Goal: Task Accomplishment & Management: Manage account settings

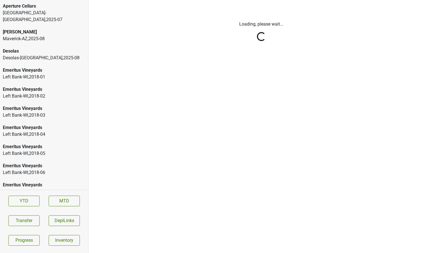
scroll to position [977, 0]
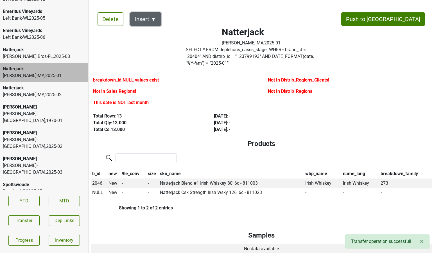
click at [153, 23] on button "Insert ▼" at bounding box center [145, 19] width 31 height 14
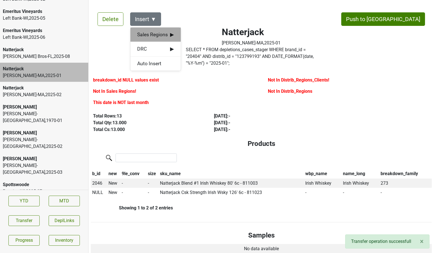
click at [163, 36] on span "Sales Regions ▶" at bounding box center [155, 34] width 37 height 7
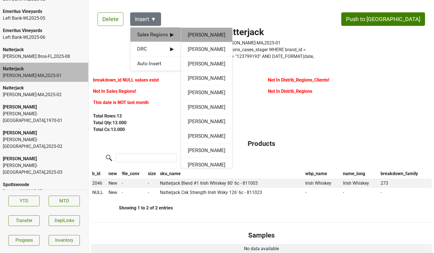
click at [190, 35] on div "Aidan Mehigan" at bounding box center [206, 35] width 51 height 14
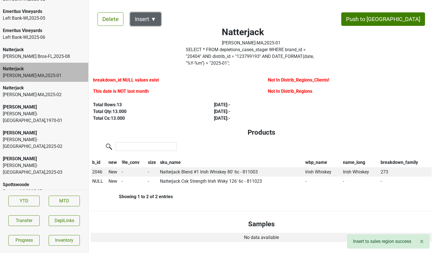
click at [153, 19] on button "Insert ▼" at bounding box center [145, 19] width 31 height 14
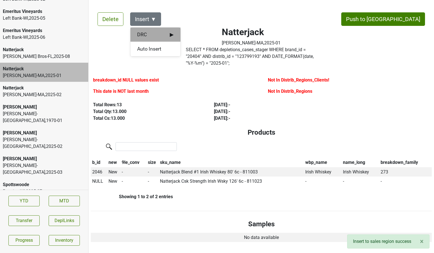
click at [154, 29] on div "DRC ▶" at bounding box center [156, 35] width 50 height 14
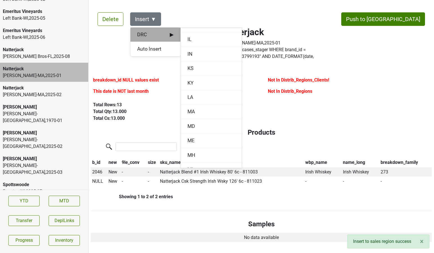
scroll to position [246, 0]
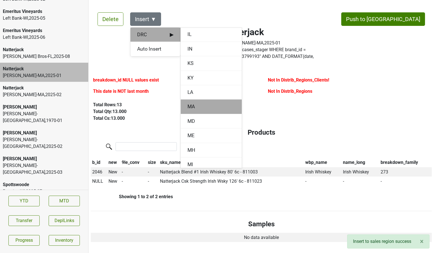
click at [188, 106] on div "MA" at bounding box center [211, 107] width 61 height 14
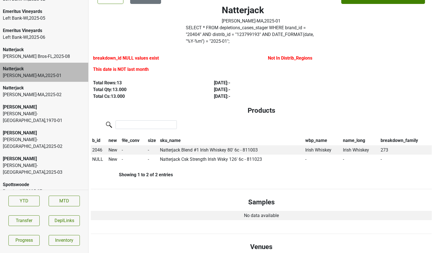
scroll to position [24, 0]
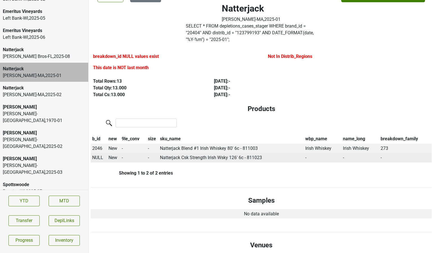
click at [97, 155] on span "NULL" at bounding box center [97, 157] width 11 height 5
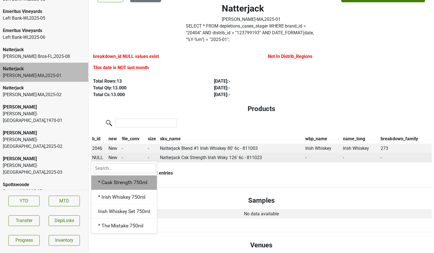
click at [107, 176] on div "* Cask Strength 750ml" at bounding box center [124, 183] width 66 height 14
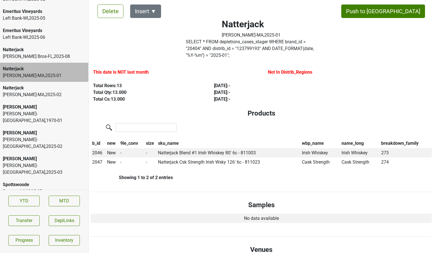
scroll to position [0, 0]
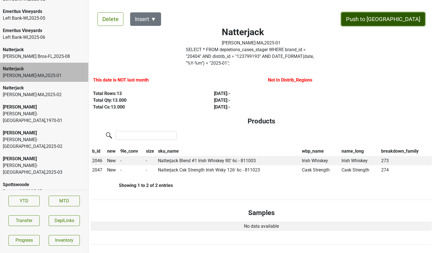
click at [401, 16] on button "Push to [GEOGRAPHIC_DATA]" at bounding box center [384, 19] width 84 height 14
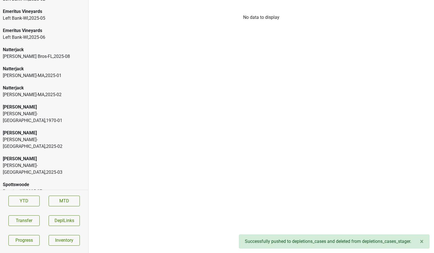
scroll to position [1035, 0]
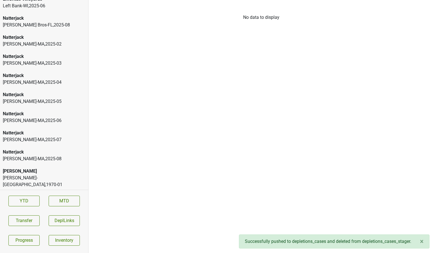
click at [33, 149] on div "Natterjack" at bounding box center [44, 152] width 83 height 7
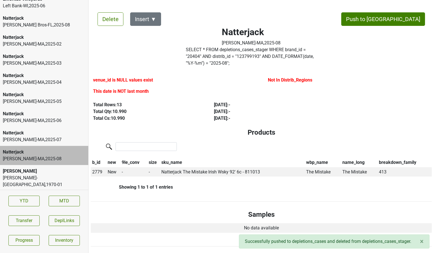
click at [54, 136] on div "Martignetti-MA , 2025 - 07" at bounding box center [44, 139] width 83 height 7
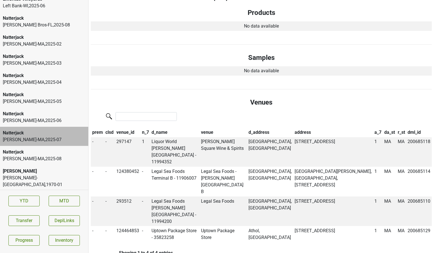
scroll to position [111, 0]
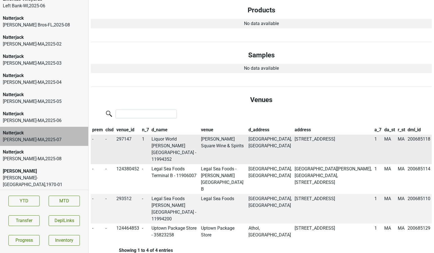
click at [171, 135] on td "Liquor World Porter Square - 11994352" at bounding box center [175, 150] width 50 height 30
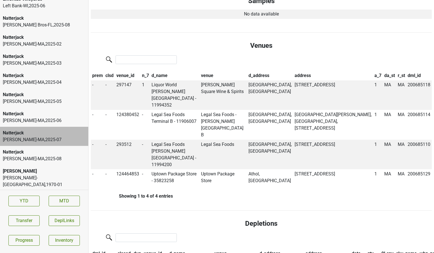
scroll to position [0, 0]
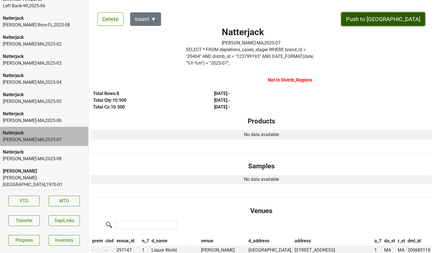
click at [395, 19] on button "Push to [GEOGRAPHIC_DATA]" at bounding box center [384, 19] width 84 height 14
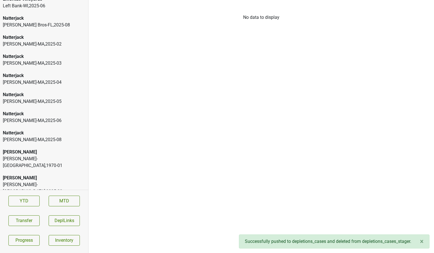
click at [19, 111] on div "Natterjack" at bounding box center [44, 114] width 83 height 7
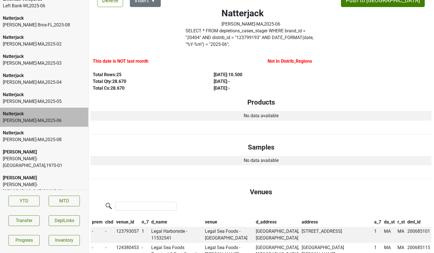
scroll to position [0, 0]
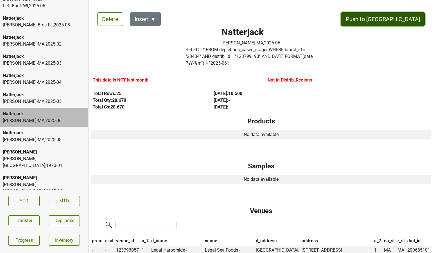
click at [400, 21] on button "Push to DC" at bounding box center [383, 19] width 84 height 14
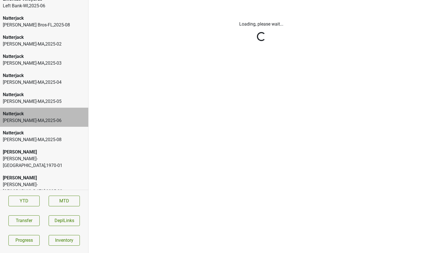
scroll to position [0, 0]
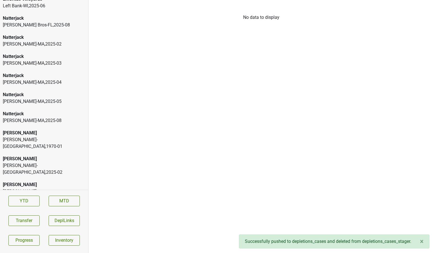
click at [28, 98] on div "Martignetti-MA , 2025 - 05" at bounding box center [44, 101] width 83 height 7
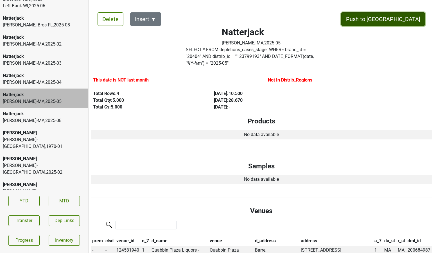
click at [397, 17] on button "Push to DC" at bounding box center [384, 19] width 84 height 14
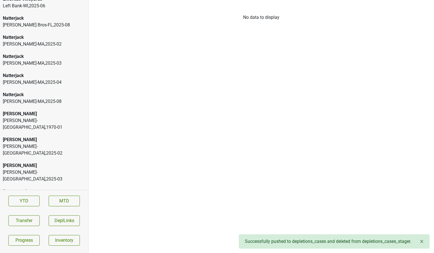
click at [39, 70] on div "Natterjack Martignetti-MA , 2025 - 04" at bounding box center [44, 79] width 88 height 19
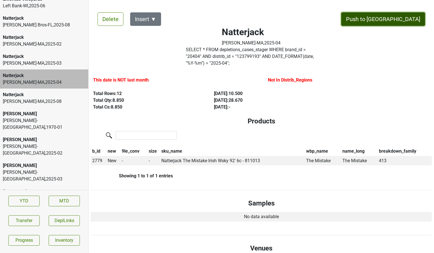
click at [397, 18] on button "Push to DC" at bounding box center [384, 19] width 84 height 14
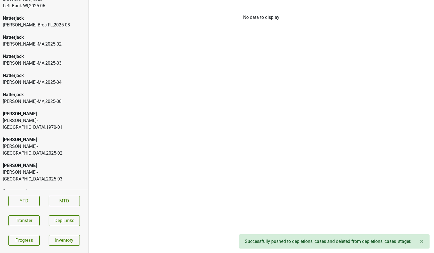
scroll to position [1015, 0]
click at [57, 60] on div "Martignetti-MA , 2025 - 02" at bounding box center [44, 63] width 83 height 7
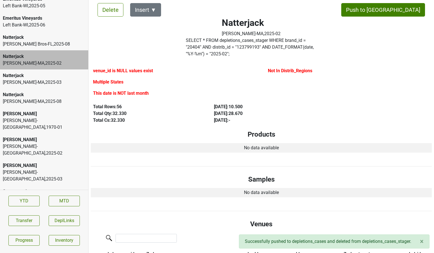
scroll to position [10, 0]
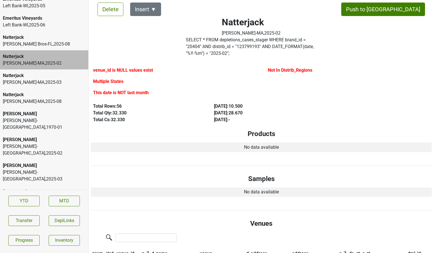
click at [59, 79] on div "Martignetti-MA , 2025 - 03" at bounding box center [44, 82] width 83 height 7
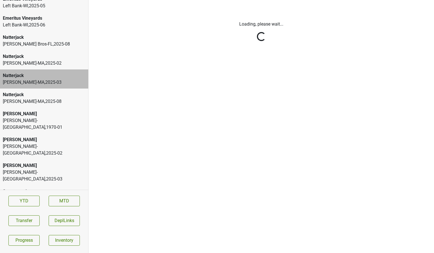
scroll to position [0, 0]
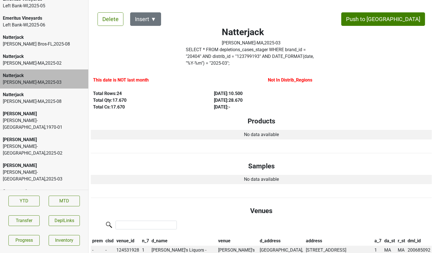
click at [290, 57] on label "SELECT * FROM depletions_cases_stager WHERE brand_id = " 20404 " AND distrib_id…" at bounding box center [251, 56] width 131 height 20
click at [400, 19] on button "Push to [GEOGRAPHIC_DATA]" at bounding box center [384, 19] width 84 height 14
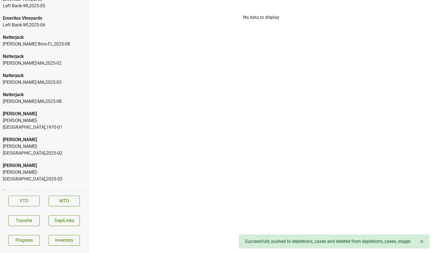
click at [38, 53] on div "Natterjack" at bounding box center [44, 56] width 83 height 7
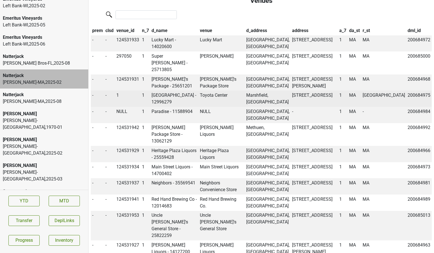
scroll to position [768, 0]
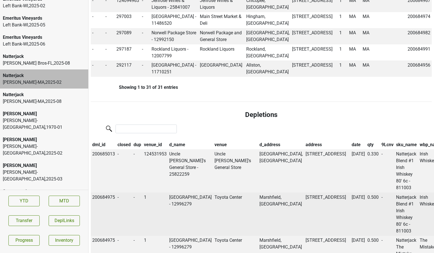
click at [106, 193] on td "200684975" at bounding box center [104, 214] width 26 height 43
copy td "200684975"
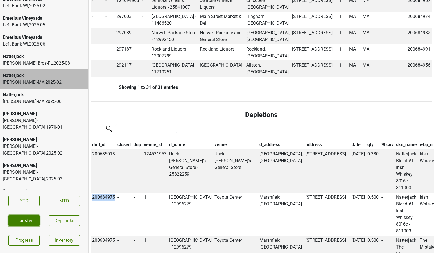
click at [26, 221] on button "Transfer" at bounding box center [23, 221] width 31 height 11
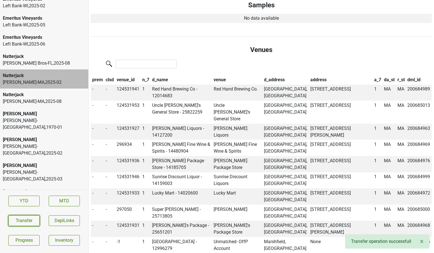
scroll to position [177, 0]
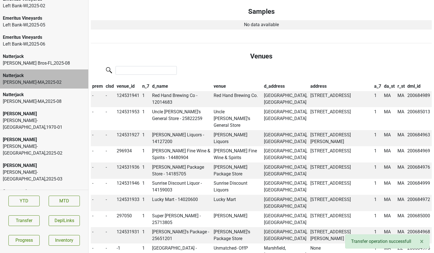
click at [125, 82] on th "venue_id" at bounding box center [128, 87] width 26 height 10
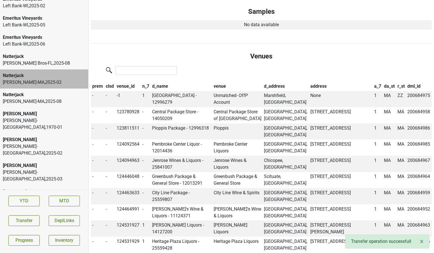
click at [125, 82] on th "venue_id" at bounding box center [128, 87] width 26 height 10
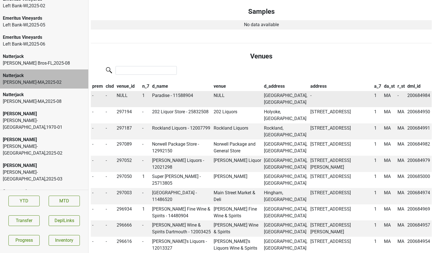
click at [160, 91] on td "Paradise - 11588904" at bounding box center [182, 99] width 62 height 16
click at [38, 79] on div "Martignetti-MA , 2025 - 02" at bounding box center [44, 82] width 83 height 7
click at [19, 223] on button "Transfer" at bounding box center [23, 221] width 31 height 11
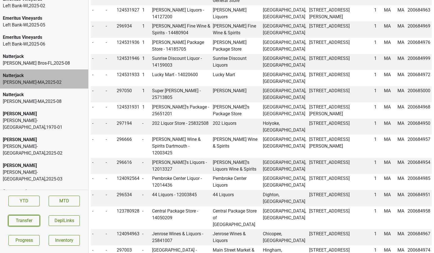
scroll to position [391, 0]
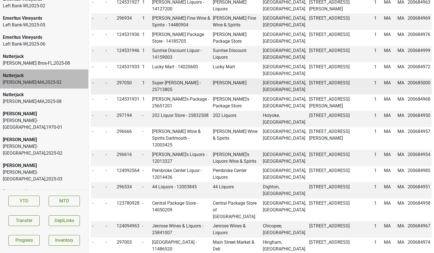
click at [122, 79] on td "297050" at bounding box center [128, 87] width 26 height 16
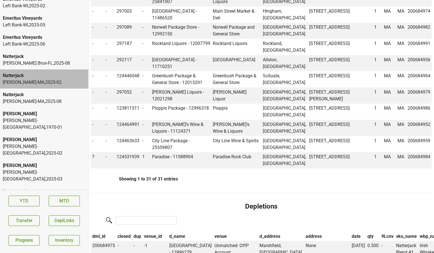
scroll to position [637, 0]
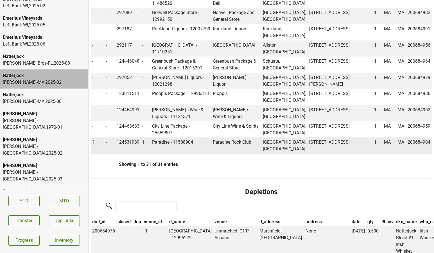
click at [93, 140] on span "?" at bounding box center [93, 142] width 2 height 5
click at [102, 146] on div "On" at bounding box center [113, 153] width 44 height 14
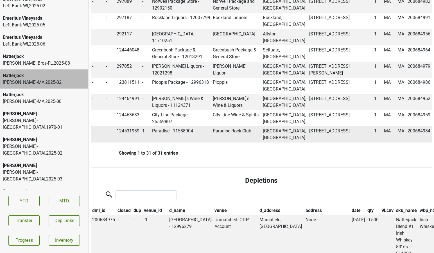
scroll to position [626, 0]
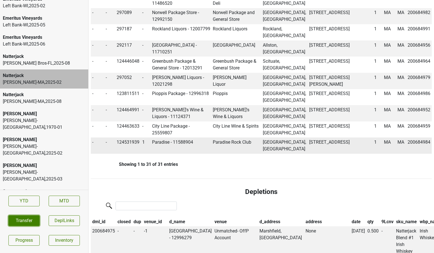
click at [32, 216] on button "Transfer" at bounding box center [23, 221] width 31 height 11
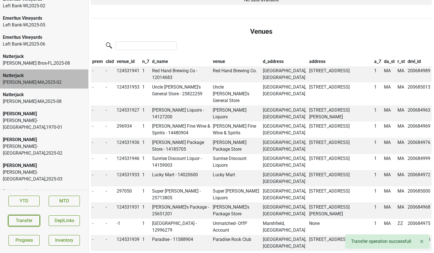
scroll to position [0, 0]
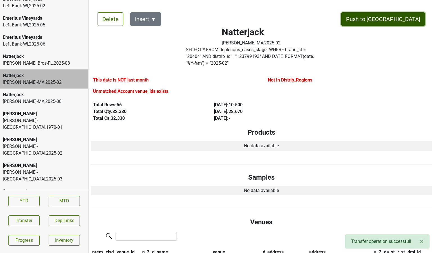
click at [410, 16] on button "Push to [GEOGRAPHIC_DATA]" at bounding box center [384, 19] width 84 height 14
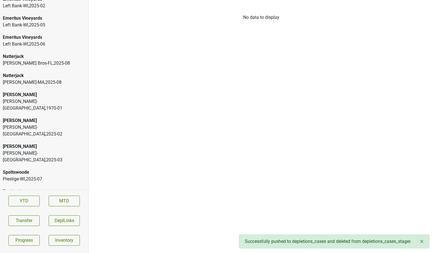
scroll to position [977, 0]
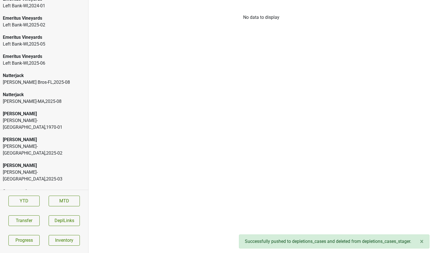
click at [40, 91] on div "Natterjack" at bounding box center [44, 94] width 83 height 7
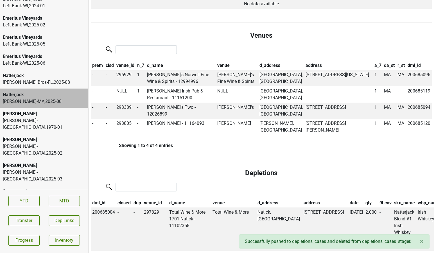
scroll to position [192, 0]
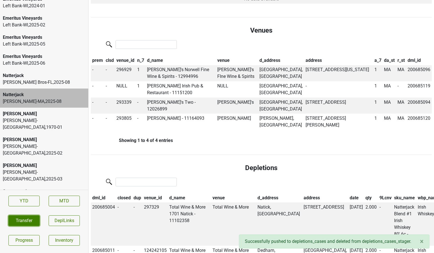
click at [15, 220] on button "Transfer" at bounding box center [23, 221] width 31 height 11
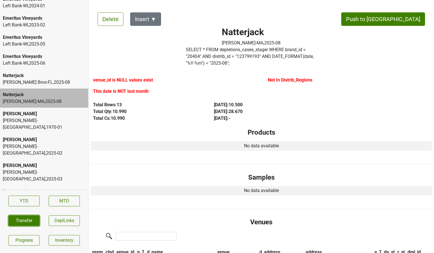
click at [32, 224] on button "Transfer" at bounding box center [23, 221] width 31 height 11
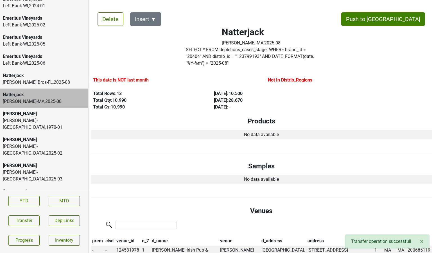
click at [200, 54] on label "SELECT * FROM depletions_cases_stager WHERE brand_id = " 20404 " AND distrib_id…" at bounding box center [251, 56] width 131 height 20
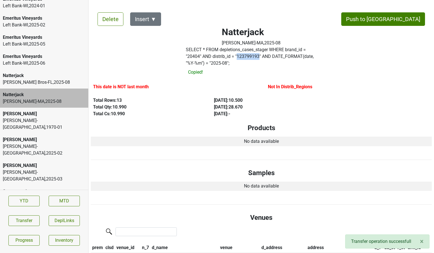
copy label "123799193"
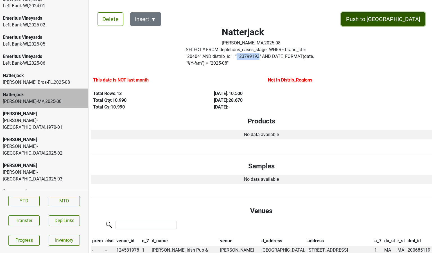
click at [399, 19] on button "Push to [GEOGRAPHIC_DATA]" at bounding box center [384, 19] width 84 height 14
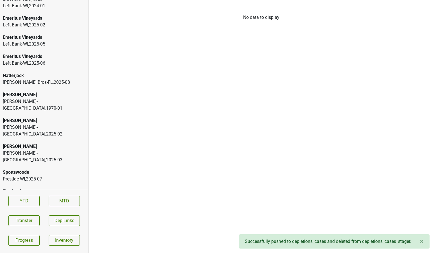
scroll to position [958, 0]
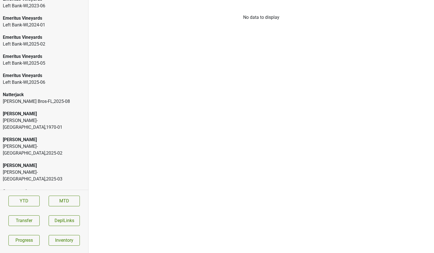
click at [48, 98] on div "Johnson Bros-FL , 2025 - 08" at bounding box center [44, 101] width 83 height 7
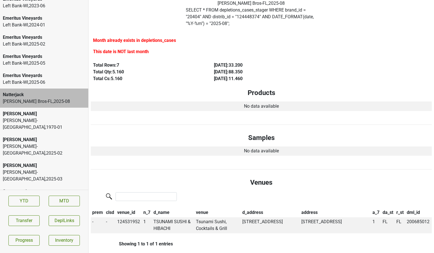
scroll to position [0, 0]
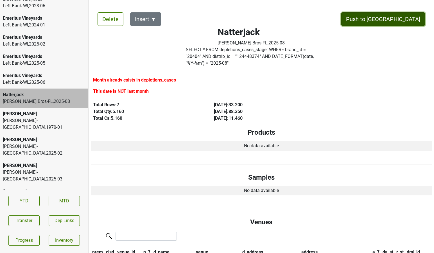
click at [406, 24] on button "Push to [GEOGRAPHIC_DATA]" at bounding box center [384, 19] width 84 height 14
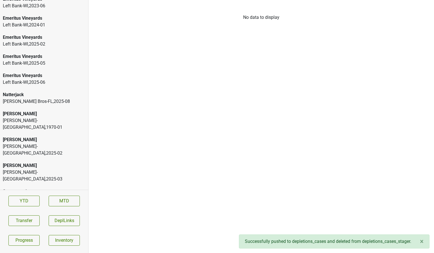
scroll to position [939, 0]
click at [59, 188] on div "Spottswoode" at bounding box center [44, 191] width 83 height 7
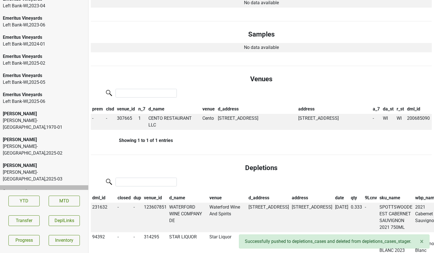
scroll to position [0, 0]
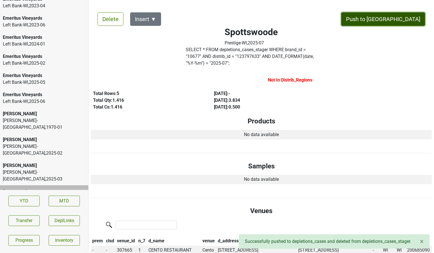
click at [399, 24] on button "Push to [GEOGRAPHIC_DATA]" at bounding box center [384, 19] width 84 height 14
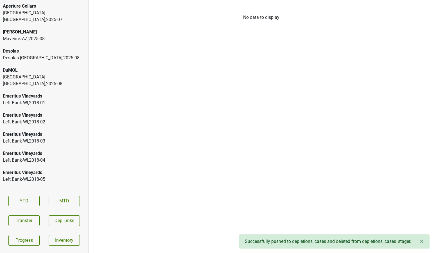
click at [36, 55] on div "Desolas-TX , 2025 - 08" at bounding box center [44, 58] width 83 height 7
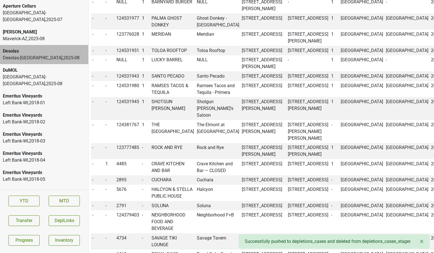
scroll to position [311, 0]
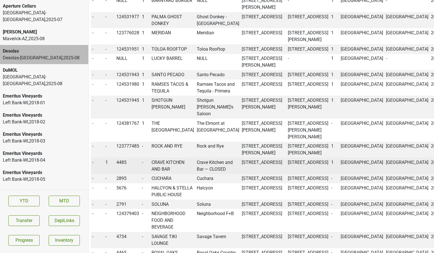
click at [164, 164] on td "CRAVE KITCHEN AND BAR" at bounding box center [172, 166] width 45 height 16
click at [122, 164] on td "4485" at bounding box center [128, 166] width 26 height 16
copy td "4485"
click at [107, 163] on span "1" at bounding box center [107, 162] width 3 height 5
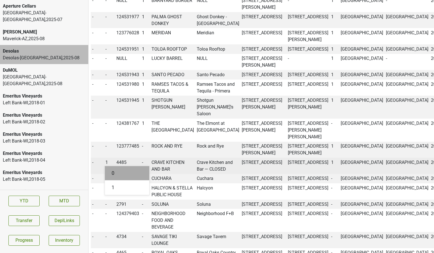
click at [112, 173] on div "0" at bounding box center [127, 173] width 44 height 14
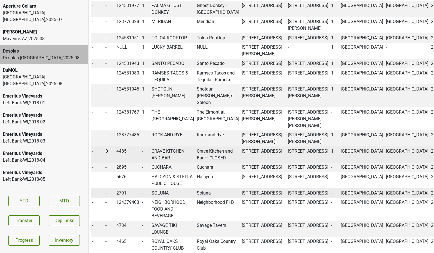
scroll to position [300, 0]
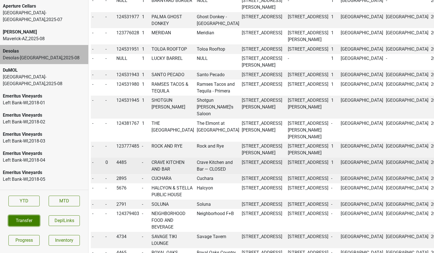
click at [21, 219] on button "Transfer" at bounding box center [23, 221] width 31 height 11
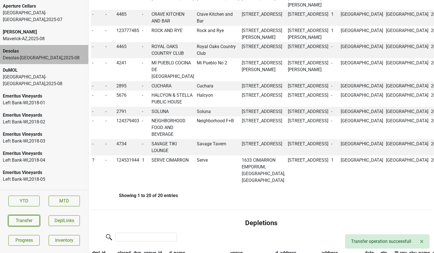
scroll to position [439, 0]
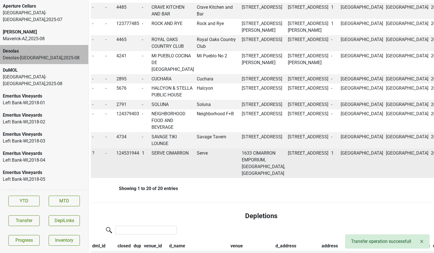
click at [92, 156] on span "?" at bounding box center [93, 153] width 2 height 5
click at [172, 161] on td "SERVE CIMARRON" at bounding box center [172, 164] width 45 height 30
click at [92, 157] on td "?" at bounding box center [98, 164] width 14 height 30
click at [92, 156] on span "?" at bounding box center [93, 153] width 2 height 5
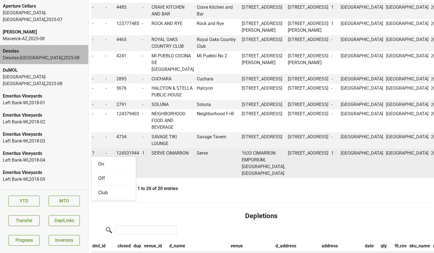
click at [106, 169] on div "On" at bounding box center [113, 164] width 44 height 14
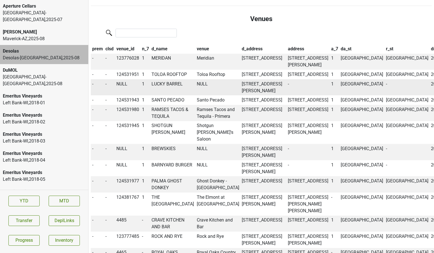
scroll to position [1210, 0]
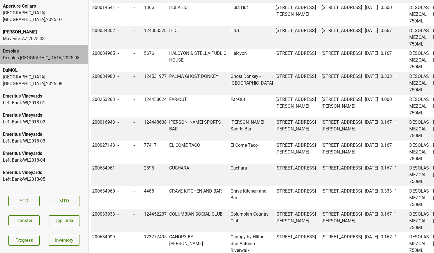
copy td "200684971"
click at [30, 219] on button "Transfer" at bounding box center [23, 221] width 31 height 11
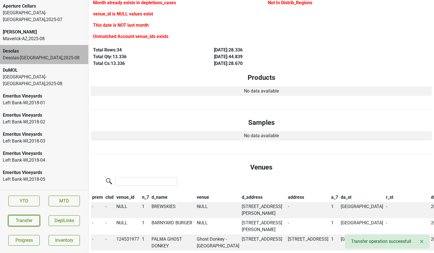
scroll to position [80, 0]
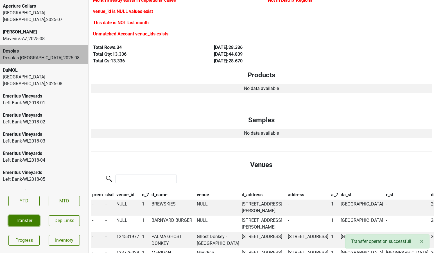
click at [25, 219] on button "Transfer" at bounding box center [23, 221] width 31 height 11
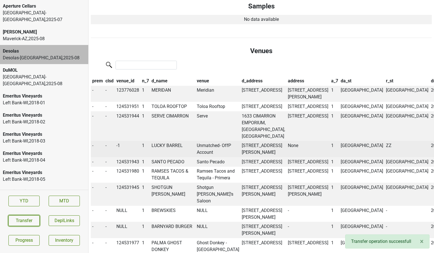
scroll to position [189, 0]
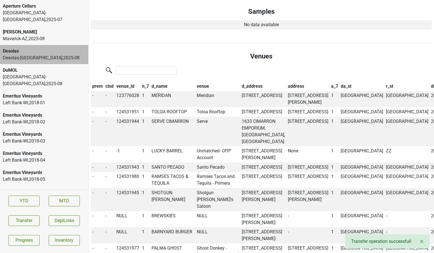
click at [124, 82] on th "venue_id" at bounding box center [128, 87] width 26 height 10
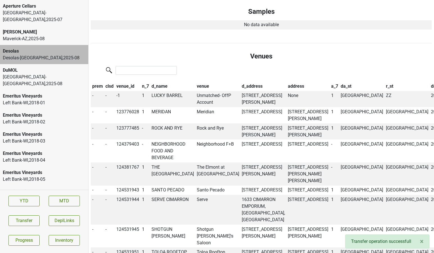
click at [124, 82] on th "venue_id" at bounding box center [128, 87] width 26 height 10
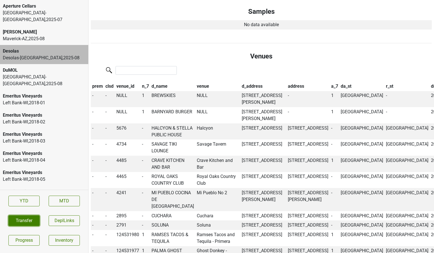
click at [21, 217] on button "Transfer" at bounding box center [23, 221] width 31 height 11
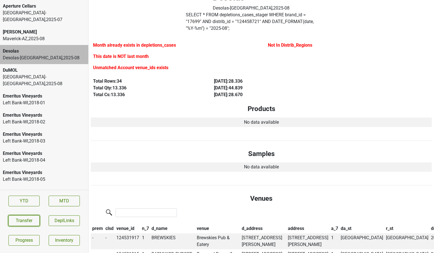
scroll to position [0, 0]
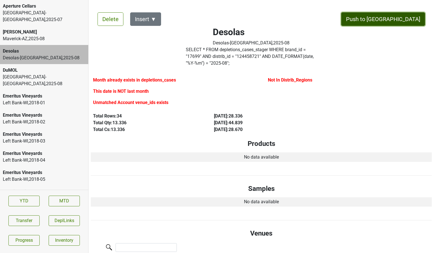
click at [409, 17] on button "Push to [GEOGRAPHIC_DATA]" at bounding box center [384, 19] width 84 height 14
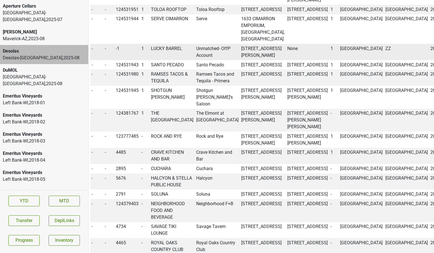
scroll to position [0, 1]
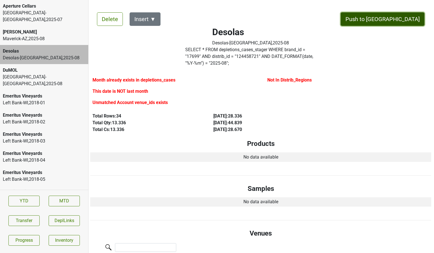
click at [405, 18] on button "Push to [GEOGRAPHIC_DATA]" at bounding box center [383, 19] width 84 height 14
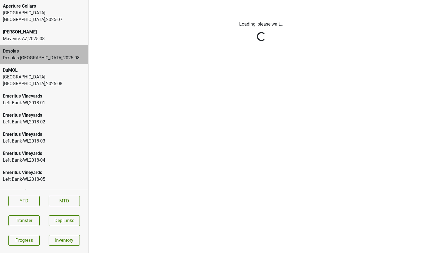
scroll to position [0, 0]
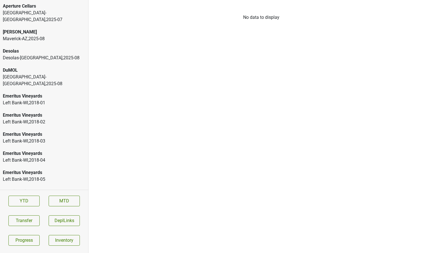
click at [46, 48] on div "Desolas" at bounding box center [44, 51] width 83 height 7
click at [47, 14] on div "Heidelberg-KY , 2025 - 07" at bounding box center [44, 17] width 83 height 14
click at [46, 4] on div "Aperture Cellars" at bounding box center [44, 6] width 83 height 7
click at [50, 67] on div "DuMOL" at bounding box center [44, 70] width 83 height 7
click at [15, 67] on div "DuMOL" at bounding box center [44, 70] width 83 height 7
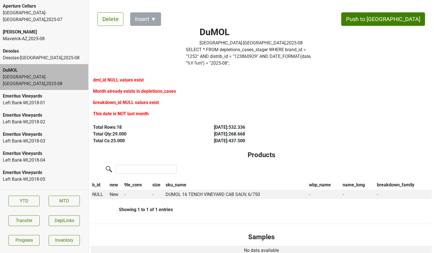
click at [39, 55] on div "[GEOGRAPHIC_DATA]-[GEOGRAPHIC_DATA] , 2025 - 08" at bounding box center [44, 58] width 83 height 7
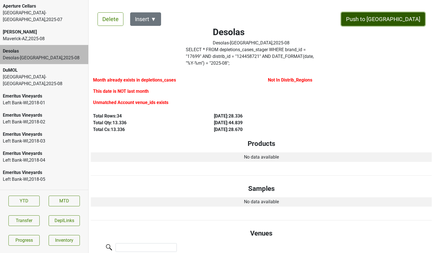
click at [408, 20] on button "Push to [GEOGRAPHIC_DATA]" at bounding box center [384, 19] width 84 height 14
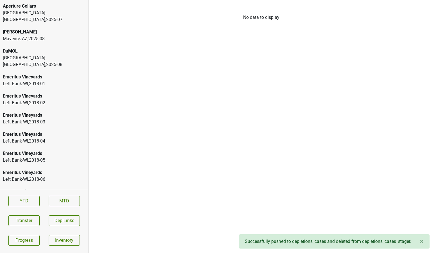
click at [23, 14] on div "Heidelberg-KY , 2025 - 07" at bounding box center [44, 17] width 83 height 14
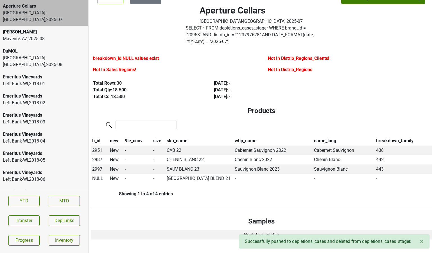
scroll to position [25, 0]
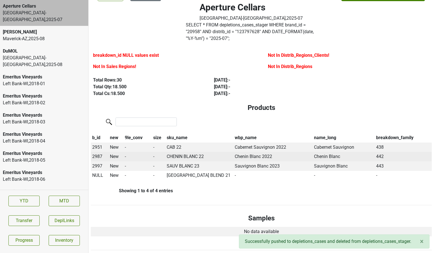
click at [95, 154] on span "2987" at bounding box center [97, 156] width 10 height 5
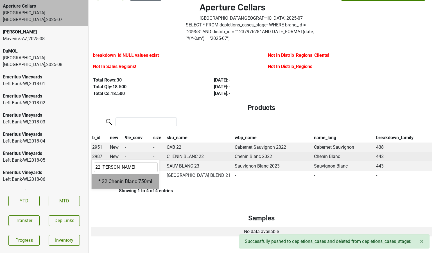
type input "22 chen"
click at [105, 177] on div "* 22 Chenin Blanc 750ml" at bounding box center [125, 181] width 67 height 14
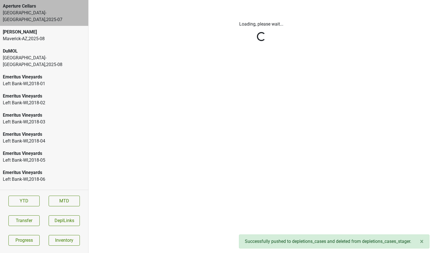
scroll to position [0, 0]
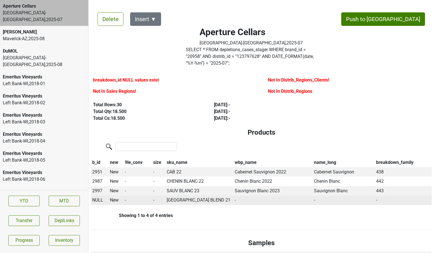
click at [97, 198] on span "NULL" at bounding box center [97, 200] width 11 height 5
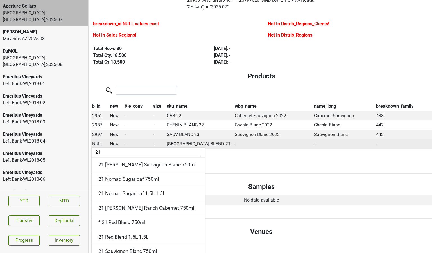
scroll to position [59, 0]
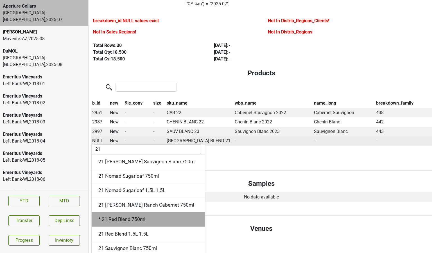
type input "21"
click at [121, 215] on div "* 21 Red Blend 750ml" at bounding box center [148, 219] width 113 height 14
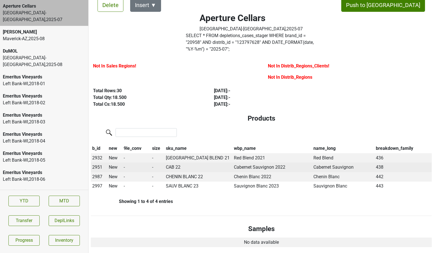
scroll to position [0, 0]
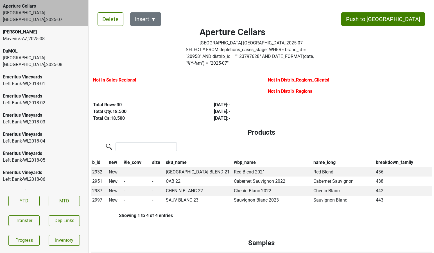
click at [208, 58] on label "SELECT * FROM depletions_cases_stager WHERE brand_id = " 20958 " AND distrib_id…" at bounding box center [251, 56] width 131 height 20
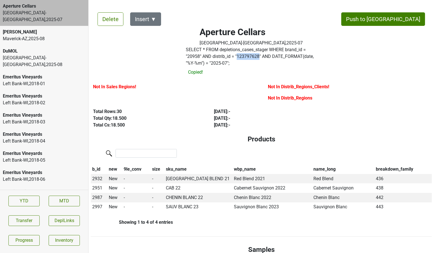
click at [208, 58] on label "SELECT * FROM depletions_cases_stager WHERE brand_id = " 20958 " AND distrib_id…" at bounding box center [251, 56] width 131 height 20
copy label "123797628"
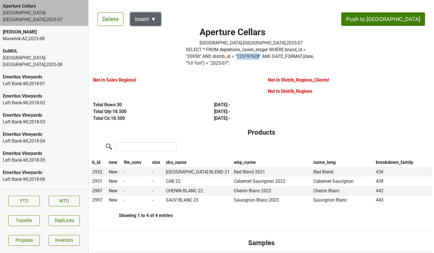
click at [149, 20] on button "Insert ▼" at bounding box center [145, 19] width 31 height 14
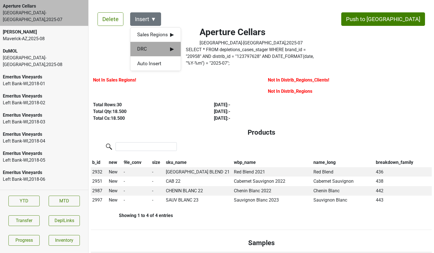
click at [153, 48] on span "DRC ▶" at bounding box center [155, 48] width 37 height 7
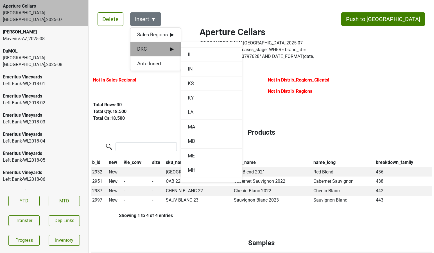
scroll to position [211, 0]
click at [191, 128] on div "KY" at bounding box center [211, 127] width 61 height 14
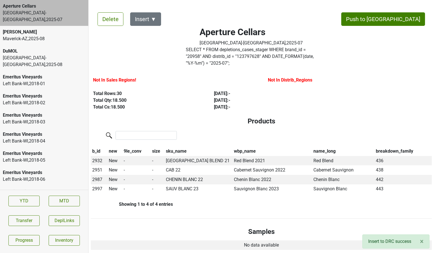
click at [155, 21] on button "Insert ▼" at bounding box center [145, 19] width 31 height 14
click at [159, 32] on span "Sales Regions ▶" at bounding box center [155, 34] width 37 height 7
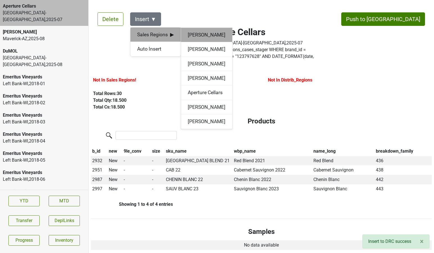
click at [201, 36] on div "Brad Butcher" at bounding box center [206, 35] width 51 height 14
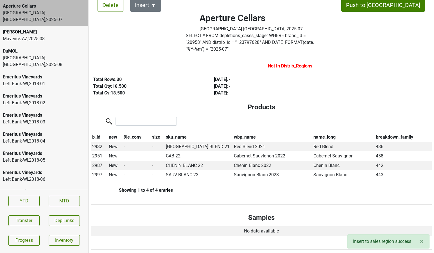
scroll to position [0, 0]
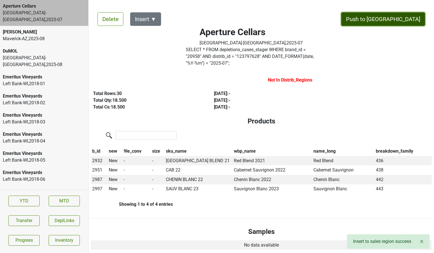
click at [398, 21] on button "Push to [GEOGRAPHIC_DATA]" at bounding box center [384, 19] width 84 height 14
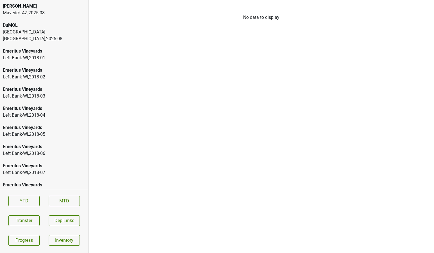
click at [40, 33] on div "Monterey-CA , 2025 - 08" at bounding box center [44, 36] width 83 height 14
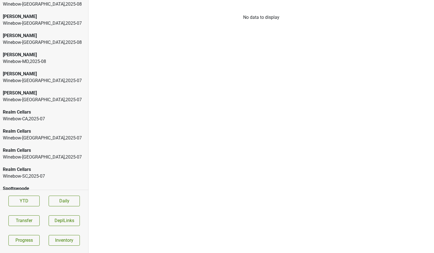
scroll to position [174, 0]
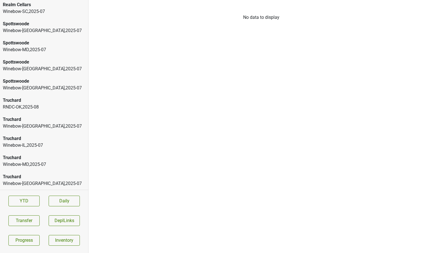
click at [36, 105] on div "RNDC-OK , 2025 - 08" at bounding box center [44, 107] width 83 height 7
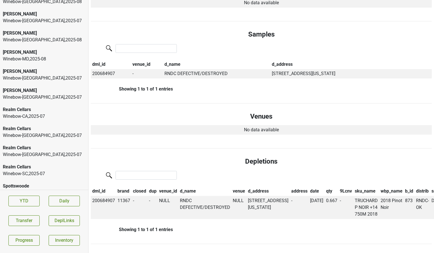
scroll to position [12, 0]
click at [48, 119] on div "Winebow-[GEOGRAPHIC_DATA] , 2025 - 07" at bounding box center [44, 116] width 83 height 7
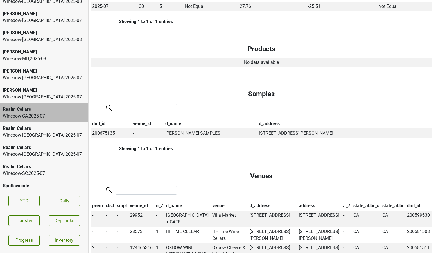
scroll to position [461, 0]
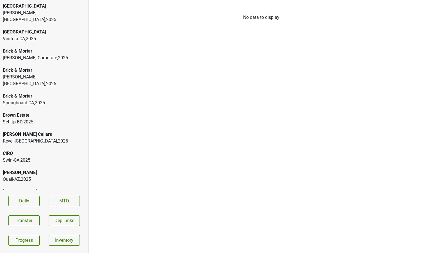
click at [22, 29] on div "[GEOGRAPHIC_DATA]" at bounding box center [44, 32] width 83 height 7
click at [56, 55] on div "Kellogg-Corporate , 2025" at bounding box center [44, 58] width 83 height 7
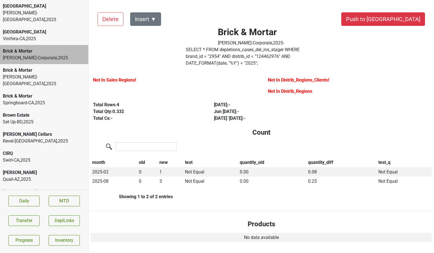
click at [47, 100] on div "Springboard-CA , 2025" at bounding box center [44, 103] width 83 height 7
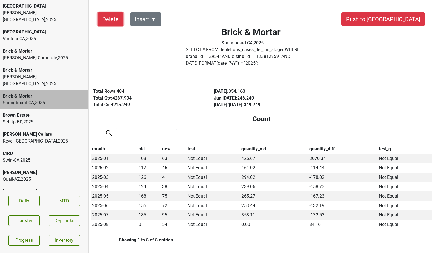
click at [104, 23] on button "Delete" at bounding box center [111, 19] width 26 height 14
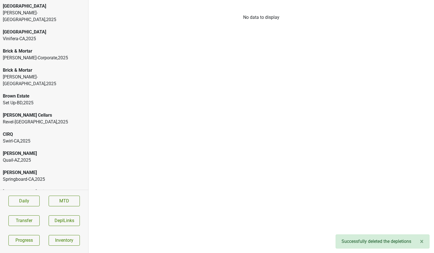
click at [42, 186] on div "Colgin Brescome Barton-CT , 2022" at bounding box center [44, 195] width 88 height 19
click at [41, 0] on html "Bella Oaks Kellogg-NC , 2025 Bella Oaks Vinifera-CA , 2025 Brick & Mortar Kello…" at bounding box center [217, 0] width 434 height 0
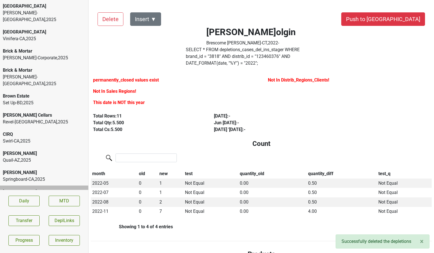
click at [41, 176] on div "Springboard-CA , 2025" at bounding box center [44, 179] width 83 height 7
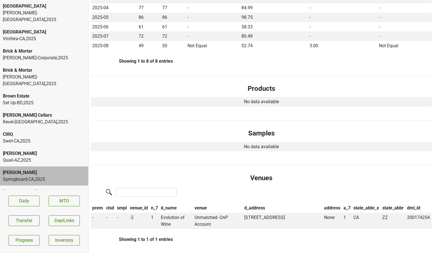
scroll to position [254, 0]
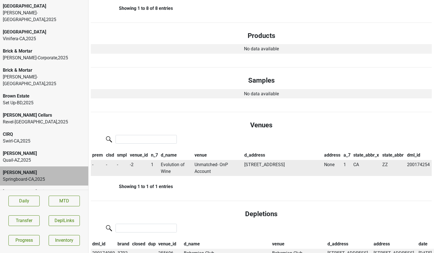
click at [169, 160] on td "Evolution of Wine" at bounding box center [177, 168] width 34 height 16
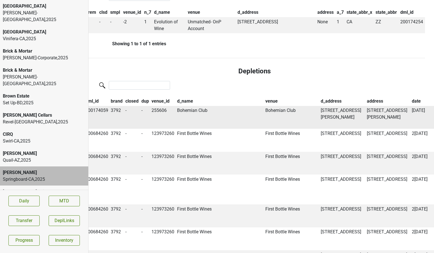
scroll to position [397, 8]
click at [410, 97] on th "date" at bounding box center [423, 102] width 26 height 10
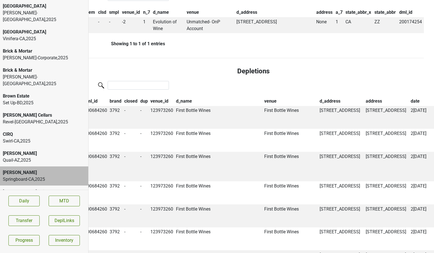
click at [410, 97] on th "date" at bounding box center [423, 102] width 26 height 10
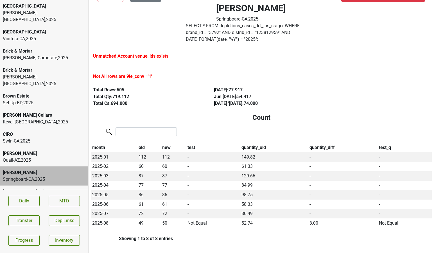
scroll to position [0, 0]
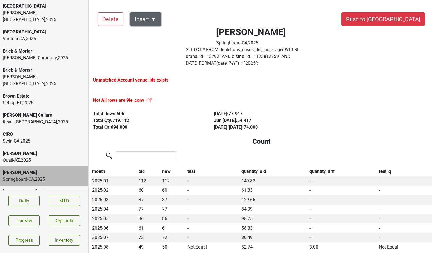
click at [149, 18] on button "Insert ▼" at bounding box center [145, 19] width 31 height 14
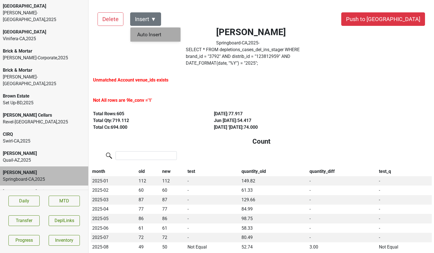
click at [150, 34] on div "Auto Insert" at bounding box center [156, 35] width 50 height 14
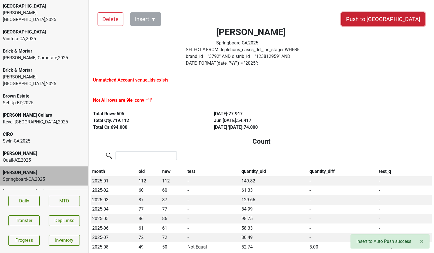
click at [397, 20] on button "Push to [GEOGRAPHIC_DATA]" at bounding box center [384, 19] width 84 height 14
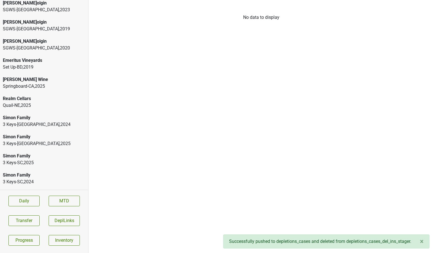
scroll to position [1111, 0]
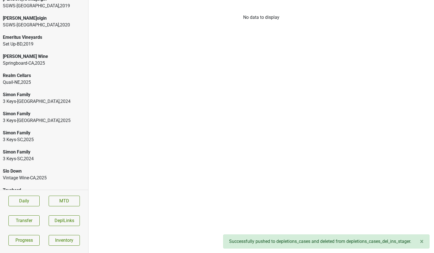
click at [37, 184] on div "Truchard Encompass-Corporate , 2025" at bounding box center [44, 193] width 88 height 19
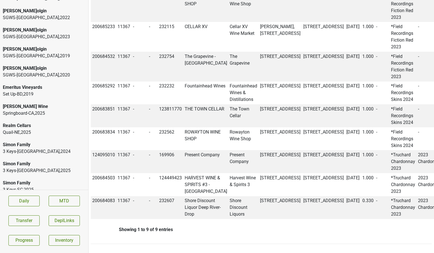
scroll to position [1061, 0]
click at [64, 123] on div "Realm Cellars Quail-NE , 2025" at bounding box center [44, 129] width 88 height 19
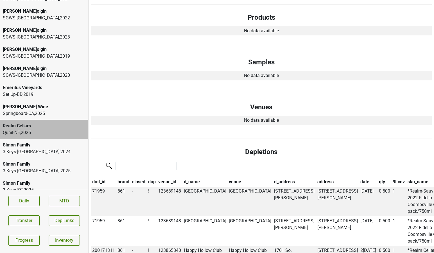
scroll to position [0, 0]
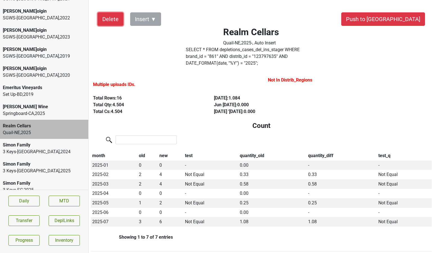
click at [109, 23] on button "Delete" at bounding box center [111, 19] width 26 height 14
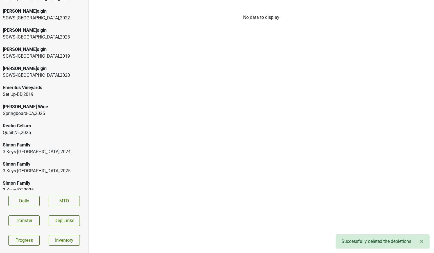
click at [17, 104] on div "Mary Taylor Wine" at bounding box center [44, 107] width 83 height 7
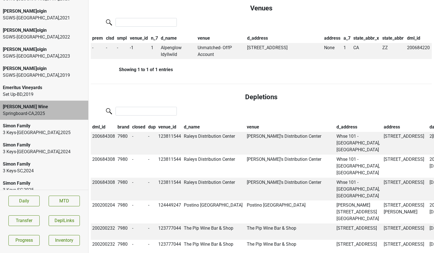
scroll to position [378, 0]
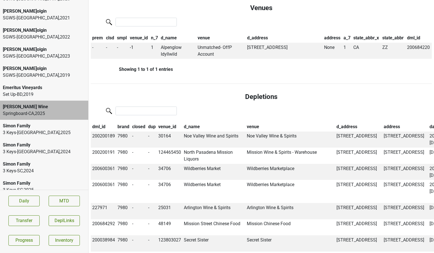
click at [139, 122] on th "closed" at bounding box center [139, 127] width 16 height 10
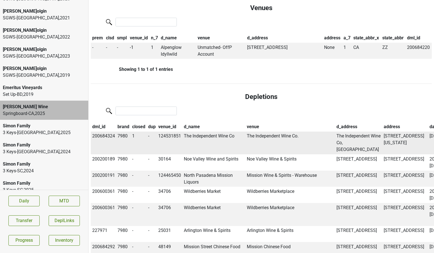
click at [194, 139] on td "The Independent Wine Co" at bounding box center [214, 143] width 63 height 23
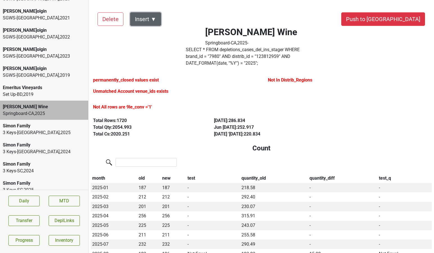
click at [152, 19] on button "Insert ▼" at bounding box center [145, 19] width 31 height 14
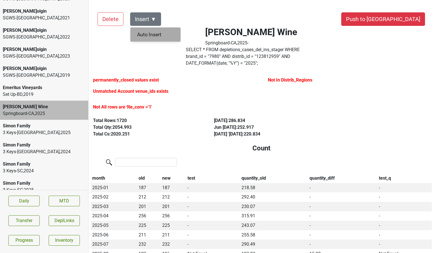
click at [154, 37] on div "Auto Insert" at bounding box center [156, 35] width 50 height 14
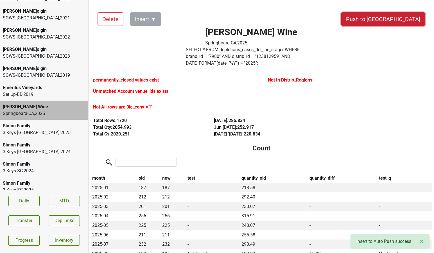
click at [400, 21] on button "Push to DC" at bounding box center [384, 19] width 84 height 14
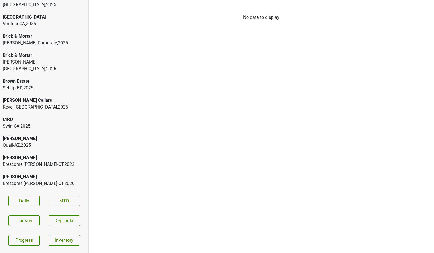
scroll to position [20, 0]
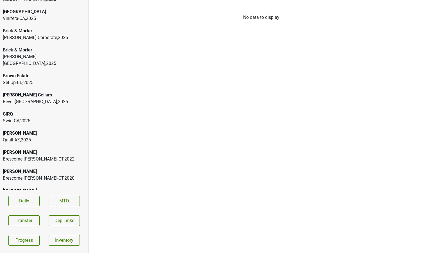
click at [31, 137] on div "Quail-AZ , 2025" at bounding box center [44, 140] width 83 height 7
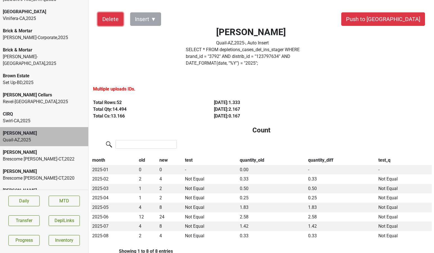
click at [114, 20] on button "Delete" at bounding box center [111, 19] width 26 height 14
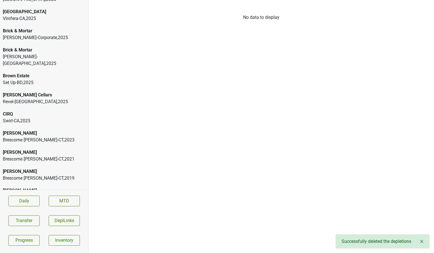
click at [30, 111] on div "CIRQ Swirl-CA , 2025" at bounding box center [44, 117] width 88 height 19
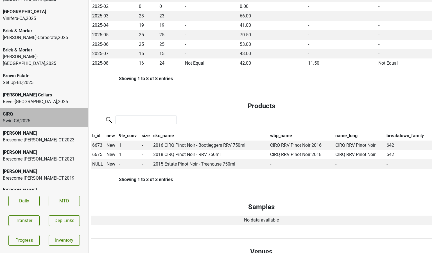
scroll to position [198, 0]
click at [97, 161] on span "NULL" at bounding box center [97, 163] width 11 height 5
type input "tree"
click at [232, 194] on hr at bounding box center [261, 194] width 341 height 0
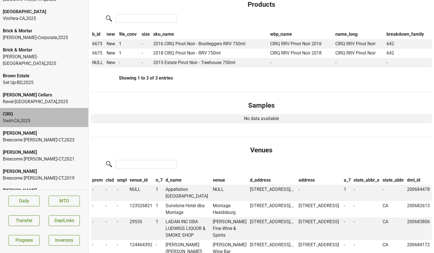
scroll to position [222, 0]
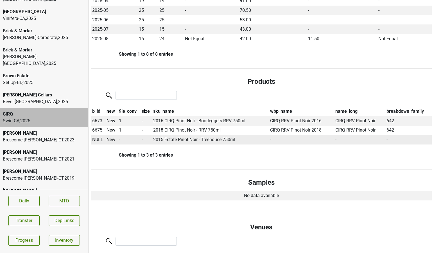
click at [219, 135] on td "2015 Estate Pinot Noir - Treehouse 750ml" at bounding box center [210, 140] width 117 height 10
copy td "2015 Estate Pinot Noir - Treehouse 750ml"
click at [52, 98] on div "Revel-[GEOGRAPHIC_DATA] , 2025" at bounding box center [44, 101] width 83 height 7
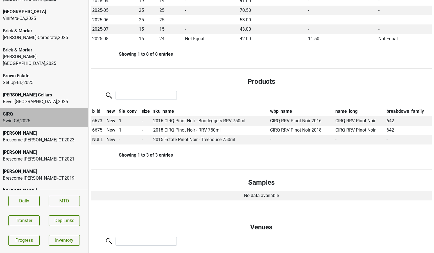
scroll to position [0, 0]
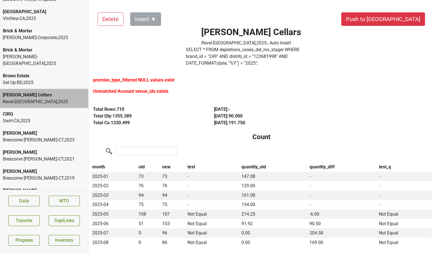
click at [48, 118] on div "Swirl-[GEOGRAPHIC_DATA] , 2025" at bounding box center [44, 121] width 83 height 7
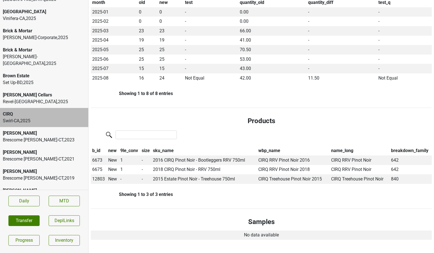
scroll to position [175, 0]
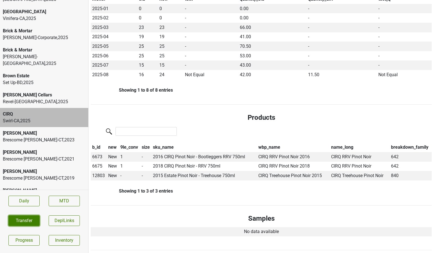
click at [17, 222] on button "Transfer" at bounding box center [23, 221] width 31 height 11
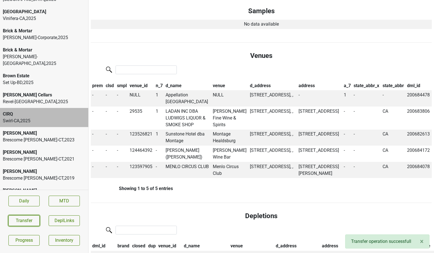
scroll to position [384, 0]
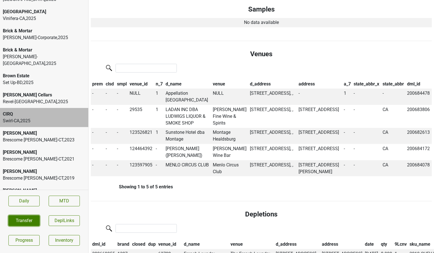
click at [26, 223] on button "Transfer" at bounding box center [23, 221] width 31 height 11
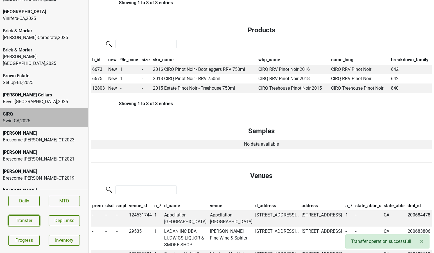
scroll to position [249, 0]
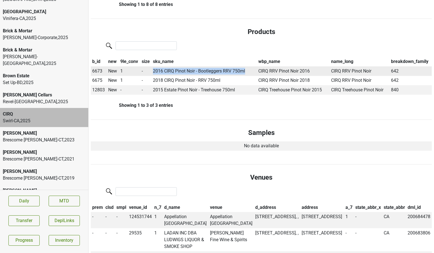
drag, startPoint x: 154, startPoint y: 62, endPoint x: 248, endPoint y: 66, distance: 94.1
click at [248, 66] on td "2016 CIRQ Pinot Noir - Bootleggers RRV 750ml" at bounding box center [205, 71] width 106 height 10
copy td "2016 CIRQ Pinot Noir - Bootleggers RRV 750ml"
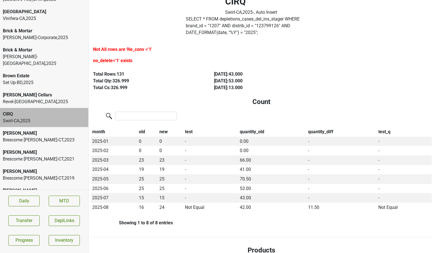
scroll to position [0, 0]
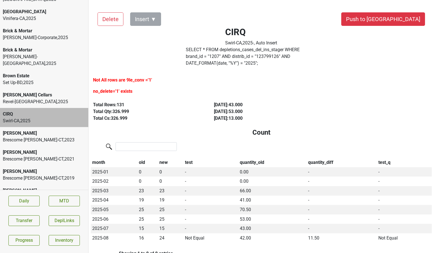
click at [312, 56] on label "SELECT * FROM depletions_cases_del_ins_stager WHERE brand_id = " 1207 " AND dis…" at bounding box center [251, 56] width 131 height 20
click at [28, 218] on button "Transfer" at bounding box center [23, 221] width 31 height 11
click at [397, 19] on button "Push to [GEOGRAPHIC_DATA]" at bounding box center [384, 19] width 84 height 14
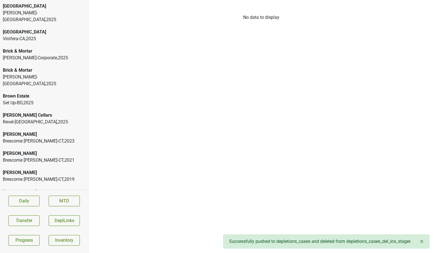
click at [37, 7] on div "[GEOGRAPHIC_DATA]" at bounding box center [44, 6] width 83 height 7
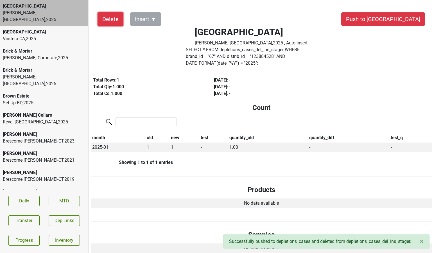
click at [105, 21] on button "Delete" at bounding box center [111, 19] width 26 height 14
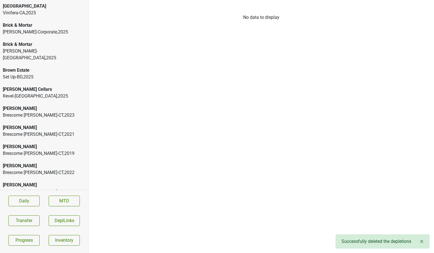
click at [56, 10] on div "Vinifera-[GEOGRAPHIC_DATA] , 2025" at bounding box center [44, 13] width 83 height 7
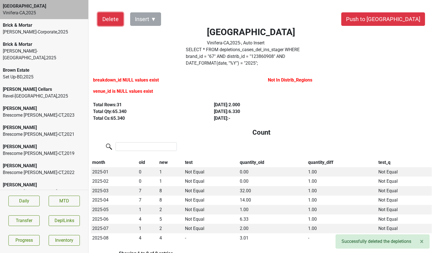
click at [115, 23] on button "Delete" at bounding box center [111, 19] width 26 height 14
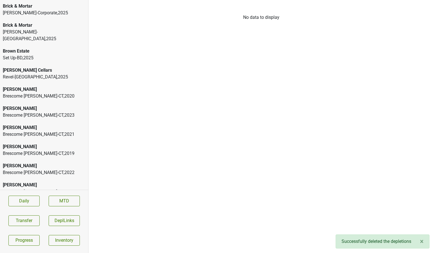
click at [24, 17] on div "Brick & Mortar [PERSON_NAME]-Corporate , 2025" at bounding box center [44, 9] width 88 height 19
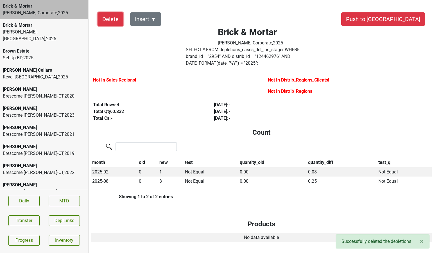
click at [109, 18] on button "Delete" at bounding box center [111, 19] width 26 height 14
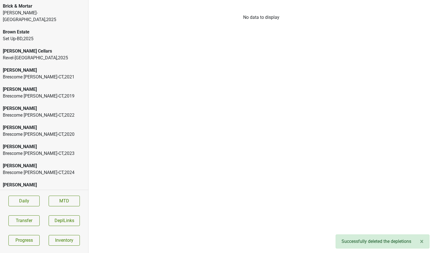
click at [39, 3] on div "Brick & Mortar" at bounding box center [44, 6] width 83 height 7
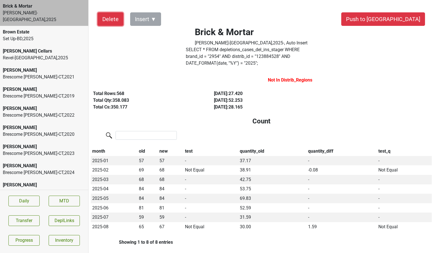
click at [107, 22] on button "Delete" at bounding box center [111, 19] width 26 height 14
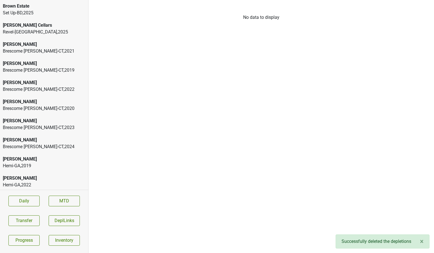
click at [26, 14] on div "Set Up-BD , 2025" at bounding box center [44, 13] width 83 height 7
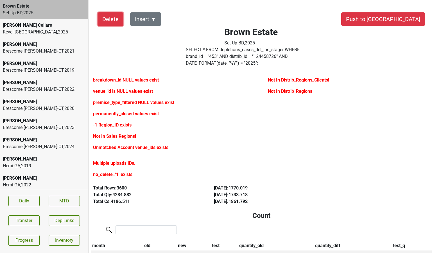
click at [111, 19] on button "Delete" at bounding box center [111, 19] width 26 height 14
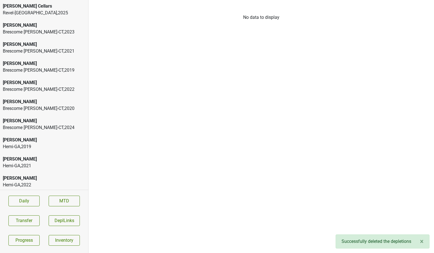
click at [35, 10] on div "Revel-[GEOGRAPHIC_DATA] , 2025" at bounding box center [44, 13] width 83 height 7
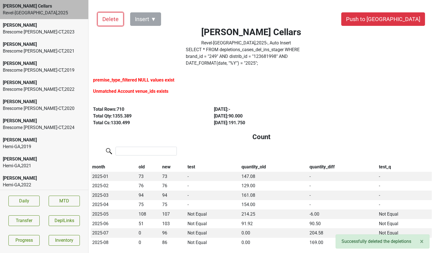
click at [110, 20] on button "Delete" at bounding box center [111, 19] width 26 height 14
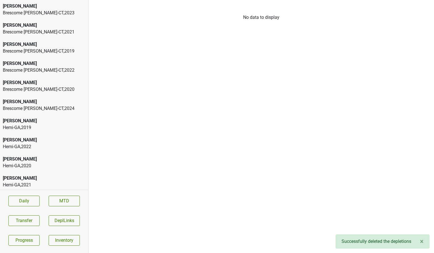
click at [43, 107] on div "Brescome [PERSON_NAME]-[GEOGRAPHIC_DATA] , 2024" at bounding box center [44, 108] width 83 height 7
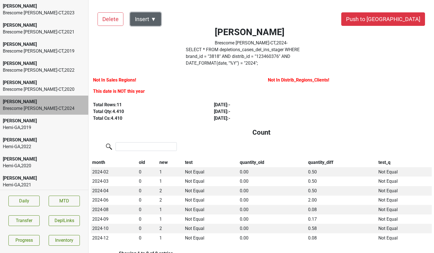
click at [156, 19] on button "Insert ▼" at bounding box center [145, 19] width 31 height 14
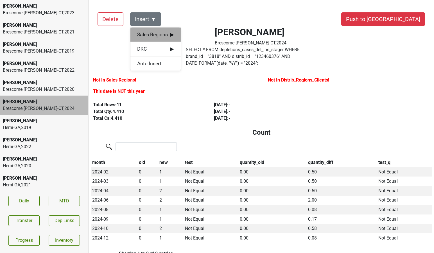
click at [154, 33] on span "Sales Regions ▶" at bounding box center [155, 34] width 37 height 7
click at [205, 34] on div "[PERSON_NAME]" at bounding box center [206, 35] width 51 height 14
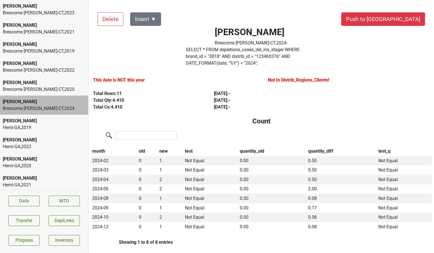
click at [153, 19] on button "Insert ▼" at bounding box center [145, 19] width 31 height 14
click at [153, 33] on span "DRC ▶" at bounding box center [155, 34] width 37 height 7
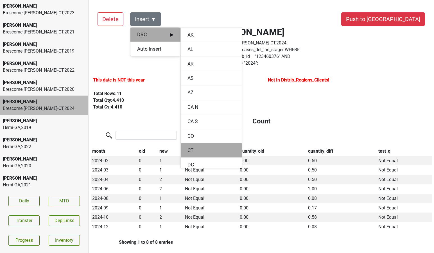
click at [191, 151] on div "CT" at bounding box center [211, 151] width 61 height 14
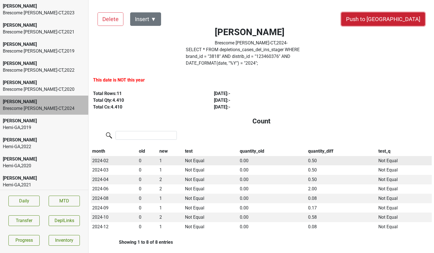
drag, startPoint x: 403, startPoint y: 19, endPoint x: 259, endPoint y: 156, distance: 198.6
click at [405, 17] on button "Push to [GEOGRAPHIC_DATA]" at bounding box center [384, 19] width 84 height 14
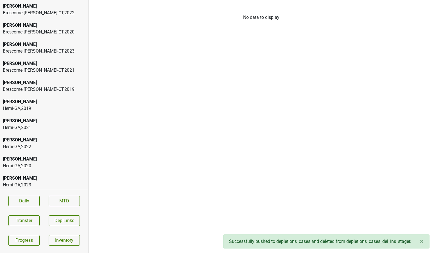
click at [49, 48] on div "Brescome [PERSON_NAME]-CT , 2023" at bounding box center [44, 51] width 83 height 7
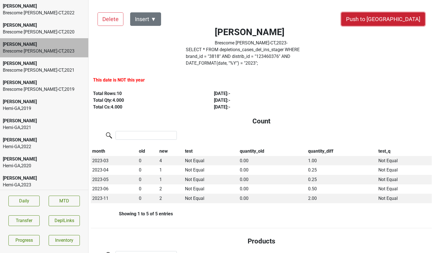
click at [395, 22] on button "Push to [GEOGRAPHIC_DATA]" at bounding box center [384, 19] width 84 height 14
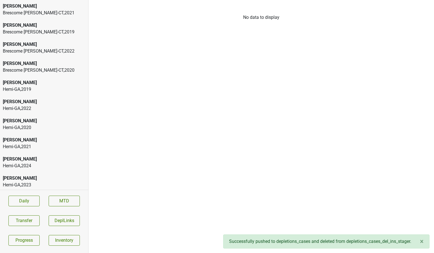
click at [42, 51] on div "Brescome [PERSON_NAME]-[GEOGRAPHIC_DATA] , 2022" at bounding box center [44, 51] width 83 height 7
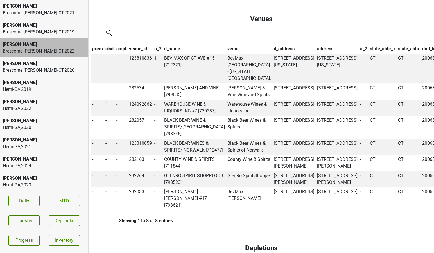
scroll to position [371, 0]
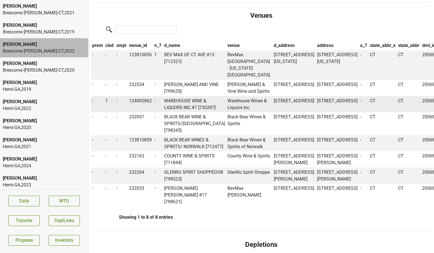
click at [190, 96] on td "WAREHOUSE WINE & LIQUORS INC.#7 [730287]" at bounding box center [195, 104] width 64 height 16
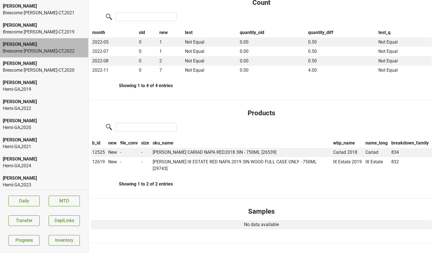
scroll to position [0, 0]
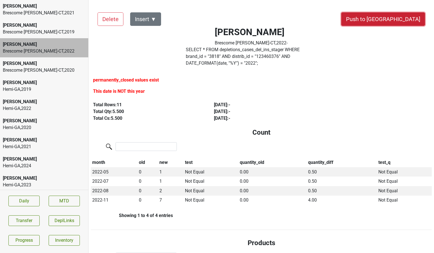
click at [399, 18] on button "Push to DC" at bounding box center [384, 19] width 84 height 14
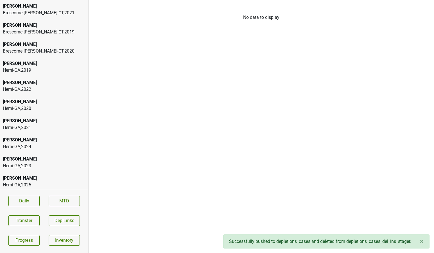
click at [48, 12] on div "Brescome Barton-CT , 2021" at bounding box center [44, 13] width 83 height 7
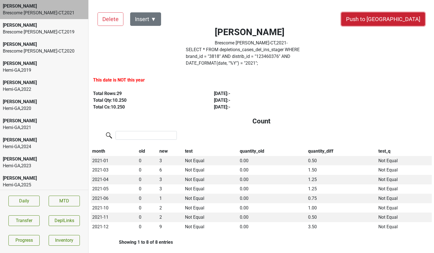
click at [409, 19] on button "Push to DC" at bounding box center [384, 19] width 84 height 14
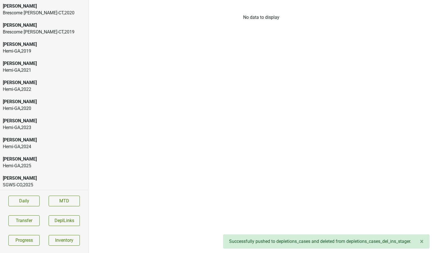
click at [63, 21] on div "Colgin Brescome Barton-CT , 2019" at bounding box center [44, 28] width 88 height 19
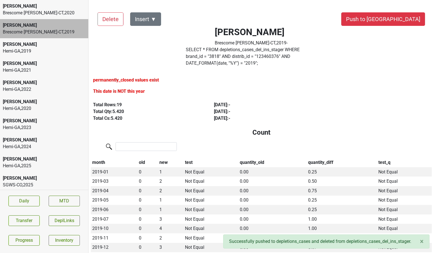
click at [61, 12] on div "Brescome Barton-CT , 2020" at bounding box center [44, 13] width 83 height 7
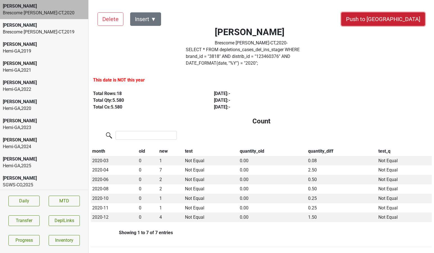
click at [400, 16] on button "Push to DC" at bounding box center [384, 19] width 84 height 14
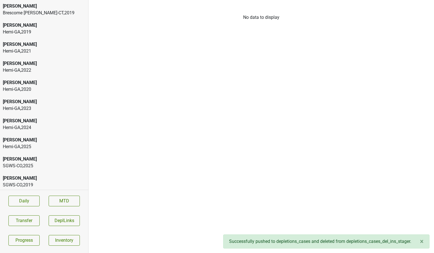
click at [43, 6] on div "Colgin" at bounding box center [44, 6] width 83 height 7
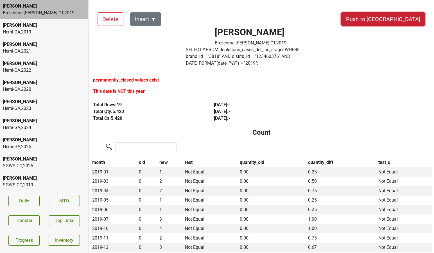
click at [396, 17] on button "Push to DC" at bounding box center [384, 19] width 84 height 14
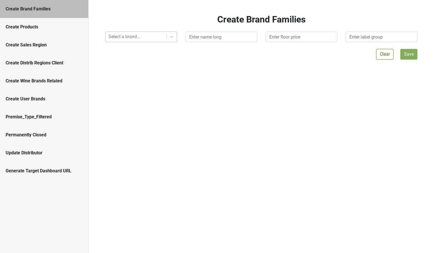
click at [118, 37] on div at bounding box center [136, 37] width 55 height 8
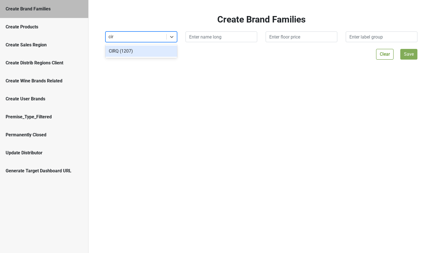
type input "cirq"
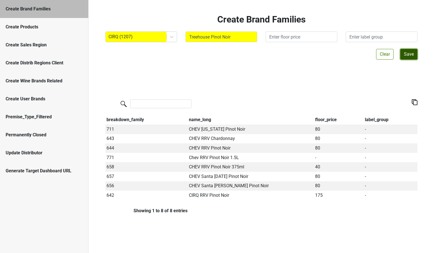
drag, startPoint x: 410, startPoint y: 57, endPoint x: 188, endPoint y: 47, distance: 222.2
click at [188, 47] on div "Create Brand Families CIRQ (1207) Treehouse Pinot Noir Clear Save breakdown_fam…" at bounding box center [261, 113] width 321 height 198
click at [189, 38] on input "Treehouse Pinot Noir" at bounding box center [222, 37] width 72 height 11
type input "CIRQ Treehouse Pinot Noir"
click at [407, 56] on button "Save" at bounding box center [409, 54] width 17 height 11
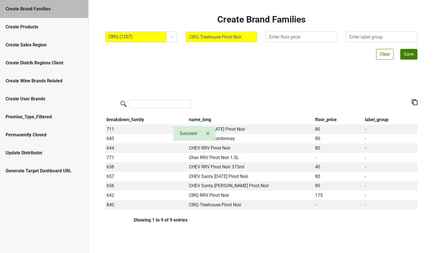
click at [42, 30] on div "Create Products" at bounding box center [44, 27] width 88 height 18
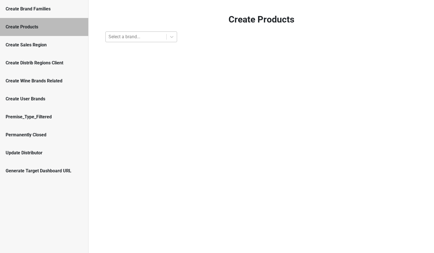
click at [126, 40] on div at bounding box center [136, 37] width 55 height 8
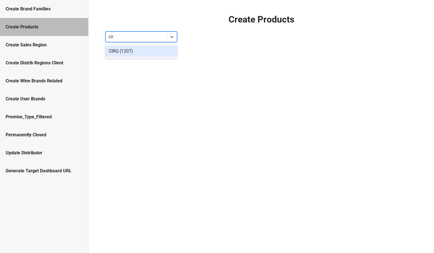
type input "cirq"
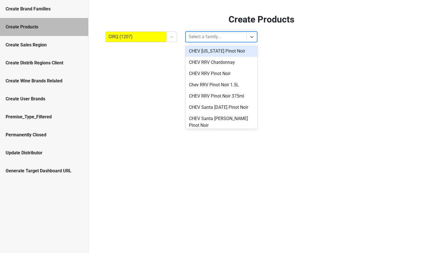
click at [212, 42] on div "Select a family..." at bounding box center [216, 37] width 61 height 10
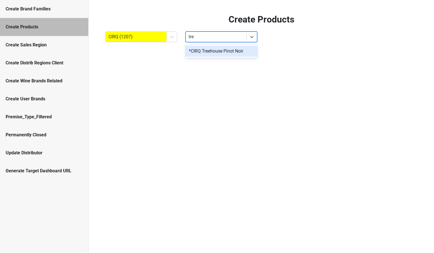
type input "tree"
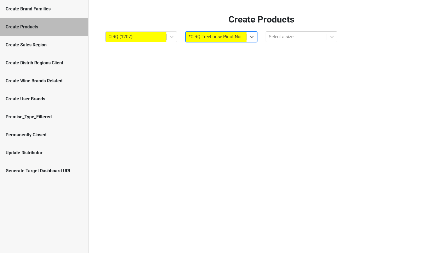
click at [284, 40] on div at bounding box center [296, 37] width 55 height 8
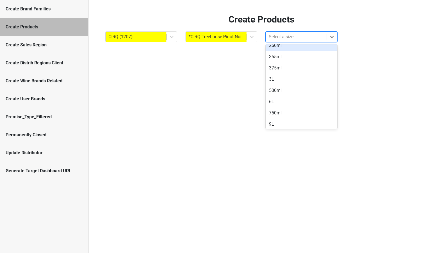
scroll to position [64, 0]
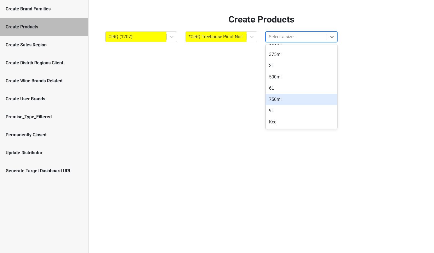
click at [276, 98] on div "750ml" at bounding box center [302, 99] width 72 height 11
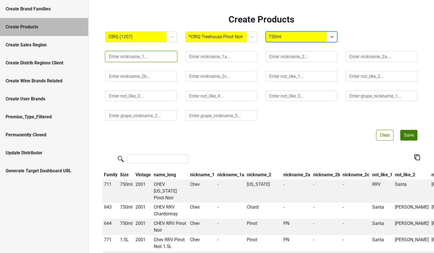
click at [142, 54] on input "text" at bounding box center [142, 56] width 72 height 11
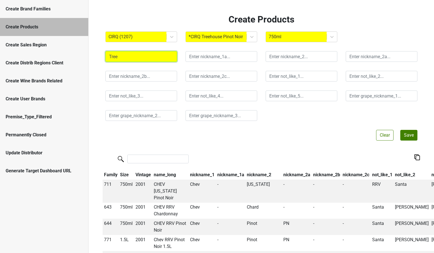
type input "Tree"
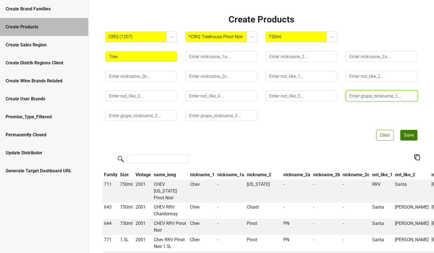
click at [352, 94] on input "text" at bounding box center [382, 96] width 72 height 11
type input "Pinot"
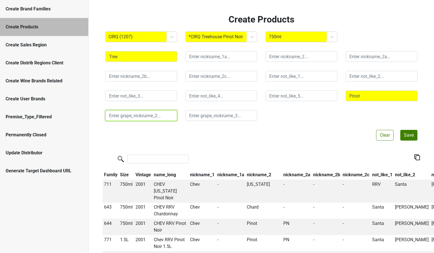
click at [164, 116] on input "text" at bounding box center [142, 115] width 72 height 11
type input "P Noir"
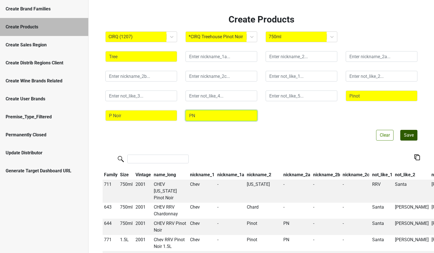
type input "PN"
click at [407, 135] on button "Save" at bounding box center [409, 135] width 17 height 11
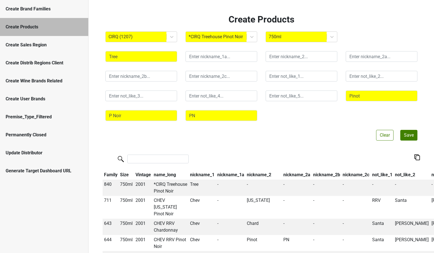
click at [39, 12] on div "Create Brand Families" at bounding box center [44, 9] width 77 height 7
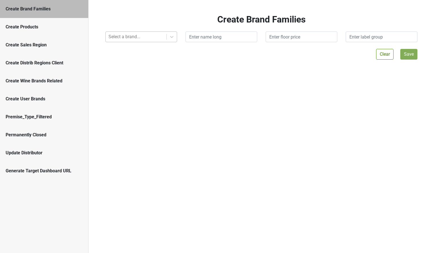
click at [135, 40] on div at bounding box center [136, 37] width 55 height 8
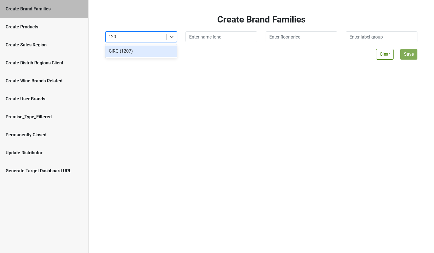
type input "1207"
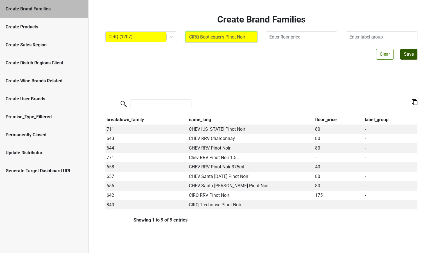
type input "CIRQ Bootlegger's Pinot Noir"
click at [410, 53] on button "Save" at bounding box center [409, 54] width 17 height 11
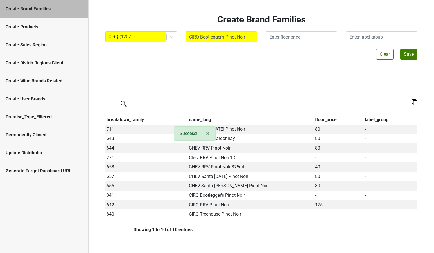
click at [37, 24] on div "Create Products" at bounding box center [44, 27] width 77 height 7
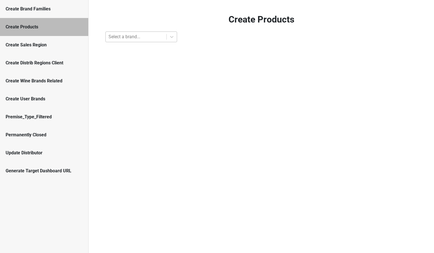
click at [127, 36] on div at bounding box center [136, 37] width 55 height 8
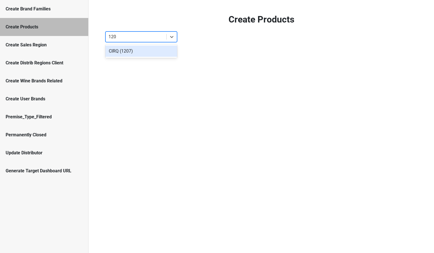
type input "1207"
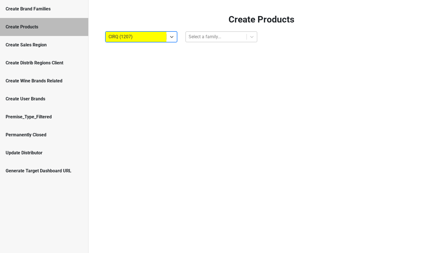
click at [212, 38] on div at bounding box center [216, 37] width 55 height 8
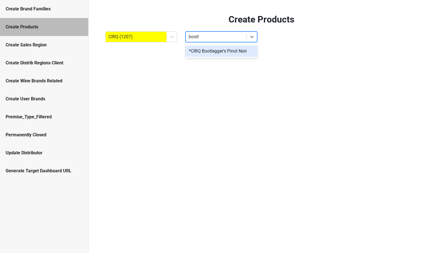
type input "bootle"
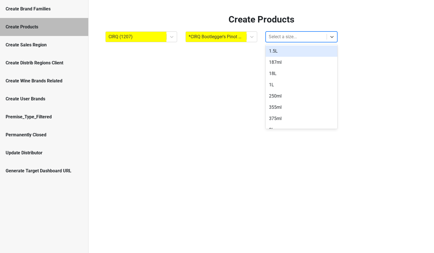
click at [288, 39] on div at bounding box center [296, 37] width 55 height 8
type input "750"
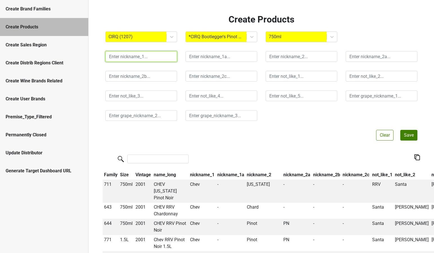
click at [137, 57] on input "text" at bounding box center [142, 56] width 72 height 11
type input "o"
type input "Boot"
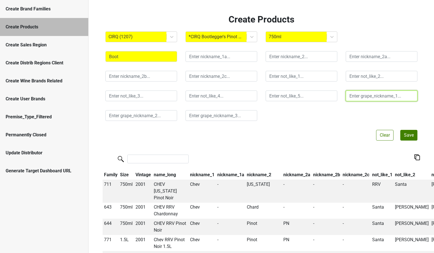
click at [352, 95] on input "text" at bounding box center [382, 96] width 72 height 11
type input "Pinot Noir"
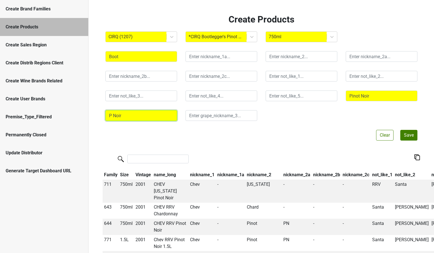
type input "P Noir"
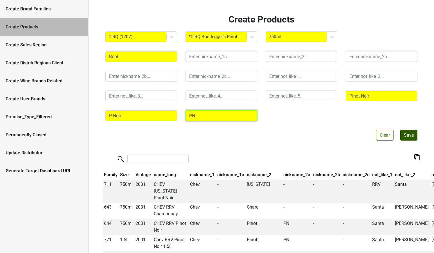
type input "PN"
click at [407, 139] on button "Save" at bounding box center [409, 135] width 17 height 11
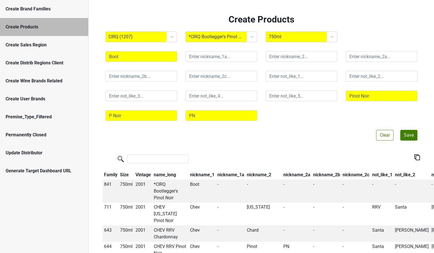
click at [202, 42] on div "CIRQ (1207) *CIRQ Bootlegger's Pinot Noir 750ml Boot Pinot Noir P Noir PN Clear…" at bounding box center [262, 79] width 312 height 94
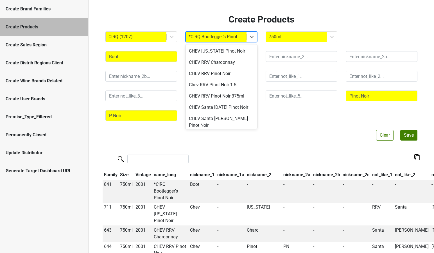
click at [201, 38] on div at bounding box center [216, 37] width 55 height 8
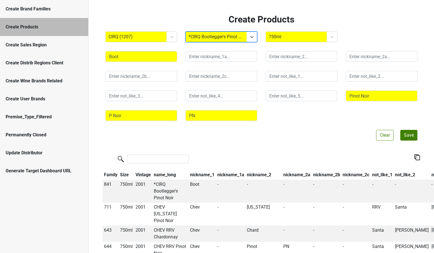
click at [201, 38] on div at bounding box center [216, 37] width 55 height 8
click at [185, 23] on h2 "Create Products" at bounding box center [262, 19] width 312 height 11
click at [39, 4] on div "Create Brand Families" at bounding box center [44, 9] width 88 height 18
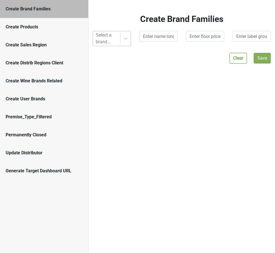
click at [104, 40] on div at bounding box center [107, 39] width 22 height 8
click at [221, 86] on div "Create Brand Families Select a brand... Clear Save" at bounding box center [182, 126] width 187 height 253
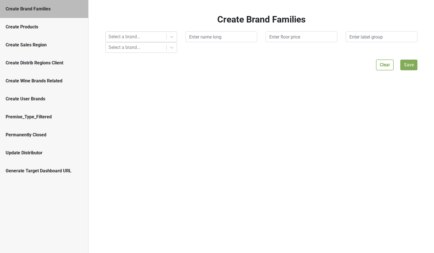
click at [149, 60] on div "Create Brand Families Select a brand... Select a brand... Clear Save" at bounding box center [262, 126] width 346 height 253
click at [181, 56] on div "Create Brand Families Select a brand... Select a brand... Clear Save" at bounding box center [262, 126] width 346 height 253
click at [44, 31] on div "Create Products" at bounding box center [44, 27] width 88 height 18
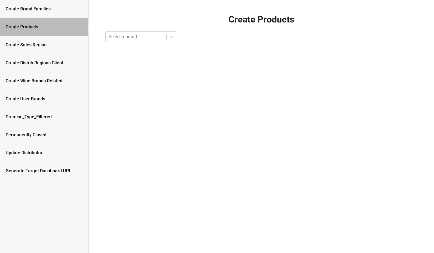
click at [34, 7] on div "Create Brand Families" at bounding box center [44, 9] width 77 height 7
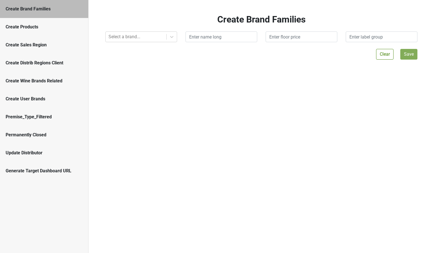
click at [35, 21] on div "Create Products" at bounding box center [44, 27] width 88 height 18
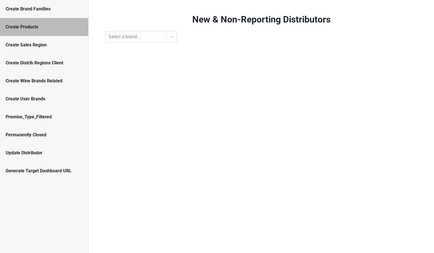
click at [73, 196] on div "Create Brand Families Create Products Create Sales Region Create Distrib Region…" at bounding box center [44, 126] width 89 height 253
click at [131, 152] on div "New & Non-Reporting Distributors Select a brand..." at bounding box center [262, 126] width 346 height 253
click at [115, 38] on div at bounding box center [136, 37] width 55 height 8
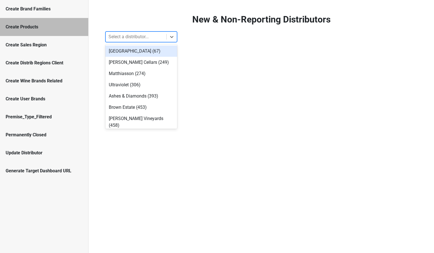
click at [117, 50] on div "Bella Oaks (67)" at bounding box center [142, 51] width 72 height 11
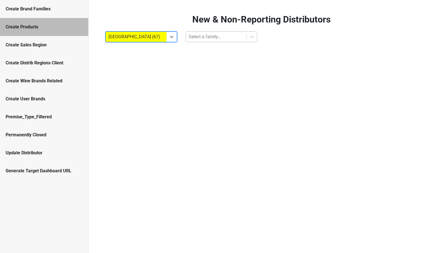
click at [205, 38] on div at bounding box center [216, 37] width 55 height 8
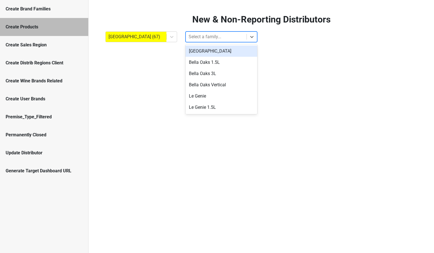
click at [204, 54] on div "Bella Oaks" at bounding box center [222, 51] width 72 height 11
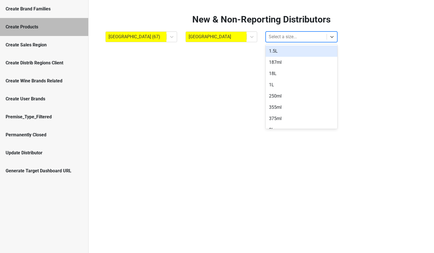
click at [278, 33] on div at bounding box center [296, 37] width 55 height 8
click at [277, 54] on div "1.5L" at bounding box center [302, 51] width 72 height 11
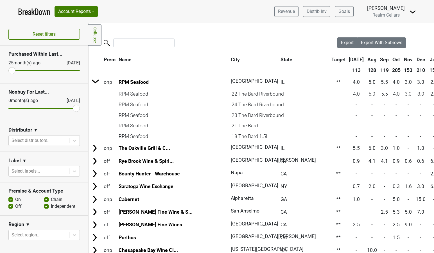
scroll to position [0, 11]
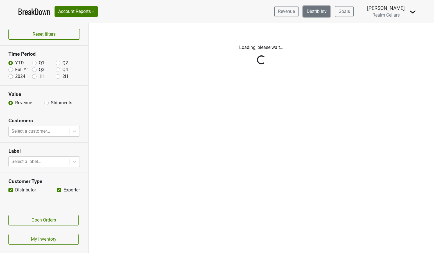
click at [329, 14] on link "Distrib Inv" at bounding box center [316, 11] width 27 height 11
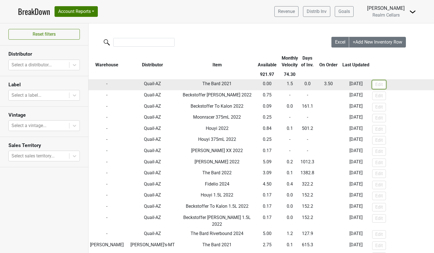
click at [374, 87] on button "Edit" at bounding box center [380, 84] width 14 height 8
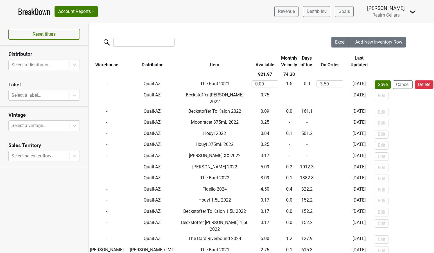
click at [418, 12] on nav "BreakDown Account Reports SuperRanker Map Award Progress Chain Compliance CRM N…" at bounding box center [217, 11] width 407 height 23
click at [414, 12] on img at bounding box center [413, 11] width 7 height 7
click at [399, 22] on link "Control Center" at bounding box center [394, 22] width 44 height 9
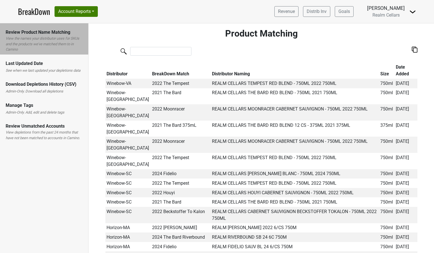
click at [28, 114] on label "Admin-Only. Add, edit and delete tags" at bounding box center [35, 113] width 59 height 6
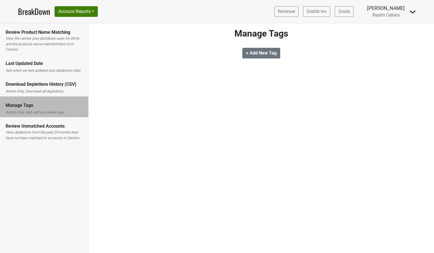
click at [28, 132] on label "View depletions from the past 24 months that have not been matched to accounts …" at bounding box center [44, 135] width 77 height 11
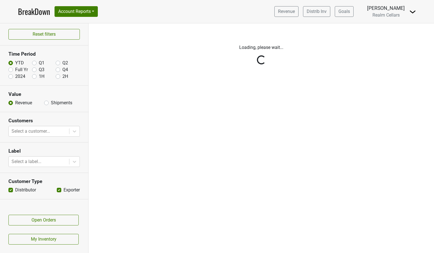
click at [413, 13] on img at bounding box center [413, 11] width 7 height 7
click at [398, 40] on link "Logout" at bounding box center [394, 40] width 44 height 9
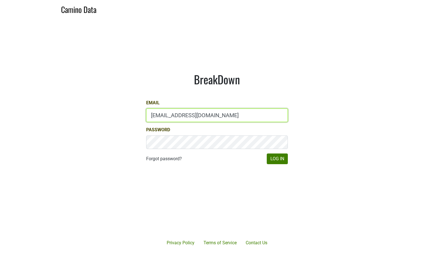
click at [184, 117] on input "shenry@realmcellars.com" at bounding box center [217, 116] width 142 height 14
type input "depletions@mt.wine"
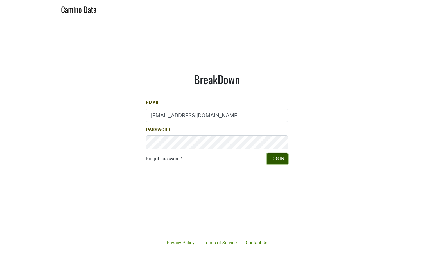
click at [270, 156] on button "Log In" at bounding box center [277, 159] width 21 height 11
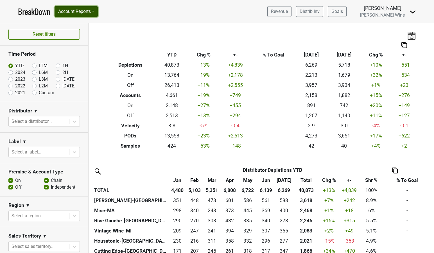
click at [93, 9] on button "Account Reports" at bounding box center [76, 11] width 43 height 11
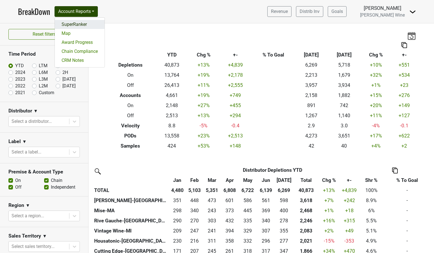
click at [88, 23] on link "SuperRanker" at bounding box center [80, 24] width 50 height 9
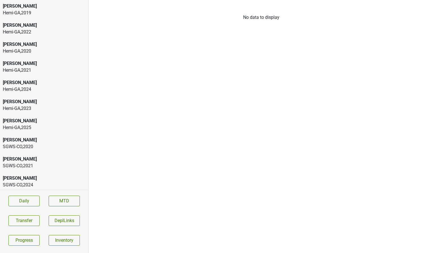
click at [55, 12] on div "Hemi-[GEOGRAPHIC_DATA] , 2019" at bounding box center [44, 13] width 83 height 7
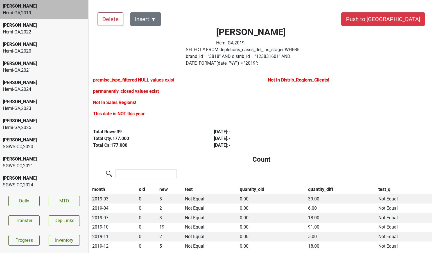
click at [32, 126] on div "Hemi-[GEOGRAPHIC_DATA] , 2025" at bounding box center [44, 127] width 83 height 7
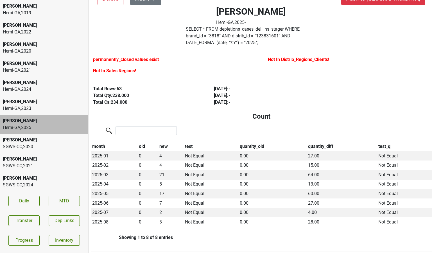
scroll to position [19, 0]
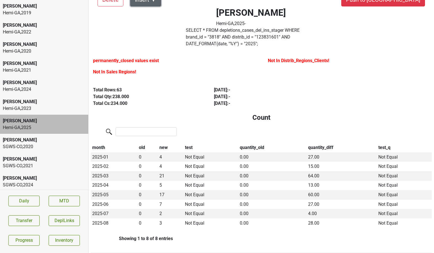
click at [153, 1] on button "Insert ▼" at bounding box center [145, 0] width 31 height 14
click at [155, 10] on div "Sales Regions ▶" at bounding box center [156, 15] width 50 height 14
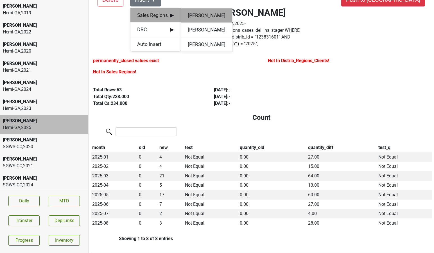
click at [188, 18] on div "Jake Watson" at bounding box center [206, 15] width 51 height 14
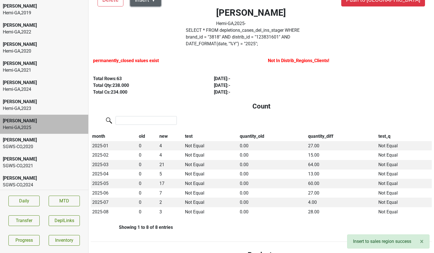
click at [154, 3] on button "Insert ▼" at bounding box center [145, 0] width 31 height 14
click at [154, 11] on div "DRC ▶" at bounding box center [156, 15] width 50 height 14
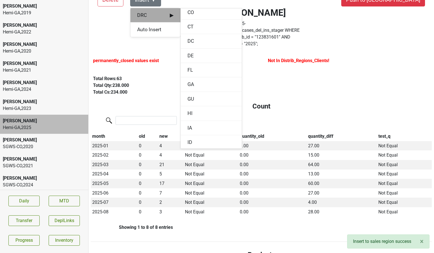
scroll to position [106, 0]
click at [189, 84] on div "GA" at bounding box center [211, 83] width 61 height 14
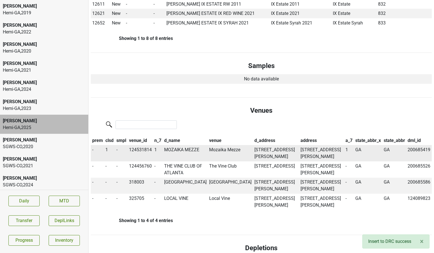
scroll to position [358, 0]
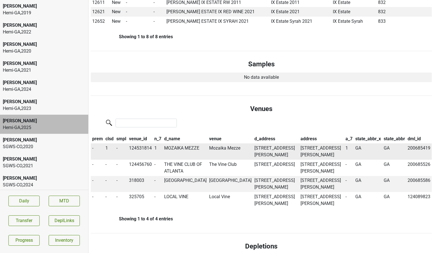
click at [173, 144] on td "MOZAIKA MEZZE" at bounding box center [185, 152] width 45 height 16
click at [107, 145] on span "1" at bounding box center [107, 147] width 3 height 5
click at [109, 152] on div "0" at bounding box center [127, 159] width 44 height 14
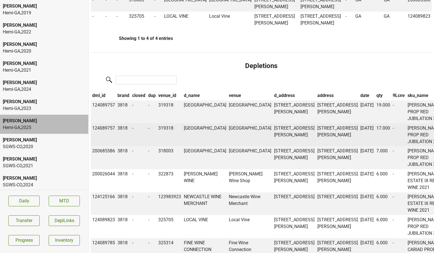
scroll to position [526, 0]
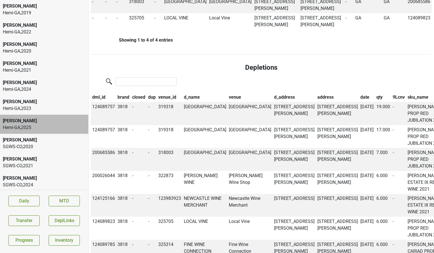
click at [23, 215] on section "Daily MTD Transfer DeplLinks Progress Inventory" at bounding box center [44, 221] width 88 height 62
click at [22, 218] on button "Transfer" at bounding box center [23, 221] width 31 height 11
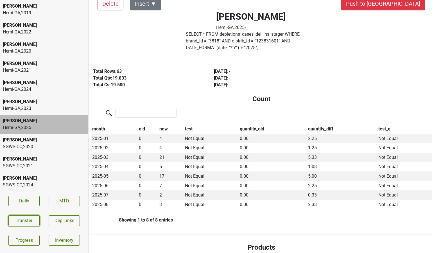
scroll to position [0, 0]
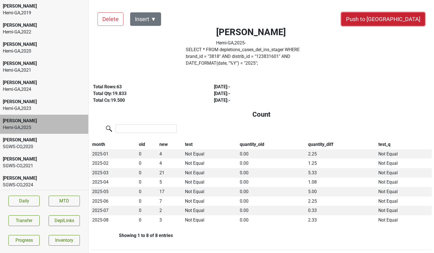
click at [398, 18] on button "Push to DC" at bounding box center [384, 19] width 84 height 14
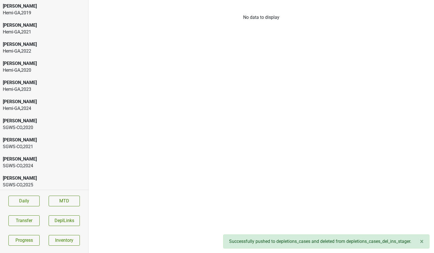
click at [32, 108] on div "Hemi-GA , 2024" at bounding box center [44, 108] width 83 height 7
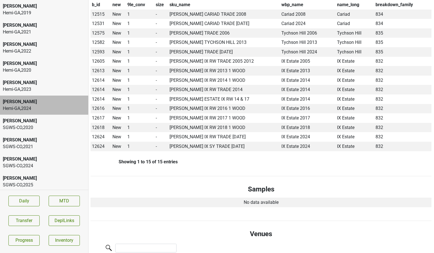
scroll to position [0, 0]
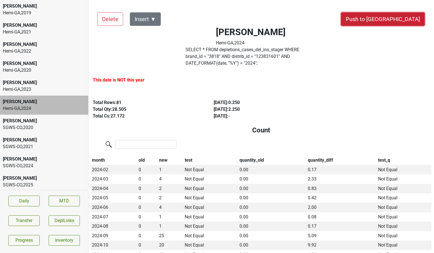
click at [409, 19] on button "Push to DC" at bounding box center [383, 19] width 84 height 14
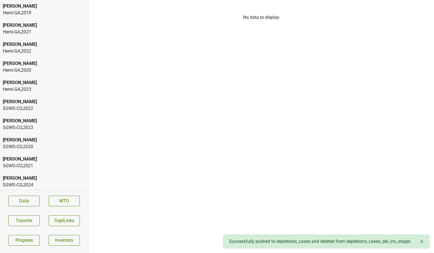
click at [29, 91] on div "Hemi-GA , 2023" at bounding box center [44, 89] width 83 height 7
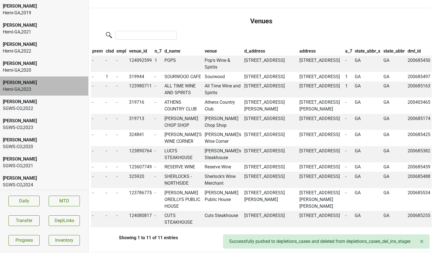
scroll to position [383, 0]
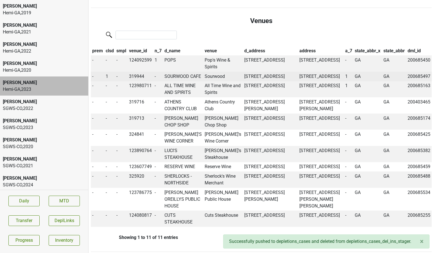
click at [172, 72] on td "SOURWOOD CAFE" at bounding box center [183, 77] width 40 height 10
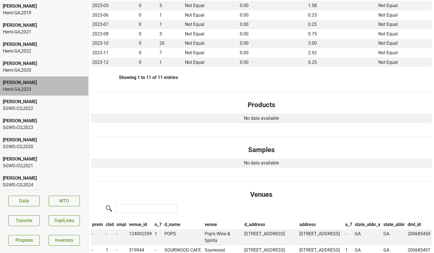
scroll to position [0, 0]
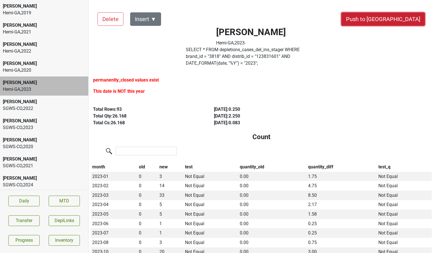
click at [397, 17] on button "Push to [GEOGRAPHIC_DATA]" at bounding box center [384, 19] width 84 height 14
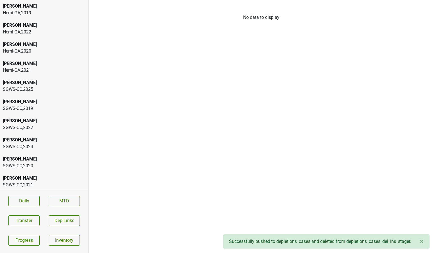
click at [28, 68] on div "Hemi-GA , 2021" at bounding box center [44, 70] width 83 height 7
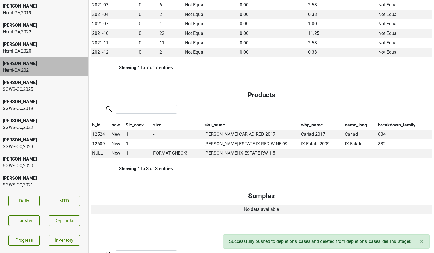
scroll to position [186, 0]
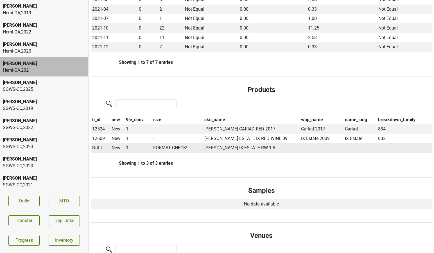
click at [96, 145] on span "NULL" at bounding box center [97, 147] width 11 height 5
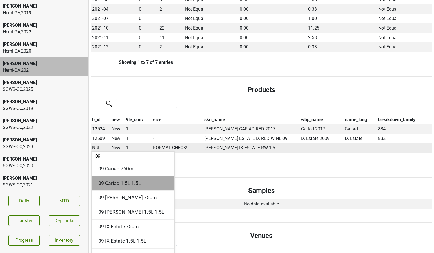
scroll to position [0, 0]
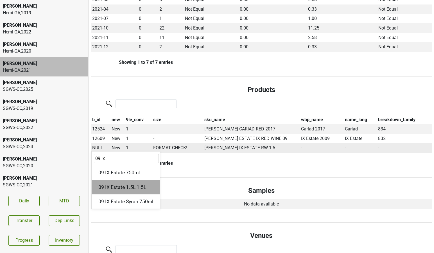
type input "09 ix"
click at [128, 180] on div "09 IX Estate 1.5L 1.5L" at bounding box center [126, 187] width 68 height 14
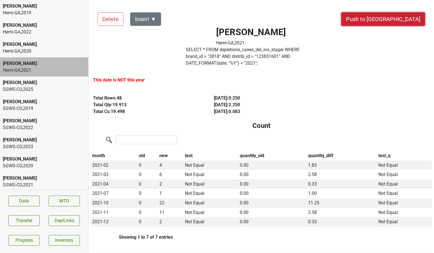
click at [395, 21] on button "Push to DC" at bounding box center [384, 19] width 84 height 14
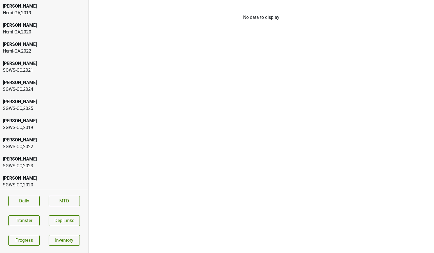
click at [27, 44] on div "[PERSON_NAME]" at bounding box center [44, 44] width 83 height 7
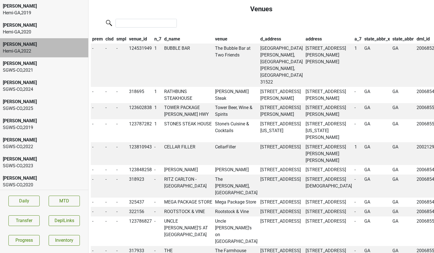
scroll to position [386, 0]
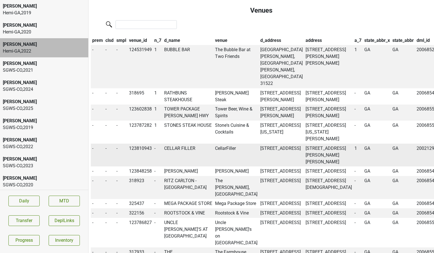
click at [190, 144] on td "CELLAR FILLER" at bounding box center [188, 155] width 51 height 23
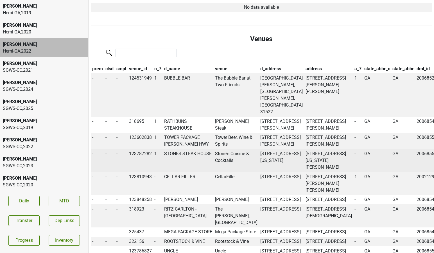
scroll to position [360, 0]
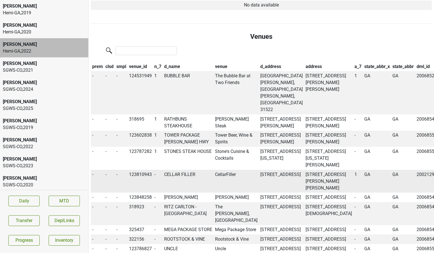
click at [191, 170] on td "CELLAR FILLER" at bounding box center [188, 181] width 51 height 23
click at [226, 170] on td "CellarFiller" at bounding box center [236, 181] width 45 height 23
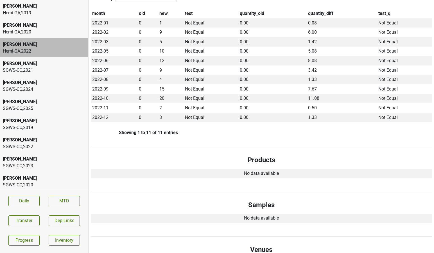
scroll to position [0, 0]
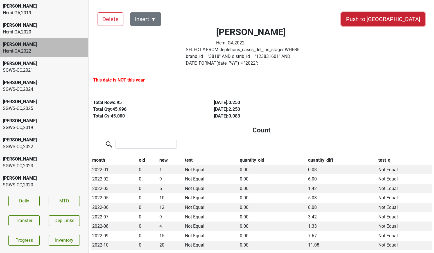
click at [399, 18] on button "Push to DC" at bounding box center [384, 19] width 84 height 14
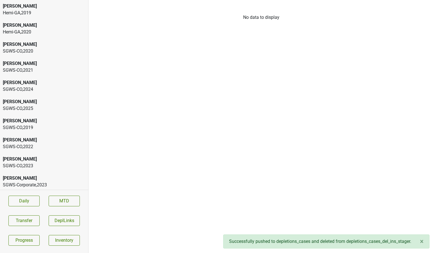
click at [32, 30] on div "Hemi-GA , 2020" at bounding box center [44, 32] width 83 height 7
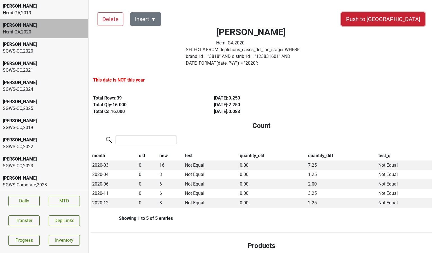
click at [398, 20] on button "Push to DC" at bounding box center [384, 19] width 84 height 14
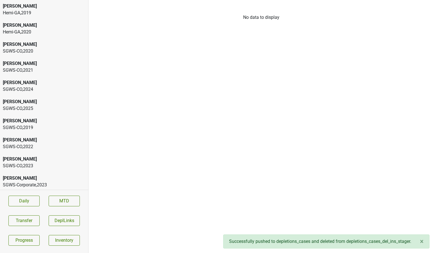
click at [31, 6] on div "[PERSON_NAME]" at bounding box center [44, 6] width 83 height 7
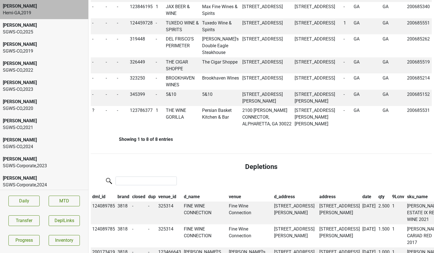
scroll to position [417, 0]
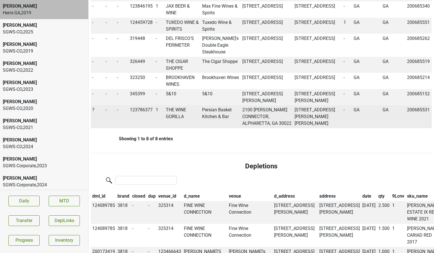
click at [174, 129] on td "THE WINE GORILLA" at bounding box center [183, 117] width 36 height 23
click at [141, 122] on td "123786377" at bounding box center [142, 117] width 26 height 23
copy td "123786377"
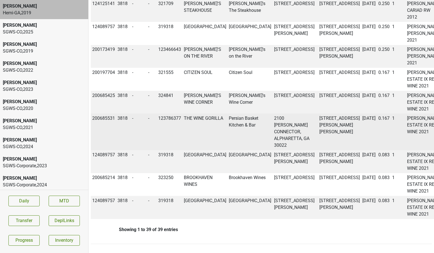
click at [111, 125] on td "200685531" at bounding box center [104, 132] width 26 height 37
copy td "200685531"
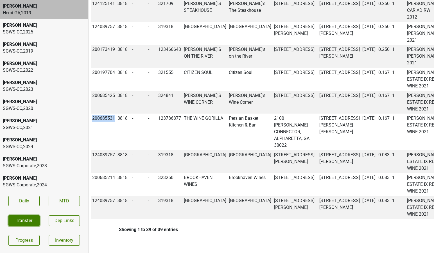
click at [31, 218] on button "Transfer" at bounding box center [23, 221] width 31 height 11
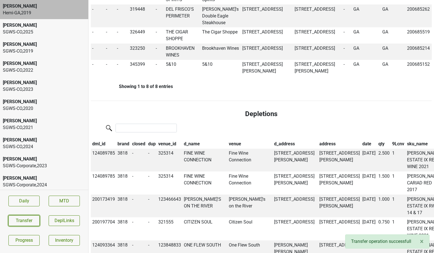
scroll to position [487, 0]
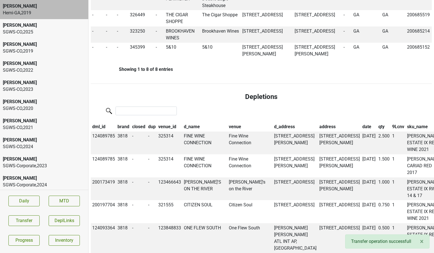
click at [142, 132] on th "closed" at bounding box center [139, 127] width 16 height 10
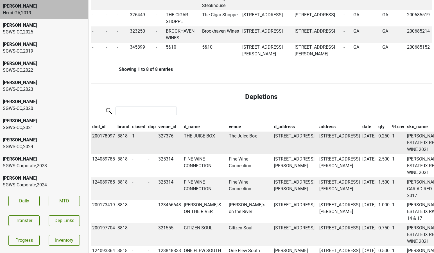
click at [189, 153] on td "THE JUICE BOX" at bounding box center [205, 143] width 45 height 23
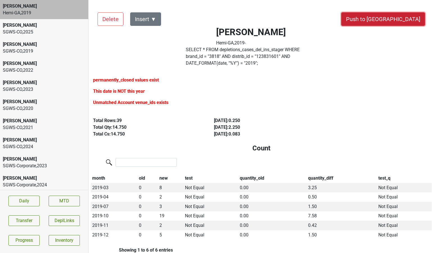
click at [407, 20] on button "Push to DC" at bounding box center [384, 19] width 84 height 14
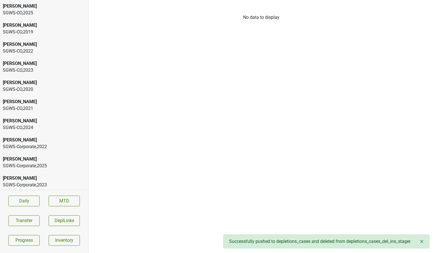
click at [27, 13] on div "SGWS-CO , 2025" at bounding box center [44, 13] width 83 height 7
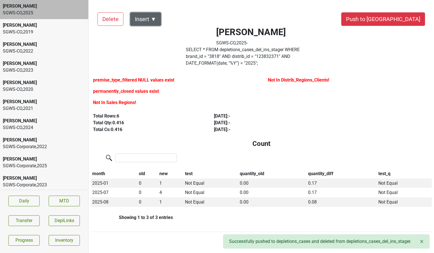
click at [154, 19] on button "Insert ▼" at bounding box center [145, 19] width 31 height 14
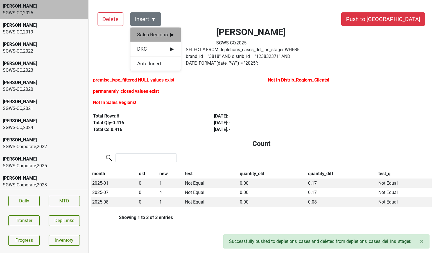
click at [153, 31] on span "Sales Regions ▶" at bounding box center [155, 34] width 37 height 7
click at [191, 34] on div "[PERSON_NAME]" at bounding box center [206, 35] width 51 height 14
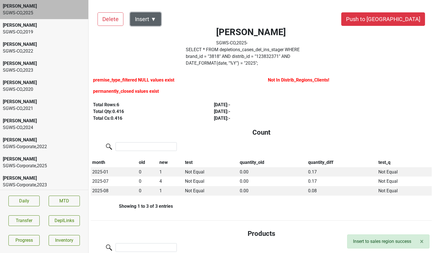
click at [155, 19] on button "Insert ▼" at bounding box center [145, 19] width 31 height 14
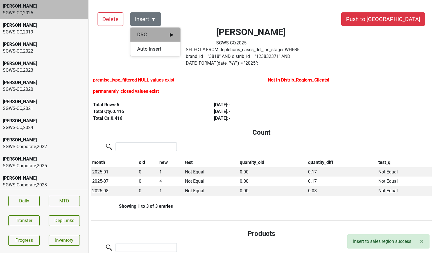
click at [154, 31] on span "DRC ▶" at bounding box center [155, 34] width 37 height 7
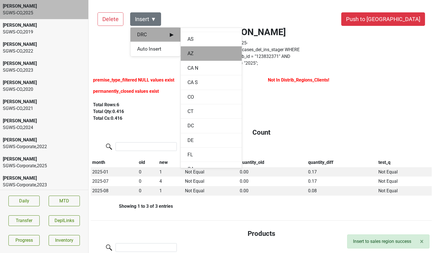
scroll to position [41, 0]
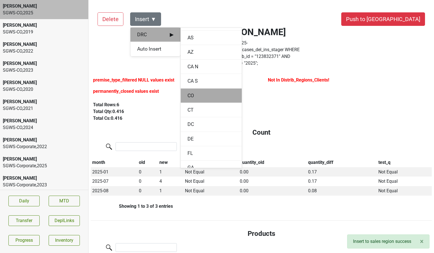
click at [188, 95] on div "CO" at bounding box center [211, 96] width 61 height 14
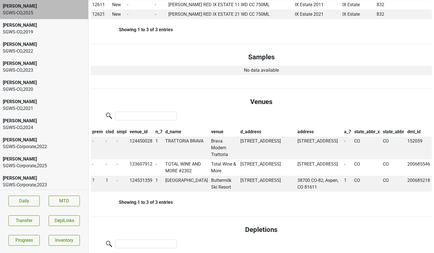
scroll to position [289, 0]
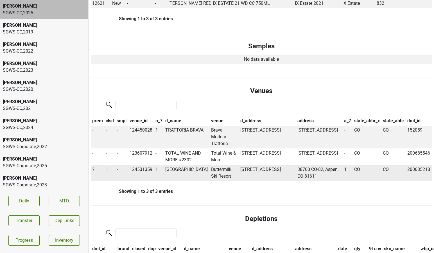
click at [93, 170] on span "?" at bounding box center [93, 169] width 2 height 5
click at [97, 178] on div "On" at bounding box center [113, 180] width 44 height 14
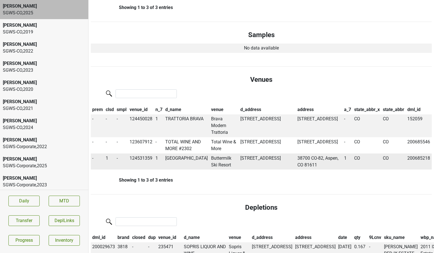
scroll to position [277, 0]
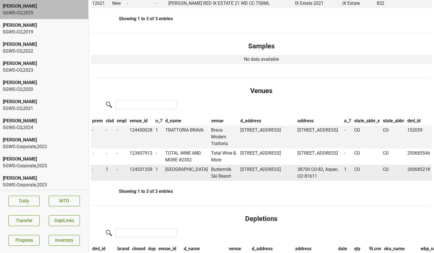
click at [107, 169] on span "1" at bounding box center [107, 169] width 3 height 5
click at [112, 181] on div "0" at bounding box center [127, 180] width 44 height 14
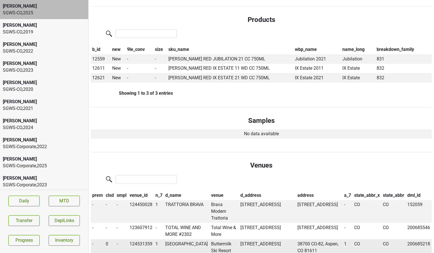
scroll to position [0, 0]
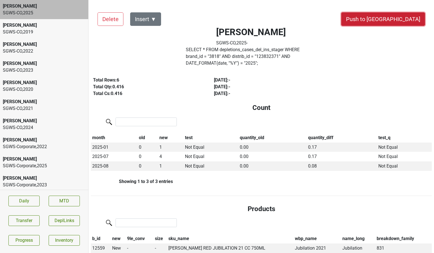
click at [404, 20] on button "Push to DC" at bounding box center [384, 19] width 84 height 14
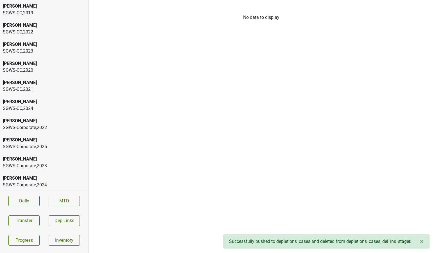
click at [31, 101] on div "[PERSON_NAME]" at bounding box center [44, 101] width 83 height 7
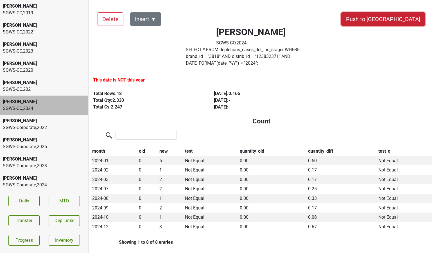
click at [393, 17] on button "Push to DC" at bounding box center [384, 19] width 84 height 14
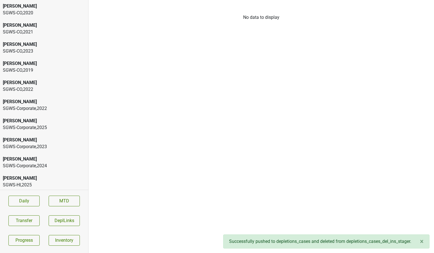
click at [16, 48] on div "SGWS-CO , 2023" at bounding box center [44, 51] width 83 height 7
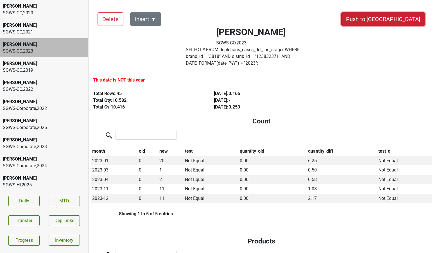
click at [400, 15] on button "Push to DC" at bounding box center [384, 19] width 84 height 14
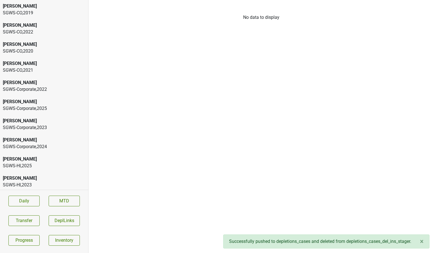
click at [30, 32] on div "SGWS-CO , 2022" at bounding box center [44, 32] width 83 height 7
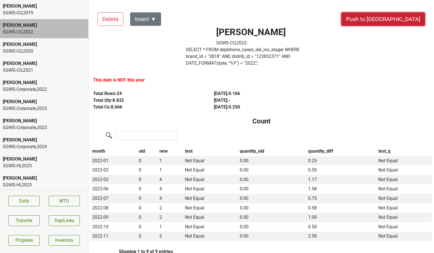
click at [395, 17] on button "Push to DC" at bounding box center [384, 19] width 84 height 14
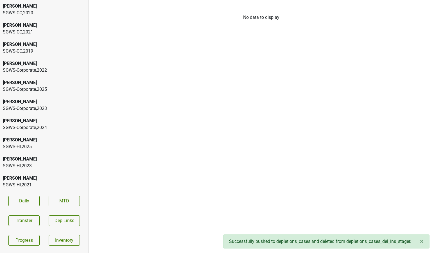
click at [28, 30] on div "SGWS-CO , 2021" at bounding box center [44, 32] width 83 height 7
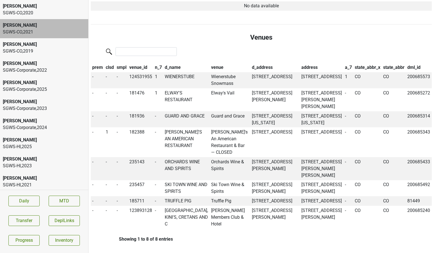
scroll to position [459, 0]
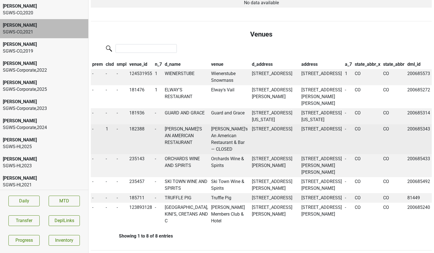
click at [169, 148] on td "JIMMY'S AN AMERICAN RESTAURANT" at bounding box center [186, 139] width 46 height 30
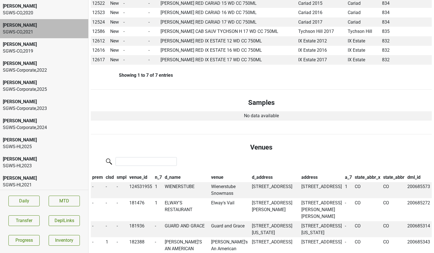
scroll to position [393, 0]
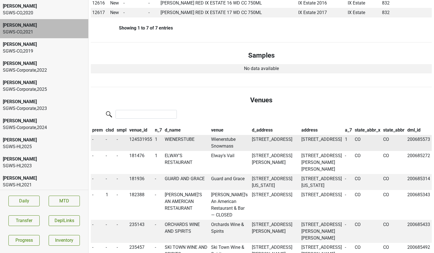
click at [180, 135] on td "WIENERSTUBE" at bounding box center [186, 143] width 46 height 16
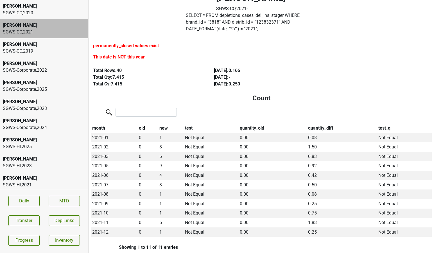
scroll to position [0, 0]
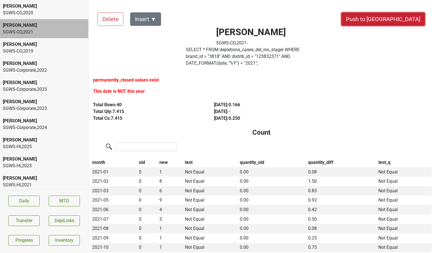
click at [404, 19] on button "Push to DC" at bounding box center [384, 19] width 84 height 14
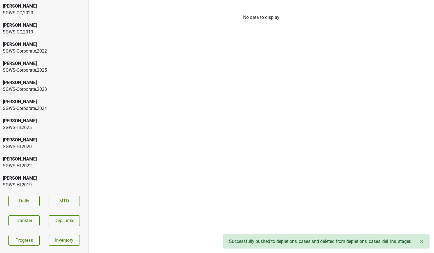
click at [31, 24] on div "[PERSON_NAME]" at bounding box center [44, 25] width 83 height 7
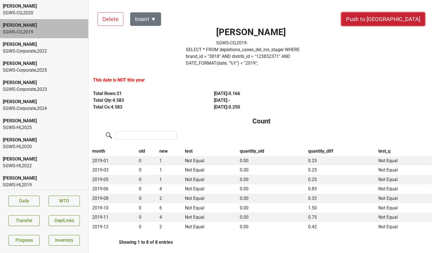
click at [396, 19] on button "Push to DC" at bounding box center [384, 19] width 84 height 14
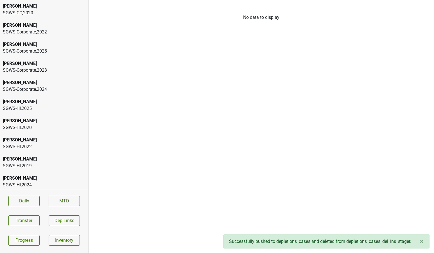
click at [25, 12] on div "SGWS-CO , 2020" at bounding box center [44, 13] width 83 height 7
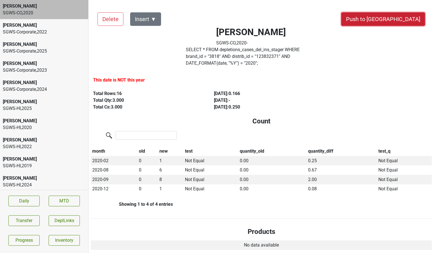
click at [402, 20] on button "Push to DC" at bounding box center [384, 19] width 84 height 14
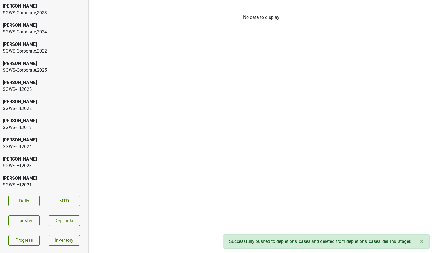
click at [32, 65] on div "[PERSON_NAME]" at bounding box center [44, 63] width 83 height 7
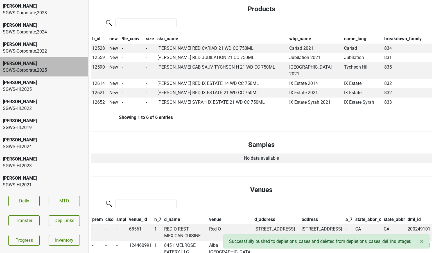
scroll to position [215, 0]
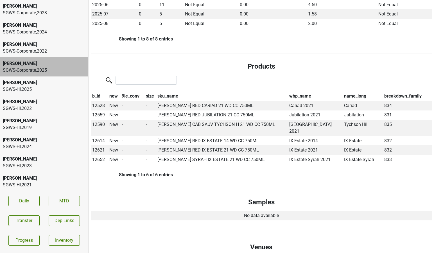
click at [34, 84] on div "[PERSON_NAME]" at bounding box center [44, 82] width 83 height 7
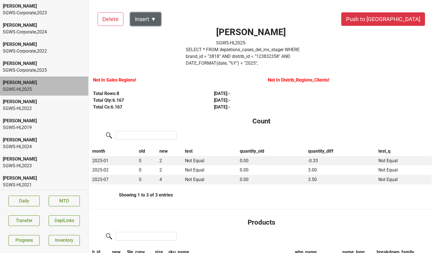
click at [141, 22] on button "Insert ▼" at bounding box center [145, 19] width 31 height 14
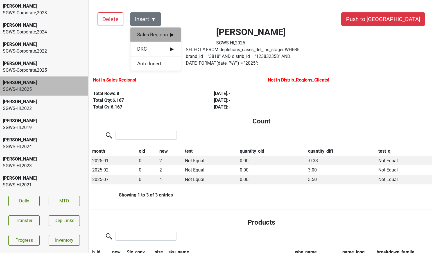
click at [141, 35] on span "Sales Regions ▶" at bounding box center [155, 34] width 37 height 7
click at [194, 35] on div "[PERSON_NAME]" at bounding box center [206, 35] width 51 height 14
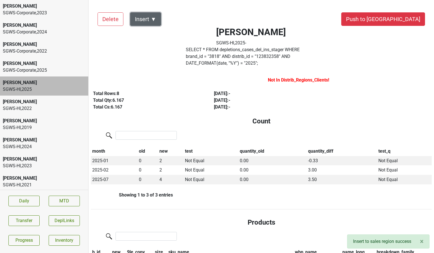
click at [152, 22] on button "Insert ▼" at bounding box center [145, 19] width 31 height 14
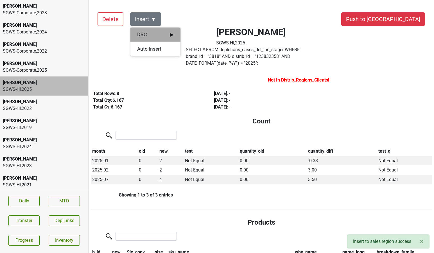
click at [153, 36] on span "DRC ▶" at bounding box center [155, 34] width 37 height 7
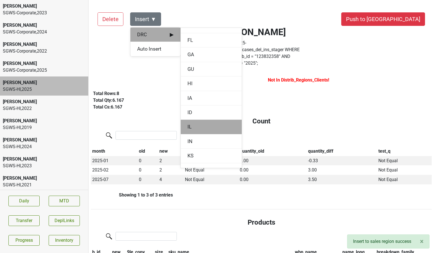
scroll to position [154, 0]
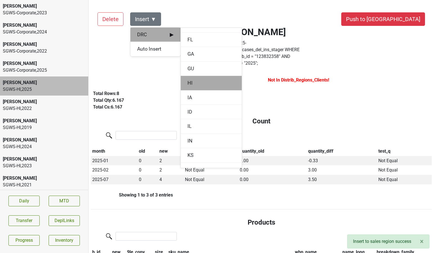
click at [194, 85] on div "HI" at bounding box center [211, 83] width 61 height 14
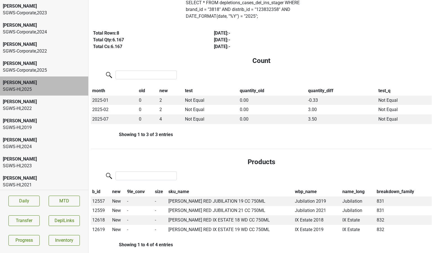
scroll to position [0, 0]
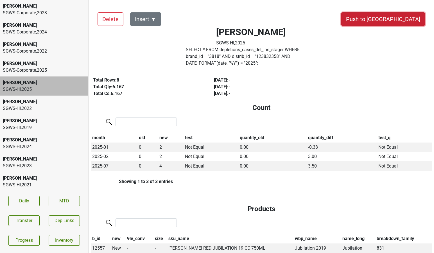
click at [396, 17] on button "Push to DC" at bounding box center [384, 19] width 84 height 14
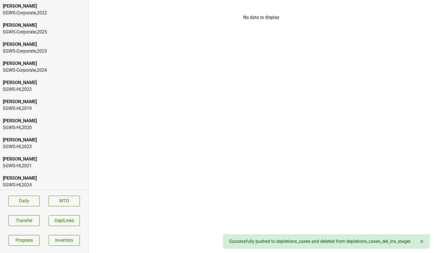
click at [37, 89] on div "SGWS-HI , 2022" at bounding box center [44, 89] width 83 height 7
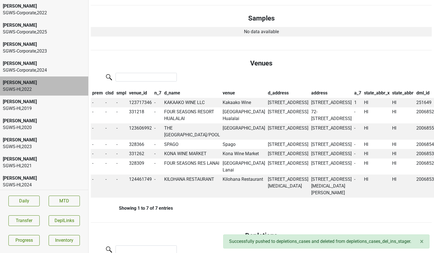
scroll to position [297, 0]
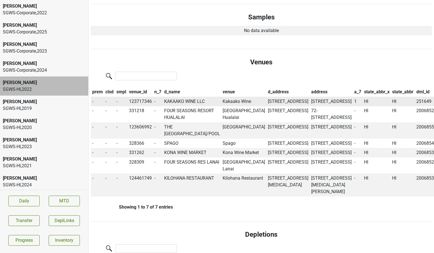
click at [185, 97] on td "KAKAAKO WINE LLC" at bounding box center [192, 102] width 59 height 10
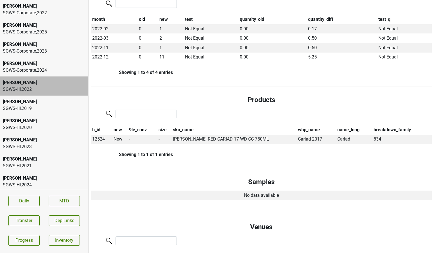
scroll to position [0, 0]
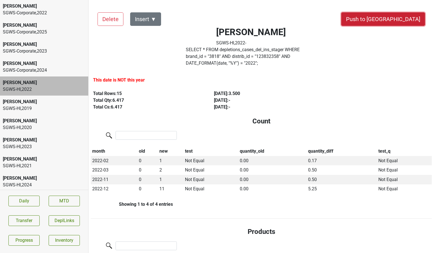
click at [402, 21] on button "Push to DC" at bounding box center [384, 19] width 84 height 14
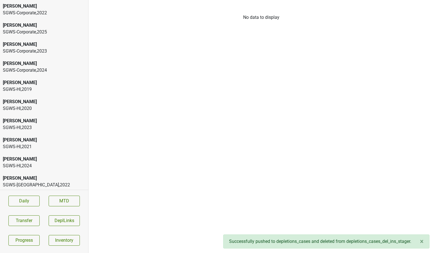
click at [49, 62] on div "[PERSON_NAME]" at bounding box center [44, 63] width 83 height 7
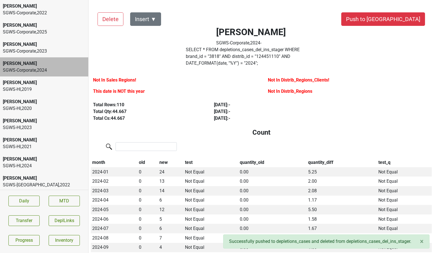
click at [42, 86] on div "[PERSON_NAME]" at bounding box center [44, 82] width 83 height 7
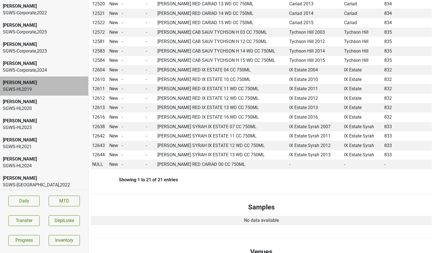
scroll to position [340, 0]
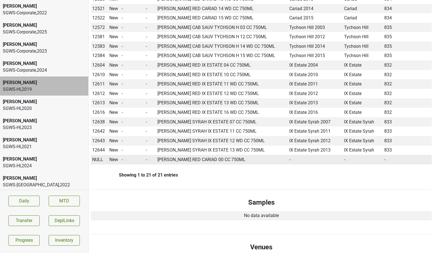
click at [97, 157] on span "NULL" at bounding box center [97, 159] width 11 height 5
type input "00"
click at [27, 221] on button "Transfer" at bounding box center [23, 221] width 31 height 11
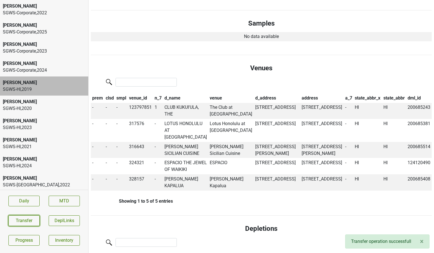
scroll to position [0, 0]
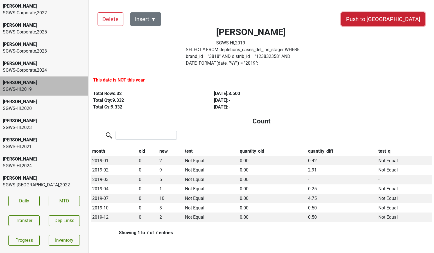
click at [397, 18] on button "Push to DC" at bounding box center [384, 19] width 84 height 14
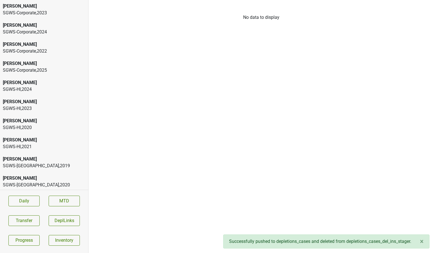
click at [48, 82] on div "[PERSON_NAME]" at bounding box center [44, 82] width 83 height 7
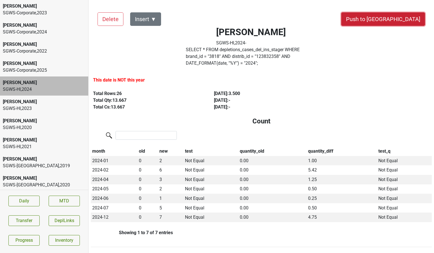
click at [404, 18] on button "Push to DC" at bounding box center [384, 19] width 84 height 14
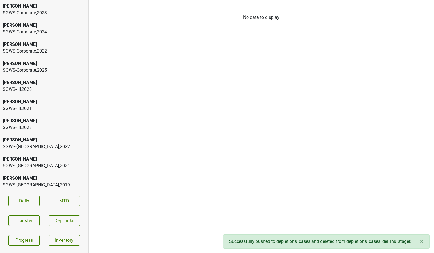
click at [29, 123] on div "[PERSON_NAME]" at bounding box center [44, 121] width 83 height 7
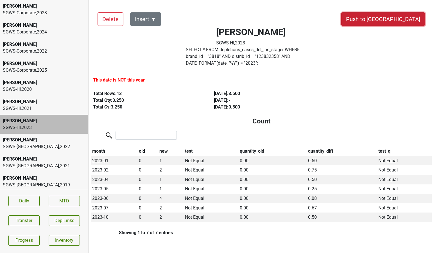
click at [400, 19] on button "Push to DC" at bounding box center [384, 19] width 84 height 14
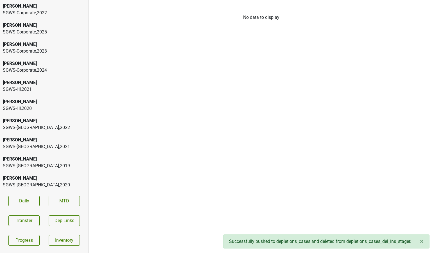
click at [32, 90] on div "SGWS-HI , 2021" at bounding box center [44, 89] width 83 height 7
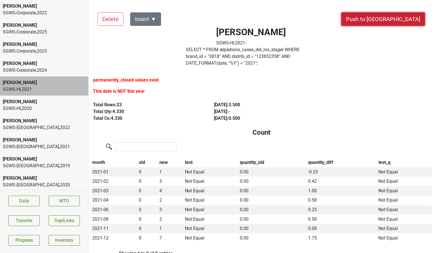
click at [409, 18] on button "Push to DC" at bounding box center [384, 19] width 84 height 14
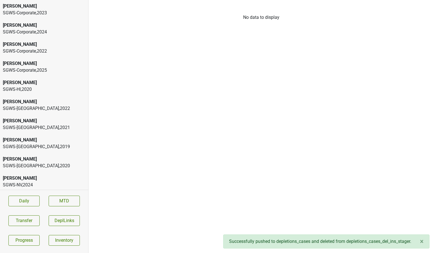
click at [35, 87] on div "SGWS-HI , 2020" at bounding box center [44, 89] width 83 height 7
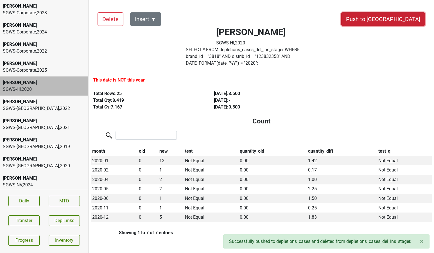
click at [393, 23] on button "Push to DC" at bounding box center [384, 19] width 84 height 14
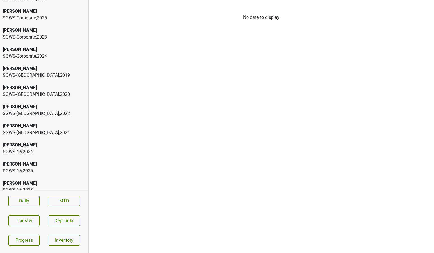
scroll to position [23, 0]
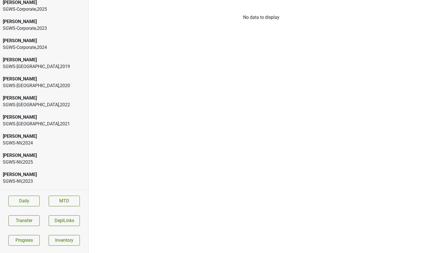
click at [36, 100] on div "[PERSON_NAME]" at bounding box center [44, 98] width 83 height 7
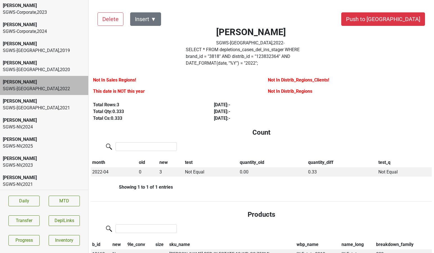
scroll to position [40, 0]
click at [45, 140] on div "[PERSON_NAME]" at bounding box center [44, 138] width 83 height 7
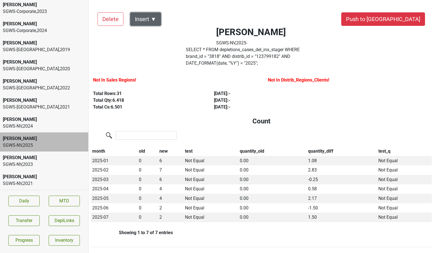
click at [151, 21] on button "Insert ▼" at bounding box center [145, 19] width 31 height 14
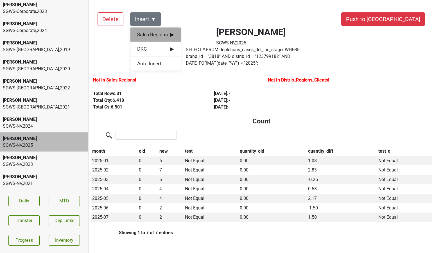
click at [159, 33] on span "Sales Regions ▶" at bounding box center [155, 34] width 37 height 7
click at [191, 35] on div "[PERSON_NAME]" at bounding box center [206, 35] width 51 height 14
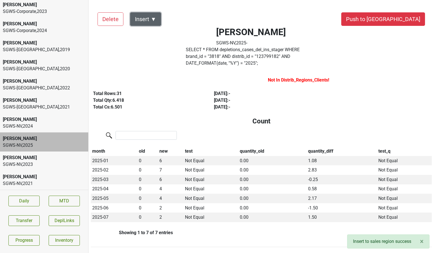
click at [154, 22] on button "Insert ▼" at bounding box center [145, 19] width 31 height 14
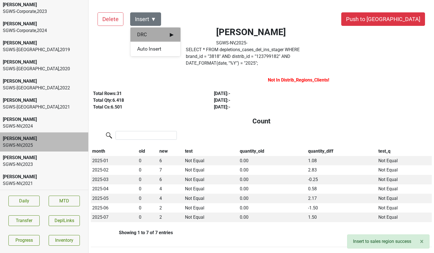
click at [154, 33] on span "DRC ▶" at bounding box center [155, 34] width 37 height 7
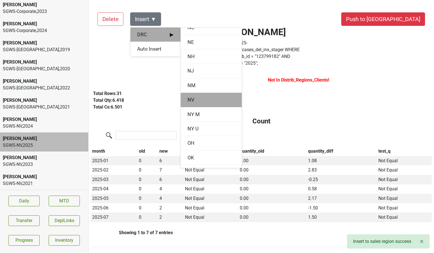
scroll to position [470, 0]
click at [190, 97] on div "NV" at bounding box center [211, 99] width 61 height 14
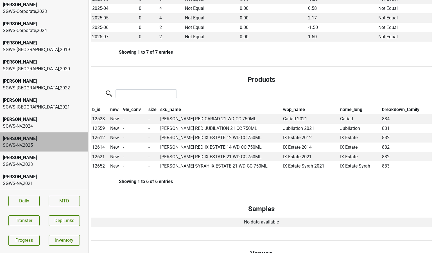
scroll to position [0, 0]
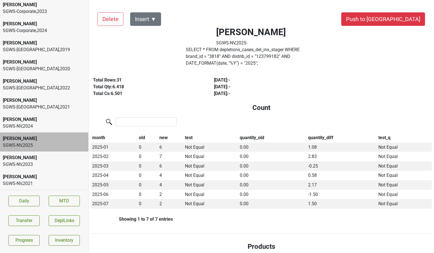
click at [397, 13] on button "Push to DC" at bounding box center [384, 19] width 84 height 14
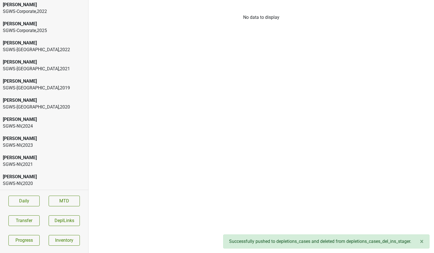
click at [49, 146] on div "SGWS-NV , 2023" at bounding box center [44, 145] width 83 height 7
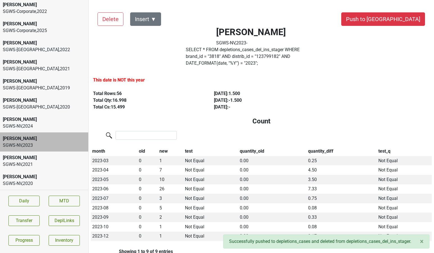
click at [54, 124] on div "SGWS-NV , 2024" at bounding box center [44, 126] width 83 height 7
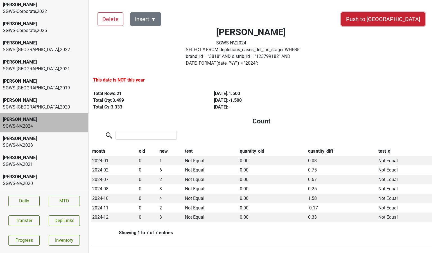
click at [415, 21] on button "Push to DC" at bounding box center [384, 19] width 84 height 14
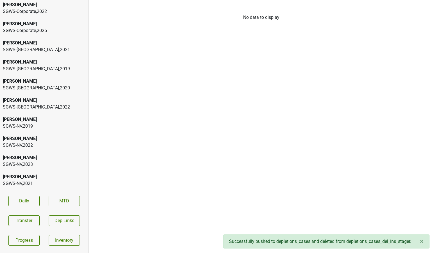
click at [30, 135] on div "[PERSON_NAME]" at bounding box center [44, 138] width 83 height 7
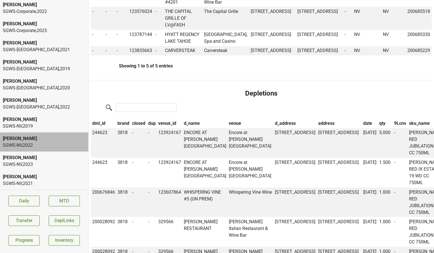
scroll to position [523, 0]
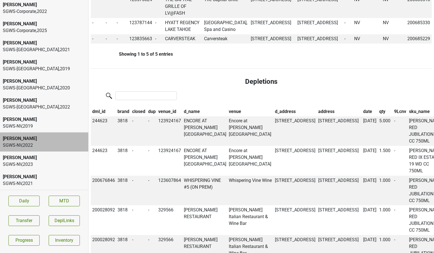
click at [378, 116] on th "qty" at bounding box center [385, 112] width 15 height 10
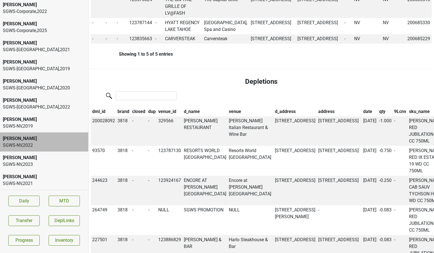
click at [378, 116] on th "qty" at bounding box center [385, 112] width 15 height 10
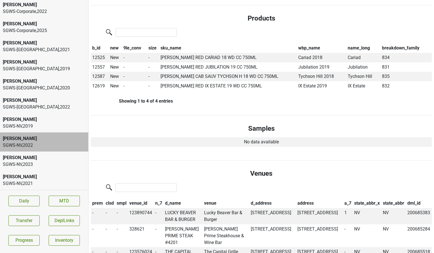
scroll to position [0, 0]
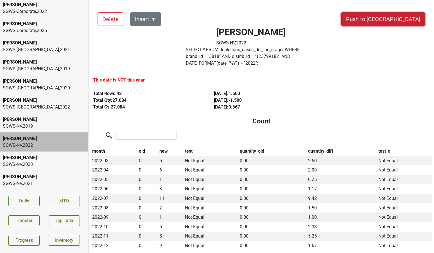
click at [404, 24] on button "Push to DC" at bounding box center [384, 19] width 84 height 14
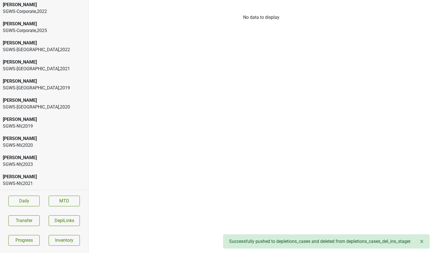
click at [28, 160] on div "[PERSON_NAME]" at bounding box center [44, 157] width 83 height 7
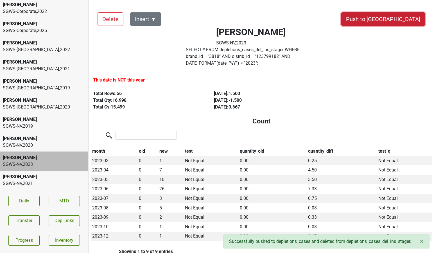
click at [398, 20] on button "Push to DC" at bounding box center [384, 19] width 84 height 14
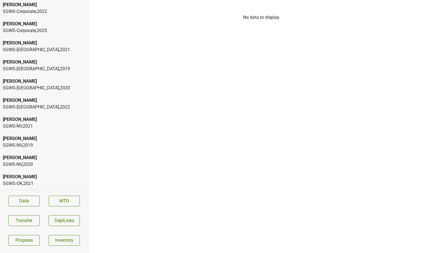
click at [24, 148] on div "SGWS-NV , 2019" at bounding box center [44, 145] width 83 height 7
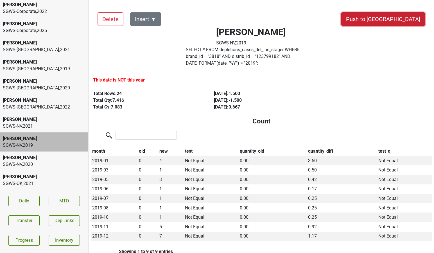
click at [397, 15] on button "Push to DC" at bounding box center [384, 19] width 84 height 14
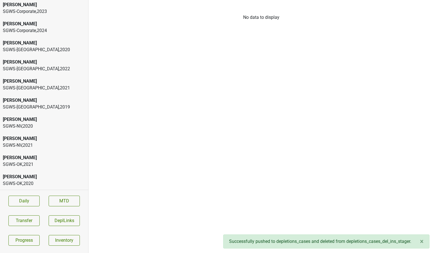
click at [35, 149] on div "Colgin SGWS-NV , 2021" at bounding box center [44, 142] width 88 height 19
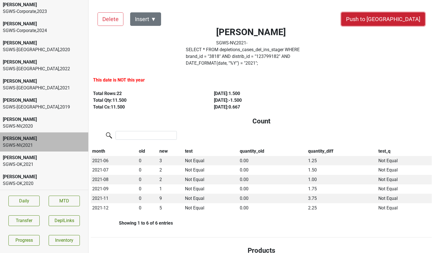
click at [401, 17] on button "Push to DC" at bounding box center [384, 19] width 84 height 14
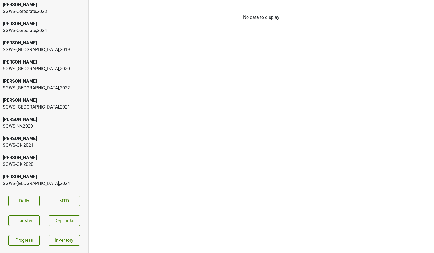
click at [58, 117] on div "[PERSON_NAME]" at bounding box center [44, 119] width 83 height 7
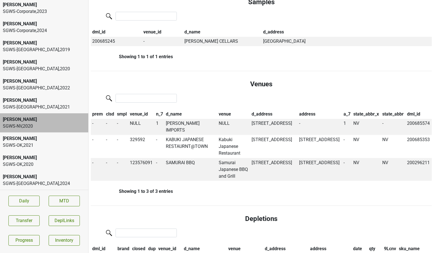
scroll to position [391, 0]
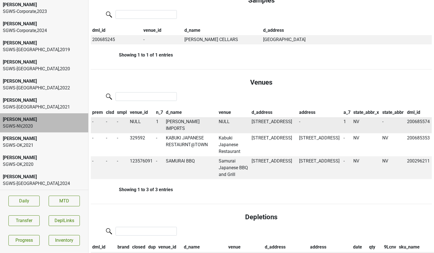
click at [137, 117] on td "NULL" at bounding box center [142, 125] width 26 height 16
click at [28, 107] on div "SGWS-MN , 2021" at bounding box center [44, 107] width 83 height 7
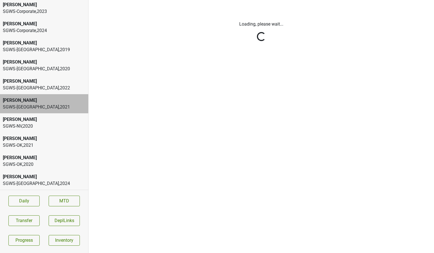
scroll to position [0, 0]
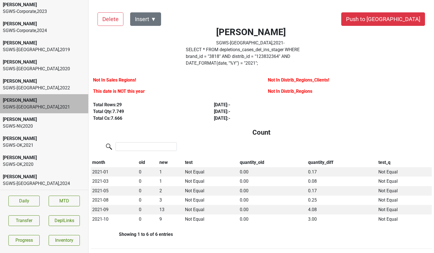
click at [124, 77] on label "Not In Sales Regions!" at bounding box center [114, 80] width 43 height 7
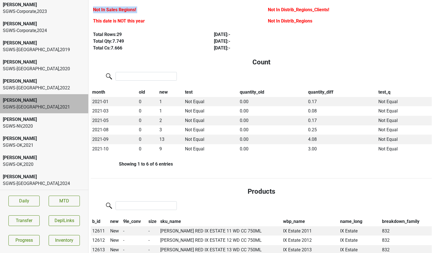
scroll to position [17, 0]
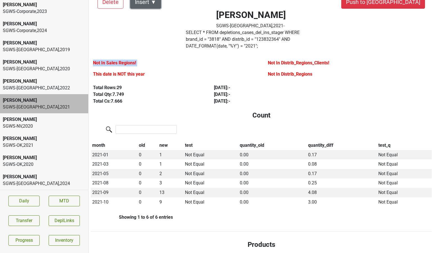
click at [155, 3] on button "Insert ▼" at bounding box center [145, 2] width 31 height 14
click at [139, 111] on h4 "Count" at bounding box center [261, 115] width 332 height 8
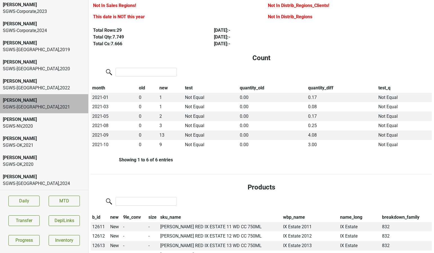
scroll to position [0, 0]
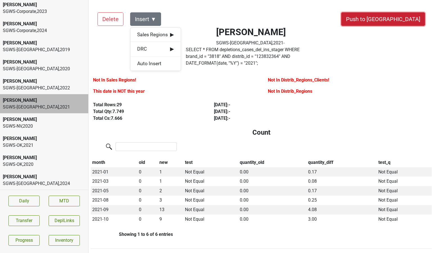
click at [404, 23] on button "Push to DC" at bounding box center [384, 19] width 84 height 14
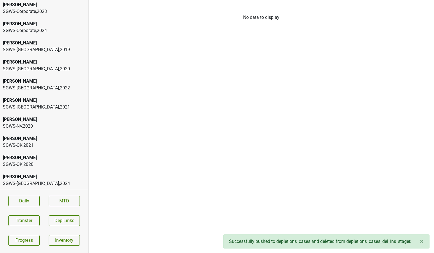
click at [47, 85] on div "SGWS-MN , 2022" at bounding box center [44, 88] width 83 height 7
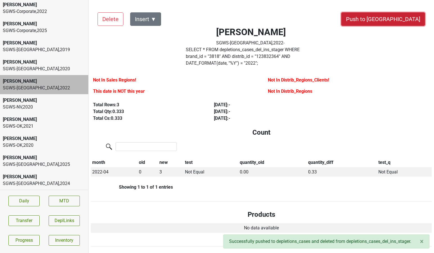
click at [396, 17] on button "Push to DC" at bounding box center [384, 19] width 84 height 14
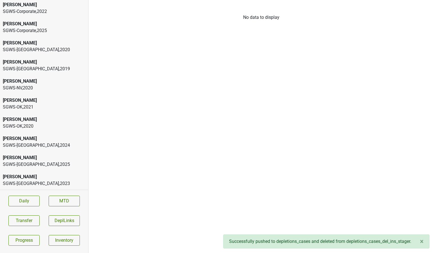
click at [52, 64] on div "[PERSON_NAME]" at bounding box center [44, 62] width 83 height 7
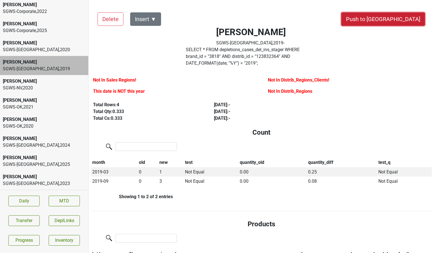
click at [406, 18] on button "Push to DC" at bounding box center [384, 19] width 84 height 14
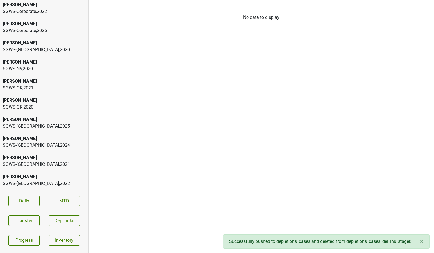
click at [31, 49] on div "SGWS-MN , 2020" at bounding box center [44, 49] width 83 height 7
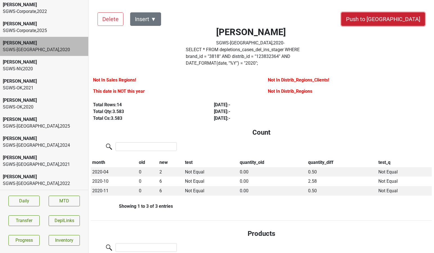
click at [397, 17] on button "Push to DC" at bounding box center [384, 19] width 84 height 14
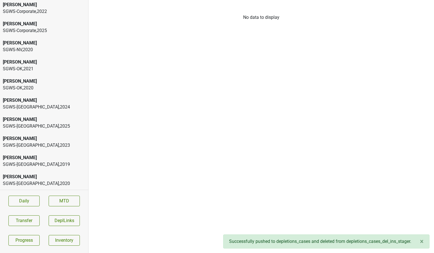
click at [35, 87] on div "SGWS-OK , 2020" at bounding box center [44, 88] width 83 height 7
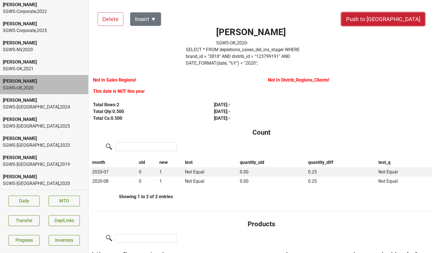
click at [399, 24] on button "Push to DC" at bounding box center [384, 19] width 84 height 14
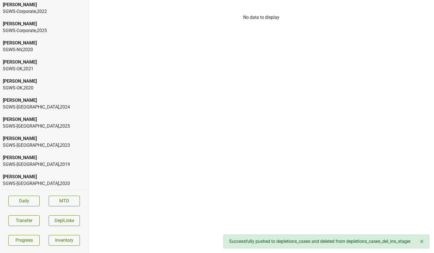
click at [30, 69] on div "SGWS-OK , 2021" at bounding box center [44, 69] width 83 height 7
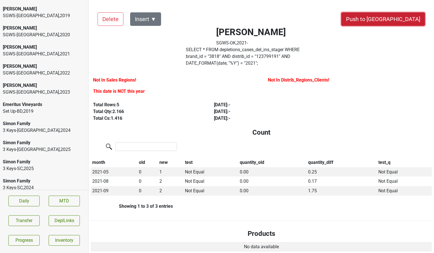
click at [395, 23] on button "Push to DC" at bounding box center [384, 19] width 84 height 14
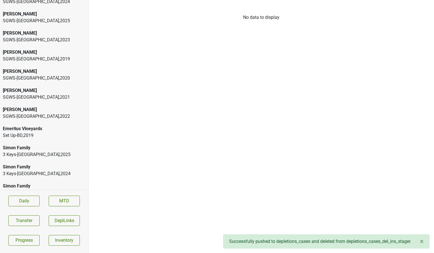
scroll to position [106, 0]
click at [21, 19] on div "SGWS-TX , 2025" at bounding box center [44, 21] width 83 height 7
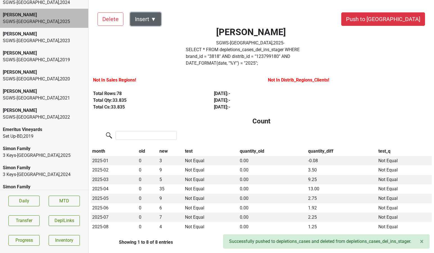
click at [152, 21] on button "Insert ▼" at bounding box center [145, 19] width 31 height 14
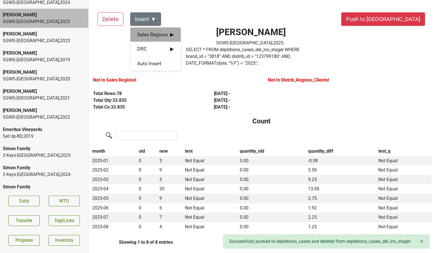
click at [152, 29] on div "Sales Regions ▶" at bounding box center [156, 35] width 50 height 14
click at [180, 36] on div "Sales Regions ▶ Jake Watson Neil Bernardi Cole Rockwell" at bounding box center [156, 35] width 50 height 14
click at [191, 36] on div "Colgin SGWS-TX , 2025 -" at bounding box center [251, 37] width 167 height 20
click at [172, 35] on span "▶" at bounding box center [172, 34] width 4 height 7
click at [188, 36] on div "[PERSON_NAME]" at bounding box center [206, 35] width 51 height 14
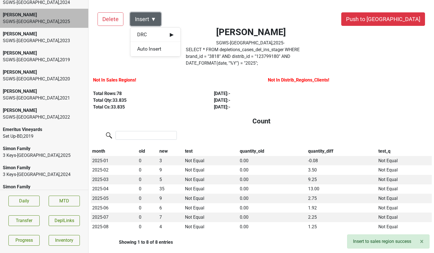
click at [151, 19] on button "Insert ▼" at bounding box center [145, 19] width 31 height 14
click at [151, 21] on button "Insert ▼" at bounding box center [145, 19] width 31 height 14
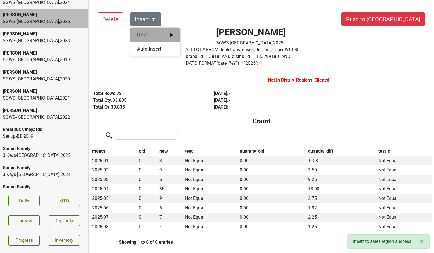
click at [156, 32] on span "DRC ▶" at bounding box center [155, 34] width 37 height 7
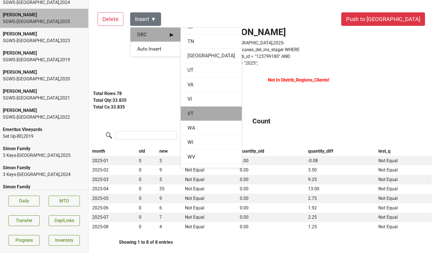
scroll to position [682, 0]
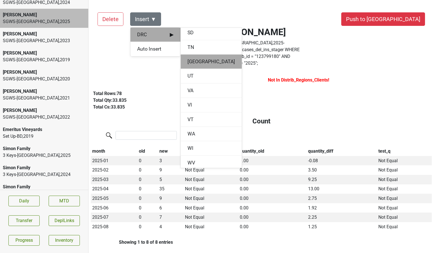
click at [192, 63] on div "TX" at bounding box center [211, 62] width 61 height 14
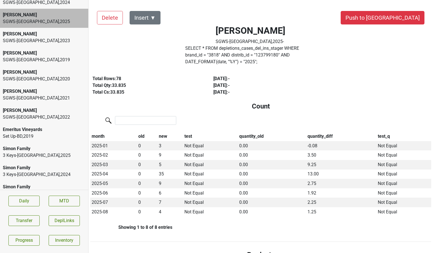
scroll to position [0, 1]
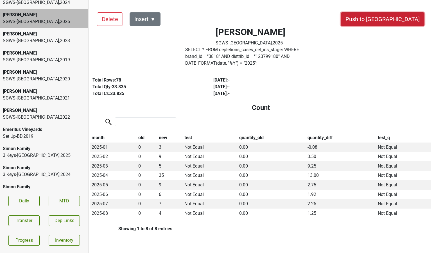
click at [402, 23] on button "Push to DC" at bounding box center [383, 19] width 84 height 14
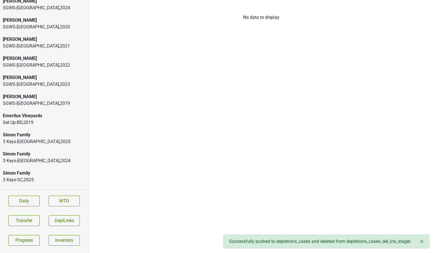
scroll to position [98, 0]
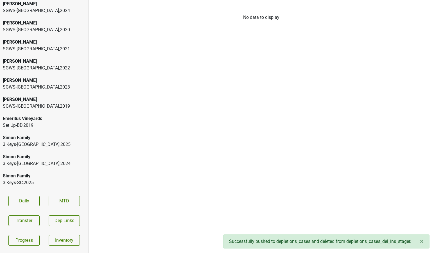
click at [40, 10] on div "SGWS-TX , 2024" at bounding box center [44, 10] width 83 height 7
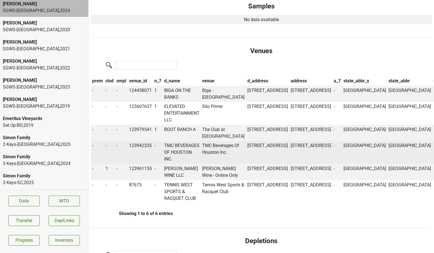
scroll to position [461, 0]
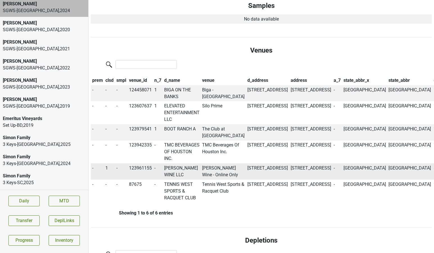
click at [175, 180] on td "MICHEL THIBAULT WINE LLC" at bounding box center [182, 171] width 38 height 16
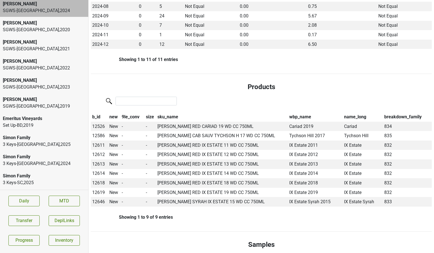
scroll to position [0, 0]
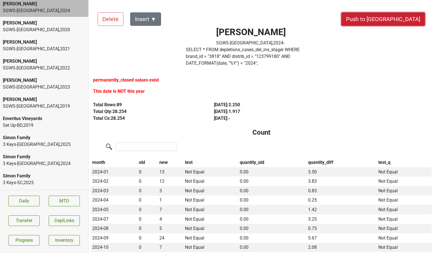
click at [393, 20] on button "Push to DC" at bounding box center [384, 19] width 84 height 14
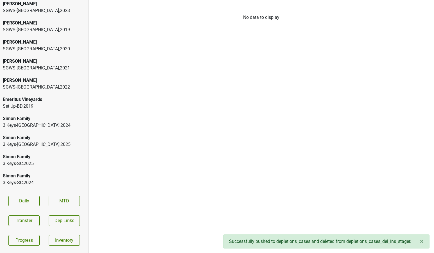
click at [41, 14] on div "SGWS-TX , 2023" at bounding box center [44, 10] width 83 height 7
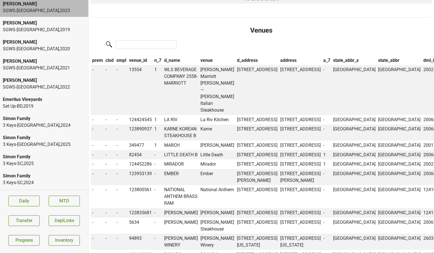
scroll to position [493, 0]
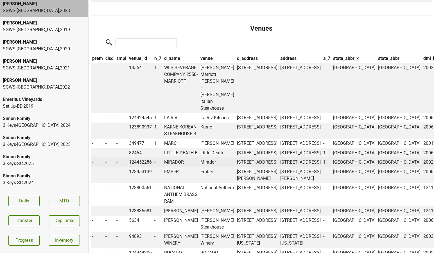
click at [181, 167] on td "MIRADOR" at bounding box center [181, 163] width 37 height 10
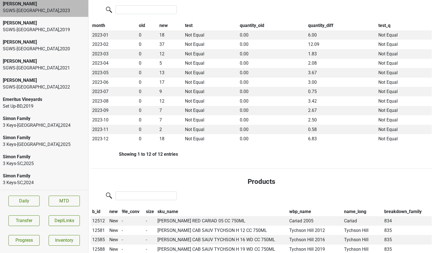
scroll to position [0, 0]
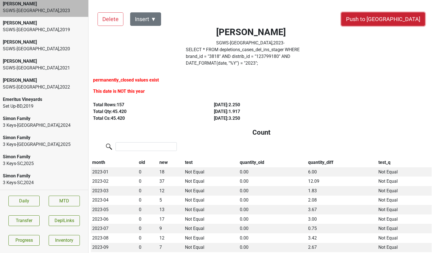
click at [400, 20] on button "Push to DC" at bounding box center [384, 19] width 84 height 14
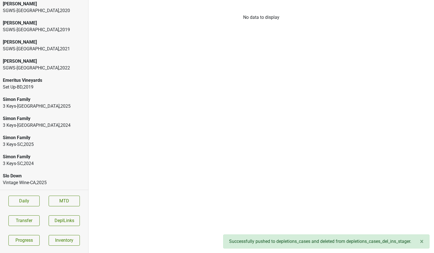
click at [47, 30] on div "SGWS-TX , 2019" at bounding box center [44, 29] width 83 height 7
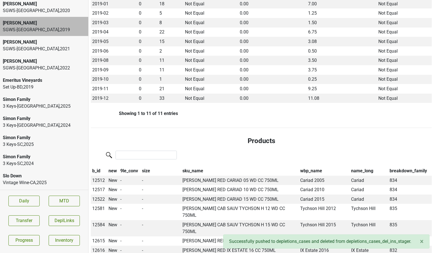
scroll to position [194, 0]
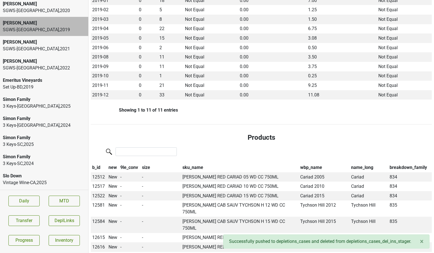
click at [28, 63] on div "[PERSON_NAME]" at bounding box center [44, 61] width 83 height 7
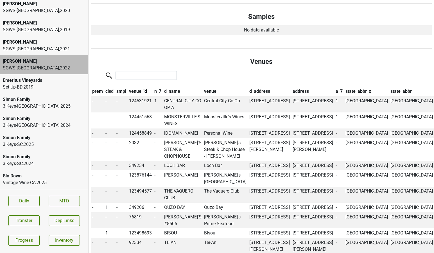
scroll to position [423, 0]
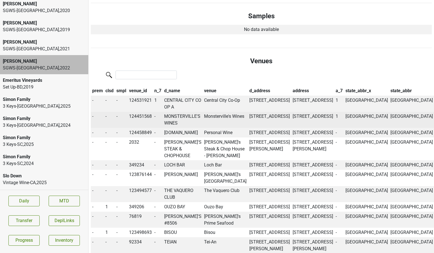
click at [175, 118] on td "MONSTERVILLE'S WINES" at bounding box center [183, 120] width 40 height 16
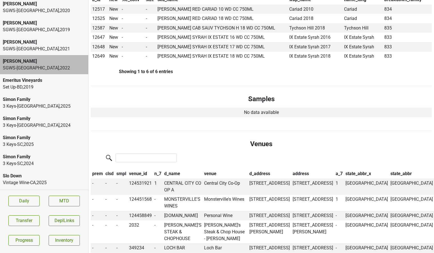
scroll to position [370, 0]
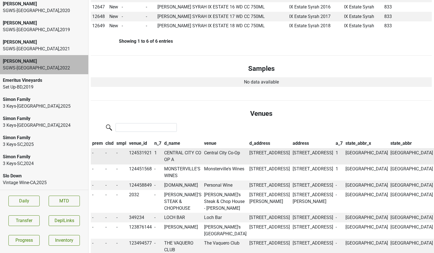
click at [192, 148] on td "CENTRAL CITY CO OP A" at bounding box center [183, 156] width 40 height 16
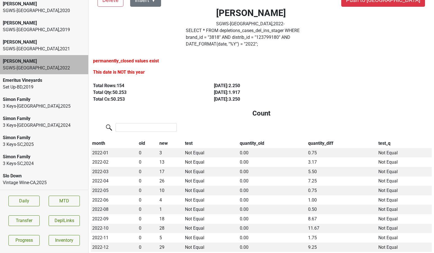
scroll to position [0, 0]
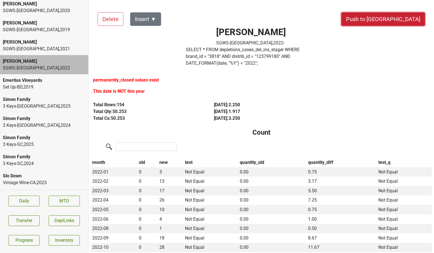
click at [395, 21] on button "Push to DC" at bounding box center [384, 19] width 84 height 14
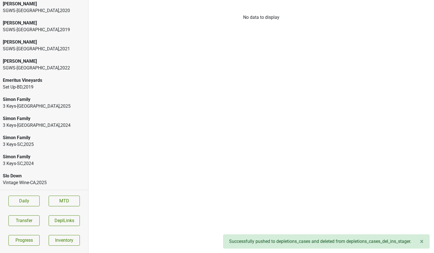
scroll to position [97, 0]
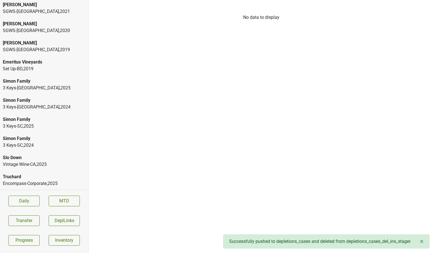
click at [49, 49] on div "SGWS-TX , 2019" at bounding box center [44, 49] width 83 height 7
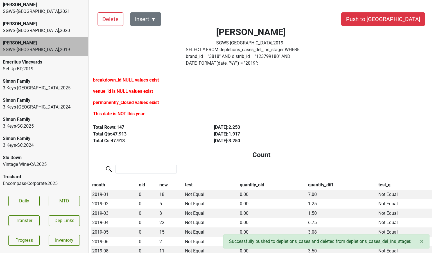
click at [66, 28] on div "SGWS-TX , 2020" at bounding box center [44, 30] width 83 height 7
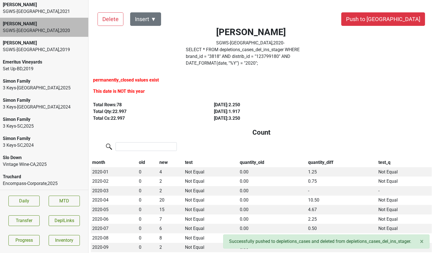
click at [70, 14] on div "SGWS-TX , 2021" at bounding box center [44, 11] width 83 height 7
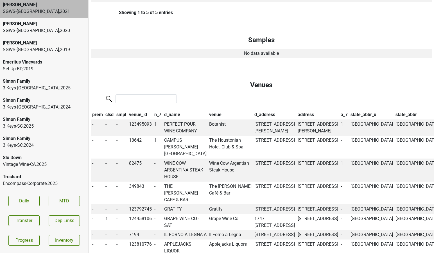
scroll to position [403, 0]
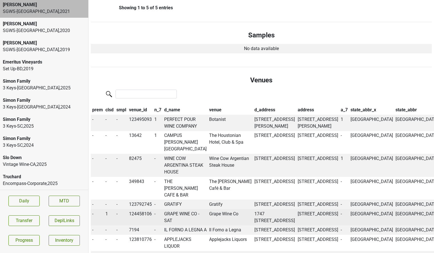
click at [170, 226] on td "GRAPE WINE CO - SAT" at bounding box center [185, 217] width 45 height 16
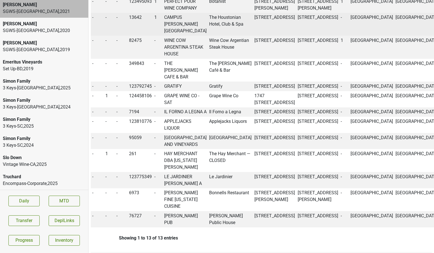
scroll to position [525, 0]
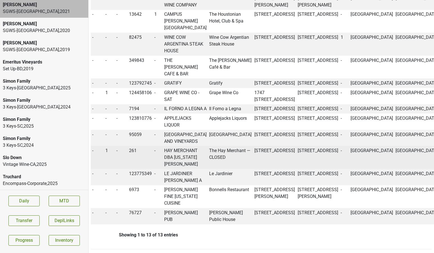
click at [176, 169] on td "HAY MERCHANT DBA GEORGIA JAMES" at bounding box center [185, 157] width 45 height 23
click at [174, 169] on td "HAY MERCHANT DBA GEORGIA JAMES" at bounding box center [185, 157] width 45 height 23
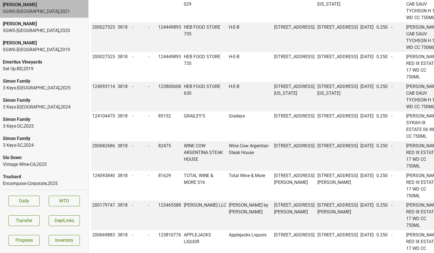
copy td "200685322"
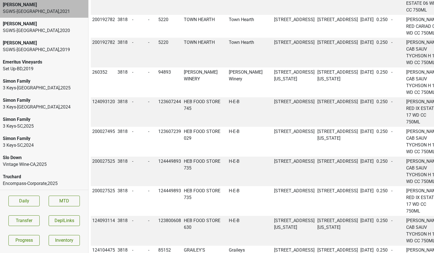
scroll to position [4653, 0]
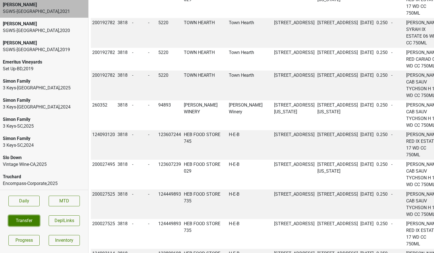
click at [16, 221] on button "Transfer" at bounding box center [23, 221] width 31 height 11
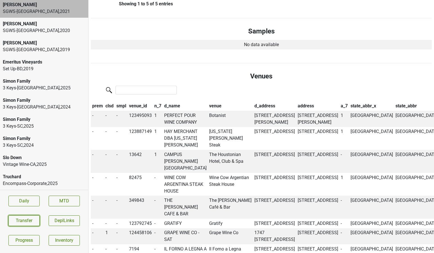
scroll to position [406, 0]
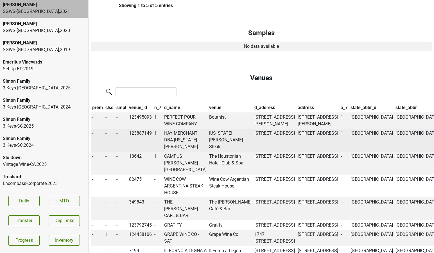
click at [219, 136] on td "Georgia James Steak" at bounding box center [230, 140] width 45 height 23
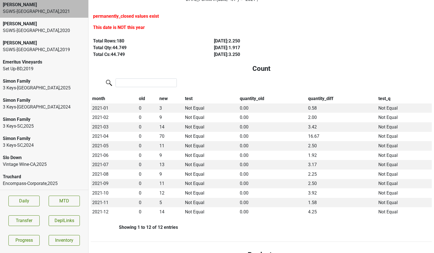
scroll to position [0, 0]
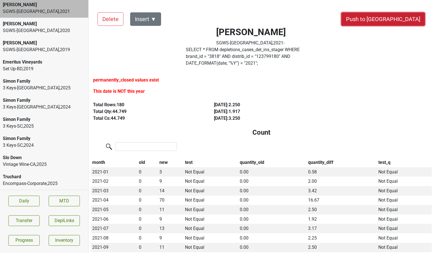
click at [397, 25] on button "Push to DC" at bounding box center [384, 19] width 84 height 14
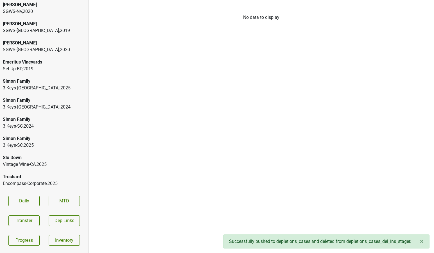
scroll to position [78, 0]
click at [38, 44] on div "[PERSON_NAME]" at bounding box center [44, 43] width 83 height 7
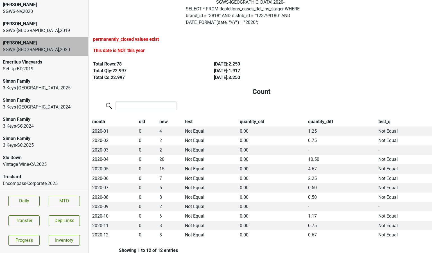
scroll to position [0, 0]
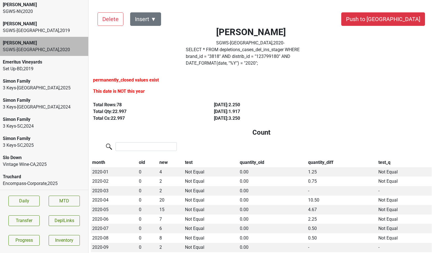
click at [395, 19] on button "Push to DC" at bounding box center [384, 19] width 84 height 14
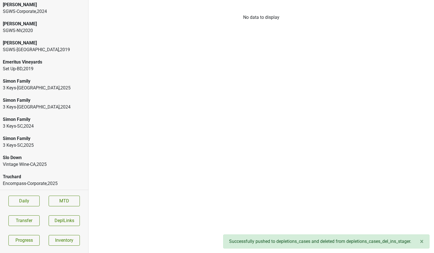
click at [36, 30] on div "Colgin SGWS-Corporate , 2022 Colgin SGWS-Corporate , 2025 Colgin SGWS-Corporate…" at bounding box center [44, 95] width 88 height 190
click at [45, 50] on div "SGWS-TX , 2019" at bounding box center [44, 49] width 83 height 7
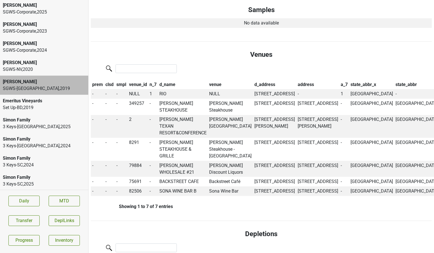
scroll to position [0, 0]
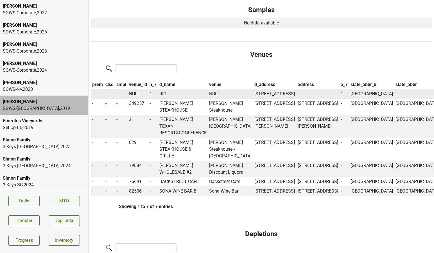
click at [168, 89] on td "RIO" at bounding box center [183, 94] width 50 height 10
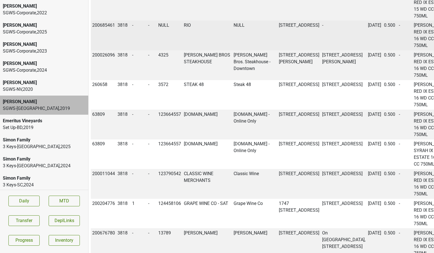
click at [102, 50] on td "200685461" at bounding box center [104, 36] width 26 height 30
copy td "200685461"
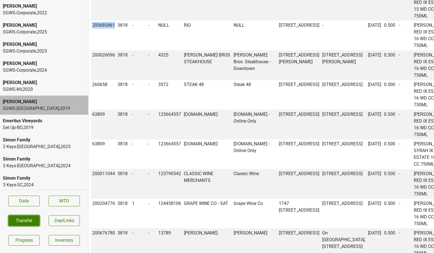
click at [13, 219] on button "Transfer" at bounding box center [23, 221] width 31 height 11
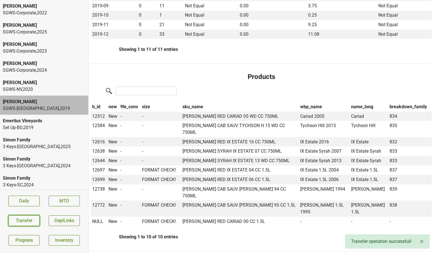
scroll to position [254, 0]
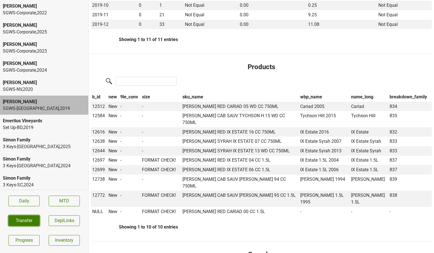
click at [23, 226] on button "Transfer" at bounding box center [23, 221] width 31 height 11
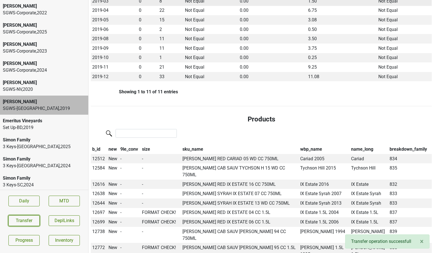
scroll to position [196, 0]
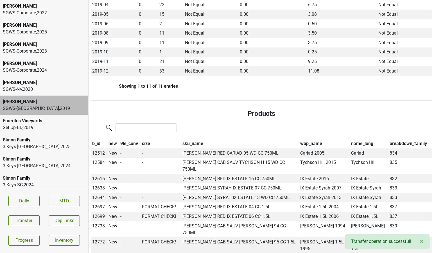
click at [305, 139] on th "wbp_name" at bounding box center [324, 144] width 51 height 10
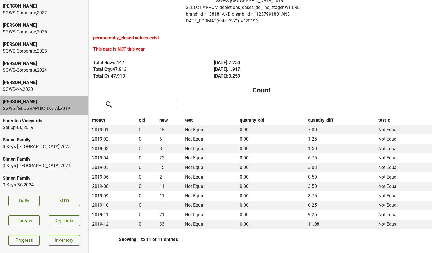
scroll to position [0, 0]
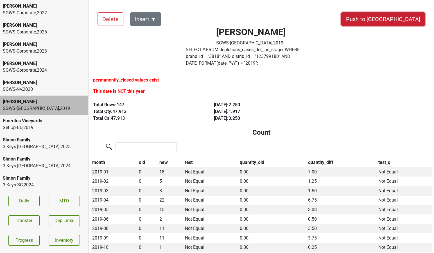
click at [398, 24] on button "Push to DC" at bounding box center [384, 19] width 84 height 14
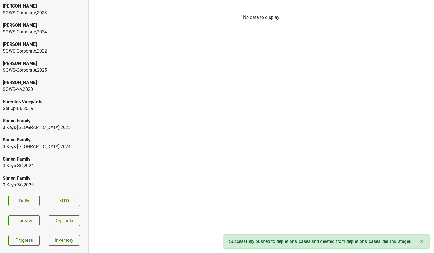
click at [36, 89] on div "SGWS-NV , 2020" at bounding box center [44, 89] width 83 height 7
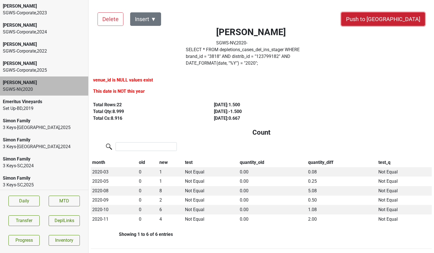
click at [395, 22] on button "Push to DC" at bounding box center [384, 19] width 84 height 14
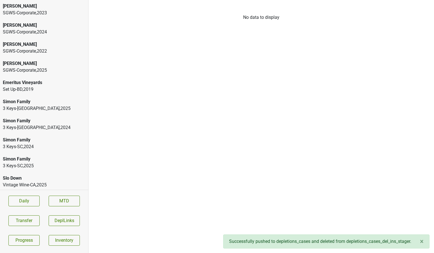
click at [45, 66] on div "[PERSON_NAME]" at bounding box center [44, 63] width 83 height 7
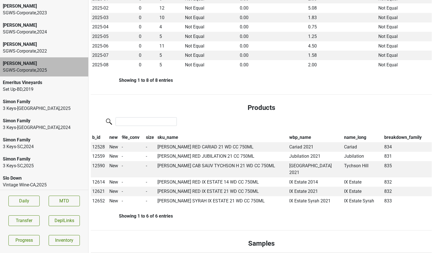
scroll to position [42, 0]
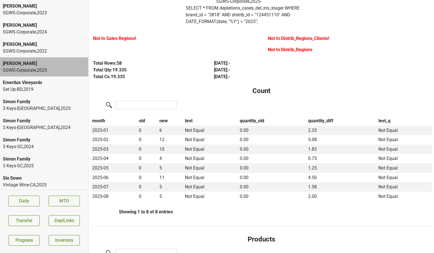
click at [207, 13] on label "SELECT * FROM depletions_cases_del_ins_stager WHERE brand_id = " 3818 " AND dis…" at bounding box center [251, 15] width 131 height 20
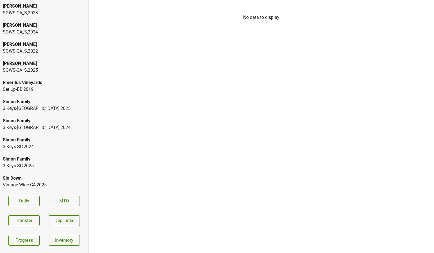
click at [77, 64] on div "[PERSON_NAME]" at bounding box center [44, 63] width 83 height 7
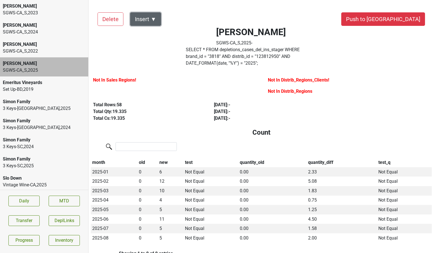
click at [151, 18] on button "Insert ▼" at bounding box center [145, 19] width 31 height 14
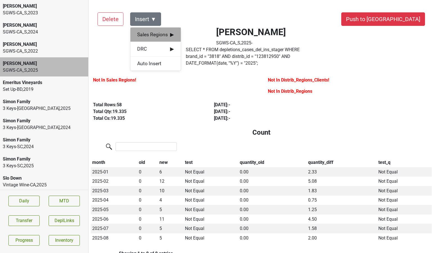
click at [152, 35] on span "Sales Regions ▶" at bounding box center [155, 34] width 37 height 7
click at [190, 37] on div "[PERSON_NAME]" at bounding box center [206, 35] width 51 height 14
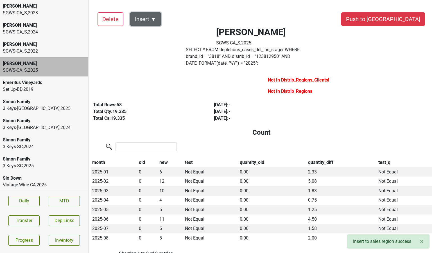
click at [153, 19] on button "Insert ▼" at bounding box center [145, 19] width 31 height 14
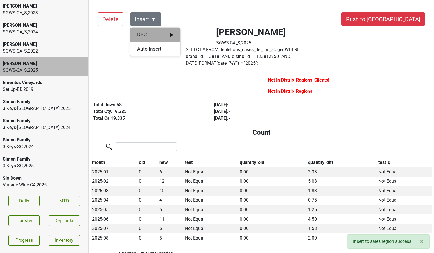
click at [154, 38] on div "DRC ▶" at bounding box center [156, 35] width 50 height 14
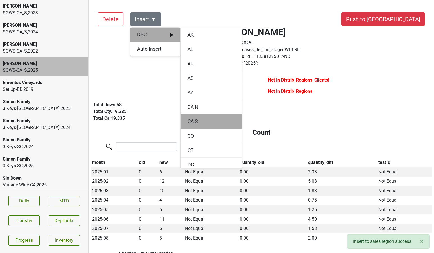
click at [189, 119] on div "CA S" at bounding box center [211, 122] width 61 height 14
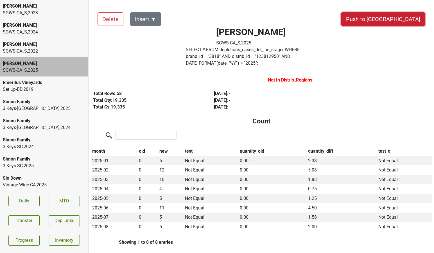
click at [398, 23] on button "Push to [GEOGRAPHIC_DATA]" at bounding box center [384, 19] width 84 height 14
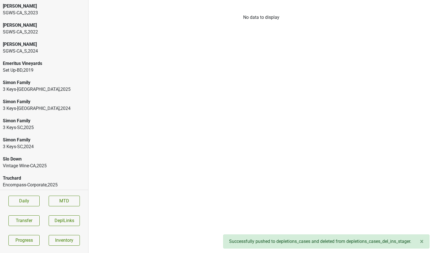
click at [46, 48] on div "SGWS-CA_S , 2024" at bounding box center [44, 51] width 83 height 7
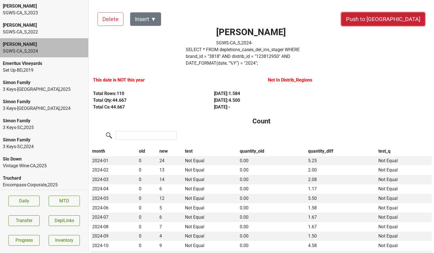
click at [401, 18] on button "Push to [GEOGRAPHIC_DATA]" at bounding box center [384, 19] width 84 height 14
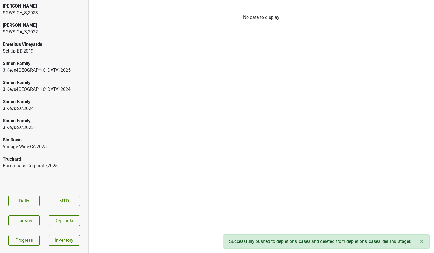
click at [38, 13] on div "SGWS-CA_S , 2023" at bounding box center [44, 13] width 83 height 7
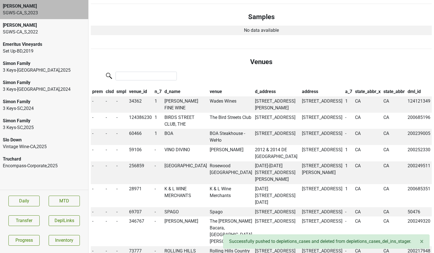
scroll to position [385, 0]
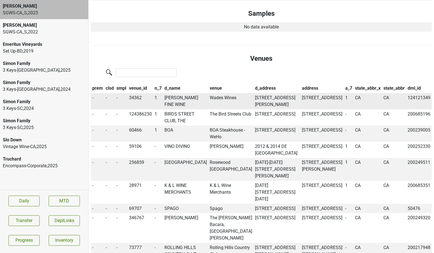
click at [183, 93] on td "WADE'S FINE WINE" at bounding box center [185, 101] width 45 height 16
click at [189, 93] on td "WADE'S FINE WINE" at bounding box center [185, 101] width 45 height 16
click at [219, 93] on td "Wades Wines" at bounding box center [231, 101] width 45 height 16
click at [141, 93] on td "34362" at bounding box center [141, 101] width 26 height 16
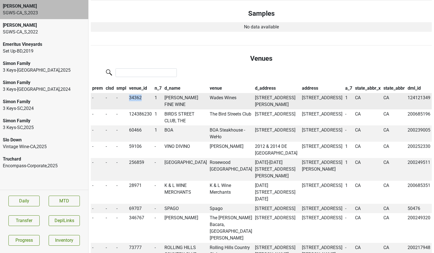
copy td "34362"
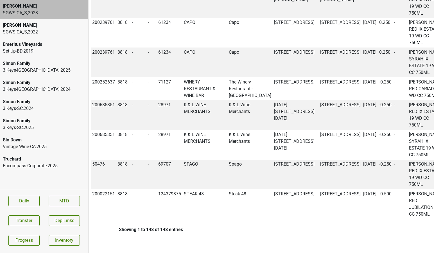
copy td "124121349"
click at [30, 218] on button "Transfer" at bounding box center [23, 221] width 31 height 11
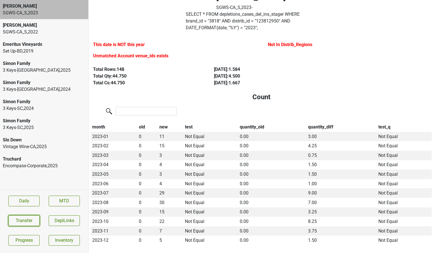
scroll to position [0, 0]
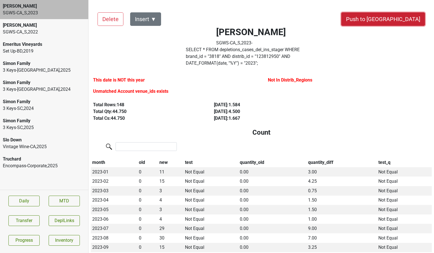
click at [406, 17] on button "Push to [GEOGRAPHIC_DATA]" at bounding box center [384, 19] width 84 height 14
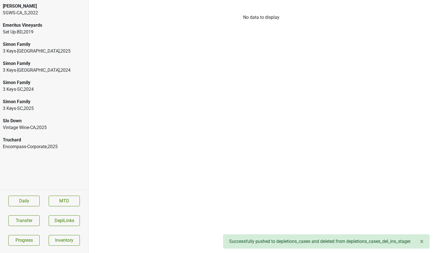
click at [50, 10] on div "SGWS-CA_S , 2022" at bounding box center [44, 13] width 83 height 7
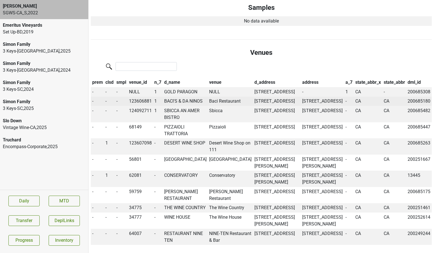
scroll to position [302, 0]
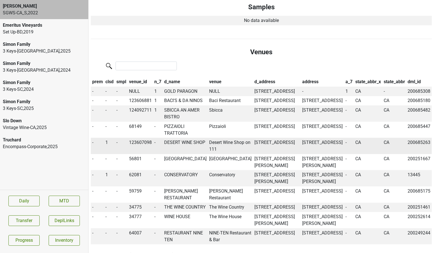
click at [173, 154] on td "DESERT WINE SHOP" at bounding box center [185, 146] width 45 height 16
click at [107, 145] on span "1" at bounding box center [107, 142] width 3 height 5
click at [112, 161] on div "0" at bounding box center [127, 153] width 44 height 14
click at [181, 187] on td "CONSERVATORY" at bounding box center [185, 178] width 45 height 16
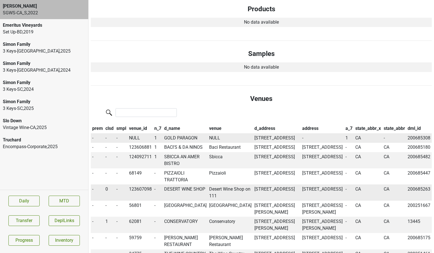
scroll to position [1637, 0]
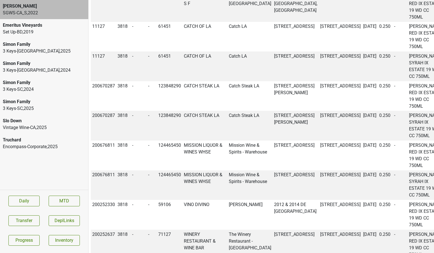
copy td "200685308"
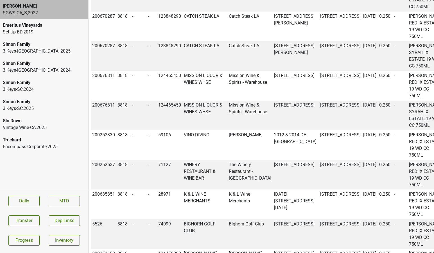
scroll to position [1731, 0]
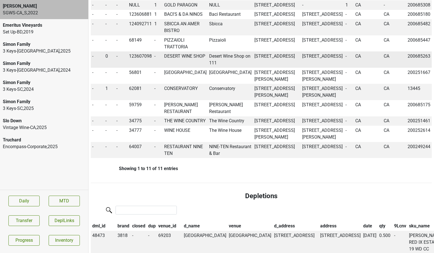
scroll to position [0, 0]
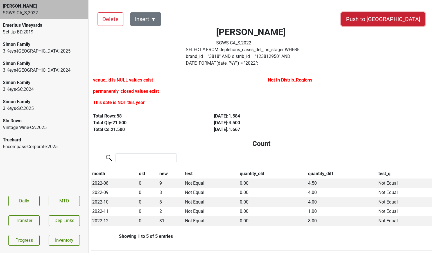
click at [406, 21] on button "Push to [GEOGRAPHIC_DATA]" at bounding box center [384, 19] width 84 height 14
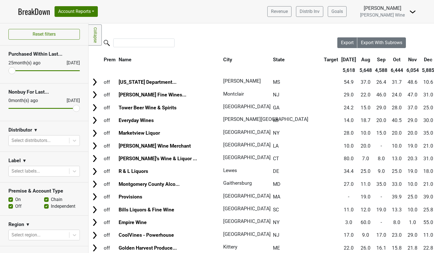
click at [414, 12] on img at bounding box center [413, 11] width 7 height 7
click at [387, 30] on link "Logout" at bounding box center [394, 31] width 44 height 9
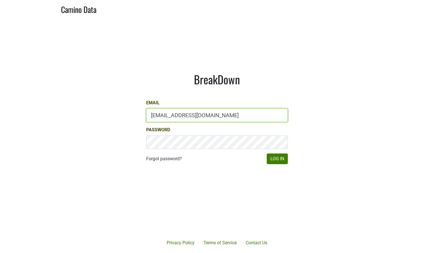
click at [164, 116] on input "[EMAIL_ADDRESS][DOMAIN_NAME]" at bounding box center [217, 116] width 142 height 14
type input "[PERSON_NAME][EMAIL_ADDRESS][DOMAIN_NAME]"
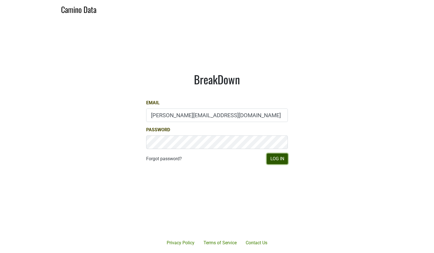
click at [278, 157] on button "Log In" at bounding box center [277, 159] width 21 height 11
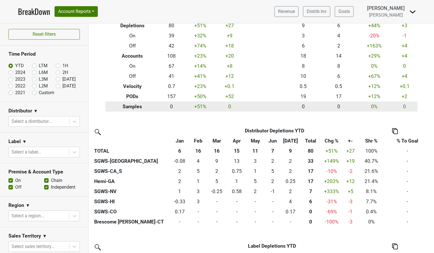
scroll to position [42, 0]
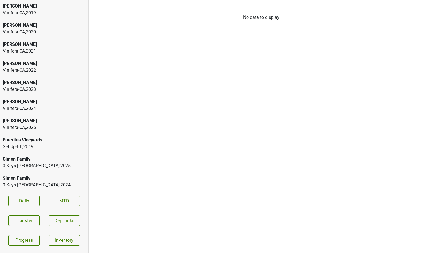
click at [50, 46] on div "[PERSON_NAME]" at bounding box center [44, 44] width 83 height 7
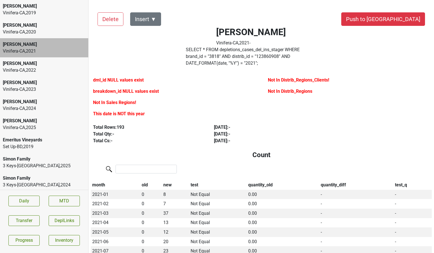
click at [206, 51] on label "SELECT * FROM depletions_cases_del_ins_stager WHERE brand_id = " 3818 " AND dis…" at bounding box center [251, 56] width 131 height 20
click at [152, 23] on button "Insert ▼" at bounding box center [145, 19] width 31 height 14
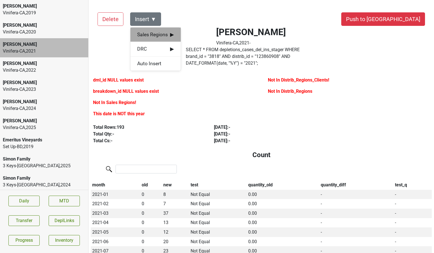
click at [154, 35] on span "Sales Regions ▶" at bounding box center [155, 34] width 37 height 7
click at [199, 38] on div "Jake Watson" at bounding box center [206, 35] width 51 height 14
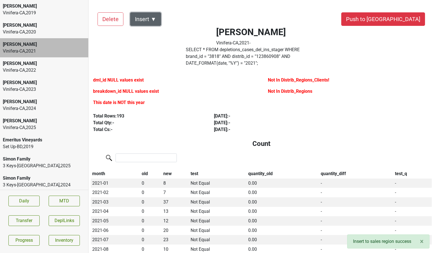
click at [154, 22] on button "Insert ▼" at bounding box center [145, 19] width 31 height 14
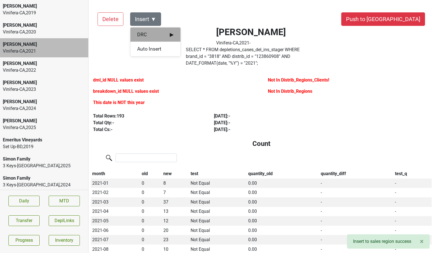
click at [153, 33] on span "DRC ▶" at bounding box center [155, 34] width 37 height 7
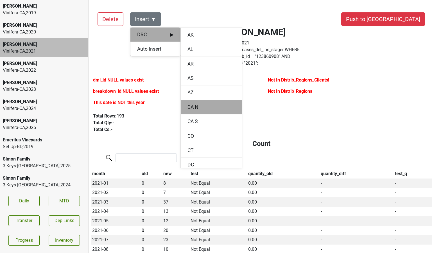
click at [191, 106] on div "CA N" at bounding box center [211, 107] width 61 height 14
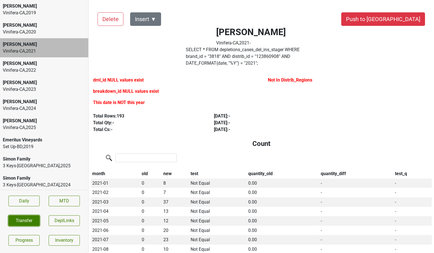
click at [28, 221] on button "Transfer" at bounding box center [23, 221] width 31 height 11
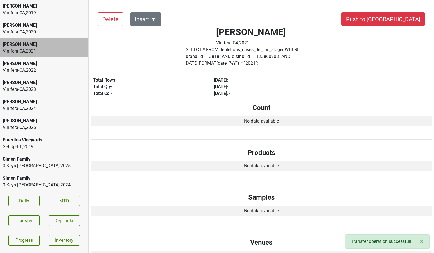
click at [52, 124] on div "[PERSON_NAME]" at bounding box center [44, 121] width 83 height 7
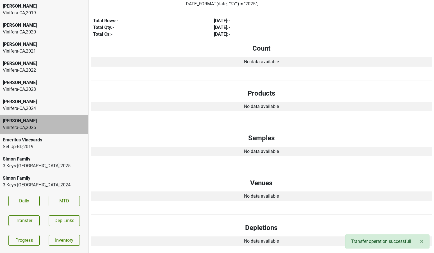
scroll to position [68, 0]
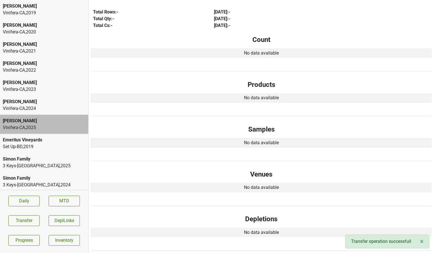
click at [33, 107] on div "Vinifera-CA , 2024" at bounding box center [44, 108] width 83 height 7
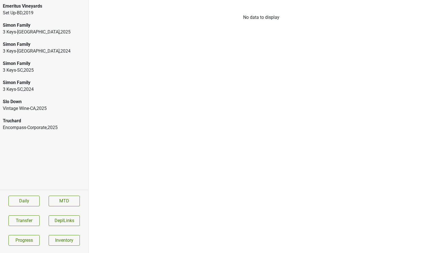
click at [44, 46] on div "Simon Family" at bounding box center [44, 44] width 83 height 7
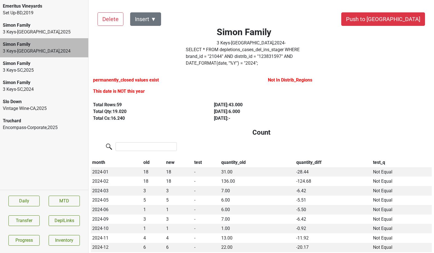
click at [44, 94] on div "Simon Family 3 Keys-[GEOGRAPHIC_DATA] , 2024" at bounding box center [44, 86] width 88 height 19
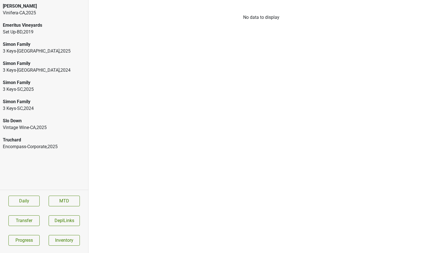
click at [27, 12] on div "Vinifera-[GEOGRAPHIC_DATA] , 2025" at bounding box center [44, 13] width 83 height 7
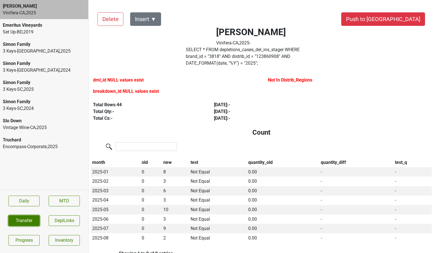
click at [27, 222] on button "Transfer" at bounding box center [23, 221] width 31 height 11
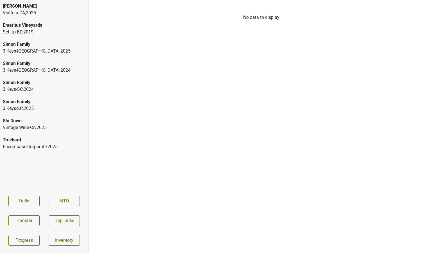
click at [69, 14] on div "Vinifera-[GEOGRAPHIC_DATA] , 2025" at bounding box center [44, 13] width 83 height 7
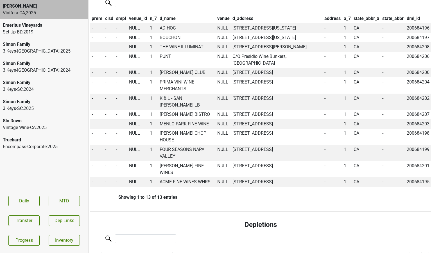
scroll to position [546, 1]
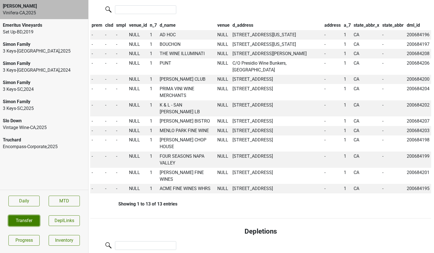
click at [17, 220] on button "Transfer" at bounding box center [23, 221] width 31 height 11
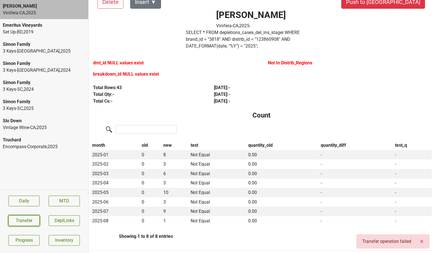
scroll to position [18, 0]
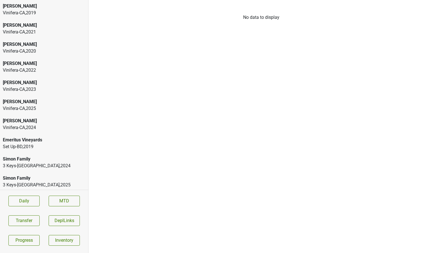
click at [23, 15] on div "Vinifera-[GEOGRAPHIC_DATA] , 2019" at bounding box center [44, 13] width 83 height 7
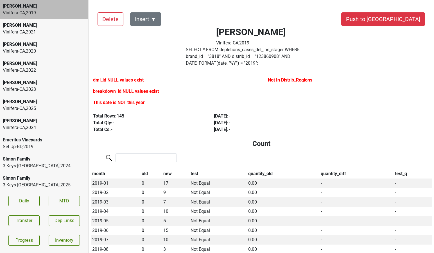
click at [30, 113] on div "Colgin Vinifera-CA , 2025" at bounding box center [44, 105] width 88 height 19
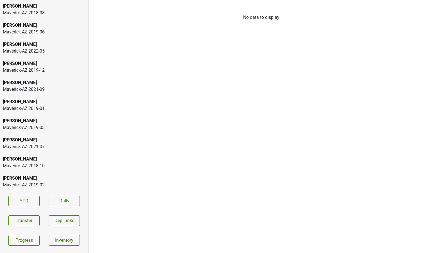
click at [43, 29] on div "Maverick-AZ , 2019 - 06" at bounding box center [44, 32] width 83 height 7
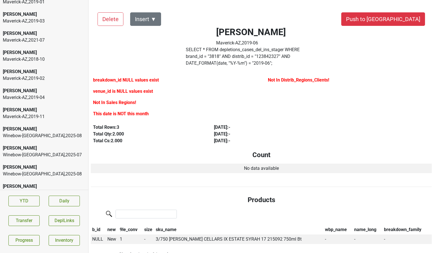
scroll to position [107, 0]
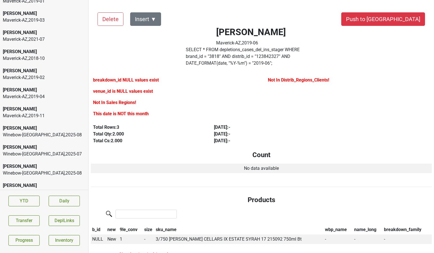
click at [44, 115] on div "Maverick-AZ , 2019 - 11" at bounding box center [44, 116] width 83 height 7
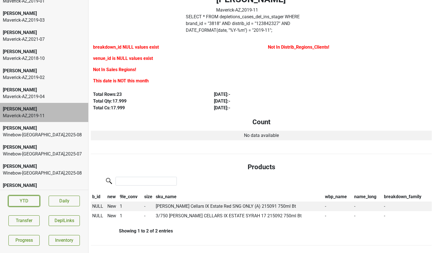
scroll to position [0, 0]
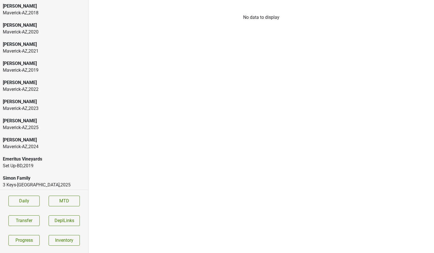
click at [23, 15] on div "Maverick-AZ , 2018" at bounding box center [44, 13] width 83 height 7
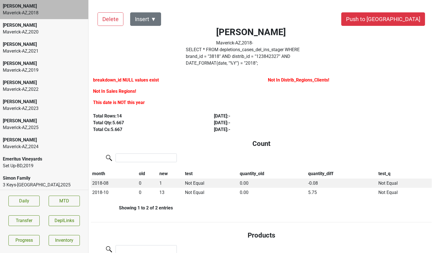
click at [30, 122] on div "Colgin" at bounding box center [44, 121] width 83 height 7
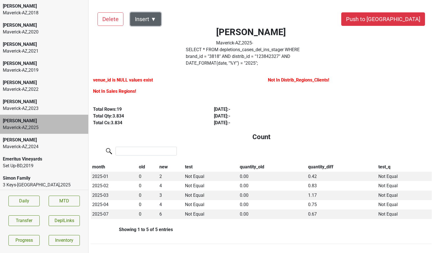
click at [154, 26] on button "Insert ▼" at bounding box center [145, 19] width 31 height 14
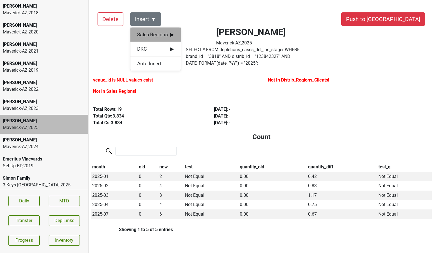
click at [155, 32] on span "Sales Regions ▶" at bounding box center [155, 34] width 37 height 7
click at [188, 35] on div "Jake Watson" at bounding box center [206, 35] width 51 height 14
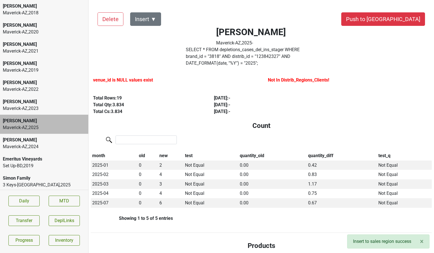
click at [168, 33] on div "Colgin Maverick-AZ , 2025 -" at bounding box center [251, 37] width 167 height 20
click at [156, 20] on button "Insert ▼" at bounding box center [145, 19] width 31 height 14
click at [154, 37] on span "DRC ▶" at bounding box center [155, 34] width 37 height 7
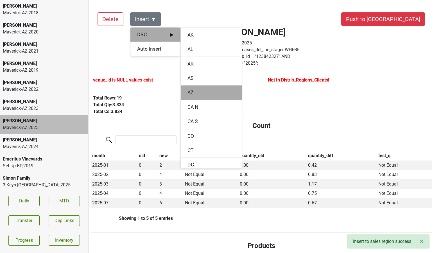
click at [191, 92] on div "AZ" at bounding box center [211, 93] width 61 height 14
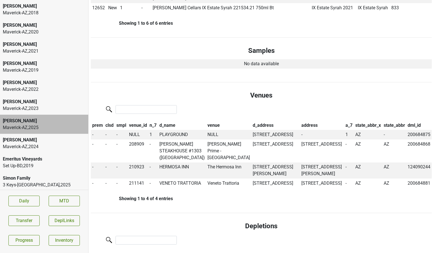
scroll to position [338, 0]
click at [21, 220] on button "Transfer" at bounding box center [23, 221] width 31 height 11
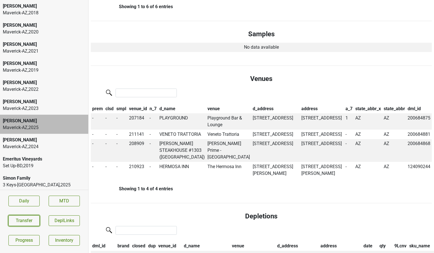
scroll to position [0, 0]
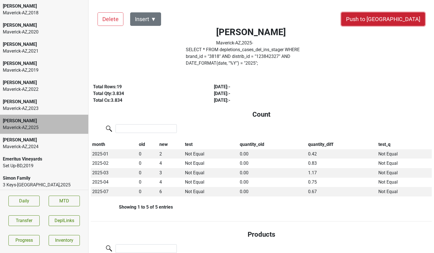
click at [402, 19] on button "Push to DC" at bounding box center [384, 19] width 84 height 14
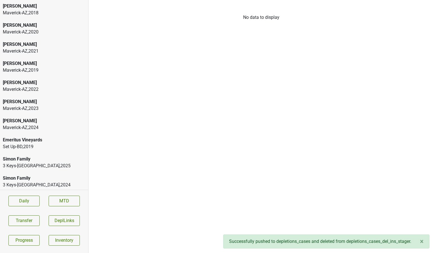
click at [27, 120] on div "[PERSON_NAME]" at bounding box center [44, 121] width 83 height 7
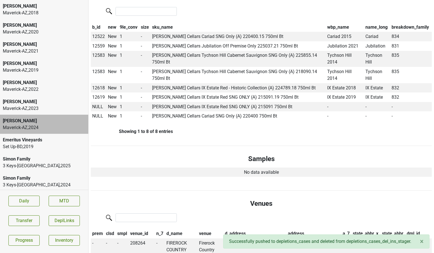
scroll to position [278, 0]
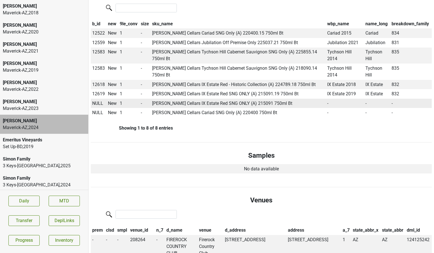
click at [97, 101] on span "NULL" at bounding box center [97, 103] width 11 height 5
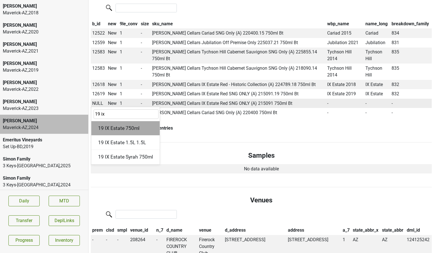
type input "19 ix"
click at [110, 121] on div "19 IX Estate 750ml" at bounding box center [125, 128] width 68 height 14
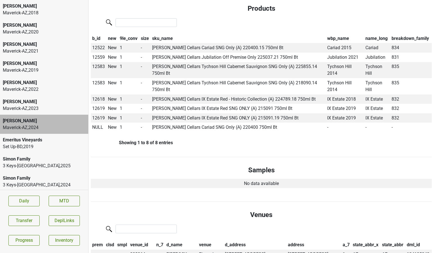
scroll to position [274, 0]
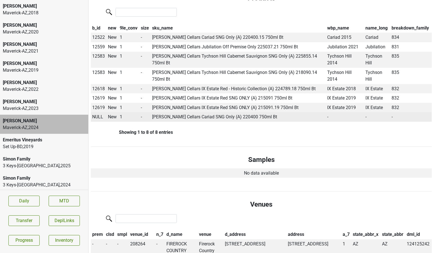
click at [97, 114] on span "NULL" at bounding box center [97, 116] width 11 height 5
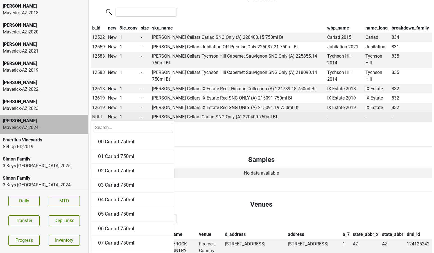
type input "5"
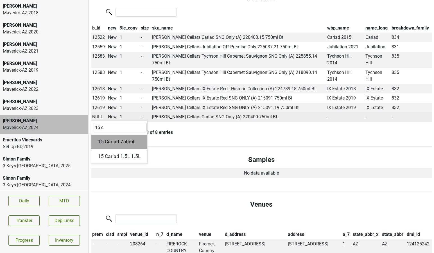
type input "15 c"
click at [103, 136] on div "15 Cariad 750ml" at bounding box center [119, 142] width 56 height 14
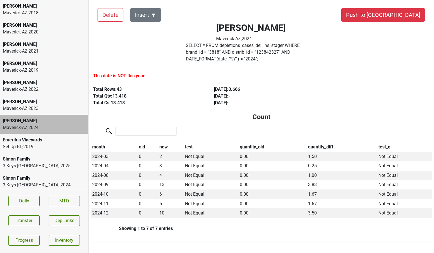
scroll to position [0, 0]
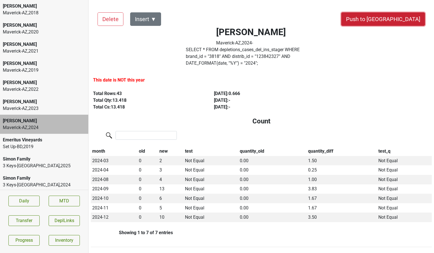
click at [404, 17] on button "Push to DC" at bounding box center [384, 19] width 84 height 14
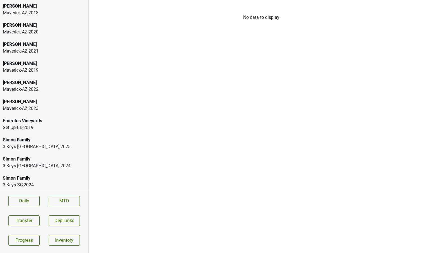
click at [31, 104] on div "[PERSON_NAME]" at bounding box center [44, 101] width 83 height 7
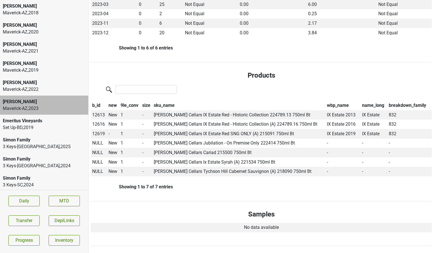
scroll to position [195, 0]
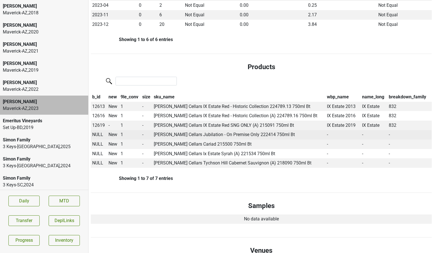
click at [98, 132] on span "NULL" at bounding box center [97, 134] width 11 height 5
type input "14 j"
click at [103, 153] on div "14 Jubilation 750ml" at bounding box center [119, 160] width 57 height 14
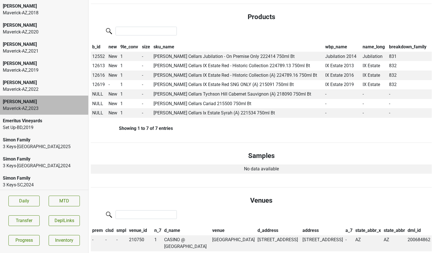
scroll to position [260, 0]
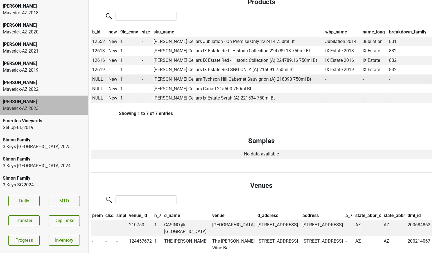
click at [98, 77] on span "NULL" at bounding box center [97, 79] width 11 height 5
type input "19 t"
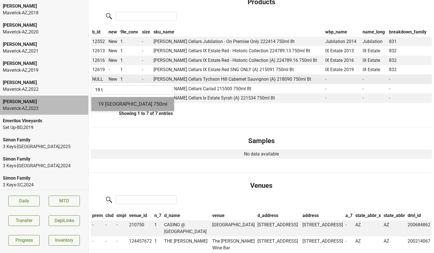
click at [102, 97] on div "19 Tychson Hill 750ml" at bounding box center [132, 104] width 83 height 14
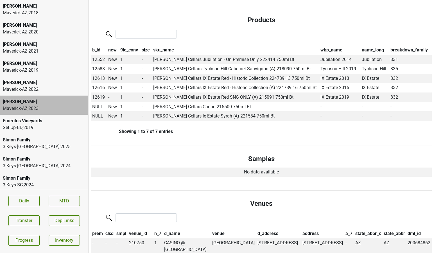
scroll to position [245, 0]
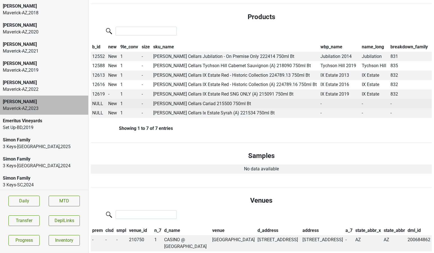
click at [97, 101] on span "NULL" at bounding box center [97, 103] width 11 height 5
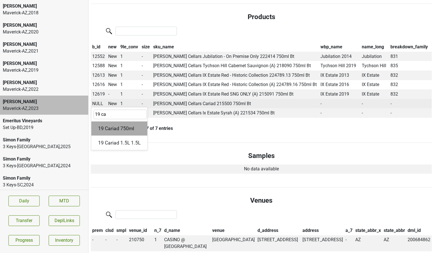
type input "19 ca"
click at [108, 125] on div "19 Cariad 750ml" at bounding box center [119, 129] width 56 height 14
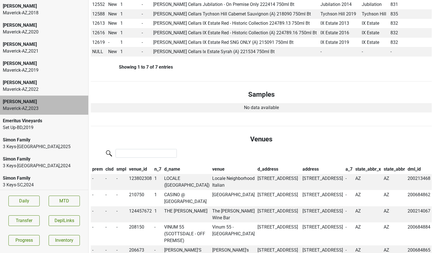
scroll to position [296, 0]
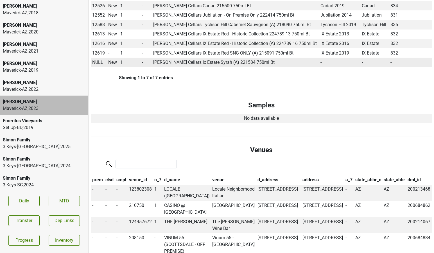
click at [95, 60] on span "NULL" at bounding box center [97, 62] width 11 height 5
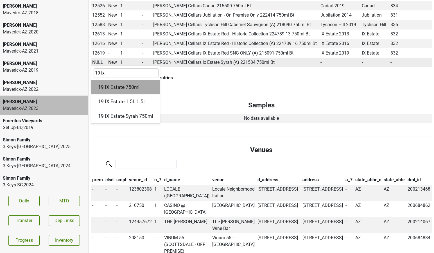
type input "19 ix"
click at [109, 81] on div "19 IX Estate 750ml" at bounding box center [125, 87] width 68 height 14
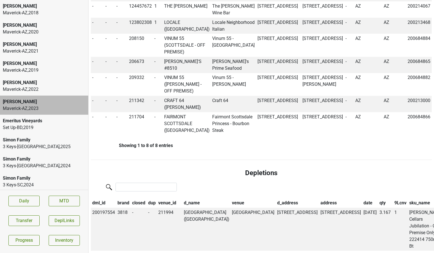
scroll to position [485, 0]
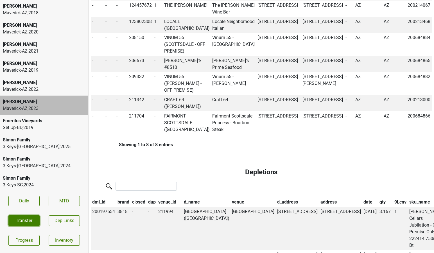
click at [32, 220] on button "Transfer" at bounding box center [23, 221] width 31 height 11
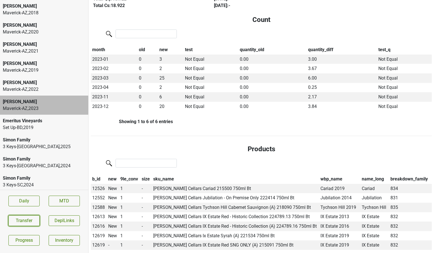
scroll to position [0, 0]
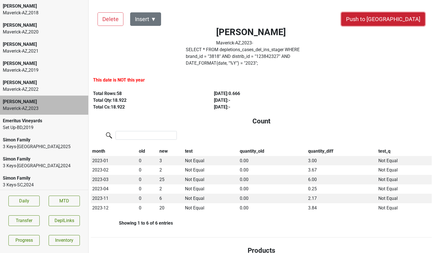
click at [402, 20] on button "Push to DC" at bounding box center [384, 19] width 84 height 14
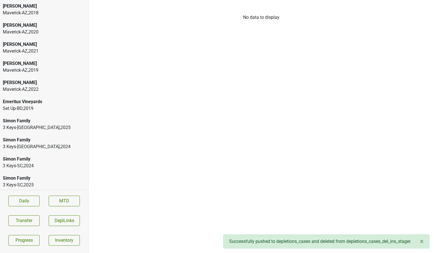
click at [30, 88] on div "Maverick-AZ , 2022" at bounding box center [44, 89] width 83 height 7
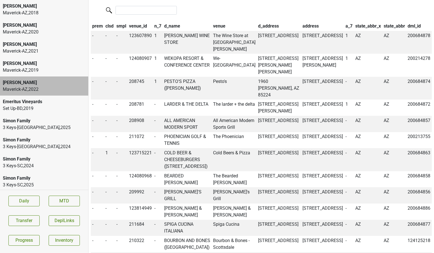
scroll to position [380, 0]
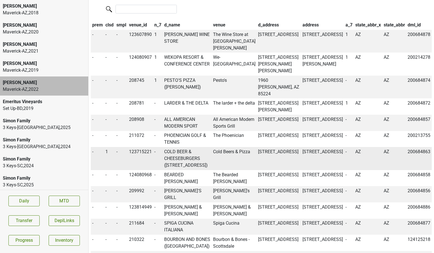
click at [187, 170] on td "COLD BEER & CHEESEBURGERS (4222 N. SCOTTSDALE RD)" at bounding box center [187, 158] width 49 height 23
click at [226, 170] on td "Cold Beers & Pizza" at bounding box center [234, 158] width 45 height 23
click at [109, 170] on td "1" at bounding box center [109, 158] width 11 height 23
click at [107, 154] on span "1" at bounding box center [107, 151] width 3 height 5
click at [122, 170] on div "0" at bounding box center [127, 163] width 44 height 14
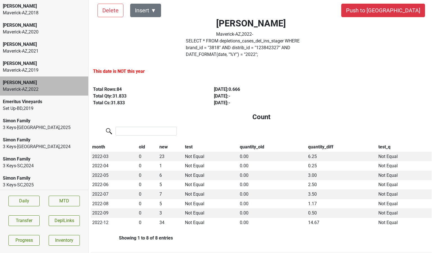
scroll to position [0, 0]
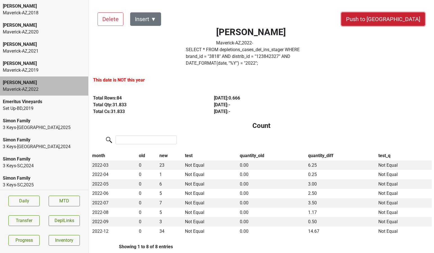
click at [396, 20] on button "Push to DC" at bounding box center [384, 19] width 84 height 14
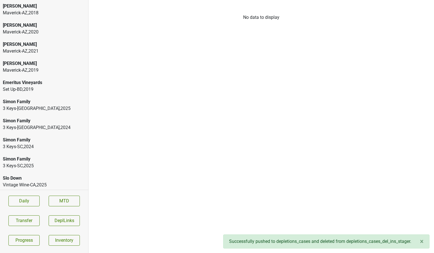
click at [36, 50] on div "Maverick-AZ , 2021" at bounding box center [44, 51] width 83 height 7
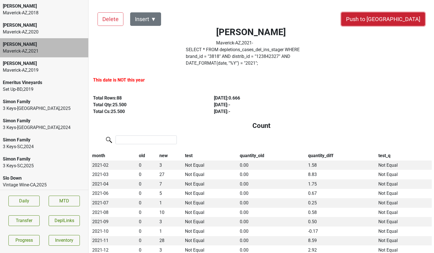
click at [398, 16] on button "Push to DC" at bounding box center [384, 19] width 84 height 14
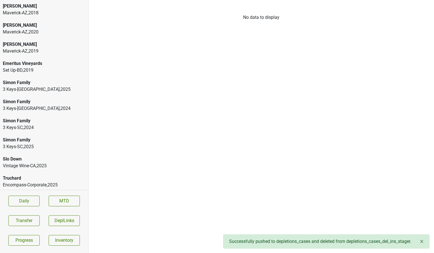
click at [26, 46] on div "[PERSON_NAME]" at bounding box center [44, 44] width 83 height 7
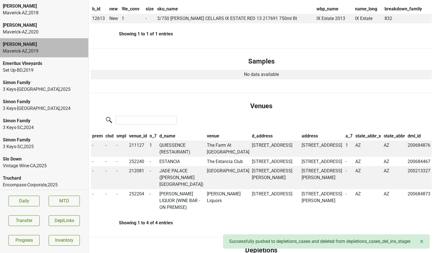
scroll to position [296, 0]
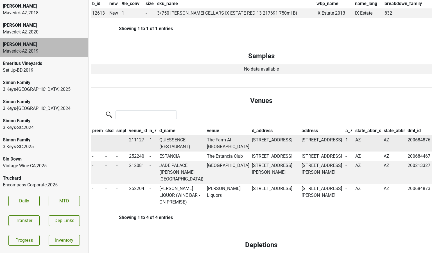
click at [171, 135] on td "QUIESSENCE (RESTAURANT)" at bounding box center [182, 143] width 48 height 16
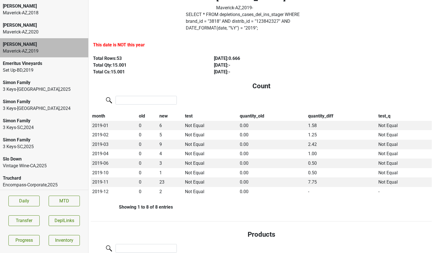
scroll to position [0, 0]
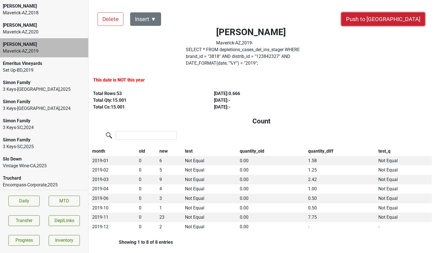
click at [398, 23] on button "Push to DC" at bounding box center [384, 19] width 84 height 14
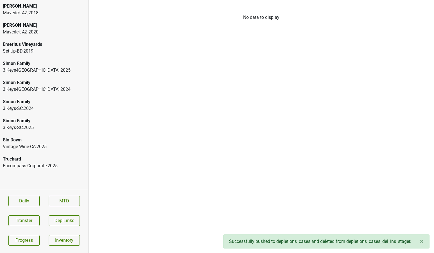
click at [39, 34] on div "Maverick-AZ , 2020" at bounding box center [44, 32] width 83 height 7
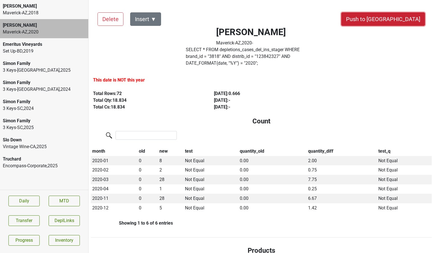
click at [407, 24] on button "Push to DC" at bounding box center [384, 19] width 84 height 14
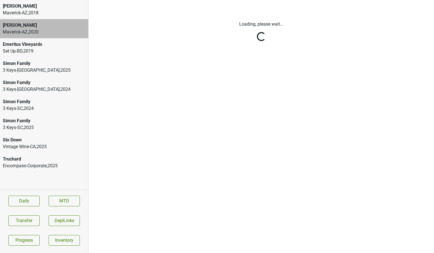
click at [46, 0] on html "Colgin Maverick-AZ , 2018 Colgin Maverick-AZ , 2020 Emeritus Vineyards Set Up-B…" at bounding box center [217, 0] width 434 height 0
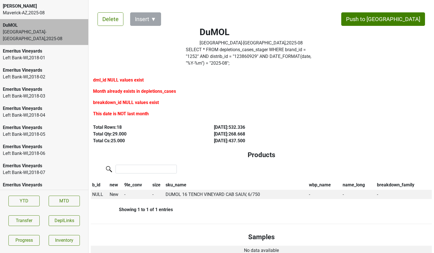
click at [50, 8] on div "[PERSON_NAME]" at bounding box center [44, 6] width 83 height 7
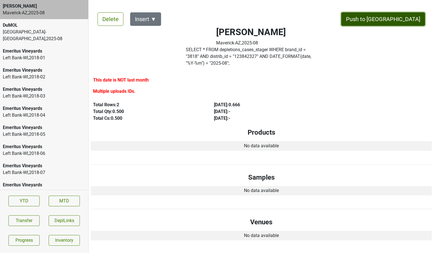
click at [393, 21] on button "Push to [GEOGRAPHIC_DATA]" at bounding box center [384, 19] width 84 height 14
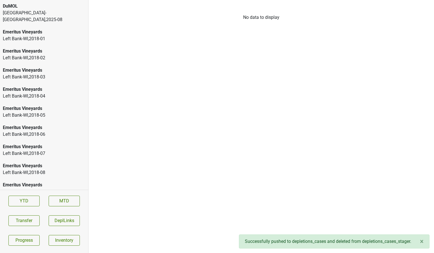
click at [32, 3] on div "DuMOL" at bounding box center [44, 6] width 83 height 7
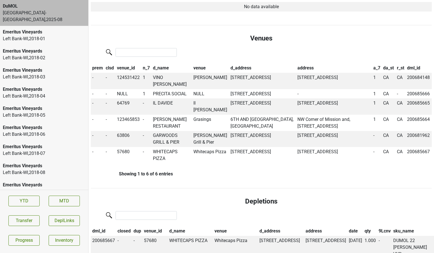
scroll to position [240, 0]
click at [29, 222] on button "Transfer" at bounding box center [23, 221] width 31 height 11
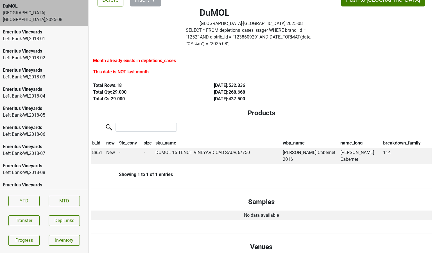
scroll to position [0, 0]
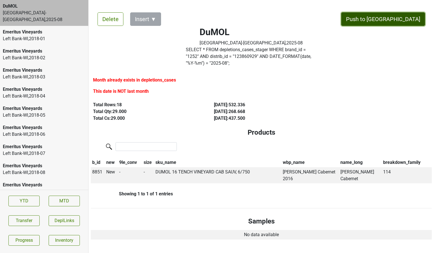
click at [403, 18] on button "Push to [GEOGRAPHIC_DATA]" at bounding box center [384, 19] width 84 height 14
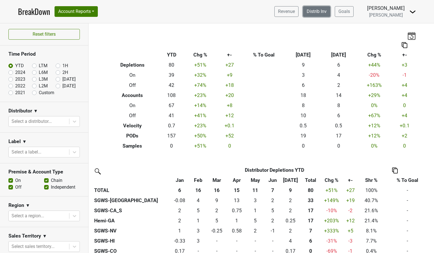
click at [331, 11] on link "Distrib Inv" at bounding box center [316, 11] width 27 height 11
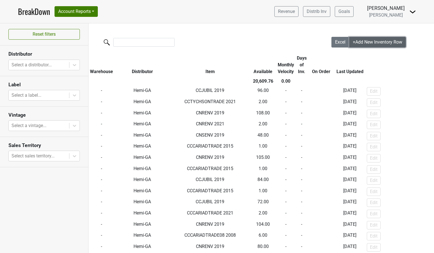
click at [360, 42] on span "+Add New Inventory Row" at bounding box center [378, 41] width 50 height 5
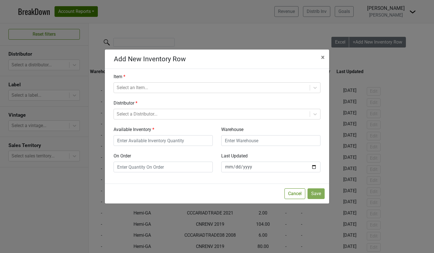
click at [170, 94] on div "Item Select an Item... Distributor Select a Distributor... Available Inventory …" at bounding box center [217, 122] width 216 height 99
click at [169, 88] on div at bounding box center [212, 88] width 190 height 8
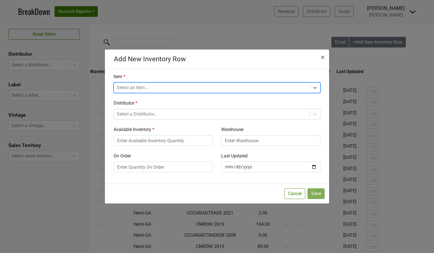
type input "j"
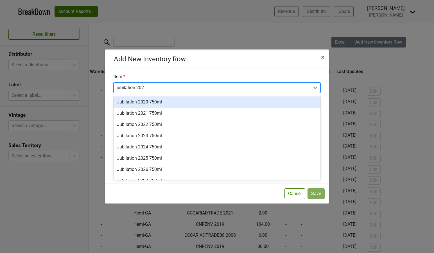
type input "jubilation 2021"
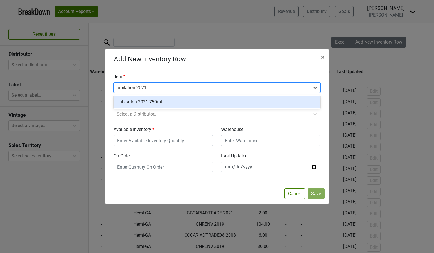
click at [187, 99] on div "Jubilation 2021 750ml" at bounding box center [217, 102] width 207 height 11
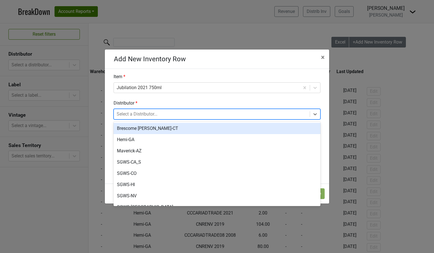
click at [169, 113] on div at bounding box center [212, 114] width 190 height 8
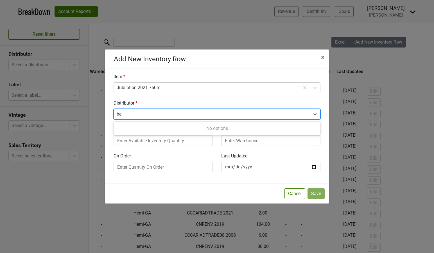
type input "b"
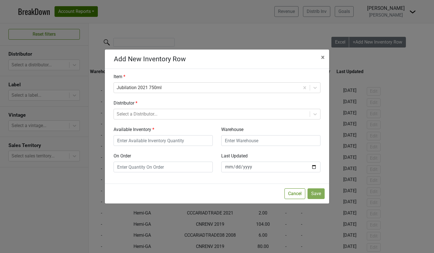
click at [183, 20] on div "Add New Inventory Row × Close Item Jubilation 2021 750ml Distributor Select a D…" at bounding box center [217, 126] width 434 height 253
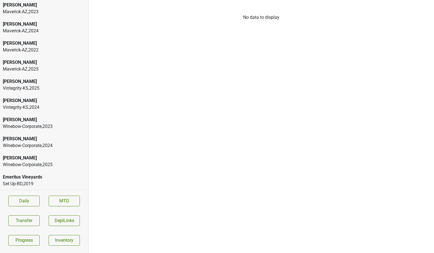
scroll to position [212, 0]
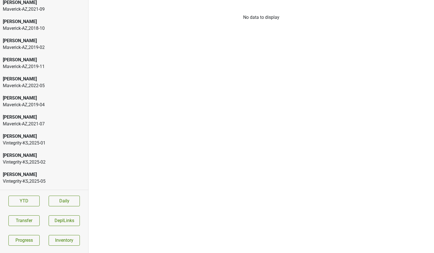
scroll to position [340, 0]
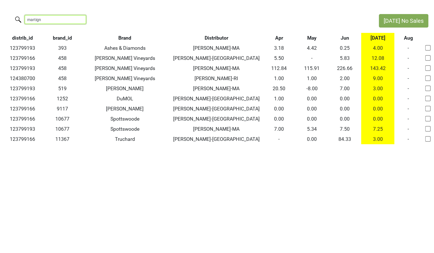
drag, startPoint x: 36, startPoint y: 21, endPoint x: 2, endPoint y: 20, distance: 33.8
click at [2, 20] on div "martign" at bounding box center [187, 20] width 374 height 12
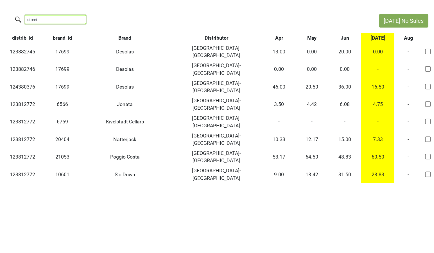
drag, startPoint x: 49, startPoint y: 18, endPoint x: 7, endPoint y: 16, distance: 42.0
click at [11, 18] on div "street" at bounding box center [187, 20] width 374 height 12
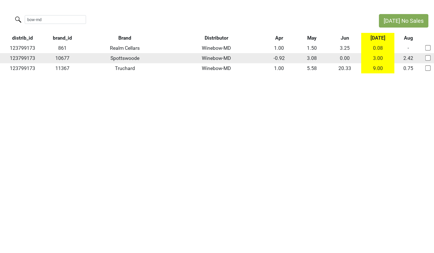
click at [26, 53] on td "123799173" at bounding box center [22, 58] width 45 height 10
click at [26, 56] on td "123799173" at bounding box center [22, 58] width 45 height 10
copy td "123799173"
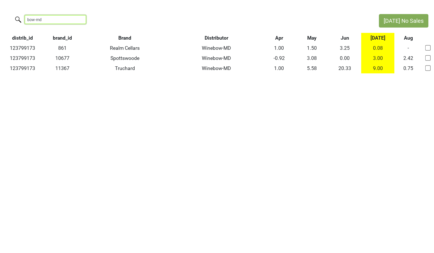
drag, startPoint x: 41, startPoint y: 21, endPoint x: 11, endPoint y: 16, distance: 29.6
click at [12, 17] on div "bow-md" at bounding box center [187, 20] width 374 height 12
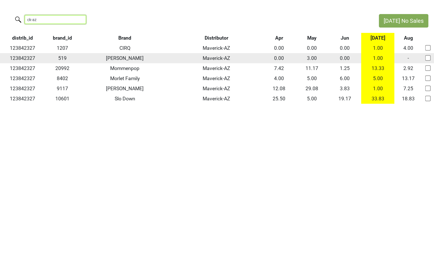
type input "ck-az"
click at [24, 60] on td "123842327" at bounding box center [22, 58] width 45 height 10
copy td "123842327"
click at [24, 58] on td "123842327" at bounding box center [22, 58] width 45 height 10
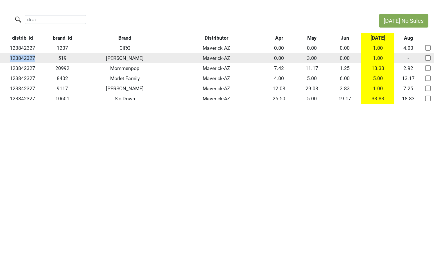
click at [24, 58] on td "123842327" at bounding box center [22, 58] width 45 height 10
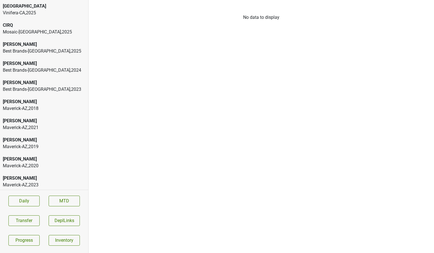
click at [32, 52] on div "Best Brands-[GEOGRAPHIC_DATA] , 2025" at bounding box center [44, 51] width 83 height 7
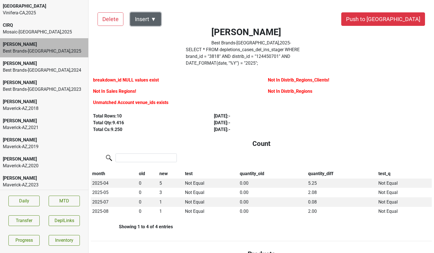
click at [146, 13] on button "Insert ▼" at bounding box center [145, 19] width 31 height 14
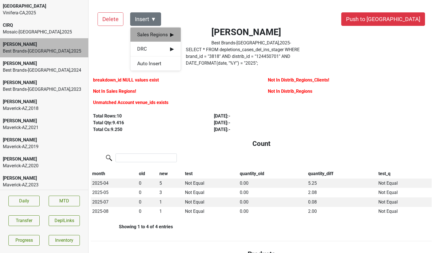
click at [148, 33] on span "Sales Regions ▶" at bounding box center [155, 34] width 37 height 7
click at [191, 35] on div "[PERSON_NAME]" at bounding box center [206, 35] width 51 height 14
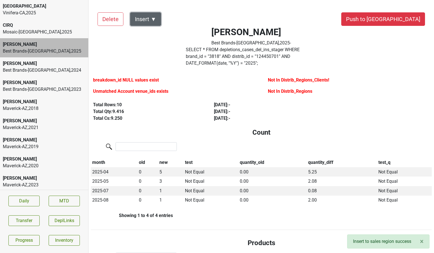
click at [151, 19] on button "Insert ▼" at bounding box center [145, 19] width 31 height 14
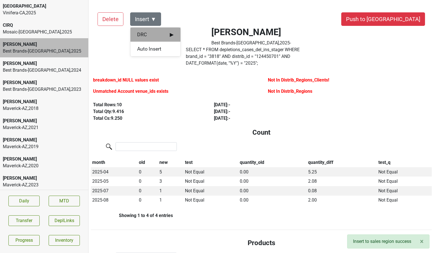
click at [151, 35] on span "DRC ▶" at bounding box center [155, 34] width 37 height 7
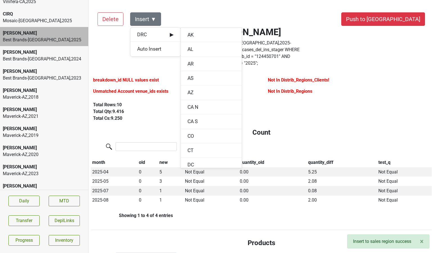
scroll to position [10, 0]
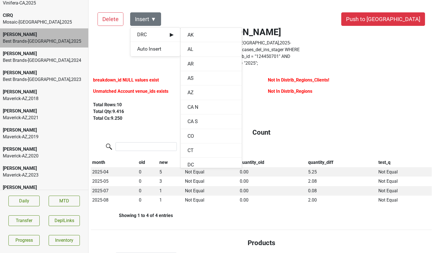
click at [38, 93] on div "[PERSON_NAME]" at bounding box center [44, 92] width 83 height 7
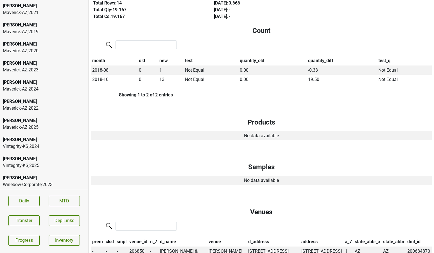
scroll to position [122, 0]
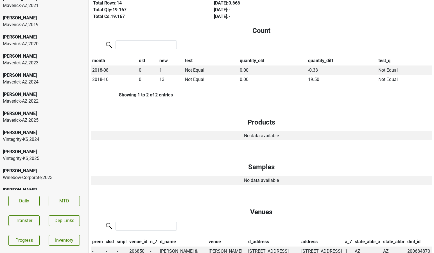
click at [13, 136] on div "Vintegrity-[GEOGRAPHIC_DATA] , 2024" at bounding box center [44, 139] width 83 height 7
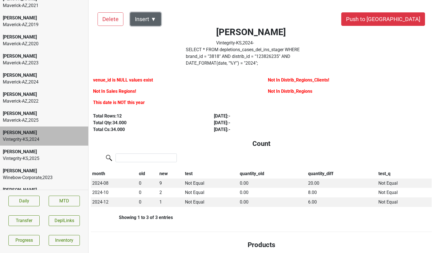
click at [146, 16] on button "Insert ▼" at bounding box center [145, 19] width 31 height 14
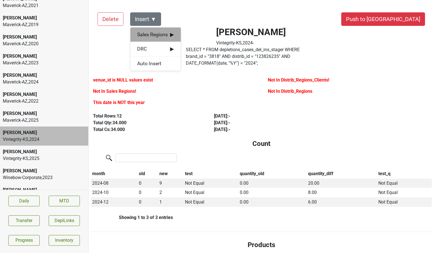
click at [144, 35] on span "Sales Regions ▶" at bounding box center [155, 34] width 37 height 7
click at [192, 36] on div "[PERSON_NAME]" at bounding box center [206, 35] width 51 height 14
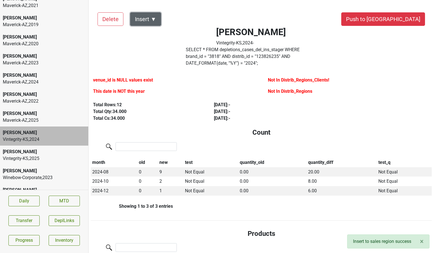
click at [152, 19] on button "Insert ▼" at bounding box center [145, 19] width 31 height 14
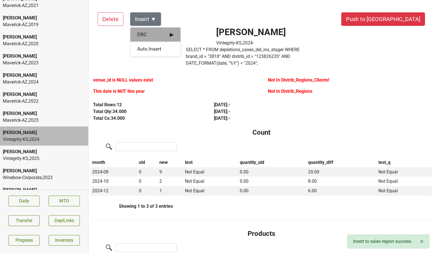
click at [153, 35] on span "DRC ▶" at bounding box center [155, 34] width 37 height 7
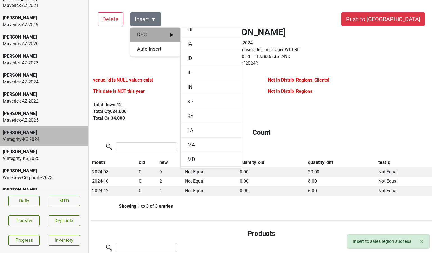
scroll to position [209, 0]
click at [187, 102] on div "KS" at bounding box center [211, 100] width 61 height 14
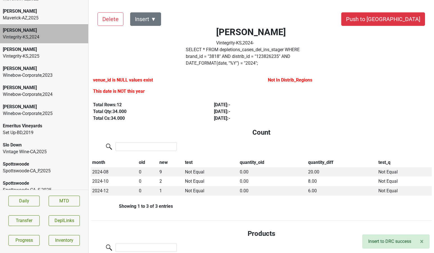
scroll to position [231, 0]
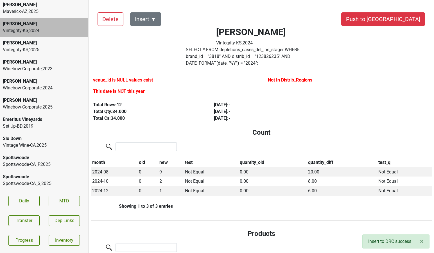
click at [48, 80] on div "[PERSON_NAME]" at bounding box center [44, 81] width 83 height 7
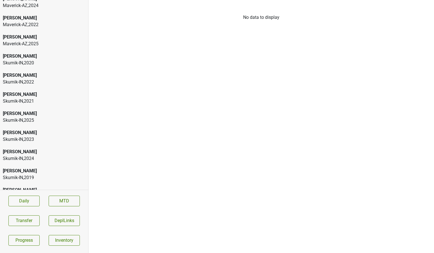
scroll to position [194, 0]
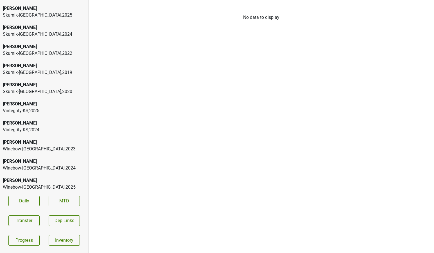
scroll to position [510, 0]
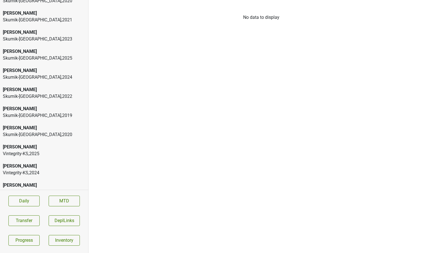
click at [28, 113] on div "Skurnik-[GEOGRAPHIC_DATA] , 2019" at bounding box center [44, 115] width 83 height 7
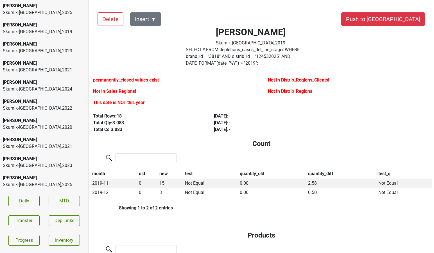
scroll to position [369, 0]
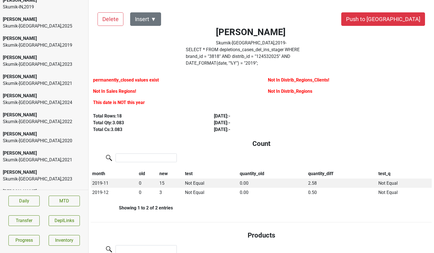
click at [49, 81] on div "Skurnik-[GEOGRAPHIC_DATA] , 2021" at bounding box center [44, 83] width 83 height 7
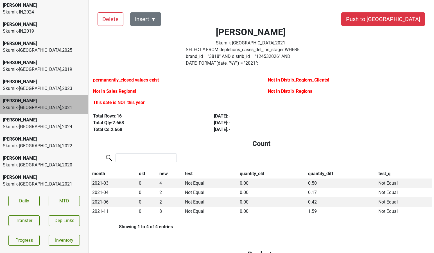
scroll to position [339, 0]
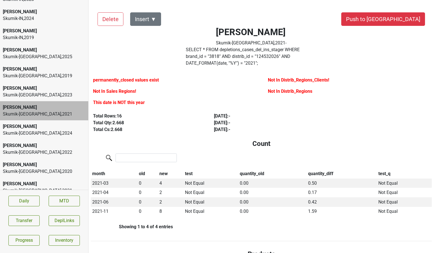
click at [49, 80] on div "Colgin Skurnik-KY , 2019" at bounding box center [44, 72] width 88 height 19
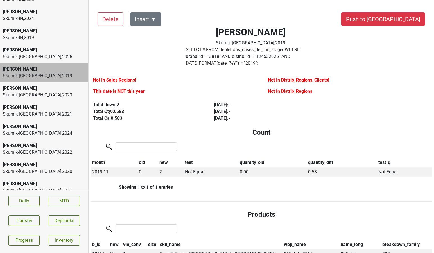
click at [44, 35] on div "Skurnik-IN , 2019" at bounding box center [44, 37] width 83 height 7
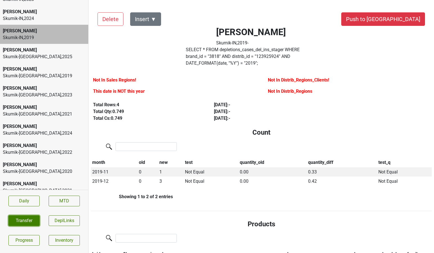
click at [32, 223] on button "Transfer" at bounding box center [23, 221] width 31 height 11
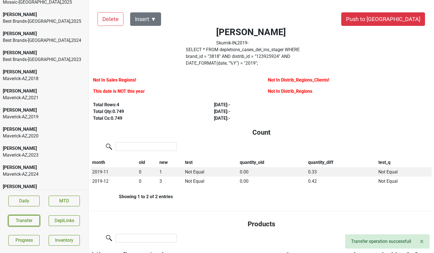
scroll to position [32, 0]
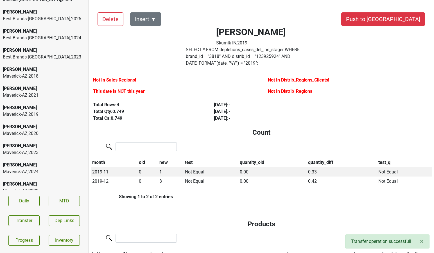
click at [31, 79] on div "Maverick-AZ , 2018" at bounding box center [44, 76] width 83 height 7
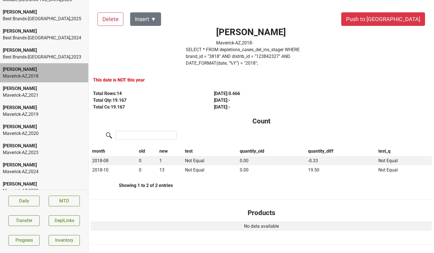
click at [49, 166] on div "[PERSON_NAME]" at bounding box center [44, 165] width 83 height 7
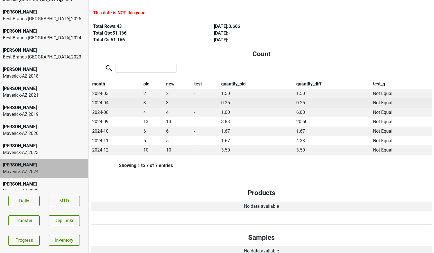
scroll to position [68, 0]
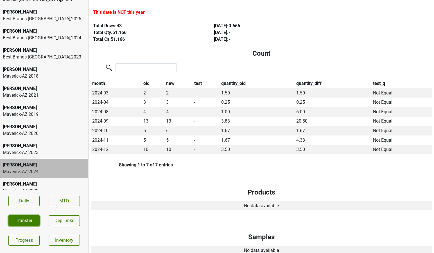
click at [15, 217] on button "Transfer" at bounding box center [23, 221] width 31 height 11
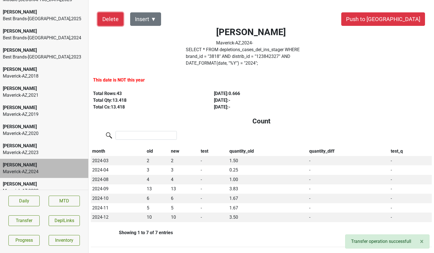
click at [100, 19] on button "Delete" at bounding box center [111, 19] width 26 height 14
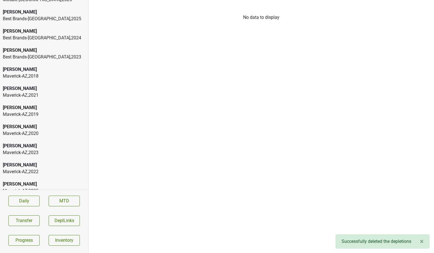
click at [53, 154] on div "Maverick-AZ , 2023" at bounding box center [44, 152] width 83 height 7
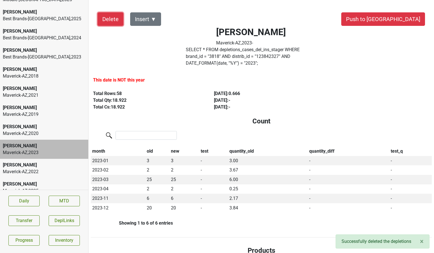
click at [109, 19] on button "Delete" at bounding box center [111, 19] width 26 height 14
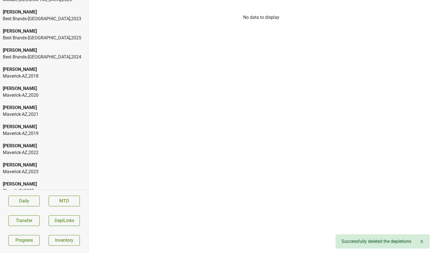
click at [41, 169] on div "Maverick-AZ , 2025" at bounding box center [44, 172] width 83 height 7
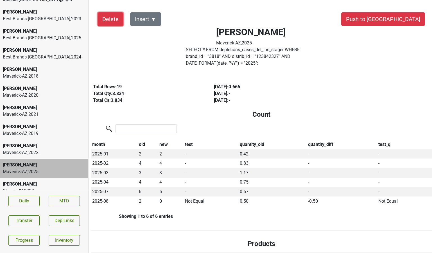
click at [111, 19] on button "Delete" at bounding box center [111, 19] width 26 height 14
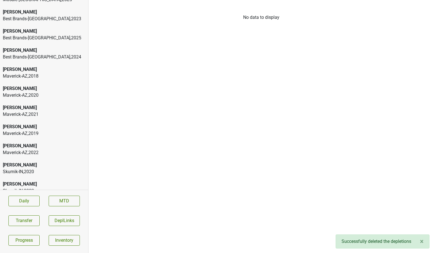
click at [31, 155] on div "Maverick-AZ , 2022" at bounding box center [44, 152] width 83 height 7
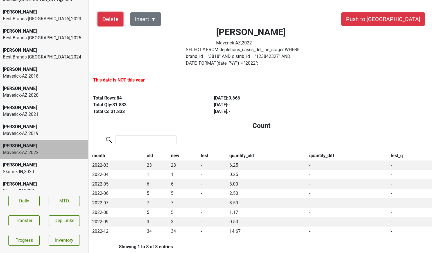
click at [104, 21] on button "Delete" at bounding box center [111, 19] width 26 height 14
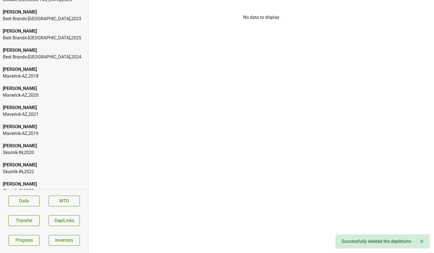
click at [54, 129] on div "[PERSON_NAME]" at bounding box center [44, 127] width 83 height 7
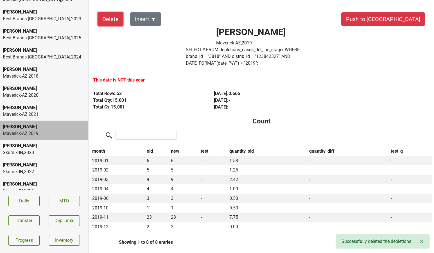
click at [112, 20] on button "Delete" at bounding box center [111, 19] width 26 height 14
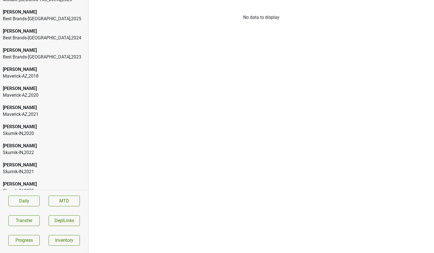
click at [38, 115] on div "Maverick-AZ , 2021" at bounding box center [44, 114] width 83 height 7
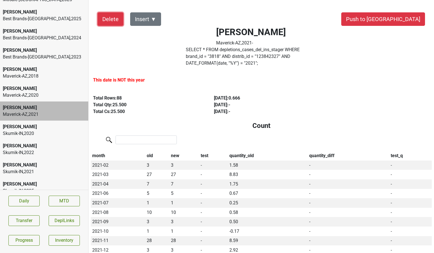
click at [113, 20] on button "Delete" at bounding box center [111, 19] width 26 height 14
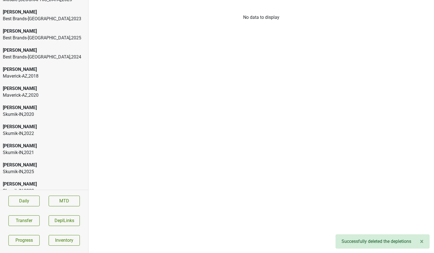
click at [39, 93] on div "Maverick-AZ , 2020" at bounding box center [44, 95] width 83 height 7
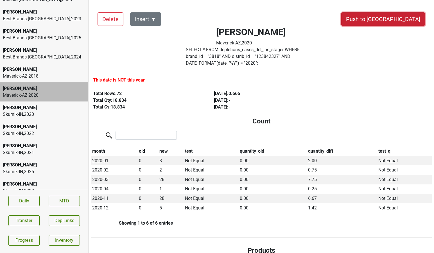
click at [401, 23] on button "Push to DC" at bounding box center [384, 19] width 84 height 14
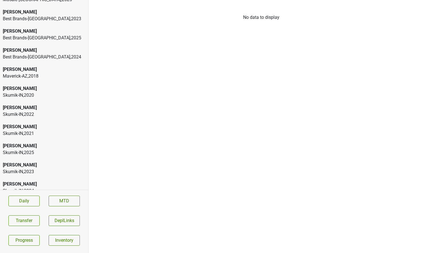
click at [59, 75] on div "Maverick-AZ , 2018" at bounding box center [44, 76] width 83 height 7
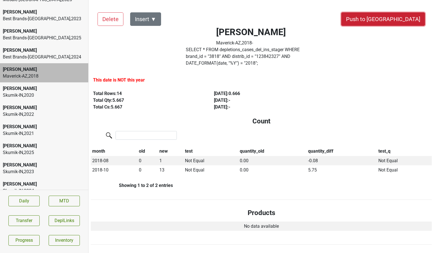
click at [403, 18] on button "Push to DC" at bounding box center [384, 19] width 84 height 14
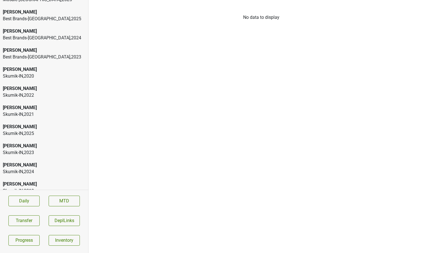
scroll to position [17, 0]
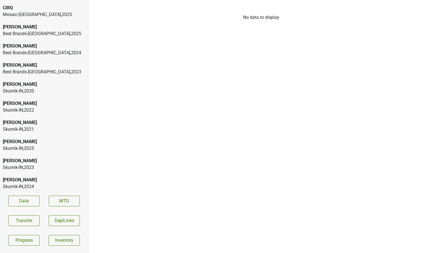
click at [29, 30] on div "[PERSON_NAME]" at bounding box center [44, 27] width 83 height 7
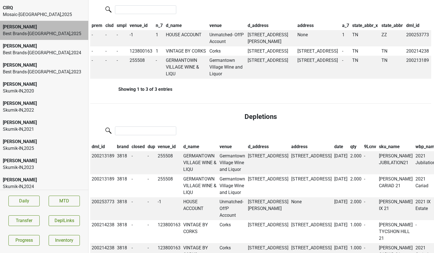
scroll to position [442, 1]
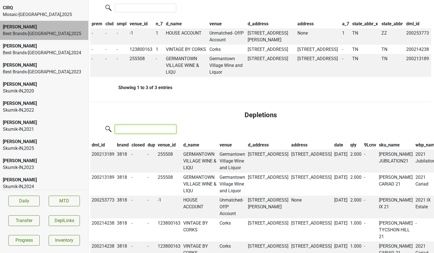
click at [143, 134] on input "search" at bounding box center [145, 129] width 61 height 9
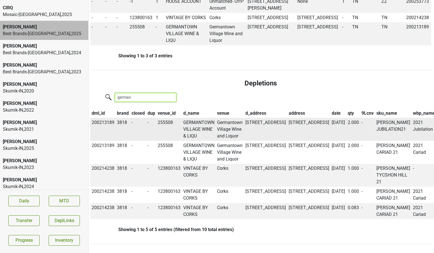
scroll to position [555, 1]
type input "german"
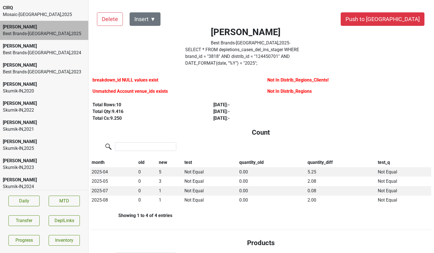
click at [225, 56] on label "SELECT * FROM depletions_cases_del_ins_stager WHERE brand_id = " 3818 " AND dis…" at bounding box center [250, 56] width 131 height 20
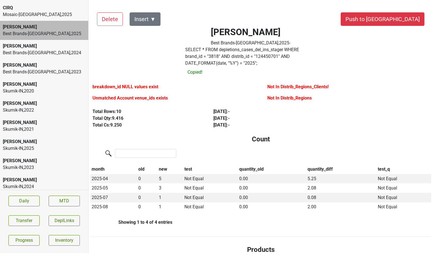
click at [225, 56] on label "SELECT * FROM depletions_cases_del_ins_stager WHERE brand_id = " 3818 " AND dis…" at bounding box center [250, 56] width 131 height 20
copy label "124450701"
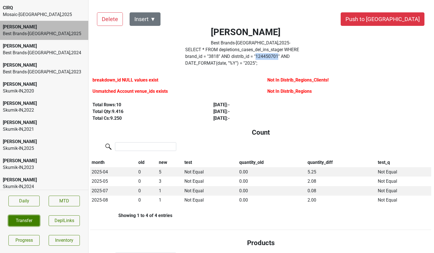
click at [24, 223] on button "Transfer" at bounding box center [23, 221] width 31 height 11
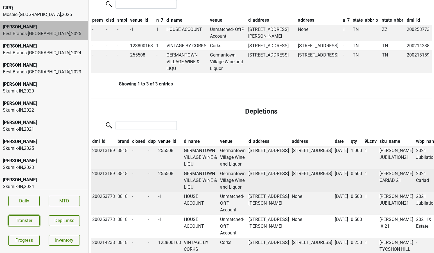
scroll to position [449, 0]
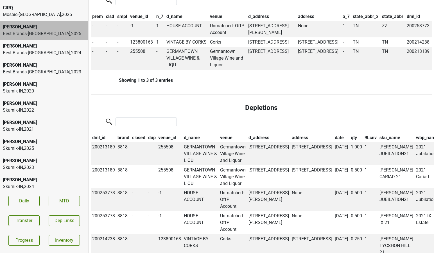
click at [334, 143] on th "date" at bounding box center [342, 138] width 16 height 10
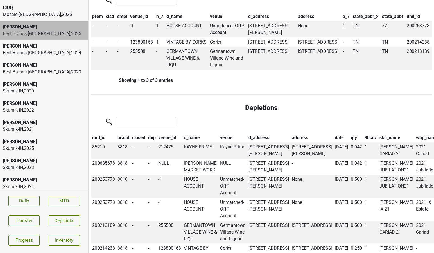
click at [334, 143] on th "date" at bounding box center [342, 138] width 16 height 10
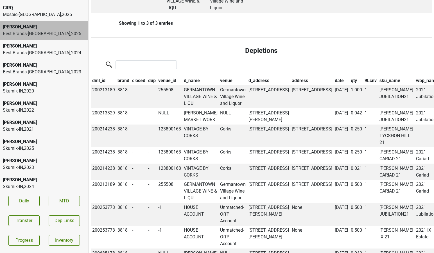
scroll to position [514, 0]
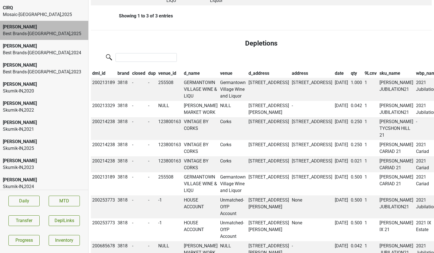
click at [31, 215] on section "Daily MTD Transfer DeplLinks Progress Inventory" at bounding box center [44, 221] width 88 height 62
click at [26, 223] on button "Transfer" at bounding box center [23, 221] width 31 height 11
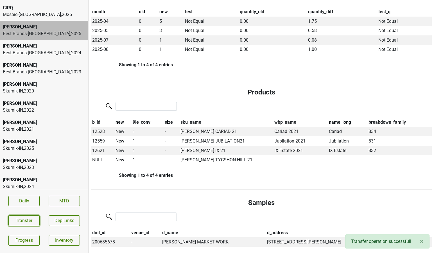
scroll to position [156, 0]
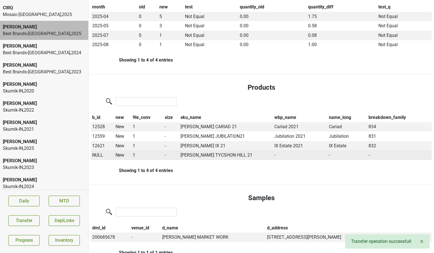
click at [98, 153] on span "NULL" at bounding box center [97, 155] width 11 height 5
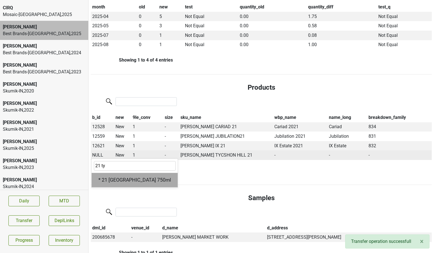
type input "21 ty"
click at [109, 173] on div "* 21 Tychson Hill 750ml" at bounding box center [135, 180] width 86 height 14
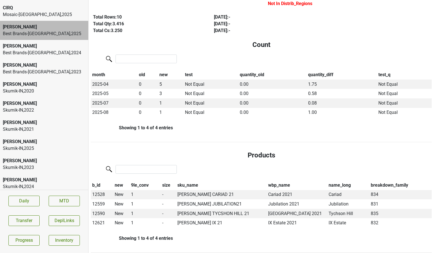
scroll to position [0, 0]
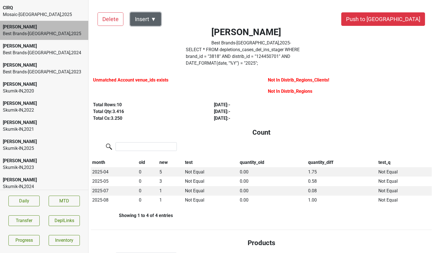
click at [153, 23] on button "Insert ▼" at bounding box center [145, 19] width 31 height 14
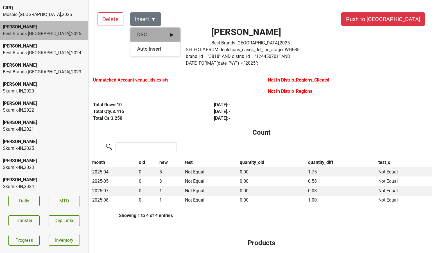
click at [151, 31] on span "DRC ▶" at bounding box center [155, 34] width 37 height 7
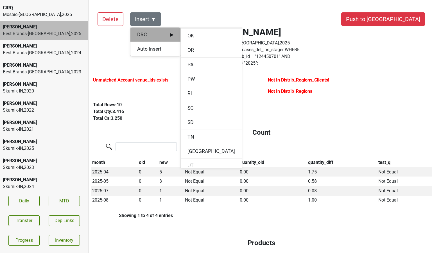
scroll to position [607, 0]
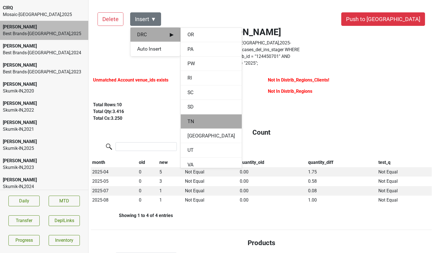
click at [190, 118] on div "TN" at bounding box center [211, 122] width 61 height 14
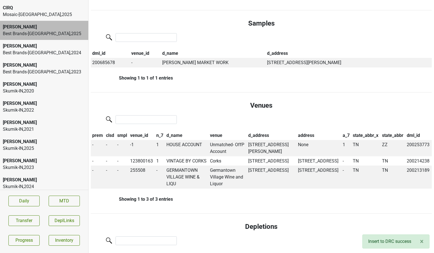
scroll to position [0, 0]
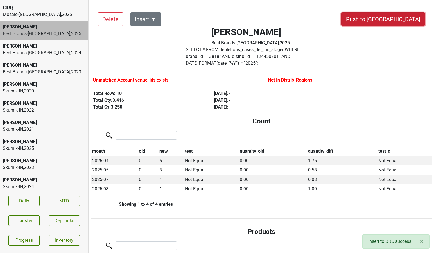
click at [402, 19] on button "Push to DC" at bounding box center [384, 19] width 84 height 14
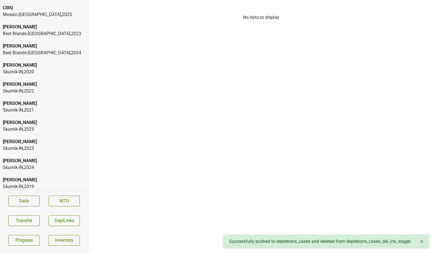
click at [51, 50] on div "Best Brands-TN , 2024" at bounding box center [44, 53] width 83 height 7
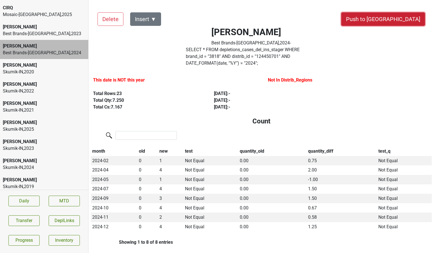
click at [409, 14] on button "Push to DC" at bounding box center [384, 19] width 84 height 14
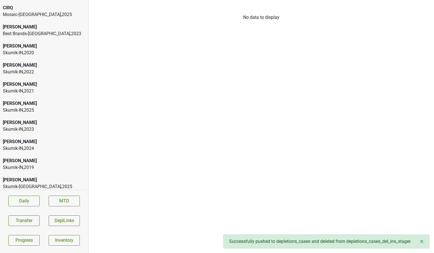
click at [41, 34] on div "Best Brands-TN , 2023" at bounding box center [44, 33] width 83 height 7
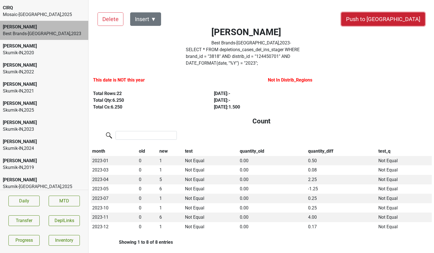
click at [396, 17] on button "Push to DC" at bounding box center [384, 19] width 84 height 14
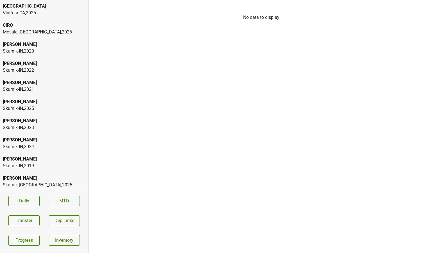
click at [49, 48] on div "Skurnik-IN , 2020" at bounding box center [44, 51] width 83 height 7
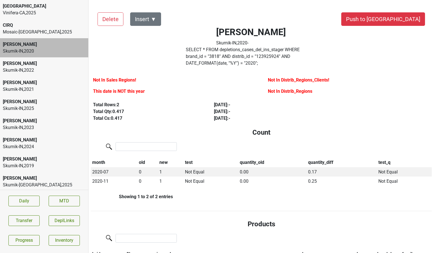
click at [149, 14] on button "Insert ▼" at bounding box center [145, 19] width 31 height 14
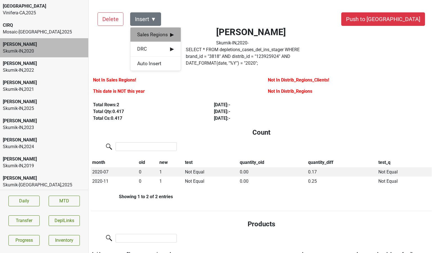
click at [146, 30] on div "Sales Regions ▶" at bounding box center [156, 35] width 50 height 14
click at [195, 32] on div "[PERSON_NAME]" at bounding box center [206, 35] width 51 height 14
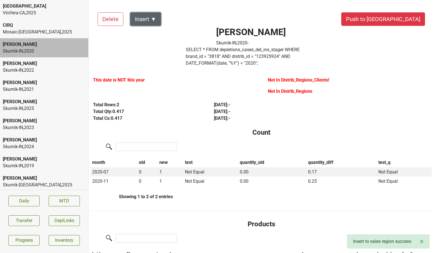
click at [147, 19] on button "Insert ▼" at bounding box center [145, 19] width 31 height 14
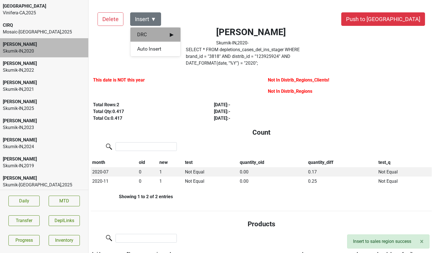
click at [147, 32] on span "DRC ▶" at bounding box center [155, 34] width 37 height 7
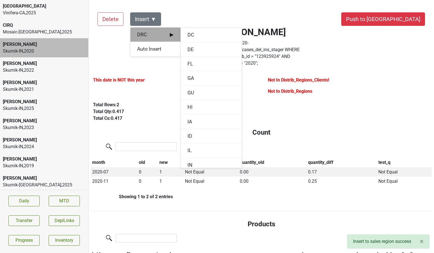
scroll to position [140, 0]
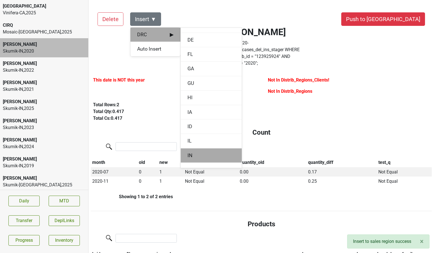
click at [192, 152] on div "IN" at bounding box center [211, 156] width 61 height 14
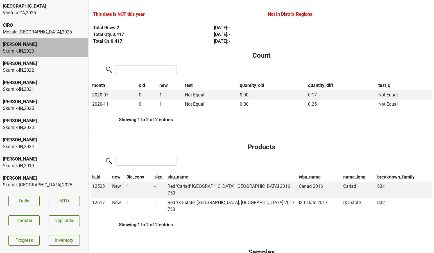
scroll to position [0, 0]
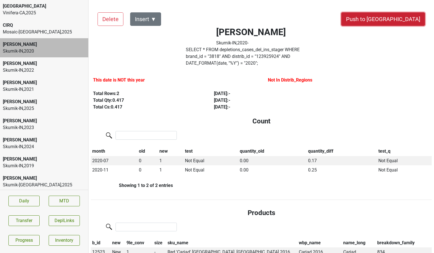
click at [392, 23] on button "Push to DC" at bounding box center [384, 19] width 84 height 14
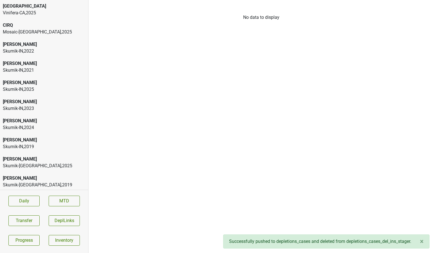
click at [30, 47] on div "[PERSON_NAME]" at bounding box center [44, 44] width 83 height 7
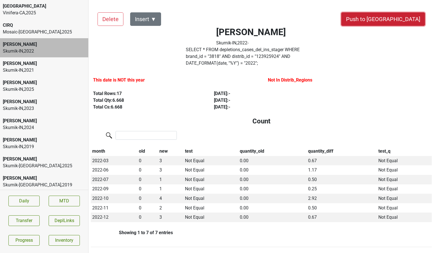
click at [393, 20] on button "Push to DC" at bounding box center [384, 19] width 84 height 14
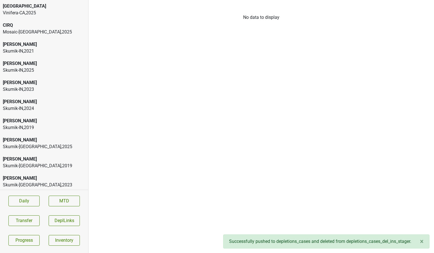
click at [21, 52] on div "Skurnik-IN , 2021" at bounding box center [44, 51] width 83 height 7
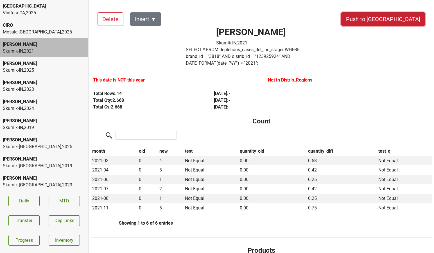
click at [400, 20] on button "Push to DC" at bounding box center [384, 19] width 84 height 14
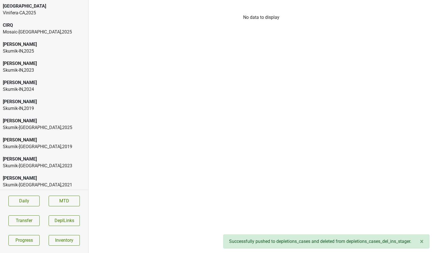
click at [47, 52] on div "Skurnik-IN , 2025" at bounding box center [44, 51] width 83 height 7
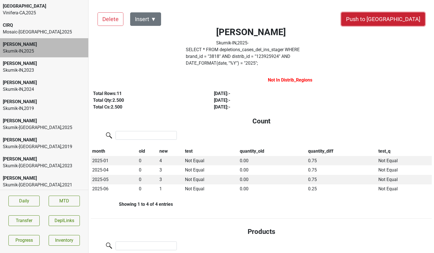
click at [409, 23] on button "Push to DC" at bounding box center [384, 19] width 84 height 14
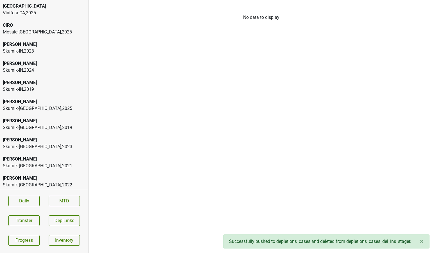
click at [19, 54] on div "Skurnik-IN , 2023" at bounding box center [44, 51] width 83 height 7
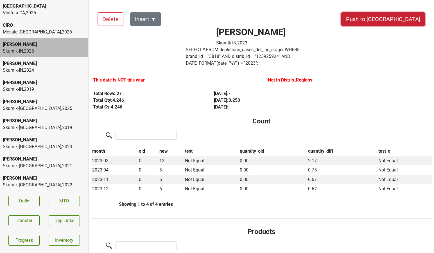
click at [402, 19] on button "Push to DC" at bounding box center [384, 19] width 84 height 14
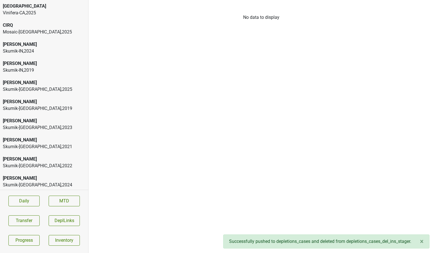
click at [43, 51] on div "Skurnik-IN , 2024" at bounding box center [44, 51] width 83 height 7
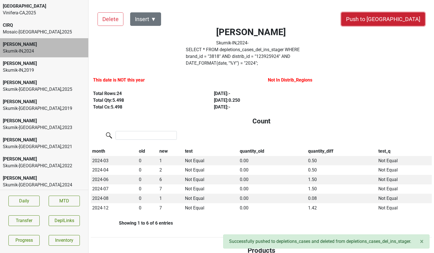
click at [390, 17] on button "Push to DC" at bounding box center [384, 19] width 84 height 14
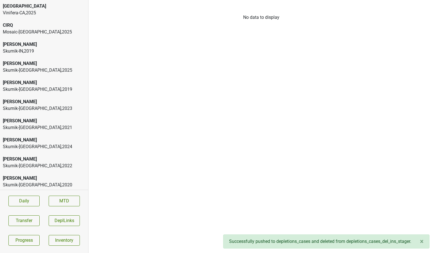
click at [16, 50] on div "Skurnik-IN , 2019" at bounding box center [44, 51] width 83 height 7
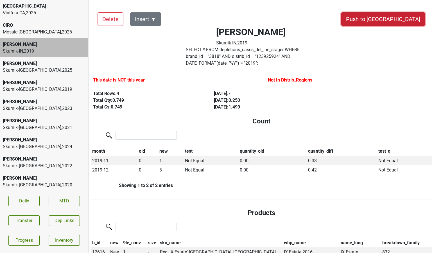
click at [396, 21] on button "Push to DC" at bounding box center [384, 19] width 84 height 14
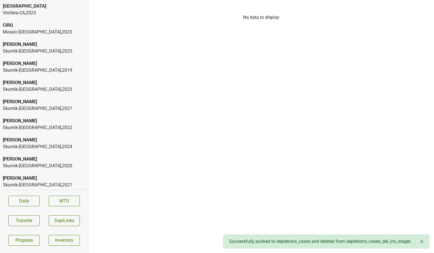
click at [14, 46] on div "[PERSON_NAME]" at bounding box center [44, 44] width 83 height 7
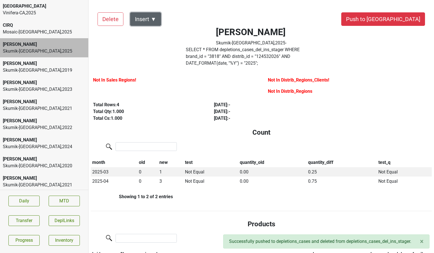
click at [155, 19] on button "Insert ▼" at bounding box center [145, 19] width 31 height 14
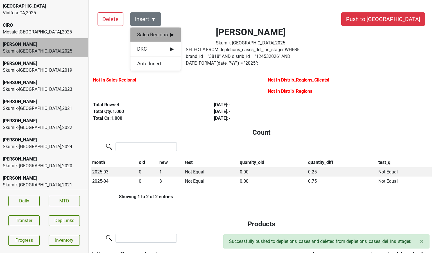
click at [154, 31] on span "Sales Regions ▶" at bounding box center [155, 34] width 37 height 7
click at [193, 31] on div "[PERSON_NAME]" at bounding box center [206, 35] width 51 height 14
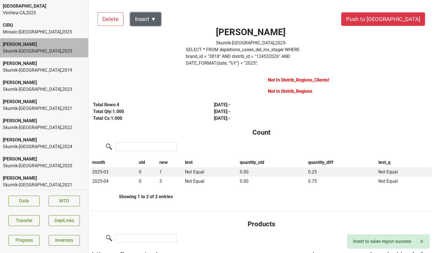
click at [148, 16] on button "Insert ▼" at bounding box center [145, 19] width 31 height 14
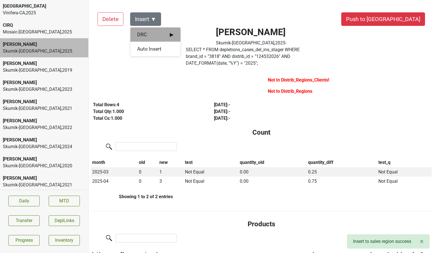
click at [149, 32] on span "DRC ▶" at bounding box center [155, 34] width 37 height 7
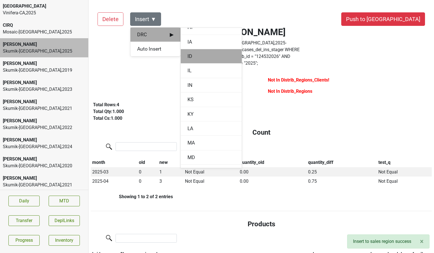
scroll to position [214, 0]
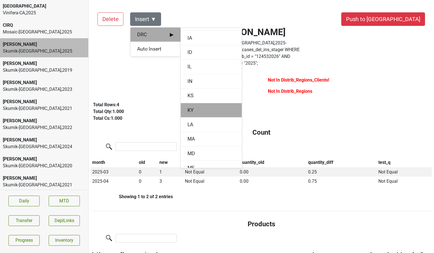
click at [191, 112] on div "KY" at bounding box center [211, 110] width 61 height 14
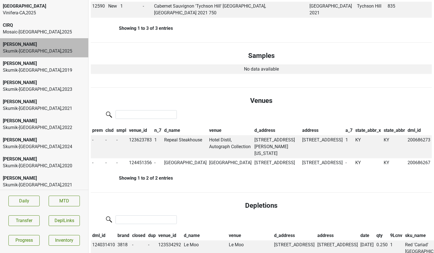
scroll to position [266, 0]
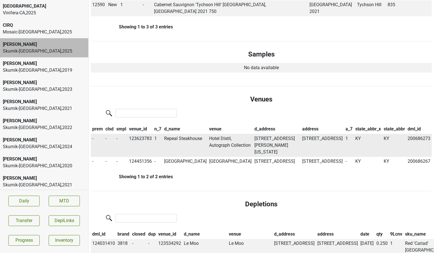
click at [173, 134] on td "Repeal Steakhouse" at bounding box center [185, 145] width 45 height 23
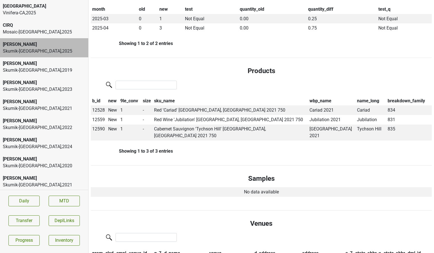
scroll to position [0, 0]
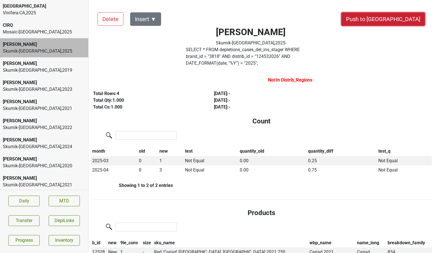
click at [396, 23] on button "Push to DC" at bounding box center [384, 19] width 84 height 14
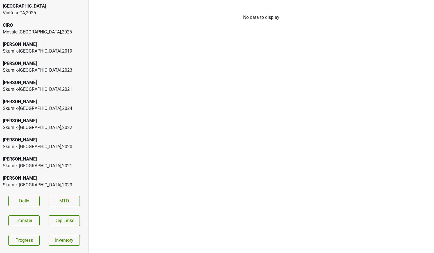
click at [30, 70] on div "Skurnik-KY , 2023" at bounding box center [44, 70] width 83 height 7
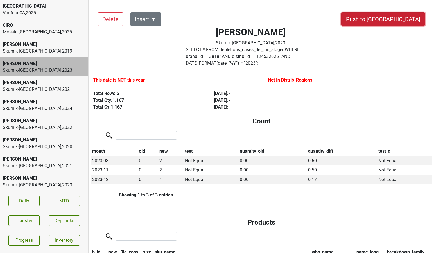
click at [390, 22] on button "Push to DC" at bounding box center [384, 19] width 84 height 14
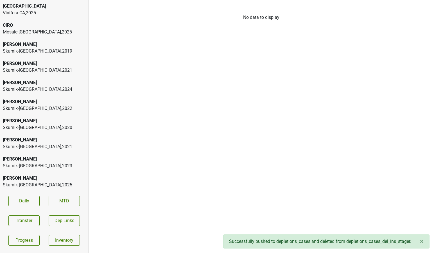
click at [29, 68] on div "Skurnik-KY , 2021" at bounding box center [44, 70] width 83 height 7
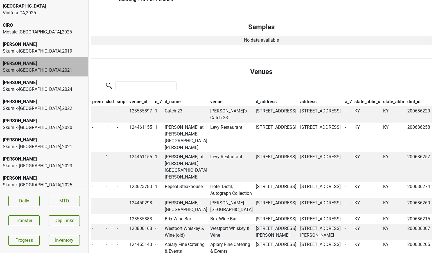
scroll to position [362, 0]
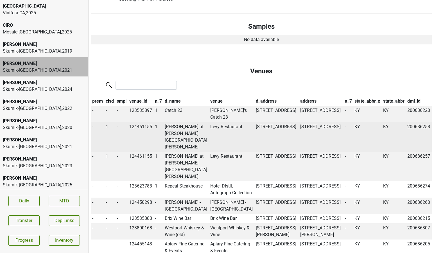
click at [214, 122] on td "Levy Restaurant" at bounding box center [232, 137] width 46 height 30
click at [149, 122] on td "124461155" at bounding box center [141, 137] width 26 height 30
copy td "124461155"
click at [331, 122] on td "700 Central Ave, Louisville, KY 40215" at bounding box center [321, 137] width 44 height 30
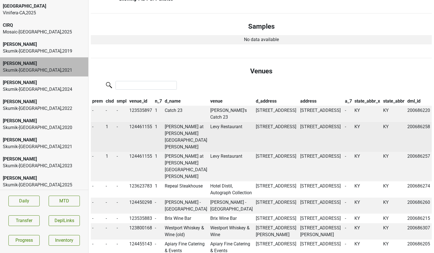
click at [331, 122] on td "700 Central Ave, Louisville, KY 40215" at bounding box center [321, 137] width 44 height 30
copy td "40215"
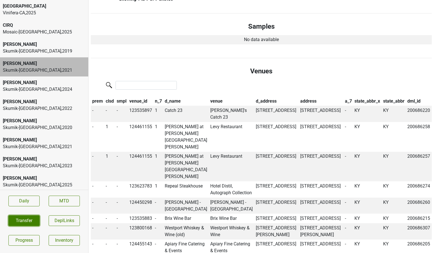
click at [26, 216] on button "Transfer" at bounding box center [23, 221] width 31 height 11
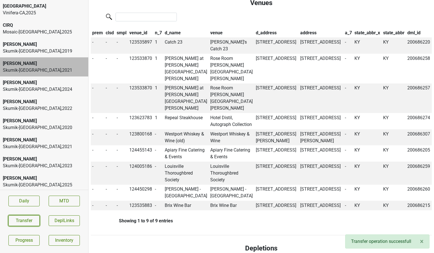
scroll to position [419, 0]
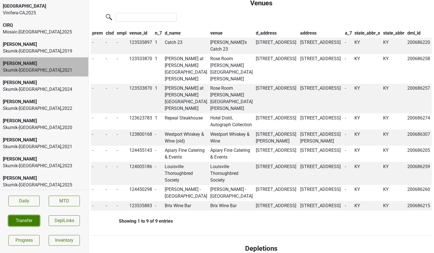
click at [23, 224] on button "Transfer" at bounding box center [23, 221] width 31 height 11
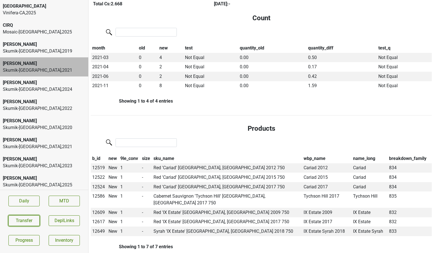
scroll to position [0, 0]
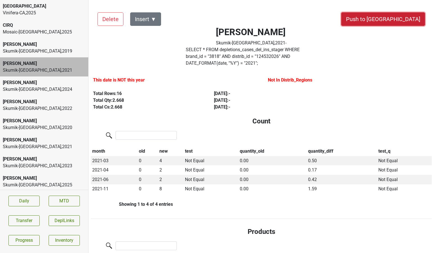
click at [405, 18] on button "Push to DC" at bounding box center [384, 19] width 84 height 14
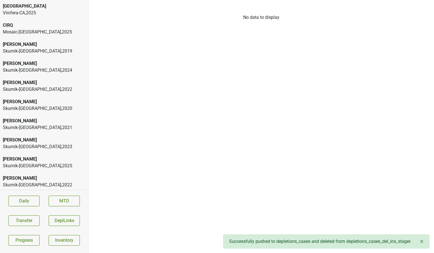
click at [36, 71] on div "Skurnik-KY , 2024" at bounding box center [44, 70] width 83 height 7
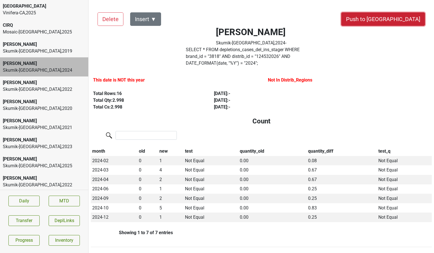
click at [405, 22] on button "Push to DC" at bounding box center [384, 19] width 84 height 14
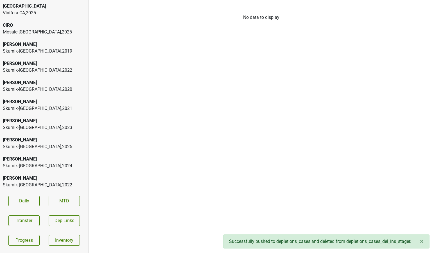
click at [10, 69] on div "Skurnik-KY , 2022" at bounding box center [44, 70] width 83 height 7
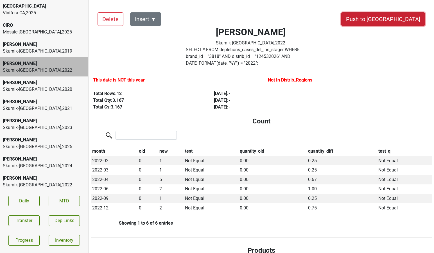
click at [398, 20] on button "Push to DC" at bounding box center [384, 19] width 84 height 14
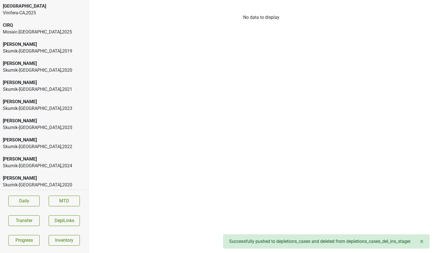
click at [27, 69] on div "Skurnik-KY , 2020" at bounding box center [44, 70] width 83 height 7
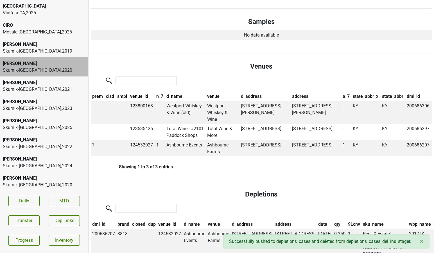
scroll to position [354, 0]
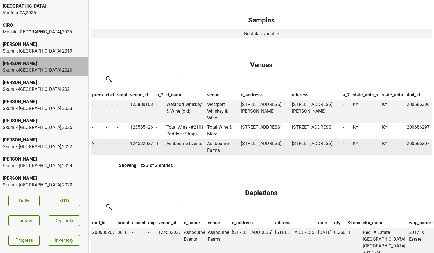
click at [93, 141] on span "?" at bounding box center [93, 143] width 2 height 5
click at [98, 147] on div "On" at bounding box center [113, 154] width 44 height 14
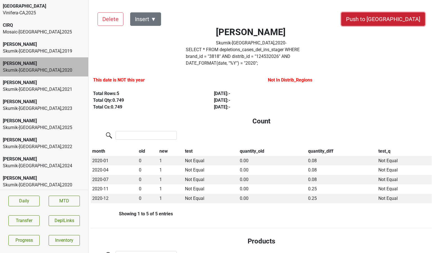
click at [402, 21] on button "Push to DC" at bounding box center [384, 19] width 84 height 14
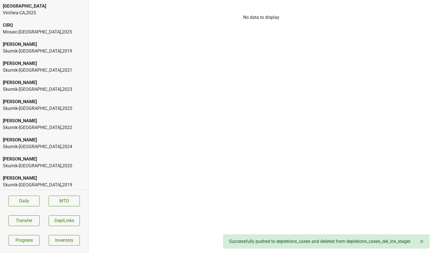
click at [41, 50] on div "Skurnik-KY , 2019" at bounding box center [44, 51] width 83 height 7
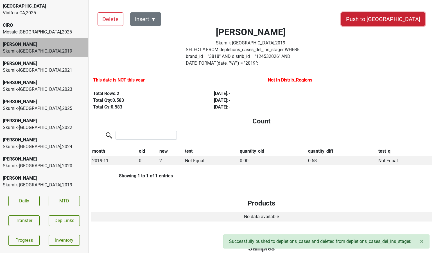
click at [403, 20] on button "Push to DC" at bounding box center [384, 19] width 84 height 14
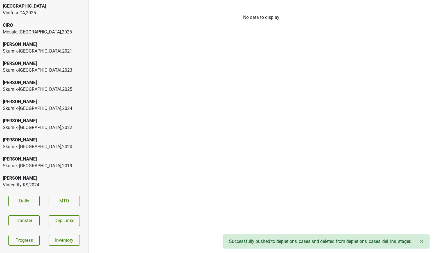
click at [33, 48] on div "Skurnik-OH , 2021" at bounding box center [44, 51] width 83 height 7
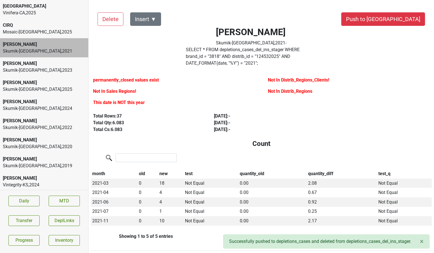
click at [26, 86] on div "Skurnik-OH , 2025" at bounding box center [44, 89] width 83 height 7
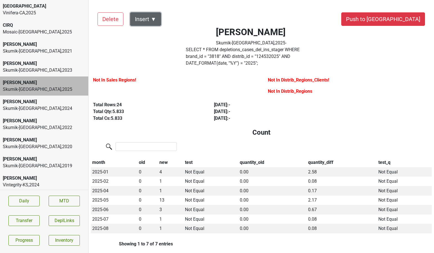
click at [149, 23] on button "Insert ▼" at bounding box center [145, 19] width 31 height 14
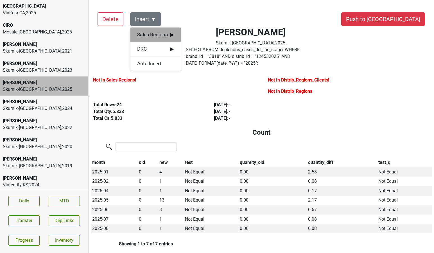
click at [151, 32] on span "Sales Regions ▶" at bounding box center [155, 34] width 37 height 7
click at [196, 35] on div "[PERSON_NAME]" at bounding box center [206, 35] width 51 height 14
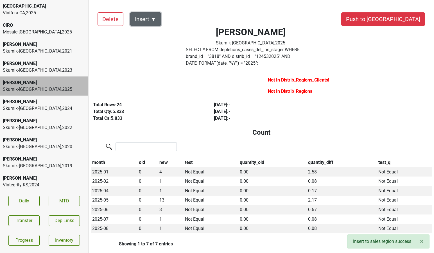
click at [153, 17] on button "Insert ▼" at bounding box center [145, 19] width 31 height 14
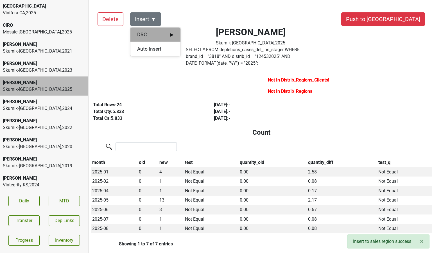
click at [152, 33] on span "DRC ▶" at bounding box center [155, 34] width 37 height 7
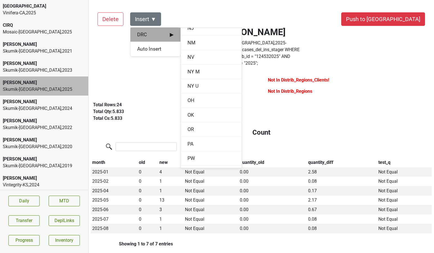
scroll to position [496, 0]
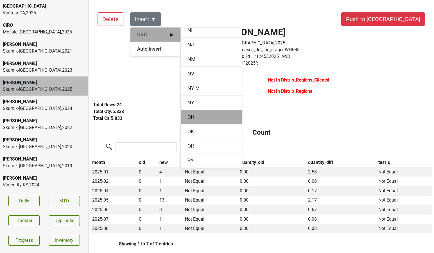
click at [187, 124] on div "OH" at bounding box center [211, 117] width 61 height 14
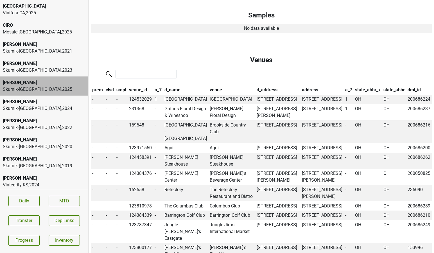
scroll to position [391, 0]
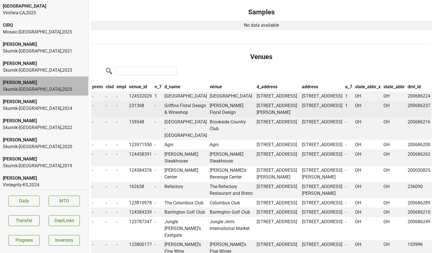
click at [177, 107] on td "Griffins Floral Design & Wineshop" at bounding box center [185, 109] width 45 height 16
click at [218, 101] on td "Griffin's Floral Design" at bounding box center [232, 109] width 47 height 16
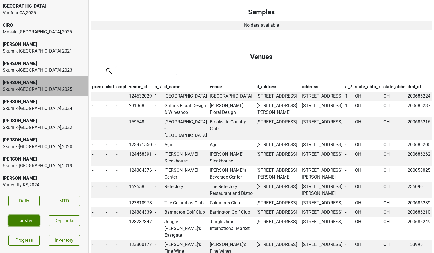
click at [28, 223] on button "Transfer" at bounding box center [23, 221] width 31 height 11
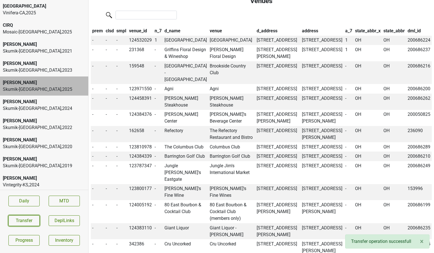
scroll to position [448, 0]
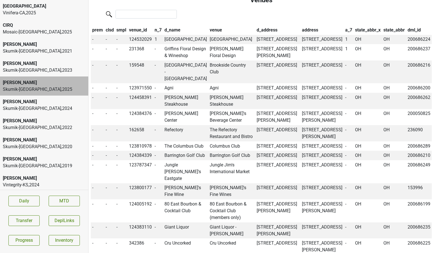
click at [18, 213] on section "Daily MTD Transfer DeplLinks Progress Inventory" at bounding box center [44, 221] width 88 height 62
click at [18, 216] on button "Transfer" at bounding box center [23, 221] width 31 height 11
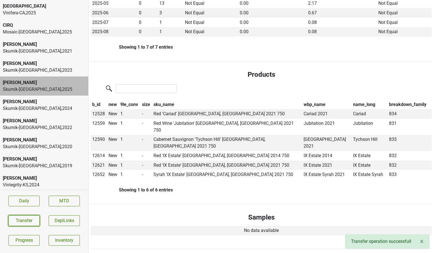
scroll to position [0, 0]
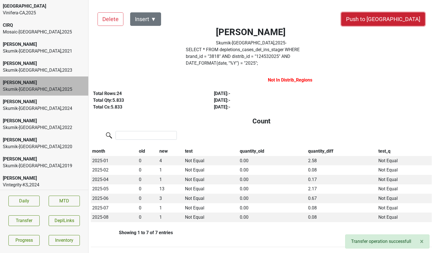
click at [400, 23] on button "Push to DC" at bounding box center [384, 19] width 84 height 14
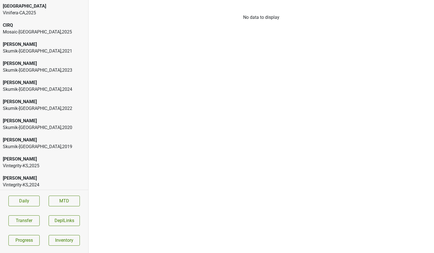
click at [29, 71] on div "Skurnik-OH , 2023" at bounding box center [44, 70] width 83 height 7
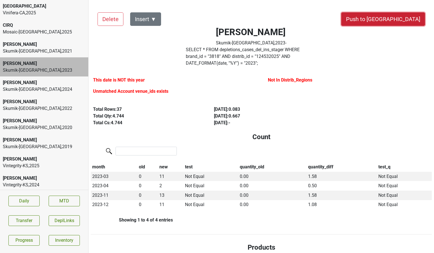
click at [394, 20] on button "Push to DC" at bounding box center [384, 19] width 84 height 14
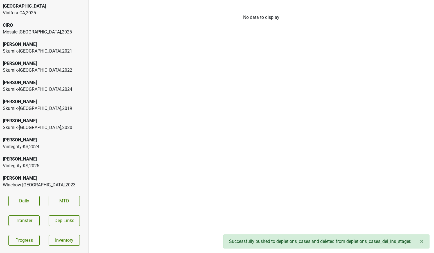
click at [30, 72] on div "Skurnik-OH , 2022" at bounding box center [44, 70] width 83 height 7
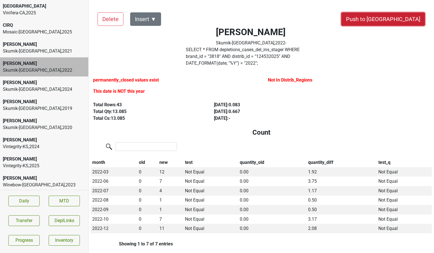
click at [406, 18] on button "Push to DC" at bounding box center [384, 19] width 84 height 14
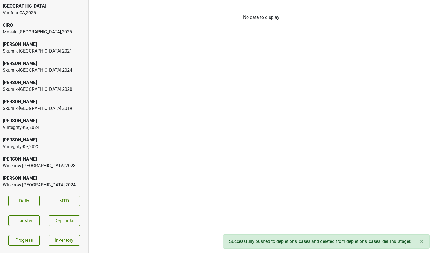
click at [17, 51] on div "Skurnik-OH , 2021" at bounding box center [44, 51] width 83 height 7
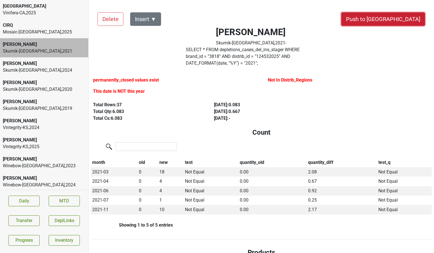
click at [407, 20] on button "Push to DC" at bounding box center [384, 19] width 84 height 14
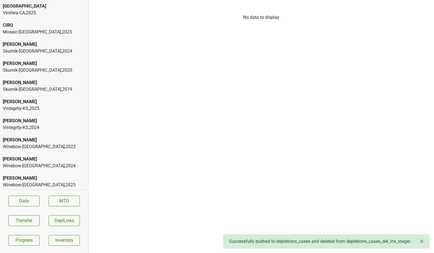
click at [60, 46] on div "[PERSON_NAME]" at bounding box center [44, 44] width 83 height 7
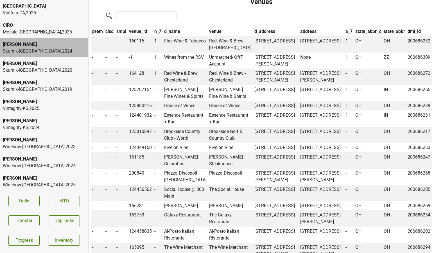
scroll to position [498, 0]
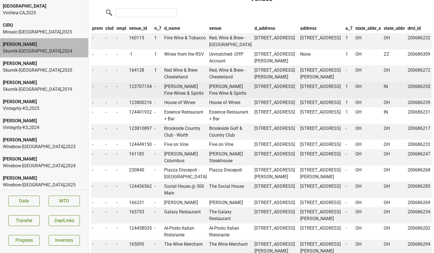
click at [179, 82] on td "Kahn's Fine Wines & Spirits" at bounding box center [185, 90] width 45 height 16
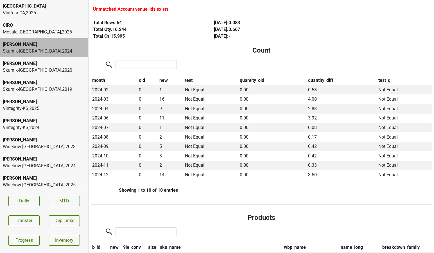
scroll to position [0, 0]
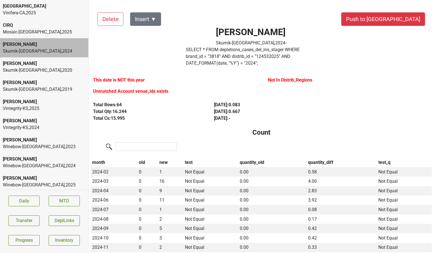
click at [59, 68] on div "Skurnik-OH , 2020" at bounding box center [44, 70] width 83 height 7
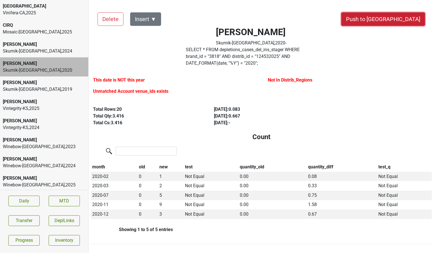
click at [400, 22] on button "Push to DC" at bounding box center [384, 19] width 84 height 14
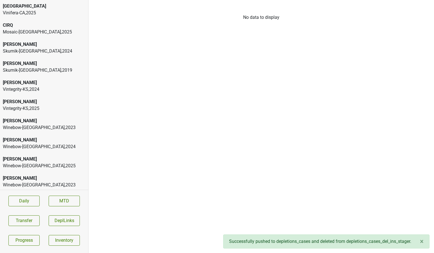
click at [42, 70] on div "Skurnik-OH , 2019" at bounding box center [44, 70] width 83 height 7
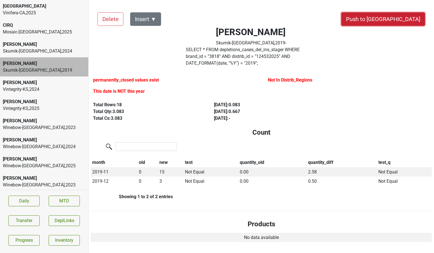
click at [397, 19] on button "Push to DC" at bounding box center [384, 19] width 84 height 14
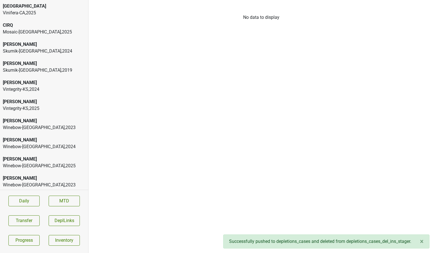
click at [31, 49] on div "Skurnik-OH , 2024" at bounding box center [44, 51] width 83 height 7
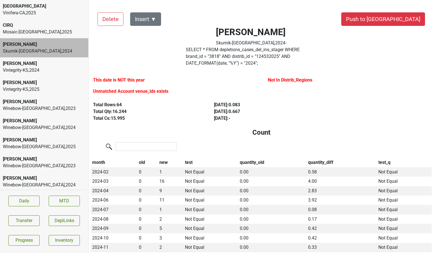
click at [202, 54] on label "SELECT * FROM depletions_cases_del_ins_stager WHERE brand_id = " 3818 " AND dis…" at bounding box center [251, 56] width 131 height 20
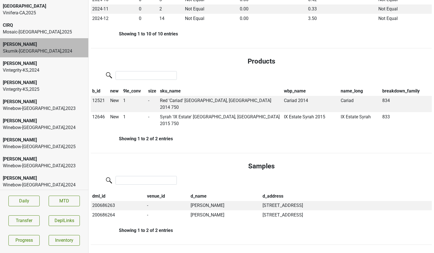
scroll to position [236, 0]
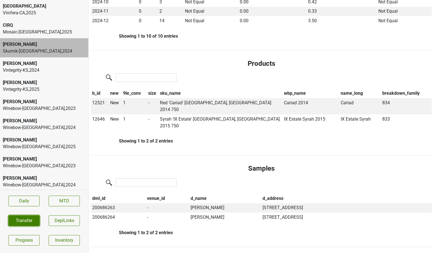
click at [16, 218] on button "Transfer" at bounding box center [23, 221] width 31 height 11
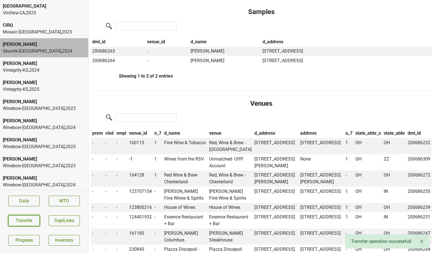
scroll to position [403, 0]
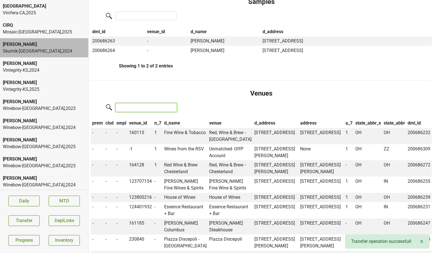
click at [143, 103] on input "search" at bounding box center [146, 107] width 61 height 9
type input "tek"
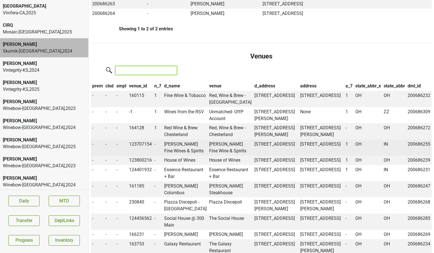
scroll to position [442, 0]
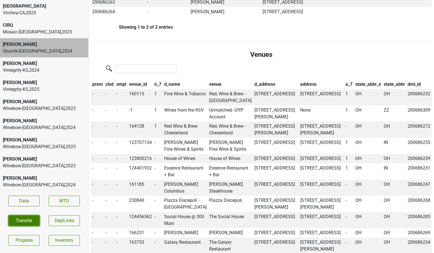
click at [19, 218] on button "Transfer" at bounding box center [23, 221] width 31 height 11
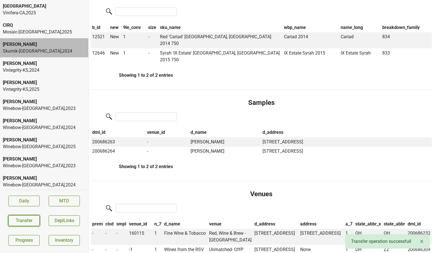
scroll to position [323, 0]
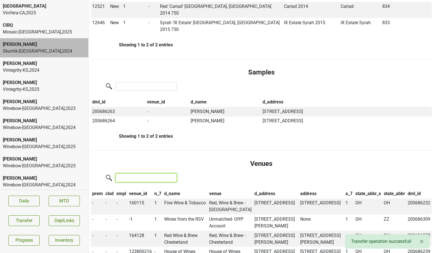
click at [142, 174] on input "search" at bounding box center [146, 178] width 61 height 9
type input "tek"
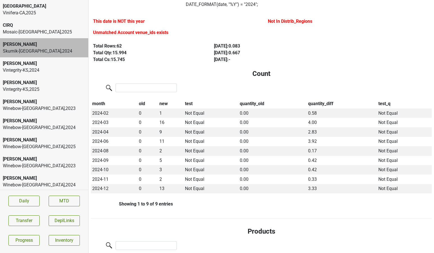
scroll to position [0, 0]
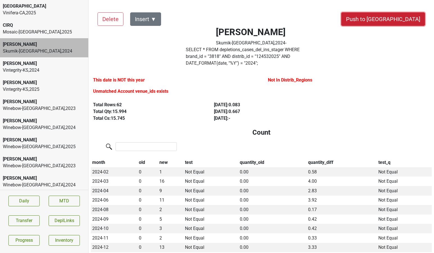
click at [400, 20] on button "Push to DC" at bounding box center [384, 19] width 84 height 14
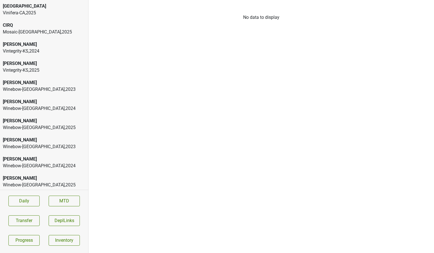
click at [52, 44] on div "Colgin" at bounding box center [44, 44] width 83 height 7
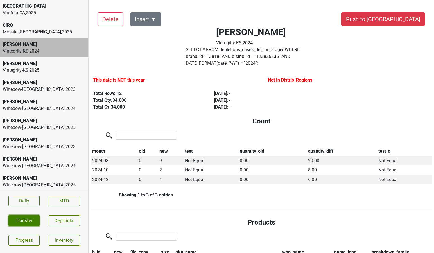
click at [27, 220] on button "Transfer" at bounding box center [23, 221] width 31 height 11
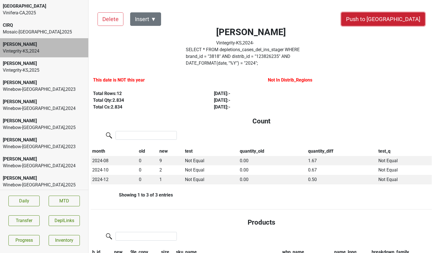
click at [400, 19] on button "Push to DC" at bounding box center [384, 19] width 84 height 14
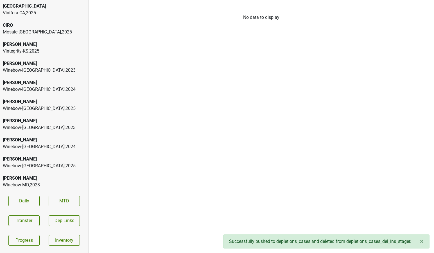
click at [37, 50] on div "Vintegrity-KS , 2025" at bounding box center [44, 51] width 83 height 7
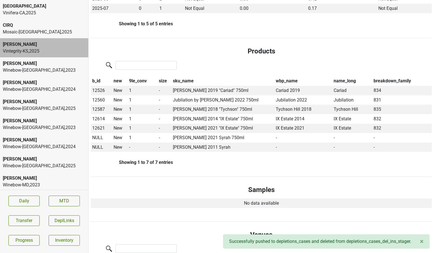
scroll to position [202, 0]
click at [97, 144] on span "NULL" at bounding box center [97, 146] width 11 height 5
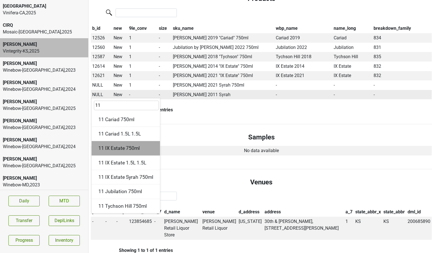
scroll to position [257, 0]
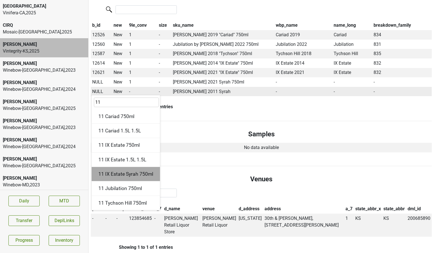
type input "11"
click at [133, 170] on div "11 IX Estate Syrah 750ml" at bounding box center [126, 174] width 68 height 14
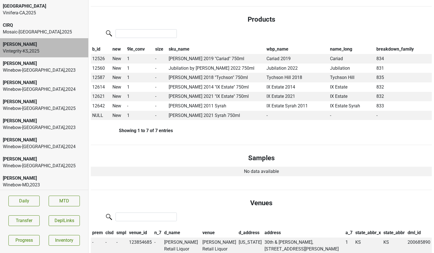
scroll to position [226, 0]
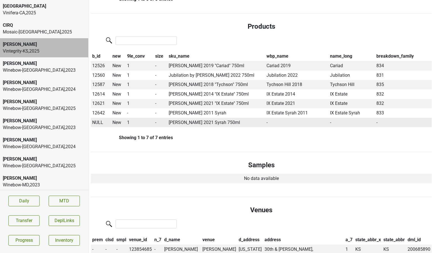
click at [98, 120] on span "NULL" at bounding box center [97, 122] width 11 height 5
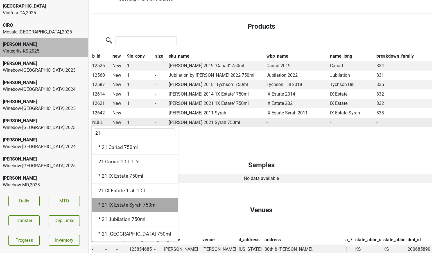
type input "21"
click at [113, 198] on div "* 21 IX Estate Syrah 750ml" at bounding box center [135, 205] width 86 height 14
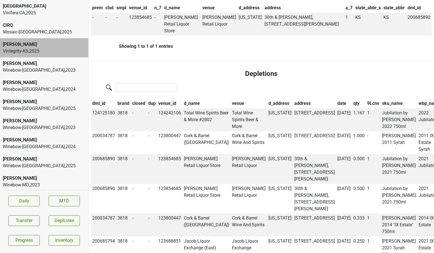
scroll to position [458, 0]
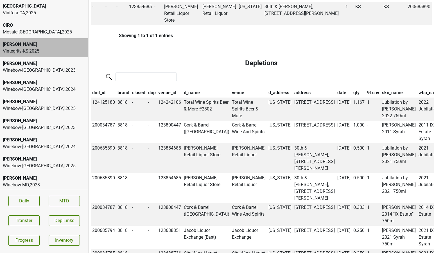
click at [366, 88] on th "9Lcnv" at bounding box center [373, 93] width 15 height 10
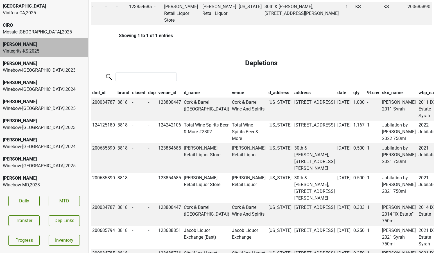
click at [366, 88] on th "9Lcnv" at bounding box center [373, 93] width 15 height 10
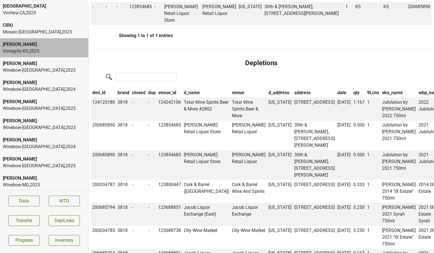
click at [366, 88] on th "9Lcnv" at bounding box center [373, 93] width 15 height 10
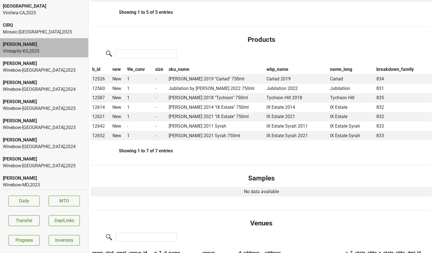
scroll to position [0, 0]
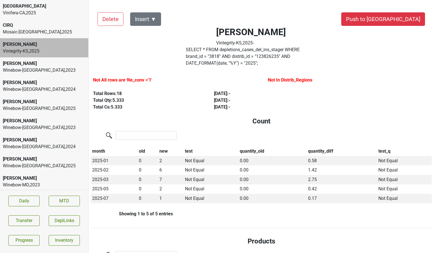
click at [230, 55] on label "SELECT * FROM depletions_cases_del_ins_stager WHERE brand_id = " 3818 " AND dis…" at bounding box center [251, 56] width 131 height 20
click at [27, 225] on button "Transfer" at bounding box center [23, 221] width 31 height 11
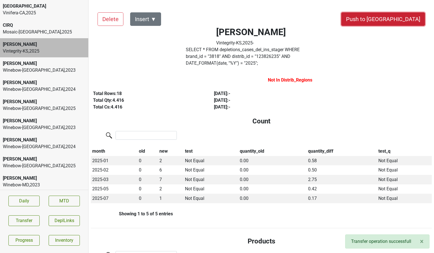
click at [394, 22] on button "Push to DC" at bounding box center [384, 19] width 84 height 14
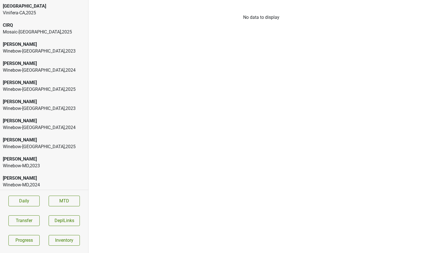
click at [21, 53] on div "Winebow-DC , 2023" at bounding box center [44, 51] width 83 height 7
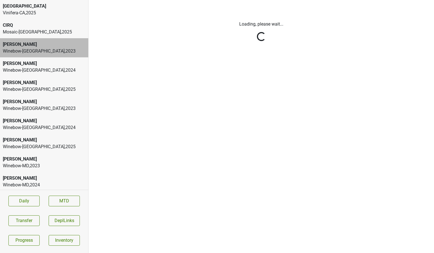
click at [26, 0] on html "Bella Oaks Vinifera-CA , 2025 CIRQ Mosaic-CA , 2025 Colgin Winebow-DC , 2023 Co…" at bounding box center [217, 0] width 434 height 0
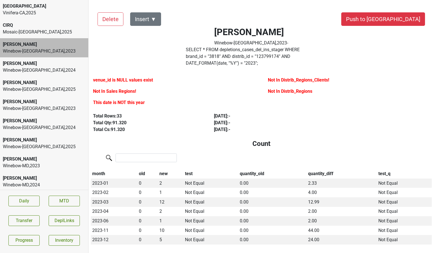
click at [26, 86] on div "Winebow-DC , 2025" at bounding box center [44, 89] width 83 height 7
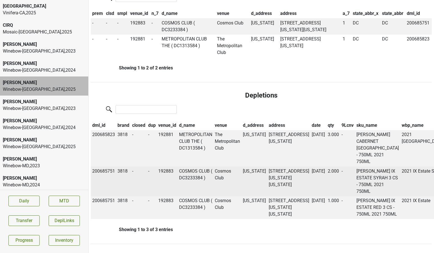
scroll to position [434, 0]
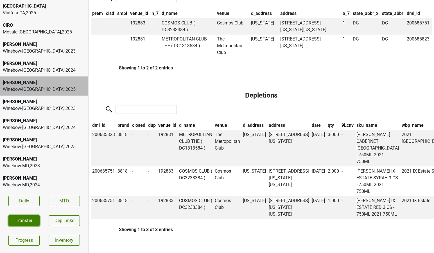
click at [18, 221] on button "Transfer" at bounding box center [23, 221] width 31 height 11
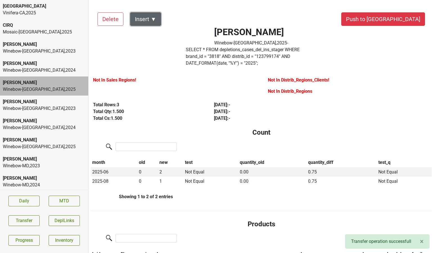
click at [158, 21] on button "Insert ▼" at bounding box center [145, 19] width 31 height 14
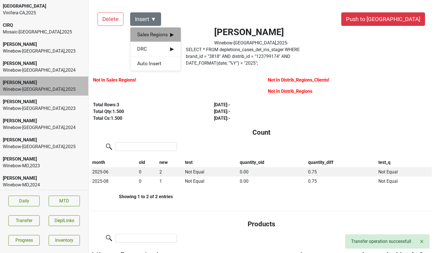
click at [153, 35] on span "Sales Regions ▶" at bounding box center [155, 34] width 37 height 7
click at [192, 33] on div "Jake Watson" at bounding box center [206, 35] width 51 height 14
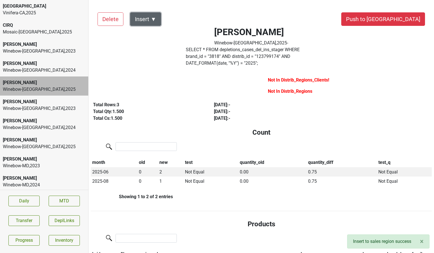
click at [154, 18] on button "Insert ▼" at bounding box center [145, 19] width 31 height 14
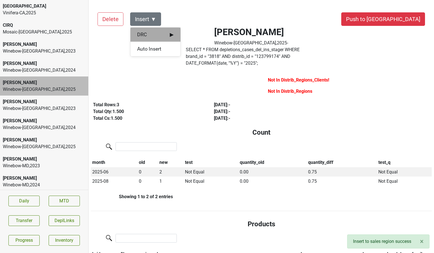
click at [153, 34] on span "DRC ▶" at bounding box center [155, 34] width 37 height 7
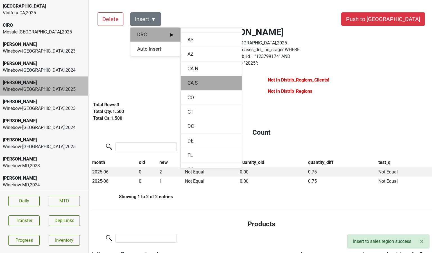
scroll to position [44, 0]
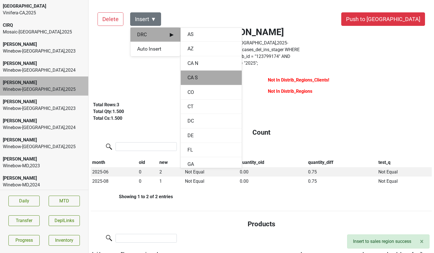
click at [187, 123] on div "DC" at bounding box center [211, 121] width 61 height 14
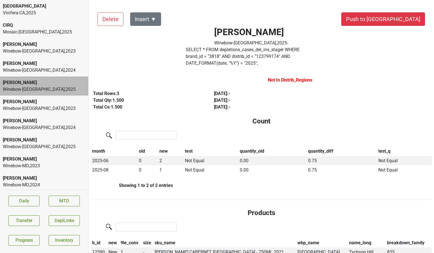
click at [43, 107] on div "Winebow-FL , 2023" at bounding box center [44, 108] width 83 height 7
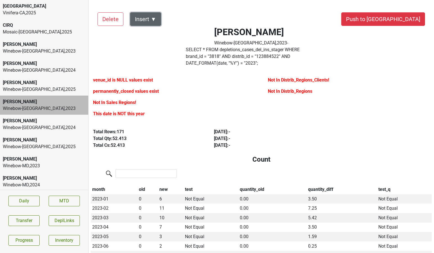
click at [149, 21] on button "Insert ▼" at bounding box center [145, 19] width 31 height 14
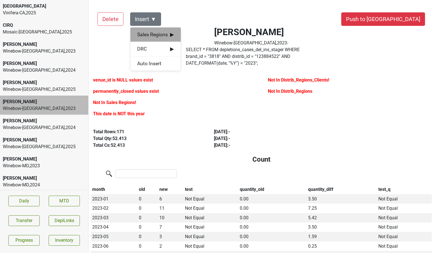
click at [149, 35] on span "Sales Regions ▶" at bounding box center [155, 34] width 37 height 7
click at [190, 31] on div "[PERSON_NAME]" at bounding box center [206, 35] width 51 height 14
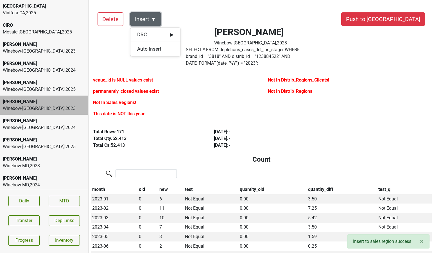
click at [154, 19] on button "Insert ▼" at bounding box center [145, 19] width 31 height 14
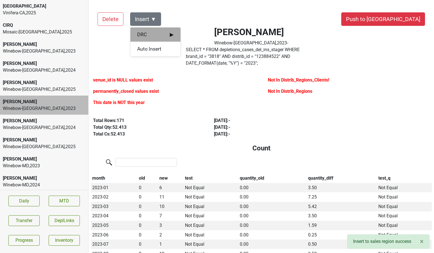
click at [156, 30] on div "DRC ▶" at bounding box center [156, 35] width 50 height 14
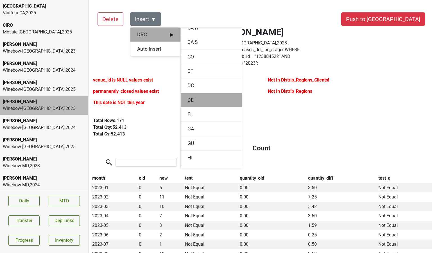
scroll to position [81, 0]
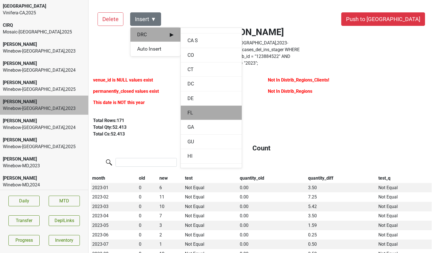
click at [188, 113] on div "FL" at bounding box center [211, 113] width 61 height 14
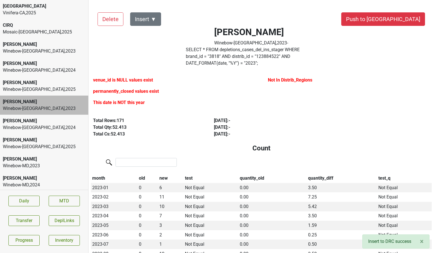
scroll to position [1, 0]
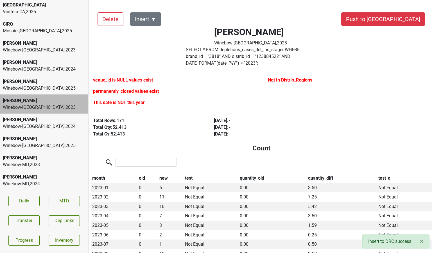
click at [49, 157] on div "[PERSON_NAME]" at bounding box center [44, 158] width 83 height 7
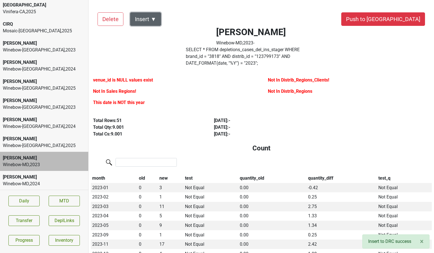
click at [158, 16] on button "Insert ▼" at bounding box center [145, 19] width 31 height 14
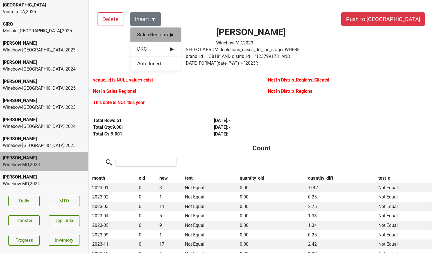
click at [169, 30] on div "Sales Regions ▶" at bounding box center [156, 35] width 50 height 14
click at [192, 37] on div "[PERSON_NAME]" at bounding box center [206, 35] width 51 height 14
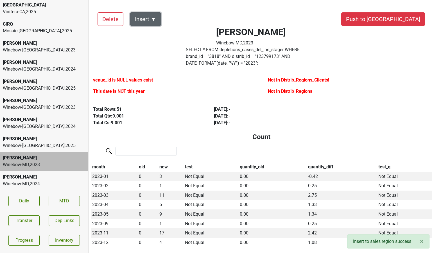
click at [157, 24] on button "Insert ▼" at bounding box center [145, 19] width 31 height 14
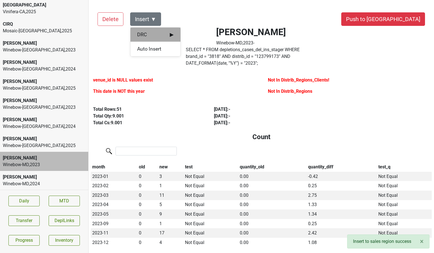
click at [169, 37] on span "DRC ▶" at bounding box center [155, 34] width 37 height 7
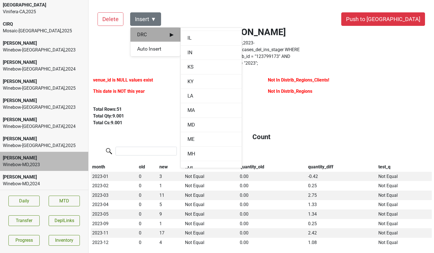
scroll to position [248, 0]
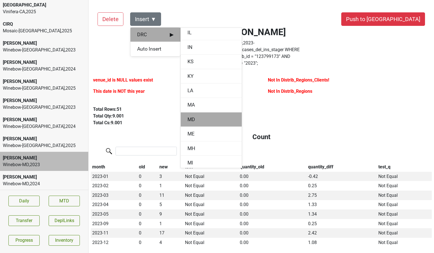
click at [188, 113] on div "MD" at bounding box center [211, 120] width 61 height 14
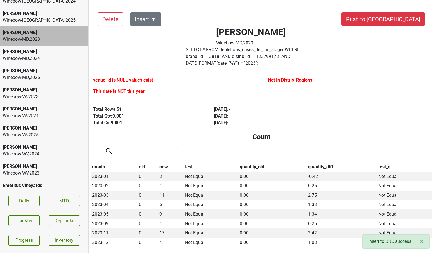
scroll to position [131, 0]
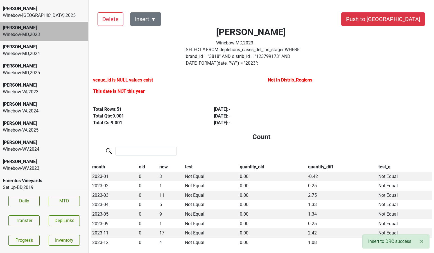
click at [30, 107] on div "[PERSON_NAME]" at bounding box center [44, 104] width 83 height 7
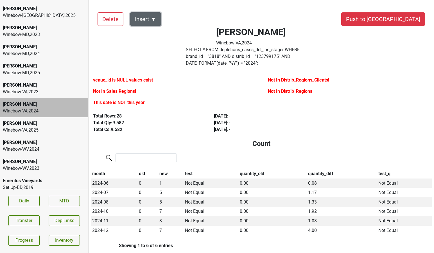
click at [153, 19] on button "Insert ▼" at bounding box center [145, 19] width 31 height 14
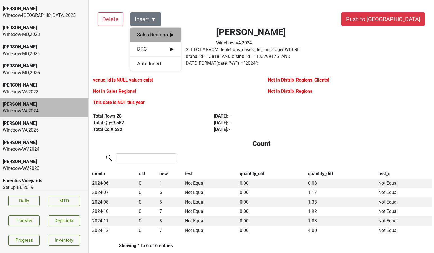
click at [160, 31] on span "Sales Regions ▶" at bounding box center [155, 34] width 37 height 7
click at [185, 34] on div "[PERSON_NAME]" at bounding box center [206, 35] width 51 height 14
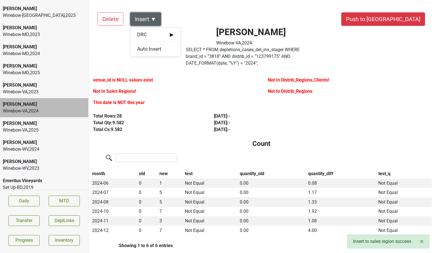
click at [155, 19] on button "Insert ▼" at bounding box center [145, 19] width 31 height 14
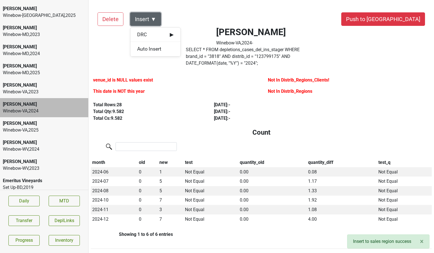
click at [155, 19] on button "Insert ▼" at bounding box center [145, 19] width 31 height 14
click at [155, 31] on span "DRC ▶" at bounding box center [155, 34] width 37 height 7
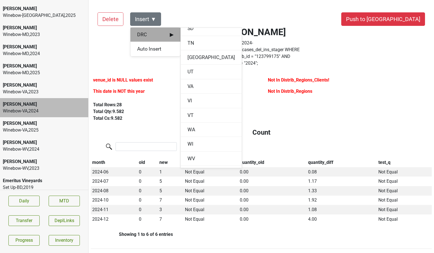
scroll to position [687, 0]
click at [191, 85] on div "VA" at bounding box center [211, 85] width 61 height 14
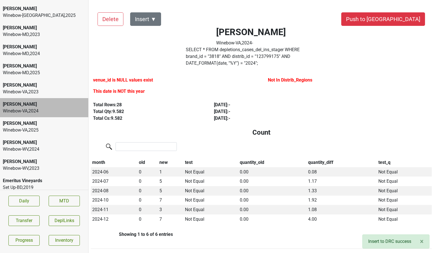
scroll to position [133, 0]
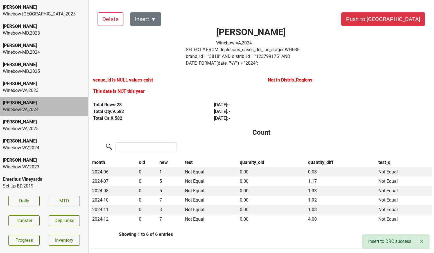
click at [33, 140] on div "[PERSON_NAME]" at bounding box center [44, 141] width 83 height 7
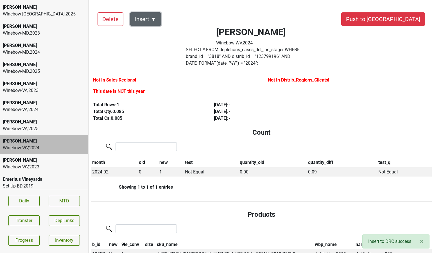
click at [158, 19] on button "Insert ▼" at bounding box center [145, 19] width 31 height 14
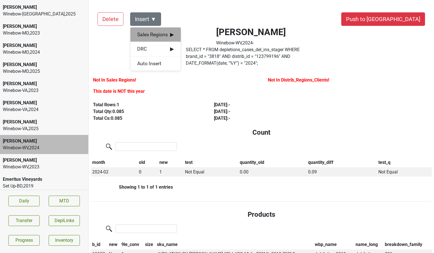
click at [161, 37] on span "Sales Regions ▶" at bounding box center [155, 34] width 37 height 7
click at [192, 37] on div "[PERSON_NAME]" at bounding box center [206, 35] width 51 height 14
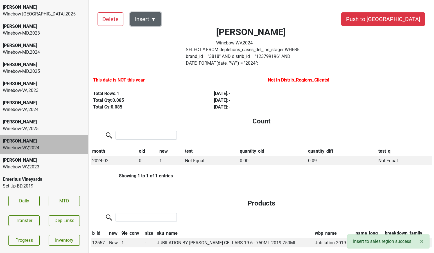
click at [154, 18] on button "Insert ▼" at bounding box center [145, 19] width 31 height 14
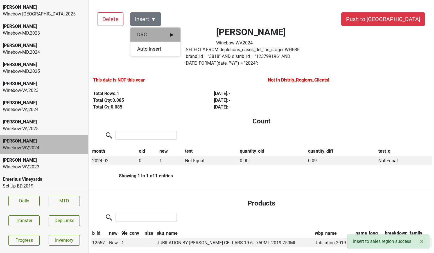
click at [154, 35] on span "DRC ▶" at bounding box center [155, 34] width 37 height 7
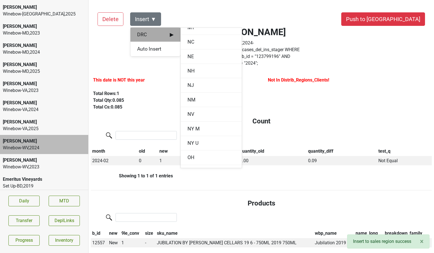
scroll to position [713, 0]
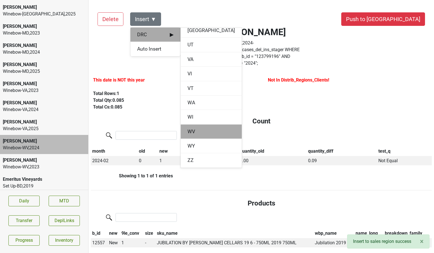
click at [194, 133] on div "WV" at bounding box center [211, 132] width 61 height 14
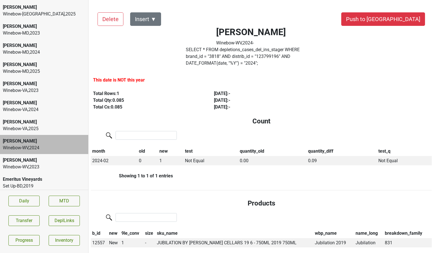
click at [54, 125] on div "[PERSON_NAME]" at bounding box center [44, 122] width 83 height 7
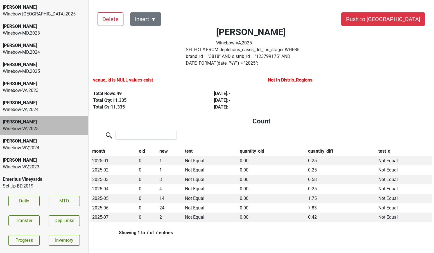
click at [49, 140] on div "[PERSON_NAME]" at bounding box center [44, 141] width 83 height 7
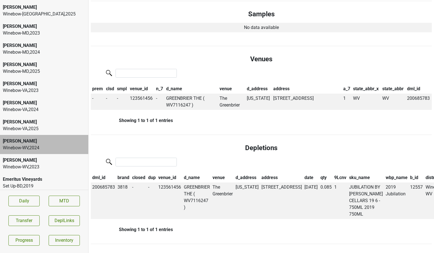
scroll to position [0, 0]
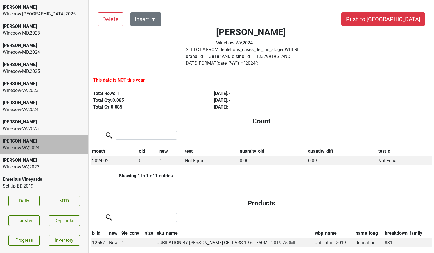
click at [211, 54] on label "SELECT * FROM depletions_cases_del_ins_stager WHERE brand_id = " 3818 " AND dis…" at bounding box center [251, 56] width 131 height 20
click at [396, 21] on button "Push to DC" at bounding box center [384, 19] width 84 height 14
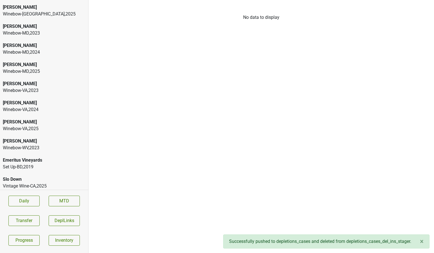
click at [43, 147] on div "Winebow-WV , 2023" at bounding box center [44, 148] width 83 height 7
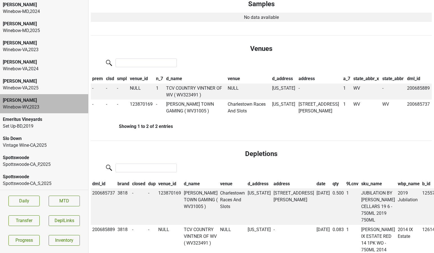
scroll to position [171, 0]
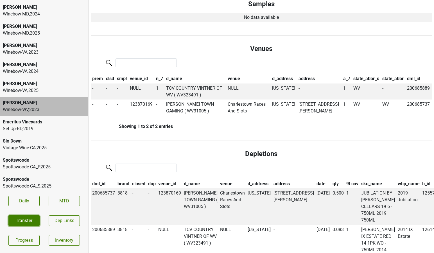
click at [12, 220] on button "Transfer" at bounding box center [23, 221] width 31 height 11
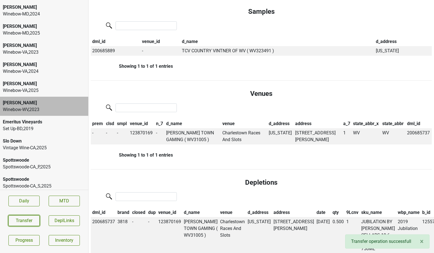
scroll to position [0, 0]
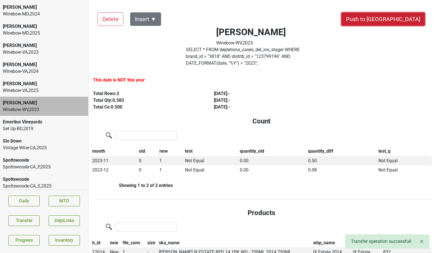
click at [397, 19] on button "Push to [GEOGRAPHIC_DATA]" at bounding box center [384, 19] width 84 height 14
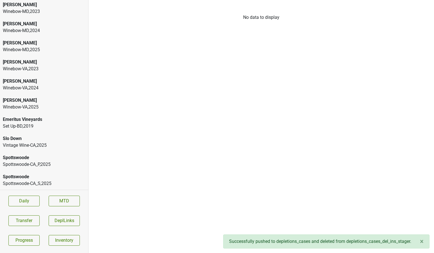
scroll to position [154, 0]
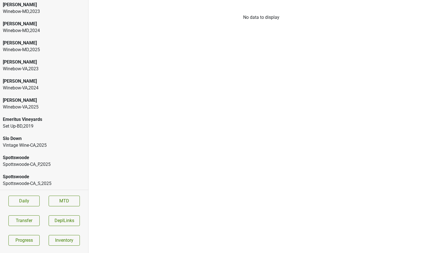
click at [29, 100] on div "[PERSON_NAME]" at bounding box center [44, 100] width 83 height 7
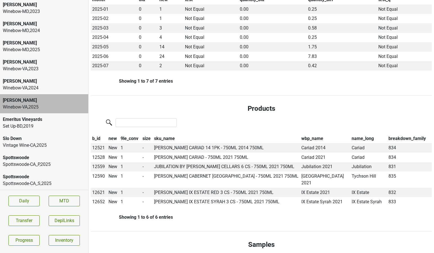
scroll to position [0, 0]
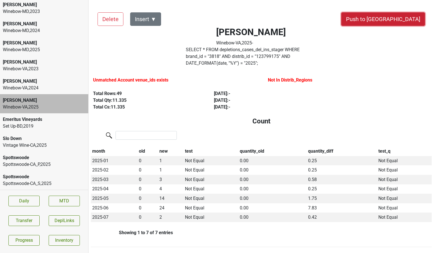
click at [399, 21] on button "Push to [GEOGRAPHIC_DATA]" at bounding box center [384, 19] width 84 height 14
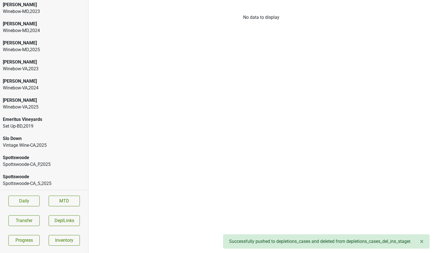
scroll to position [135, 0]
click at [54, 87] on div "Winebow-VA , 2023" at bounding box center [44, 88] width 83 height 7
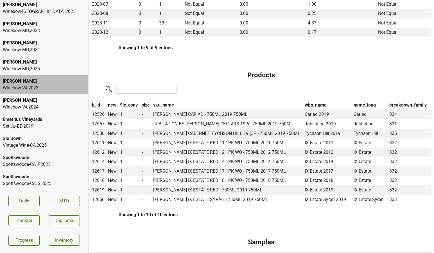
scroll to position [0, 0]
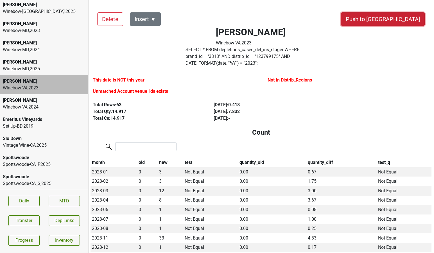
click at [396, 23] on button "Push to [GEOGRAPHIC_DATA]" at bounding box center [383, 19] width 84 height 14
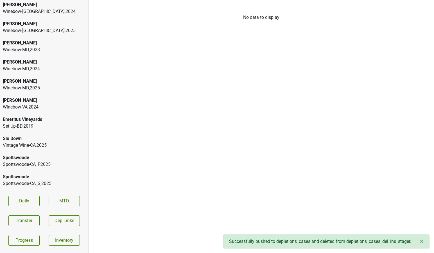
scroll to position [116, 0]
click at [44, 100] on div "[PERSON_NAME]" at bounding box center [44, 100] width 83 height 7
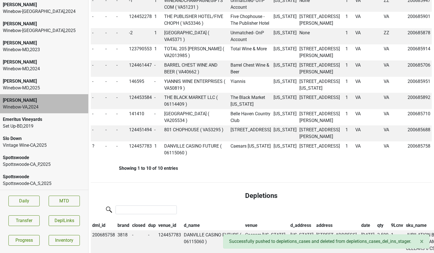
scroll to position [484, 0]
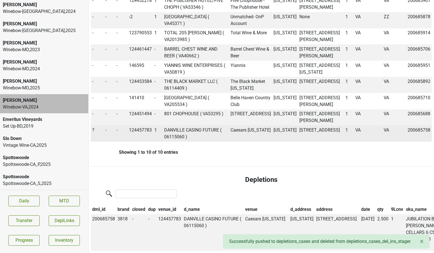
click at [93, 133] on span "?" at bounding box center [93, 129] width 2 height 5
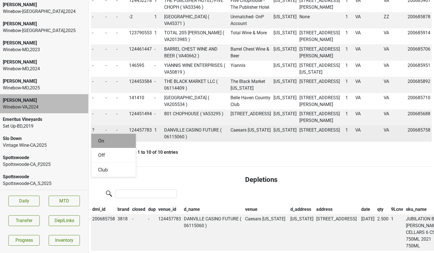
click at [96, 145] on div "On" at bounding box center [113, 141] width 44 height 14
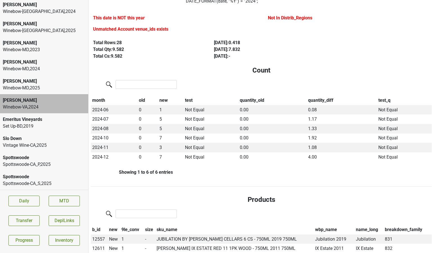
scroll to position [0, 0]
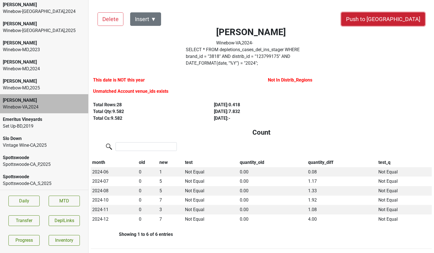
click at [404, 20] on button "Push to [GEOGRAPHIC_DATA]" at bounding box center [384, 19] width 84 height 14
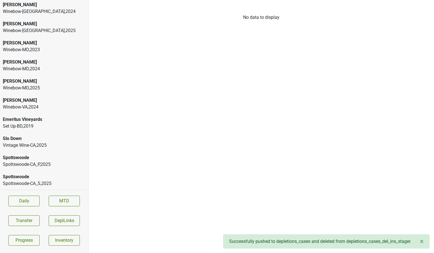
scroll to position [97, 0]
click at [40, 102] on div "[PERSON_NAME]" at bounding box center [44, 100] width 83 height 7
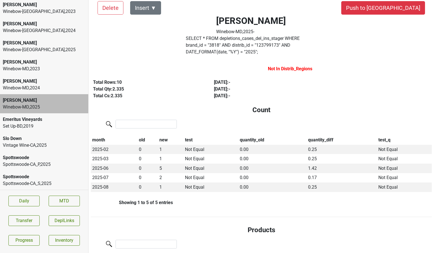
scroll to position [0, 0]
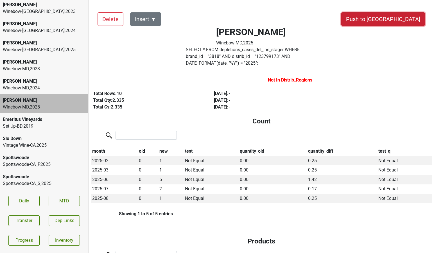
click at [394, 23] on button "Push to [GEOGRAPHIC_DATA]" at bounding box center [384, 19] width 84 height 14
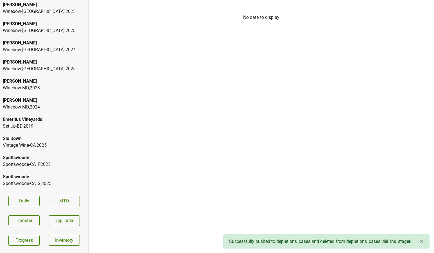
scroll to position [78, 0]
click at [21, 101] on div "[PERSON_NAME]" at bounding box center [44, 100] width 83 height 7
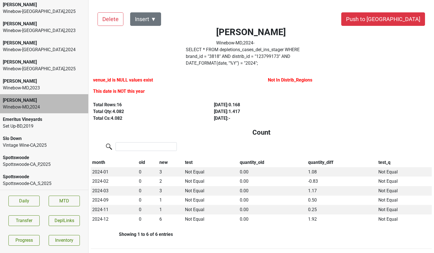
click at [116, 0] on div "Distributors List Delete Insert ▼ Push to DC Colgin Winebow-MD , 2024 - SELECT …" at bounding box center [262, 126] width 346 height 253
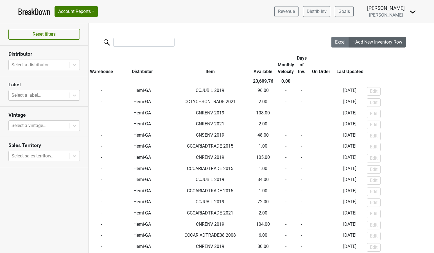
click at [361, 41] on span "+Add New Inventory Row" at bounding box center [378, 41] width 50 height 5
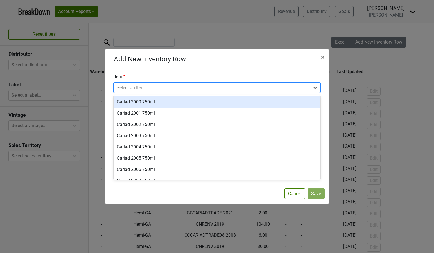
click at [171, 88] on div at bounding box center [212, 88] width 190 height 8
click at [163, 73] on div "Item option Cariad 2000 750ml focused, 1 of 243. 243 results available. Use Up …" at bounding box center [217, 83] width 216 height 20
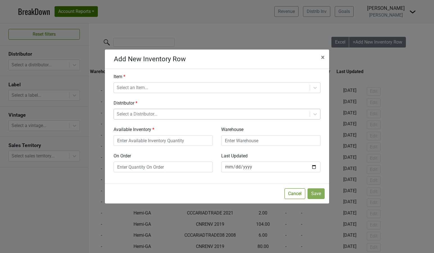
click at [151, 119] on div "Select a Distributor..." at bounding box center [212, 114] width 196 height 10
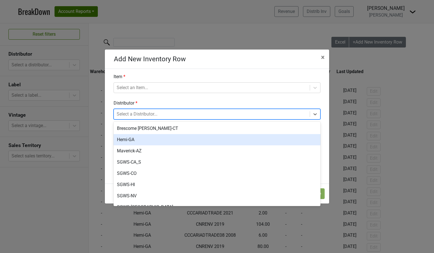
scroll to position [19, 0]
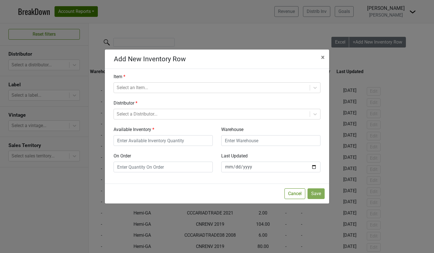
click at [157, 31] on div "Add New Inventory Row × Close Item Select an Item... Distributor Select a Distr…" at bounding box center [217, 126] width 434 height 253
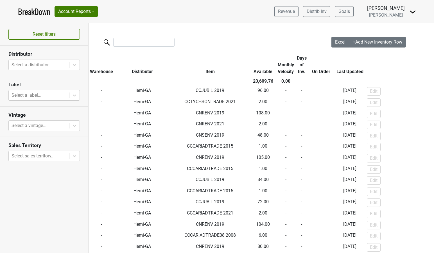
click at [363, 39] on button "+Add New Inventory Row" at bounding box center [377, 42] width 57 height 11
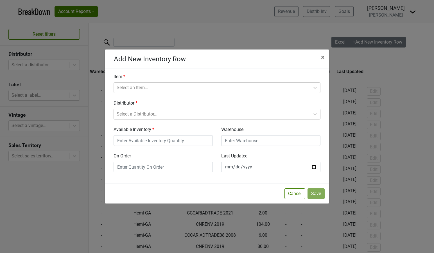
click at [148, 114] on div at bounding box center [212, 114] width 190 height 8
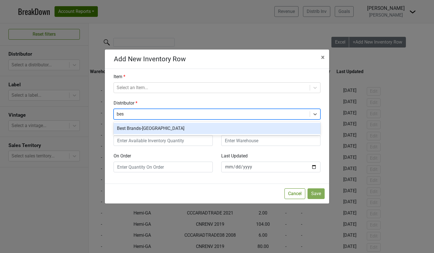
type input "best"
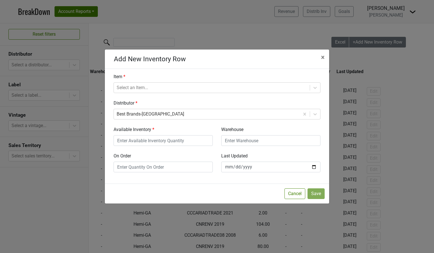
click at [129, 93] on div "Item Select an Item... Distributor Best Brands-TN Available Inventory Warehouse…" at bounding box center [217, 122] width 216 height 99
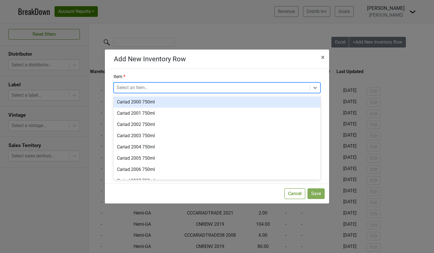
click at [127, 89] on div at bounding box center [212, 88] width 190 height 8
type input "2021"
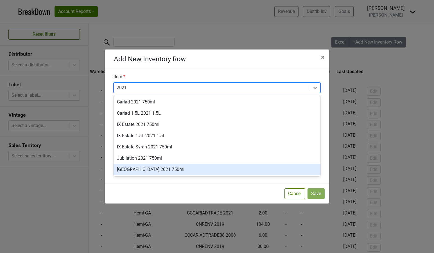
click at [145, 167] on div "[GEOGRAPHIC_DATA] 2021 750ml" at bounding box center [217, 169] width 207 height 11
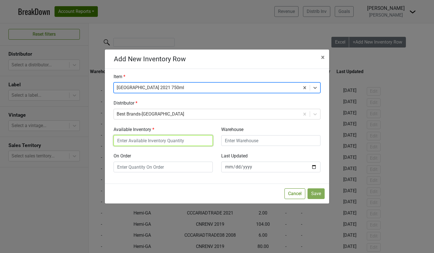
click at [165, 142] on input "Available Inventory" at bounding box center [163, 140] width 99 height 11
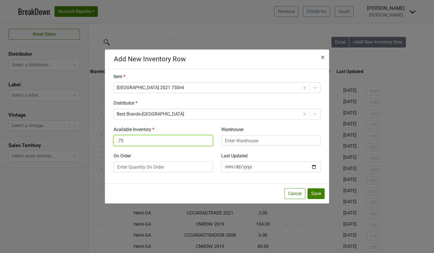
type input ".75"
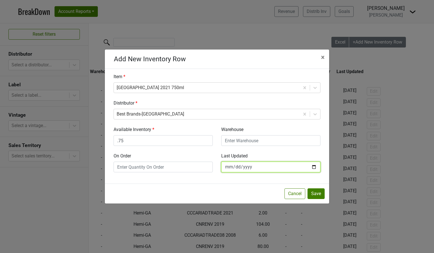
click at [313, 168] on input "[DATE]" at bounding box center [270, 167] width 99 height 11
type input "[DATE]"
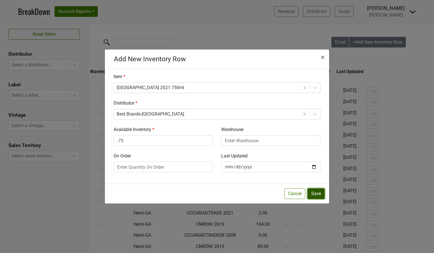
click at [316, 193] on button "Save" at bounding box center [316, 194] width 17 height 11
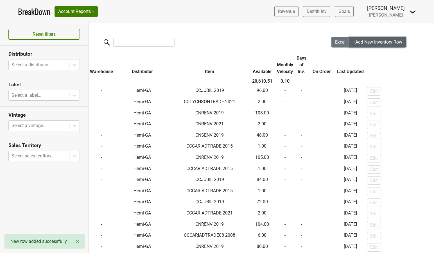
click at [361, 42] on span "+Add New Inventory Row" at bounding box center [378, 41] width 50 height 5
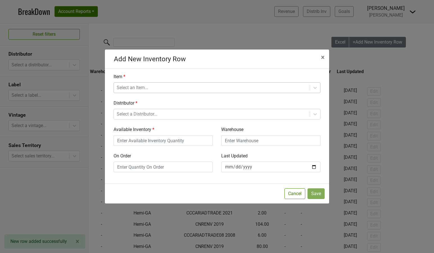
click at [165, 89] on div at bounding box center [212, 88] width 190 height 8
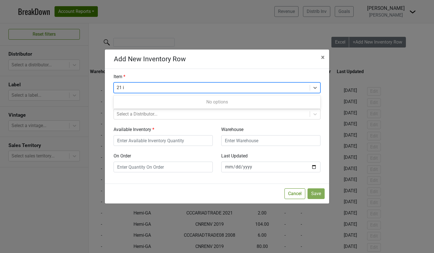
type input "21"
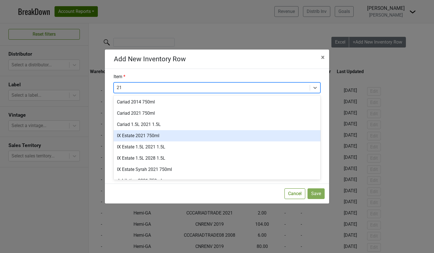
click at [144, 138] on div "IX Estate 2021 750ml" at bounding box center [217, 135] width 207 height 11
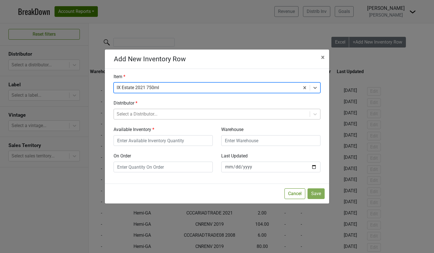
click at [142, 116] on div at bounding box center [212, 114] width 190 height 8
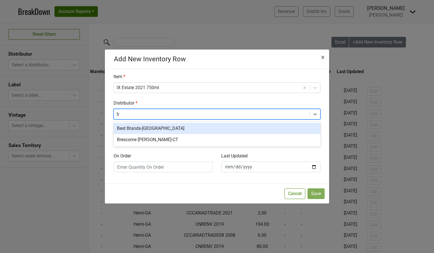
type input "be"
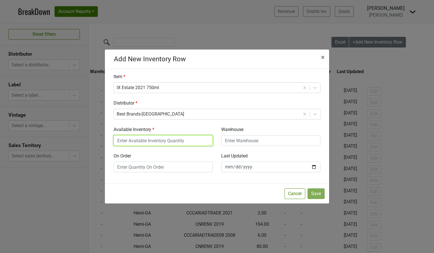
click at [143, 139] on input "Available Inventory" at bounding box center [163, 140] width 99 height 11
type input "1.5"
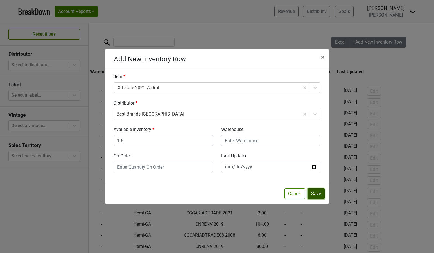
click at [315, 194] on button "Save" at bounding box center [316, 194] width 17 height 11
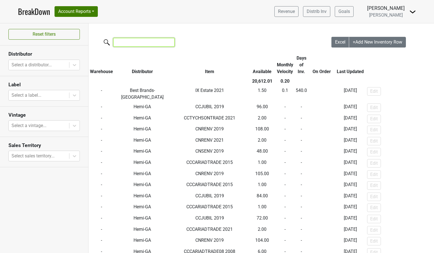
click at [117, 46] on input "search" at bounding box center [143, 42] width 61 height 9
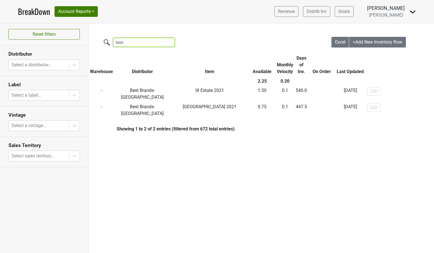
type input "best"
click at [360, 41] on span "+Add New Inventory Row" at bounding box center [378, 41] width 50 height 5
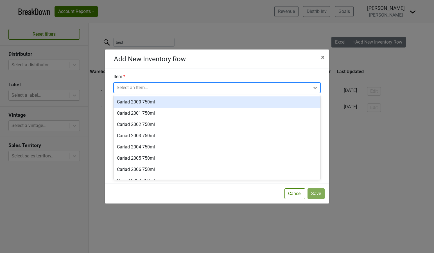
click at [200, 90] on div at bounding box center [212, 88] width 190 height 8
type input "2021"
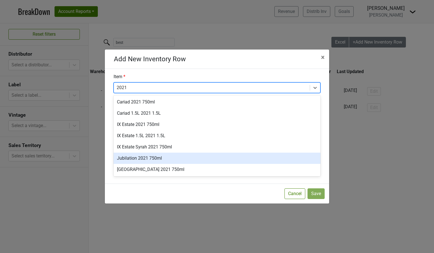
click at [177, 157] on div "Jubilation 2021 750ml" at bounding box center [217, 158] width 207 height 11
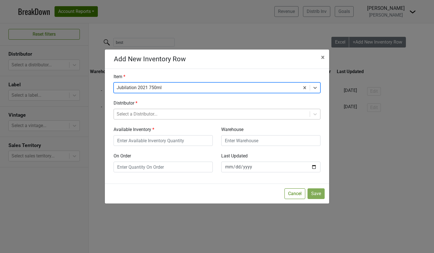
click at [177, 115] on div at bounding box center [212, 114] width 190 height 8
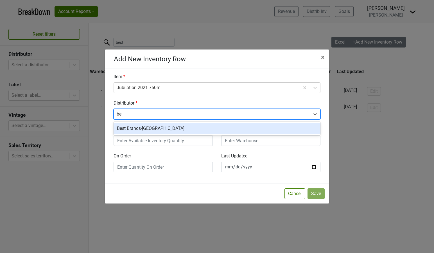
type input "bes"
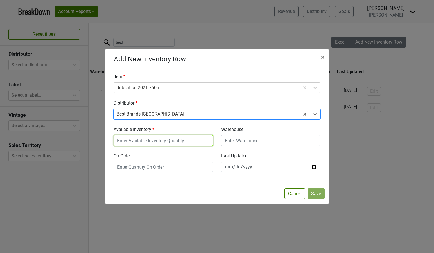
click at [166, 141] on input "Available Inventory" at bounding box center [163, 140] width 99 height 11
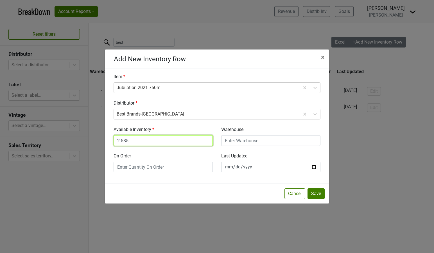
type input "2.585"
click at [312, 162] on div "Last Updated 2025-08-28" at bounding box center [271, 163] width 108 height 20
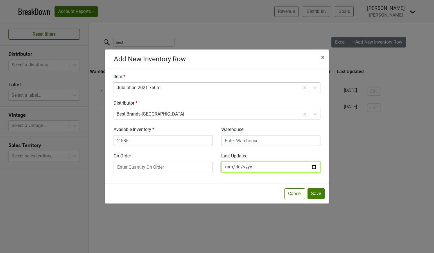
click at [312, 166] on input "2025-08-28" at bounding box center [270, 167] width 99 height 11
type input "[DATE]"
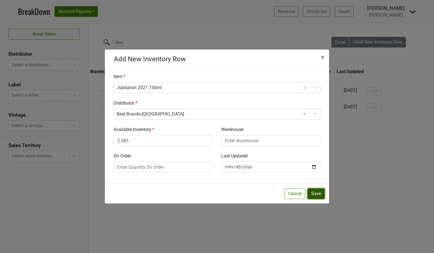
click at [313, 192] on button "Save" at bounding box center [316, 194] width 17 height 11
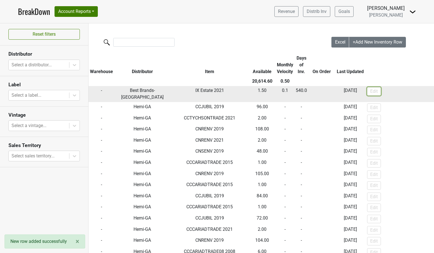
click at [371, 92] on button "Edit" at bounding box center [374, 91] width 14 height 8
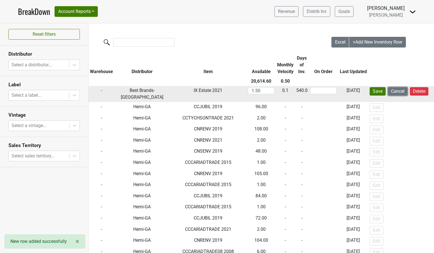
click at [393, 92] on button "Cancel" at bounding box center [398, 91] width 20 height 8
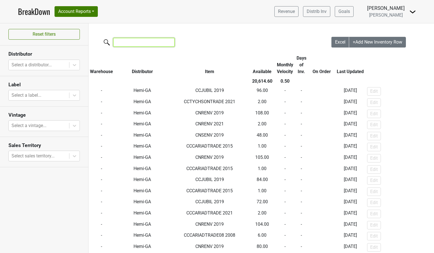
click at [139, 44] on input "search" at bounding box center [143, 42] width 61 height 9
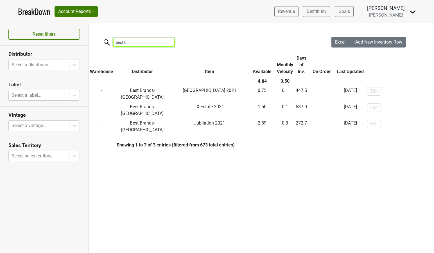
type input "best br"
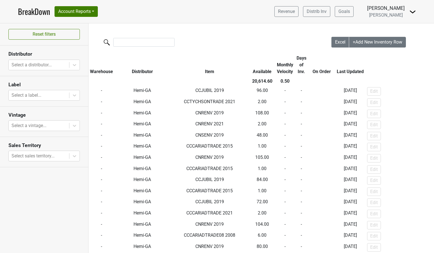
click at [33, 12] on link "BreakDown" at bounding box center [34, 12] width 32 height 12
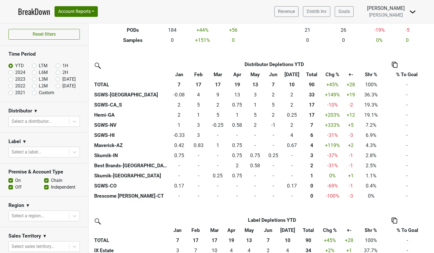
scroll to position [108, 0]
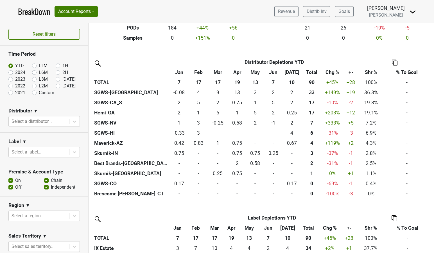
click at [15, 71] on label "2024" at bounding box center [20, 72] width 10 height 7
click at [8, 71] on input "2024" at bounding box center [19, 72] width 23 height 6
radio input "true"
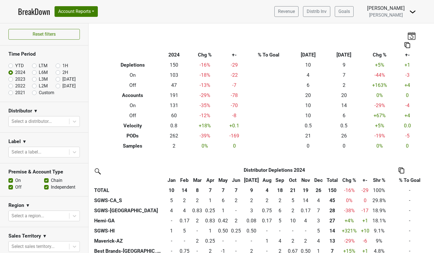
click at [15, 67] on label "YTD" at bounding box center [19, 65] width 9 height 7
click at [10, 67] on input "YTD" at bounding box center [19, 65] width 23 height 6
radio input "true"
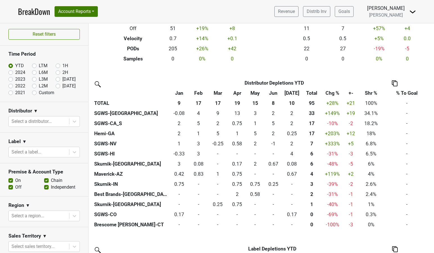
scroll to position [91, 0]
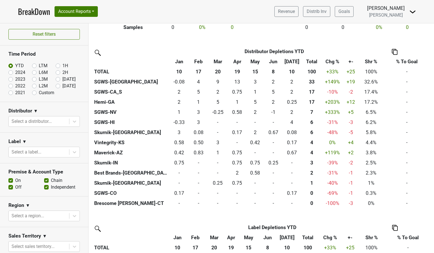
scroll to position [122, 0]
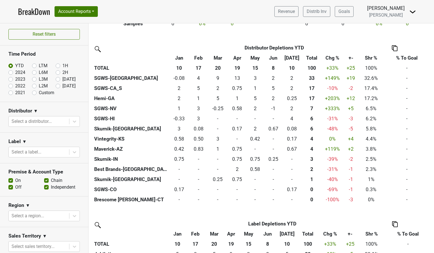
click at [122, 62] on th "&nbsp;: activate to sort column ascending" at bounding box center [131, 58] width 76 height 10
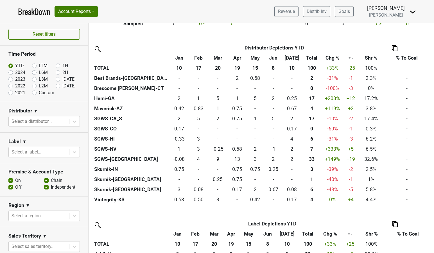
click at [308, 57] on th "Total" at bounding box center [312, 58] width 21 height 10
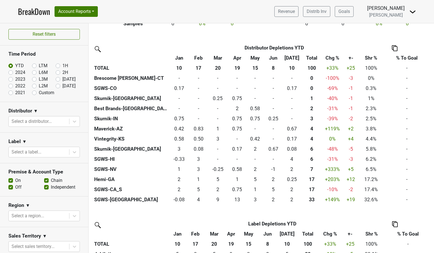
click at [308, 57] on th "Total" at bounding box center [312, 58] width 21 height 10
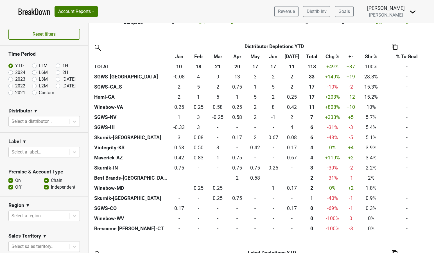
scroll to position [124, 0]
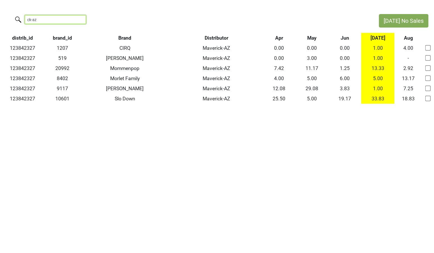
drag, startPoint x: 41, startPoint y: 18, endPoint x: -3, endPoint y: 17, distance: 43.9
click at [0, 17] on html "[DATE] No Sales ck-az distrib_id brand_id Brand Distributor Apr May Jun [DATE] …" at bounding box center [217, 59] width 434 height 118
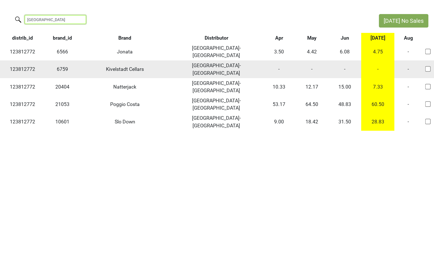
type input "[GEOGRAPHIC_DATA]"
click at [24, 60] on td "123812772" at bounding box center [22, 68] width 45 height 17
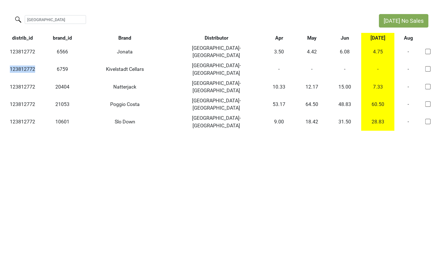
copy td "123812772"
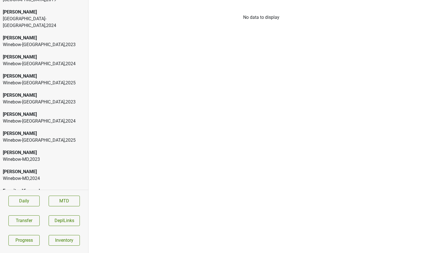
scroll to position [199, 0]
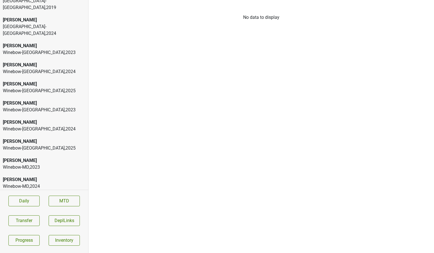
click at [40, 81] on div "Colgin" at bounding box center [44, 84] width 83 height 7
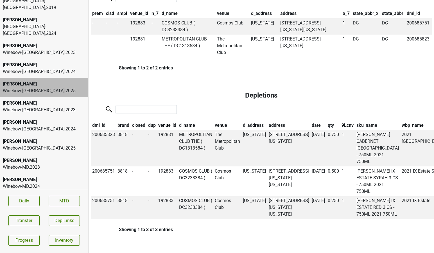
scroll to position [0, 0]
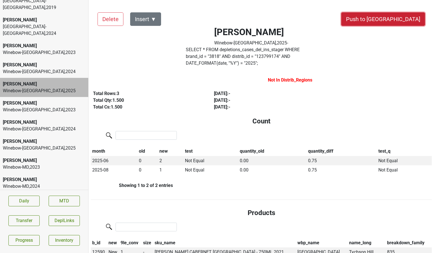
click at [395, 21] on button "Push to DC" at bounding box center [384, 19] width 84 height 14
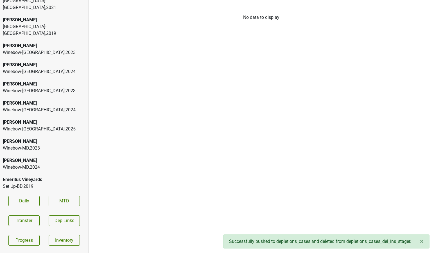
click at [24, 78] on div "Colgin Winebow-FL , 2023" at bounding box center [44, 87] width 88 height 19
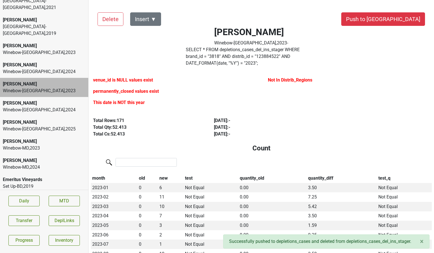
click at [24, 68] on div "Winebow-DC , 2024" at bounding box center [44, 71] width 83 height 7
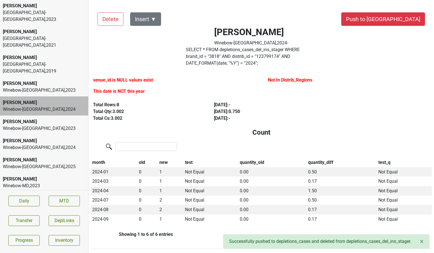
scroll to position [145, 0]
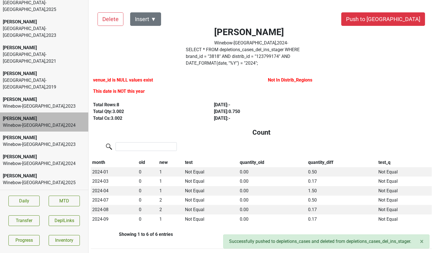
click at [25, 96] on div "Colgin" at bounding box center [44, 99] width 83 height 7
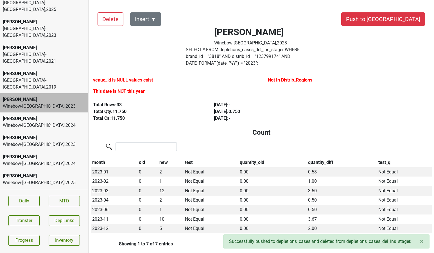
click at [24, 141] on div "Winebow-FL , 2023" at bounding box center [44, 144] width 83 height 7
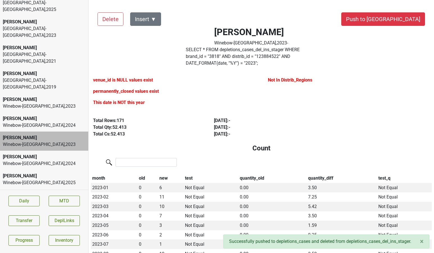
click at [24, 160] on div "Winebow-FL , 2024" at bounding box center [44, 163] width 83 height 7
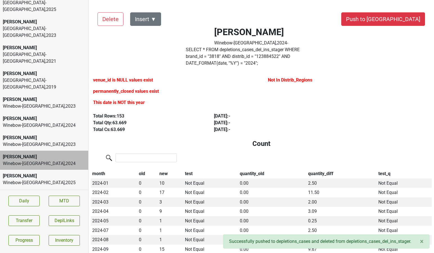
click at [24, 180] on div "Winebow-FL , 2025" at bounding box center [44, 183] width 83 height 7
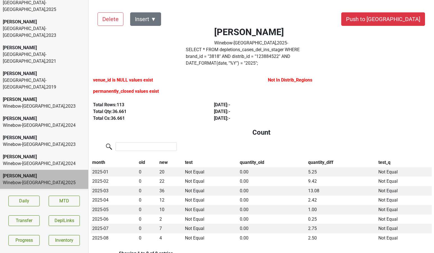
click at [24, 189] on div "Colgin Winebow-MD , 2023" at bounding box center [44, 198] width 88 height 19
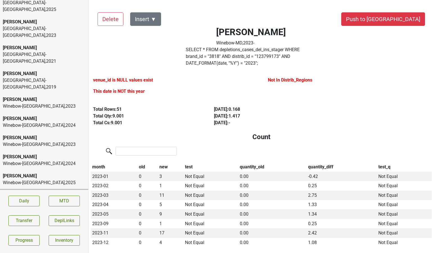
click at [25, 208] on div "Colgin Winebow-MD , 2024" at bounding box center [44, 217] width 88 height 19
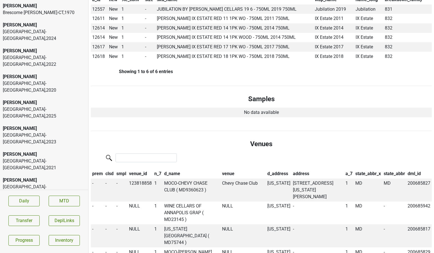
scroll to position [37, 0]
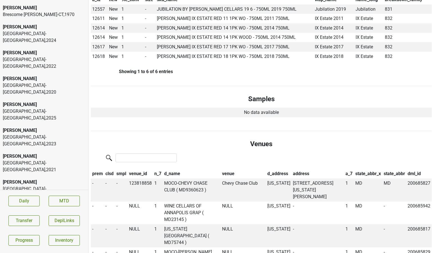
click at [28, 108] on div "Vine Street-NJ_PA , 2025" at bounding box center [44, 115] width 83 height 14
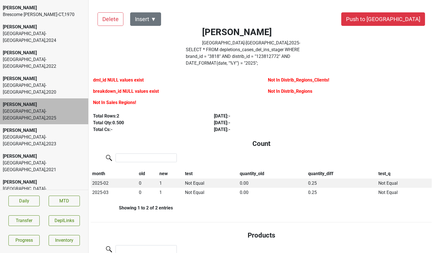
click at [26, 127] on div "Colgin" at bounding box center [44, 130] width 83 height 7
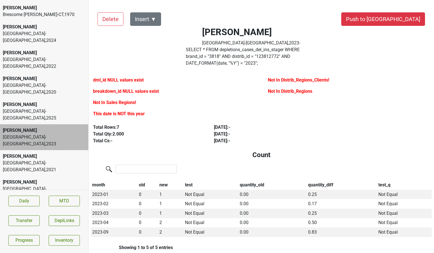
click at [25, 160] on div "Vine Street-NJ_PA , 2021" at bounding box center [44, 167] width 83 height 14
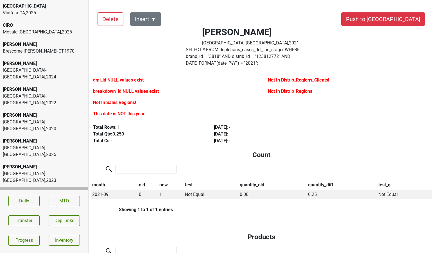
click at [25, 37] on div "CIRQ Mosaic-CA , 2025" at bounding box center [44, 28] width 88 height 19
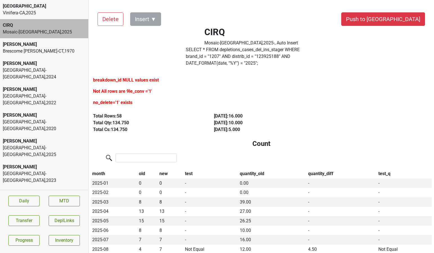
click at [25, 46] on div "[PERSON_NAME]" at bounding box center [44, 44] width 83 height 7
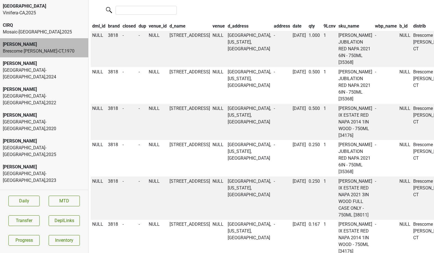
scroll to position [402, 0]
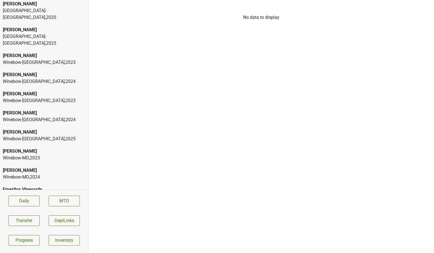
scroll to position [189, 0]
click at [30, 148] on div "[PERSON_NAME]" at bounding box center [44, 151] width 83 height 7
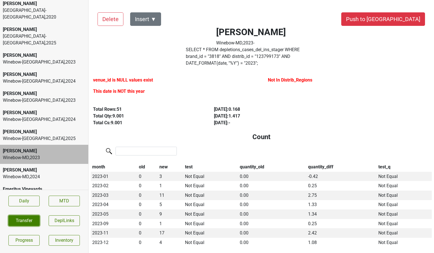
click at [14, 221] on button "Transfer" at bounding box center [23, 221] width 31 height 11
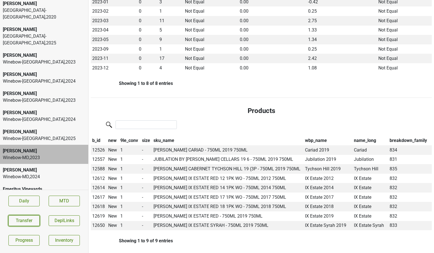
scroll to position [0, 0]
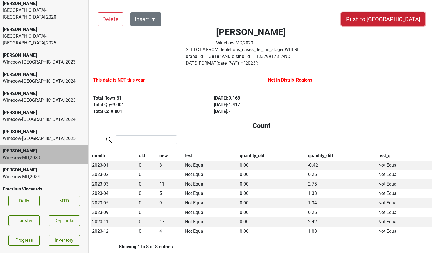
click at [399, 17] on button "Push to [GEOGRAPHIC_DATA]" at bounding box center [384, 19] width 84 height 14
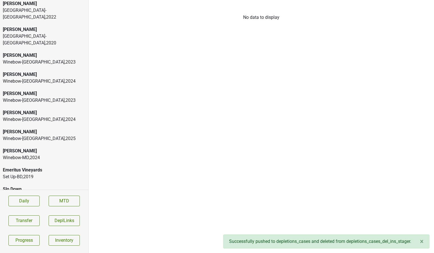
click at [36, 148] on div "[PERSON_NAME]" at bounding box center [44, 151] width 83 height 7
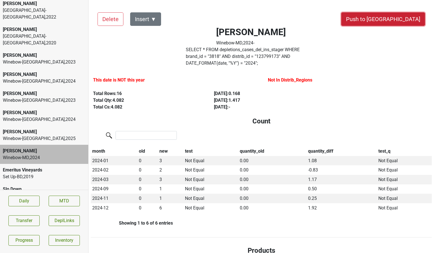
click at [408, 18] on button "Push to [GEOGRAPHIC_DATA]" at bounding box center [384, 19] width 84 height 14
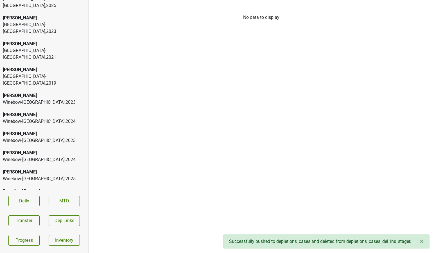
scroll to position [149, 0]
click at [47, 89] on div "Colgin Winebow-DC , 2023" at bounding box center [44, 98] width 88 height 19
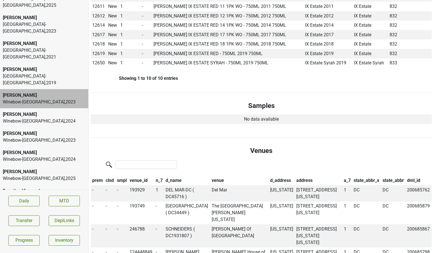
scroll to position [0, 0]
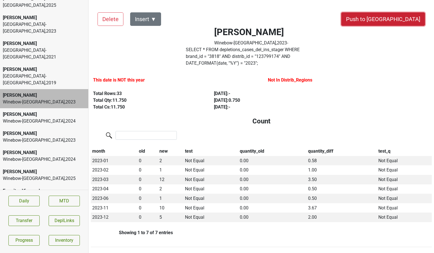
click at [393, 21] on button "Push to [GEOGRAPHIC_DATA]" at bounding box center [384, 19] width 84 height 14
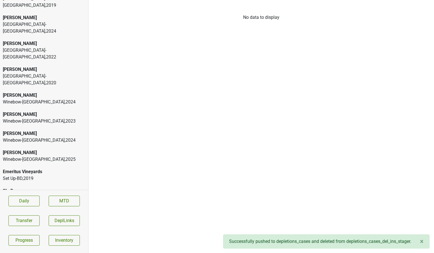
click at [28, 111] on div "[PERSON_NAME]" at bounding box center [44, 114] width 83 height 7
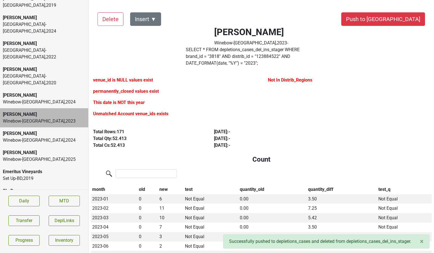
click at [30, 99] on div "Winebow-DC , 2024" at bounding box center [44, 102] width 83 height 7
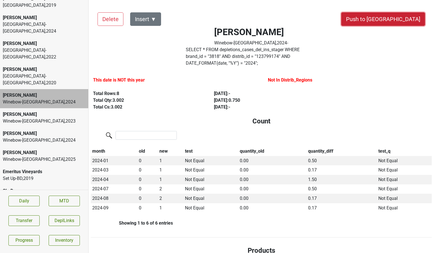
click at [399, 14] on button "Push to [GEOGRAPHIC_DATA]" at bounding box center [384, 19] width 84 height 14
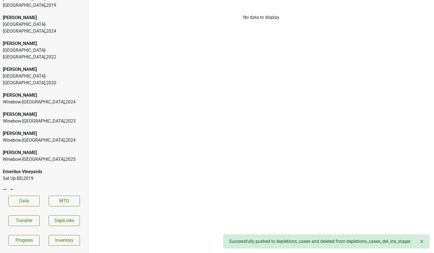
scroll to position [135, 0]
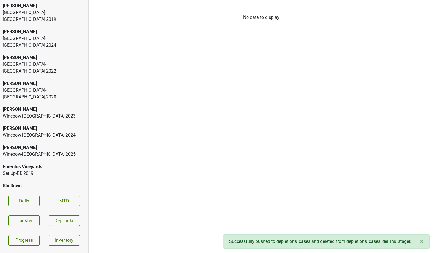
click at [22, 87] on div "[GEOGRAPHIC_DATA]-[GEOGRAPHIC_DATA] , 2020" at bounding box center [44, 94] width 83 height 14
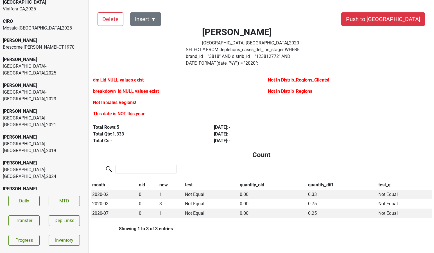
scroll to position [2, 0]
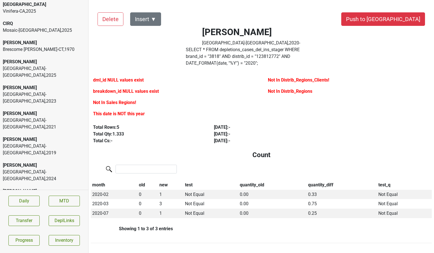
click at [54, 50] on div "Brescome Barton-CT , 1970" at bounding box center [44, 49] width 83 height 7
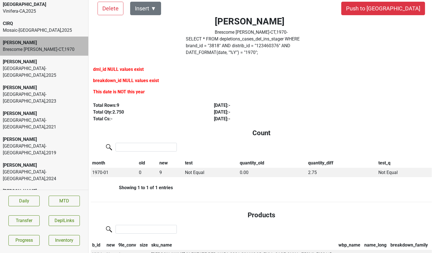
scroll to position [0, 0]
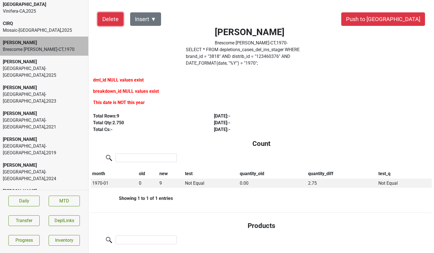
click at [106, 20] on button "Delete" at bounding box center [111, 19] width 26 height 14
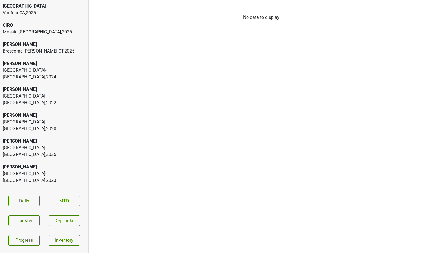
click at [34, 53] on div "Brescome [PERSON_NAME]-CT , 2025" at bounding box center [44, 51] width 83 height 7
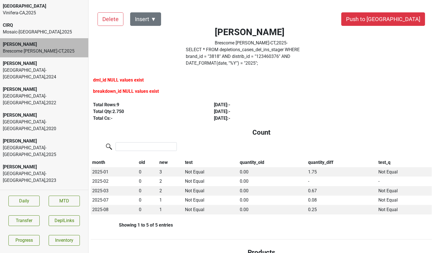
click at [44, 93] on div "[GEOGRAPHIC_DATA]-[GEOGRAPHIC_DATA] , 2022" at bounding box center [44, 100] width 83 height 14
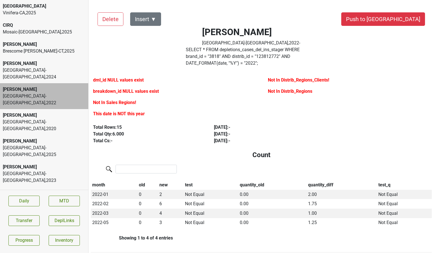
click at [44, 109] on div "[PERSON_NAME][GEOGRAPHIC_DATA]-[GEOGRAPHIC_DATA] , 2020" at bounding box center [44, 122] width 88 height 26
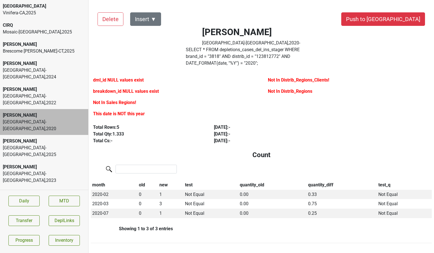
click at [42, 135] on div "[PERSON_NAME][GEOGRAPHIC_DATA]-[GEOGRAPHIC_DATA] , 2025" at bounding box center [44, 148] width 88 height 26
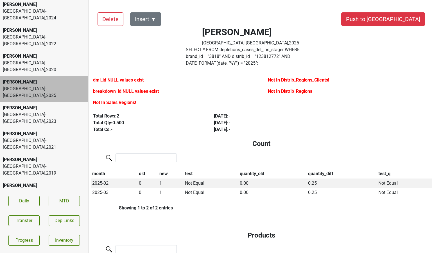
scroll to position [64, 0]
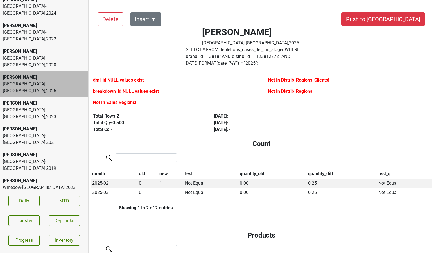
click at [42, 178] on div "[PERSON_NAME]" at bounding box center [44, 181] width 83 height 7
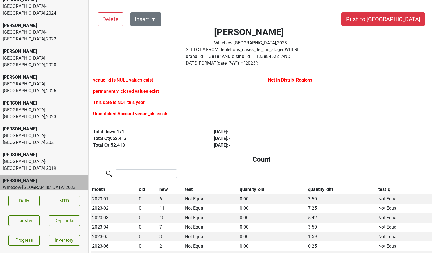
click at [39, 213] on div "[PERSON_NAME] Winebow-[GEOGRAPHIC_DATA] , 2025" at bounding box center [44, 222] width 88 height 19
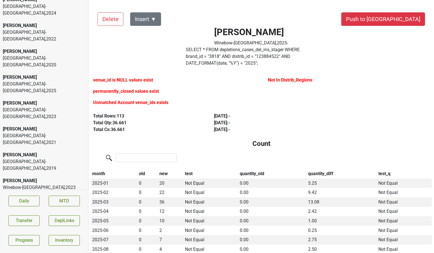
click at [42, 197] on div "[PERSON_NAME]" at bounding box center [44, 200] width 83 height 7
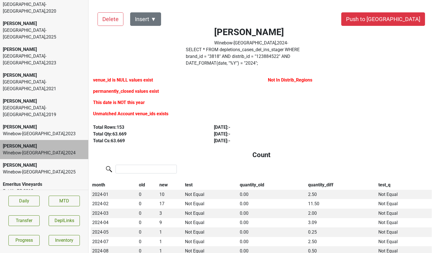
scroll to position [135, 0]
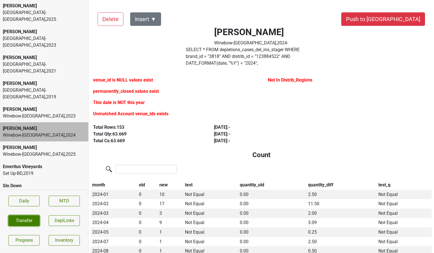
click at [29, 218] on button "Transfer" at bounding box center [23, 221] width 31 height 11
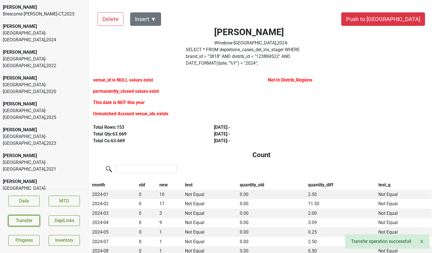
scroll to position [36, 0]
click at [45, 134] on div "Vine Street-NJ_PA , 2023" at bounding box center [44, 141] width 83 height 14
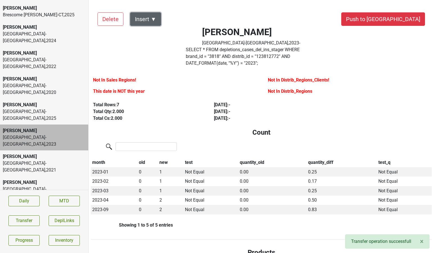
click at [149, 21] on button "Insert ▼" at bounding box center [145, 19] width 31 height 14
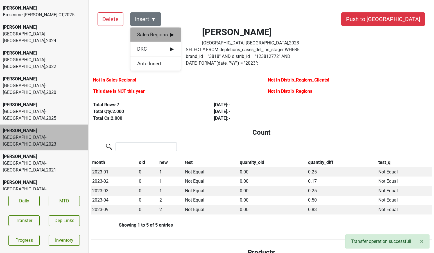
click at [149, 28] on div "Sales Regions ▶" at bounding box center [156, 35] width 50 height 14
click at [189, 30] on div "[PERSON_NAME]" at bounding box center [206, 35] width 51 height 14
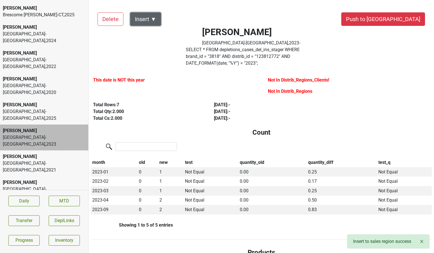
click at [154, 22] on button "Insert ▼" at bounding box center [145, 19] width 31 height 14
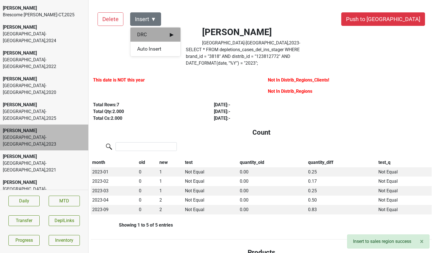
click at [155, 35] on span "DRC ▶" at bounding box center [155, 34] width 37 height 7
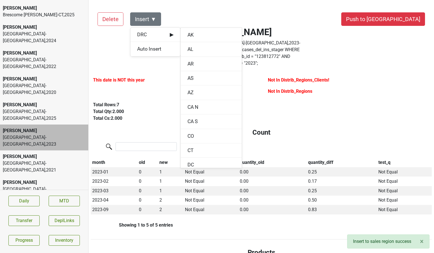
click at [149, 83] on div "This date is NOT this year" at bounding box center [174, 87] width 175 height 25
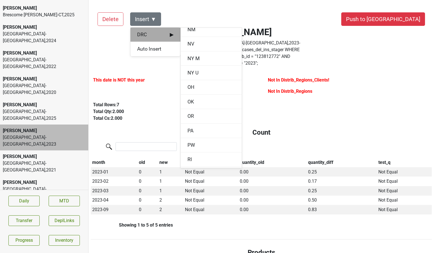
scroll to position [527, 0]
click at [189, 128] on div "PA" at bounding box center [211, 130] width 61 height 14
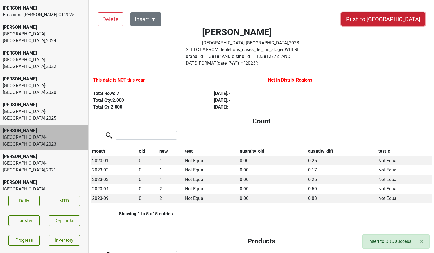
click at [398, 21] on button "Push to DC" at bounding box center [384, 19] width 84 height 14
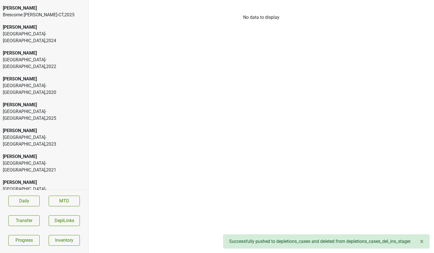
click at [57, 108] on div "Vine Street-NJ_PA , 2025" at bounding box center [44, 115] width 83 height 14
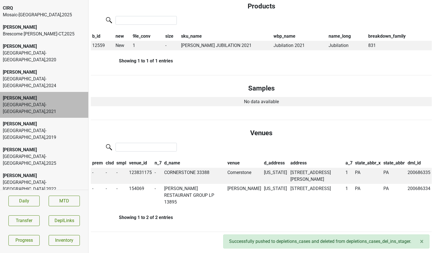
scroll to position [0, 0]
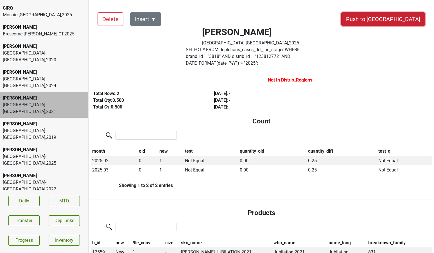
click at [411, 13] on button "Push to DC" at bounding box center [384, 19] width 84 height 14
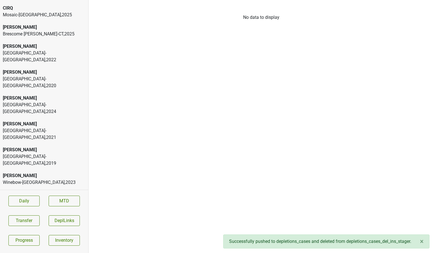
click at [13, 118] on div "Colgin Vine Street-NJ_PA , 2021" at bounding box center [44, 131] width 88 height 26
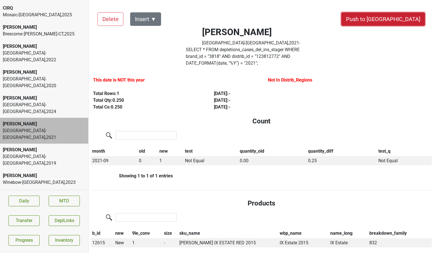
click at [408, 20] on button "Push to DC" at bounding box center [384, 19] width 84 height 14
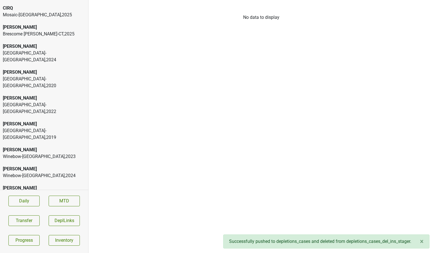
click at [48, 102] on div "Vine Street-NJ_PA , 2022" at bounding box center [44, 109] width 83 height 14
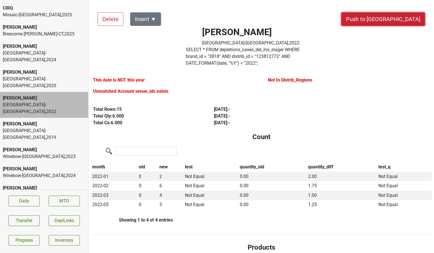
drag, startPoint x: 401, startPoint y: 24, endPoint x: 266, endPoint y: 127, distance: 170.2
click at [393, 22] on button "Push to [GEOGRAPHIC_DATA]" at bounding box center [384, 19] width 84 height 14
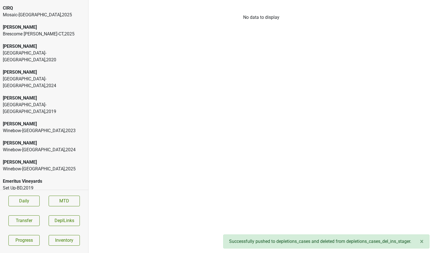
click at [18, 76] on div "Vine Street-NJ_PA , 2024" at bounding box center [44, 83] width 83 height 14
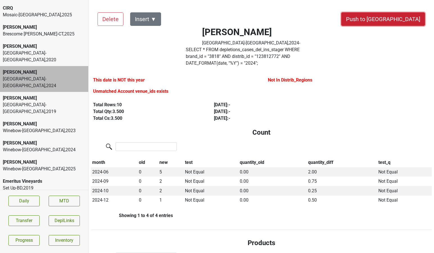
click at [398, 15] on button "Push to [GEOGRAPHIC_DATA]" at bounding box center [384, 19] width 84 height 14
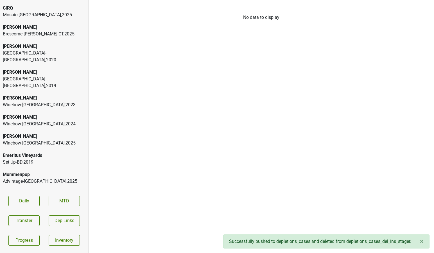
click at [46, 69] on div "[PERSON_NAME]" at bounding box center [44, 72] width 83 height 7
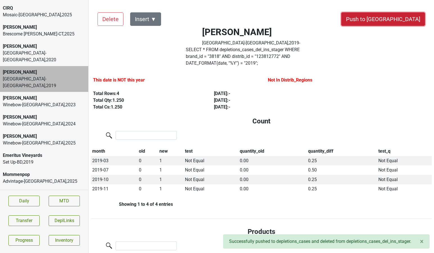
click at [397, 19] on button "Push to [GEOGRAPHIC_DATA]" at bounding box center [384, 19] width 84 height 14
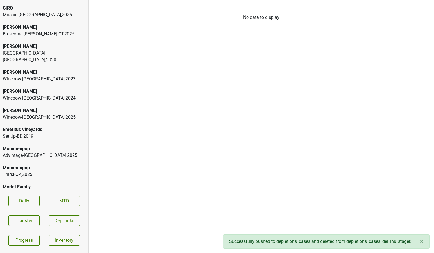
click at [48, 51] on div "Vine Street-NJ_PA , 2020" at bounding box center [44, 57] width 83 height 14
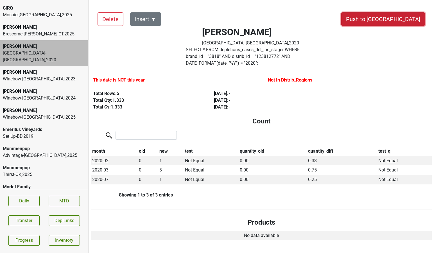
click at [397, 19] on button "Push to [GEOGRAPHIC_DATA]" at bounding box center [384, 19] width 84 height 14
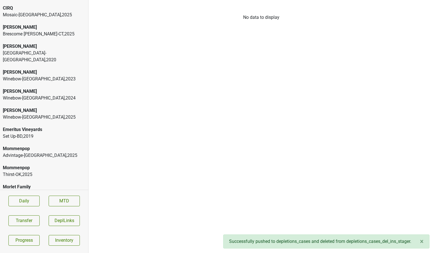
click at [56, 33] on div "Brescome Barton-CT , 2025" at bounding box center [44, 34] width 83 height 7
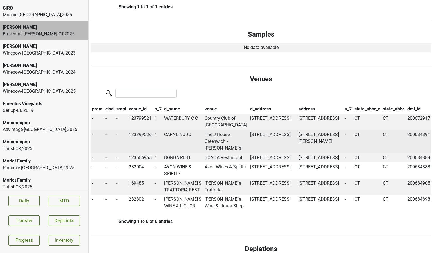
scroll to position [0, 0]
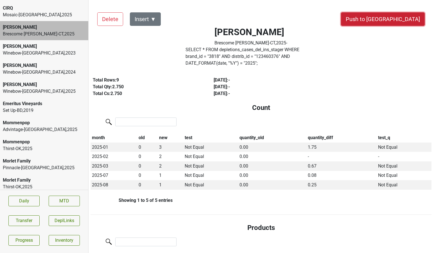
click at [409, 23] on button "Push to [GEOGRAPHIC_DATA]" at bounding box center [383, 19] width 84 height 14
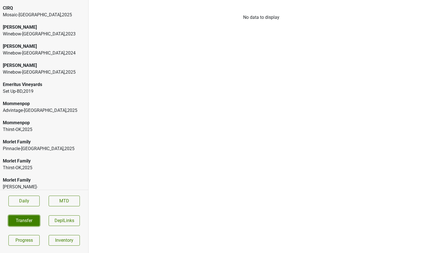
click at [18, 218] on button "Transfer" at bounding box center [23, 221] width 31 height 11
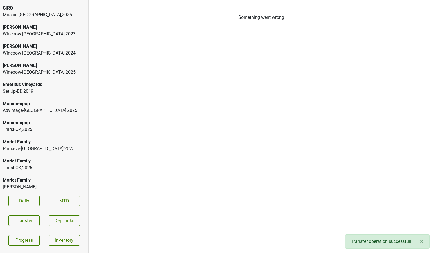
click at [36, 39] on div "Colgin Winebow-FL , 2023" at bounding box center [44, 30] width 88 height 19
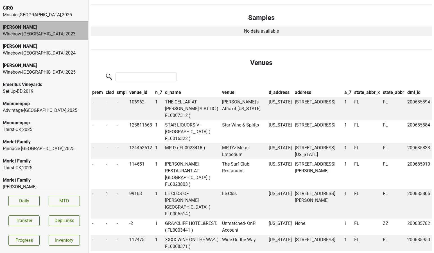
scroll to position [456, 0]
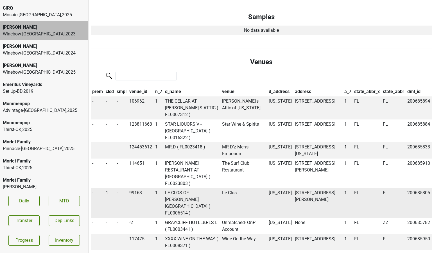
click at [176, 189] on td "LE CLOS OF [PERSON_NAME][GEOGRAPHIC_DATA] ( FL0006514 )" at bounding box center [192, 204] width 57 height 30
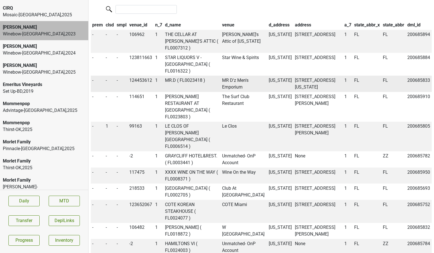
scroll to position [524, 0]
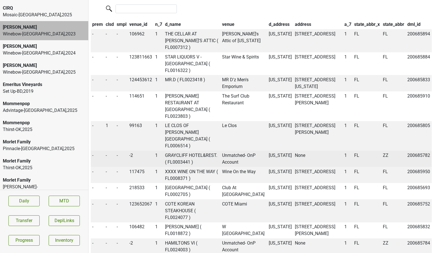
click at [176, 151] on td "GRAYCLIFF HOTEL&REST. ( FL0003441 )" at bounding box center [192, 159] width 57 height 16
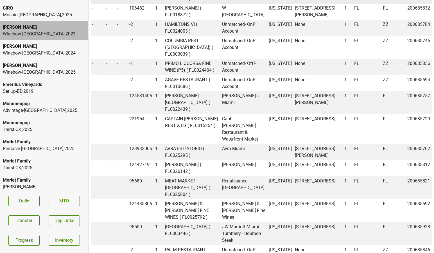
scroll to position [743, 0]
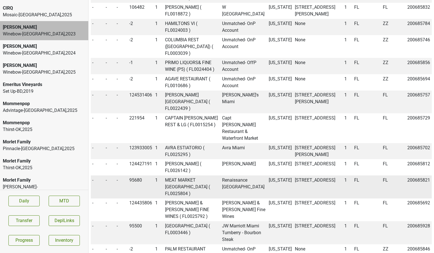
click at [177, 176] on td "MEAT MARKET [GEOGRAPHIC_DATA] ( FL0025804 )" at bounding box center [192, 187] width 57 height 23
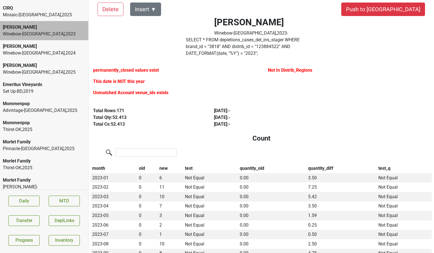
scroll to position [0, 0]
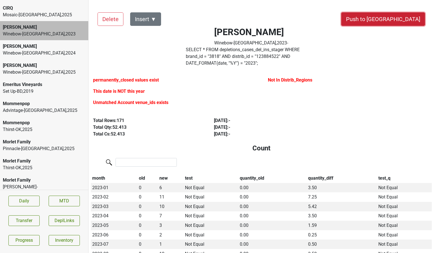
click at [397, 22] on button "Push to DC" at bounding box center [384, 19] width 84 height 14
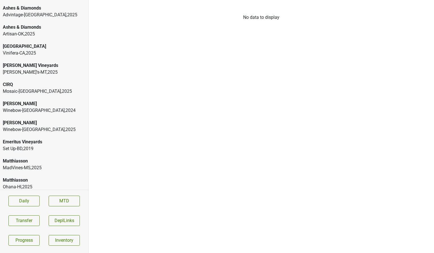
scroll to position [34, 0]
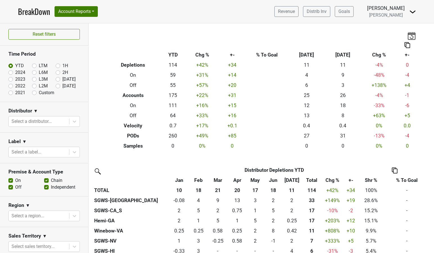
click at [15, 74] on label "2024" at bounding box center [20, 72] width 10 height 7
click at [10, 74] on input "2024" at bounding box center [19, 72] width 23 height 6
radio input "true"
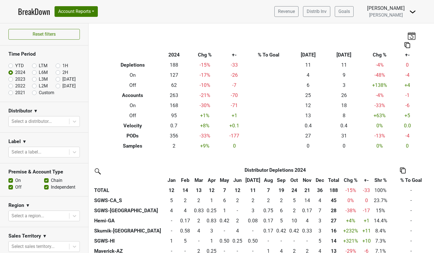
click at [15, 78] on label "2023" at bounding box center [20, 79] width 10 height 7
click at [12, 78] on input "2023" at bounding box center [19, 79] width 23 height 6
radio input "true"
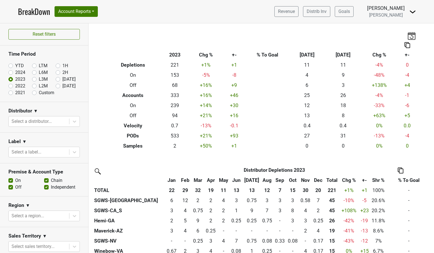
click at [15, 86] on label "2022" at bounding box center [20, 86] width 10 height 7
click at [10, 86] on input "2022" at bounding box center [19, 86] width 23 height 6
radio input "true"
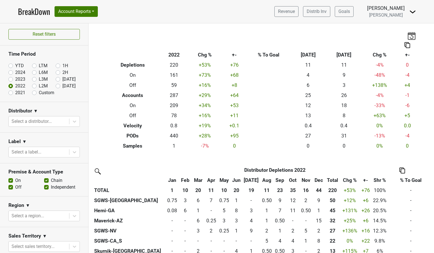
click at [15, 93] on label "2021" at bounding box center [20, 92] width 10 height 7
click at [10, 93] on input "2021" at bounding box center [19, 92] width 23 height 6
radio input "true"
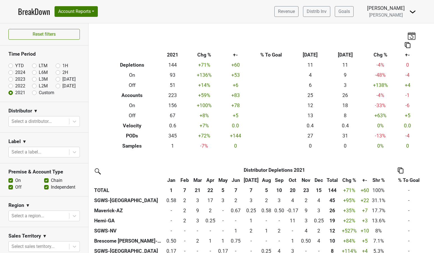
click at [15, 65] on label "YTD" at bounding box center [19, 65] width 9 height 7
click at [11, 65] on input "YTD" at bounding box center [19, 65] width 23 height 6
radio input "true"
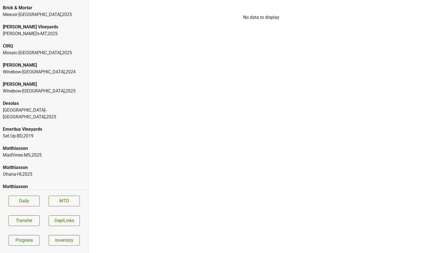
scroll to position [83, 0]
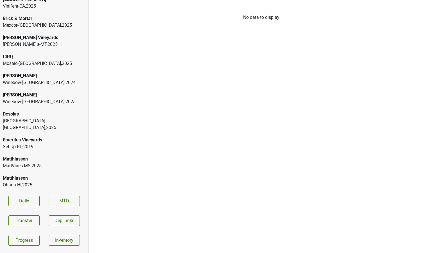
click at [36, 94] on div "[PERSON_NAME]" at bounding box center [44, 95] width 83 height 7
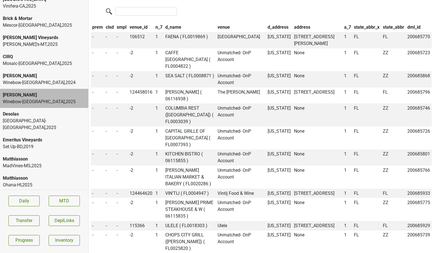
scroll to position [540, 0]
click at [145, 23] on th "venue_id" at bounding box center [141, 28] width 26 height 10
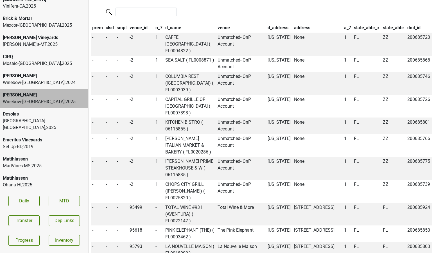
click at [145, 23] on th "venue_id" at bounding box center [141, 28] width 26 height 10
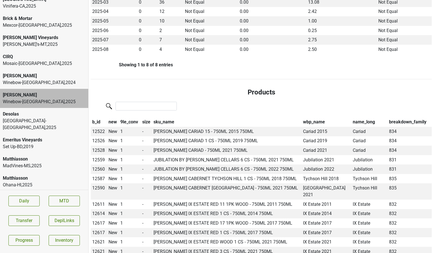
scroll to position [0, 0]
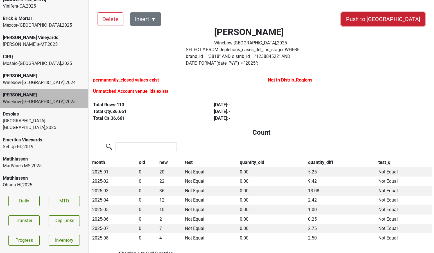
click at [399, 19] on button "Push to [GEOGRAPHIC_DATA]" at bounding box center [384, 19] width 84 height 14
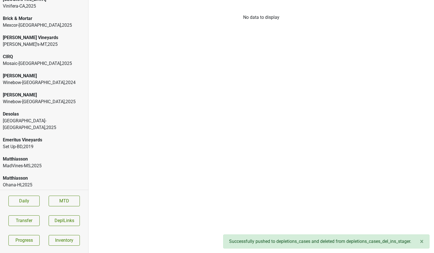
click at [57, 80] on div "Winebow-[GEOGRAPHIC_DATA] , 2024" at bounding box center [44, 82] width 83 height 7
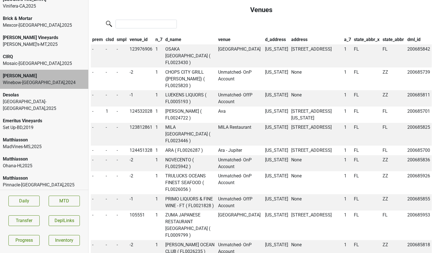
scroll to position [466, 0]
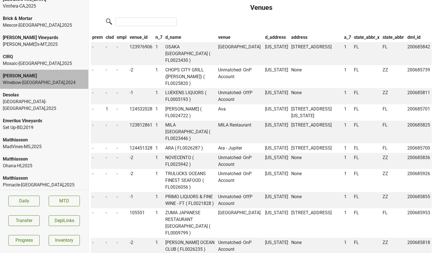
click at [136, 33] on th "venue_id" at bounding box center [141, 38] width 26 height 10
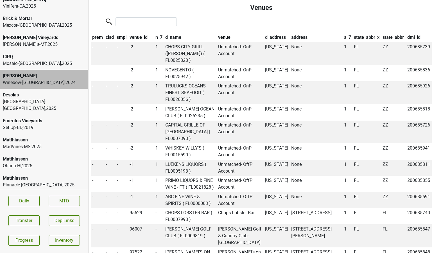
click at [136, 33] on th "venue_id" at bounding box center [141, 38] width 26 height 10
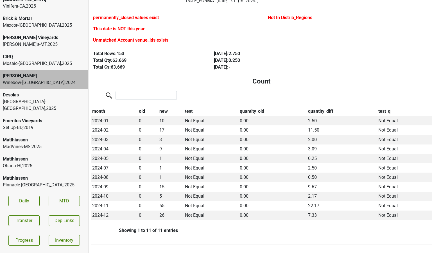
scroll to position [0, 0]
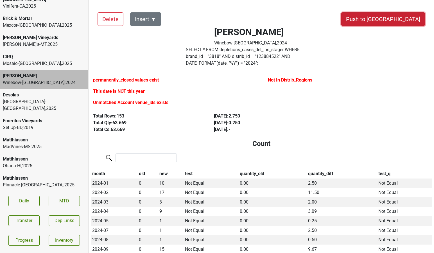
click at [407, 18] on button "Push to [GEOGRAPHIC_DATA]" at bounding box center [384, 19] width 84 height 14
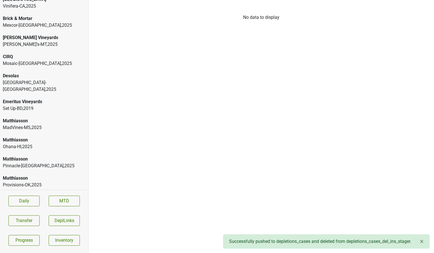
scroll to position [60, 0]
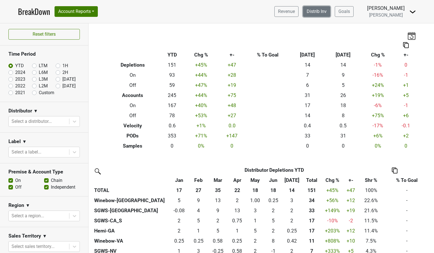
click at [326, 14] on link "Distrib Inv" at bounding box center [316, 11] width 27 height 11
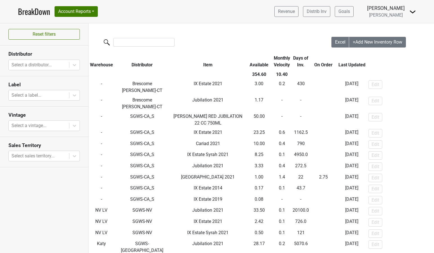
click at [254, 62] on th "Available" at bounding box center [259, 61] width 26 height 16
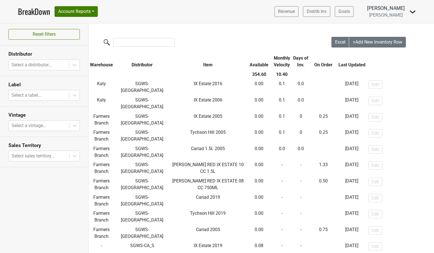
click at [254, 62] on th "Available" at bounding box center [259, 61] width 26 height 16
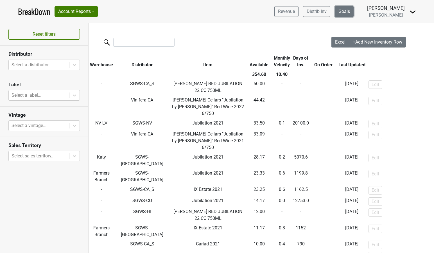
click at [352, 10] on link "Goals" at bounding box center [344, 11] width 19 height 11
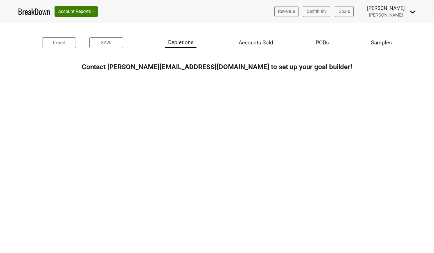
click at [37, 10] on link "BreakDown" at bounding box center [34, 12] width 32 height 12
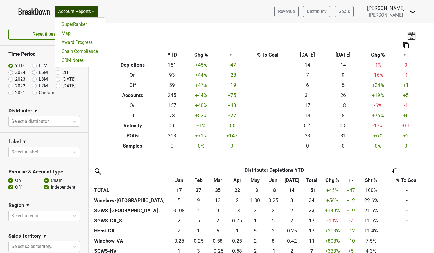
click at [89, 10] on button "Account Reports" at bounding box center [76, 11] width 43 height 11
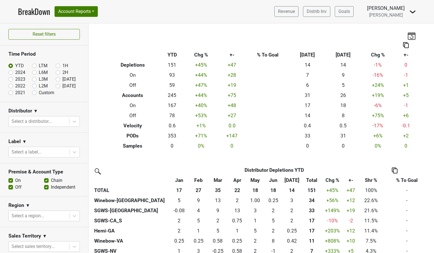
click at [116, 11] on nav "BreakDown Account Reports SuperRanker Map Award Progress Chain Compliance CRM N…" at bounding box center [217, 11] width 407 height 23
